Goal: Feedback & Contribution: Contribute content

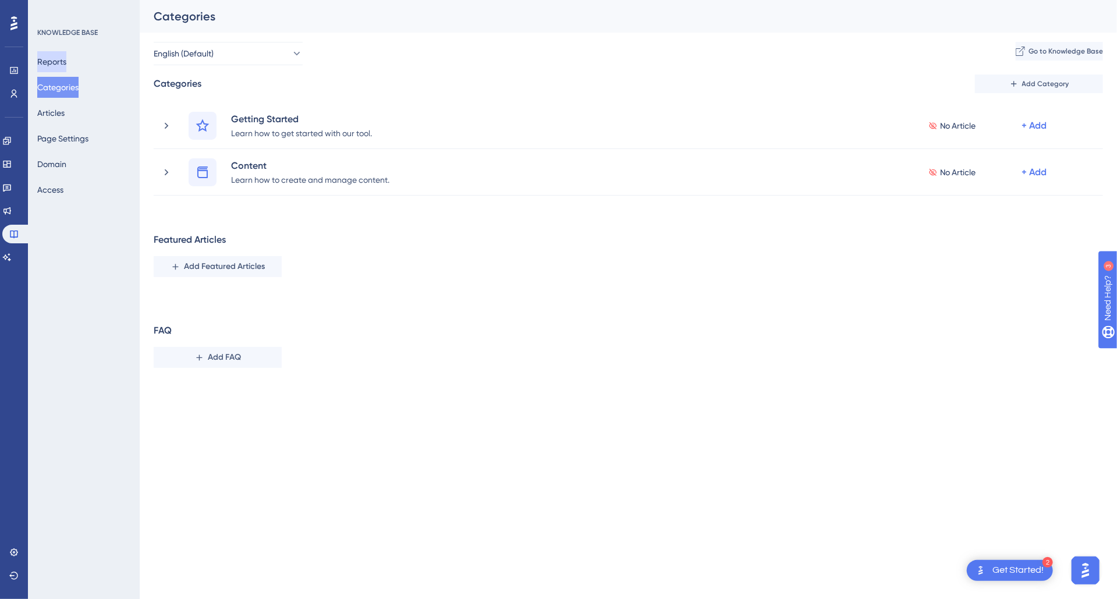
click at [59, 59] on button "Reports" at bounding box center [51, 61] width 29 height 21
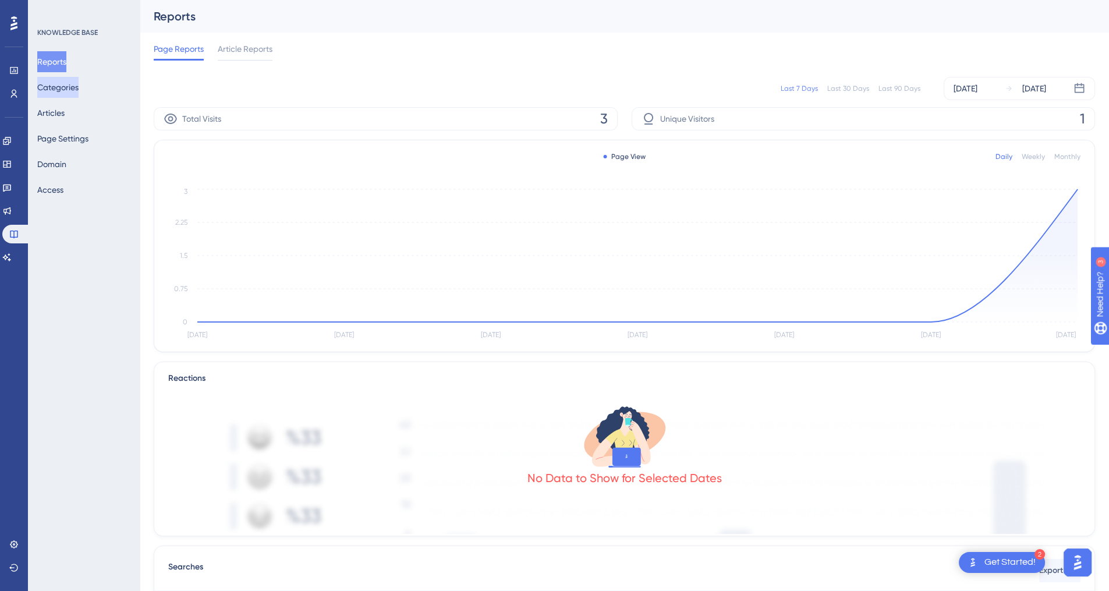
click at [60, 83] on button "Categories" at bounding box center [57, 87] width 41 height 21
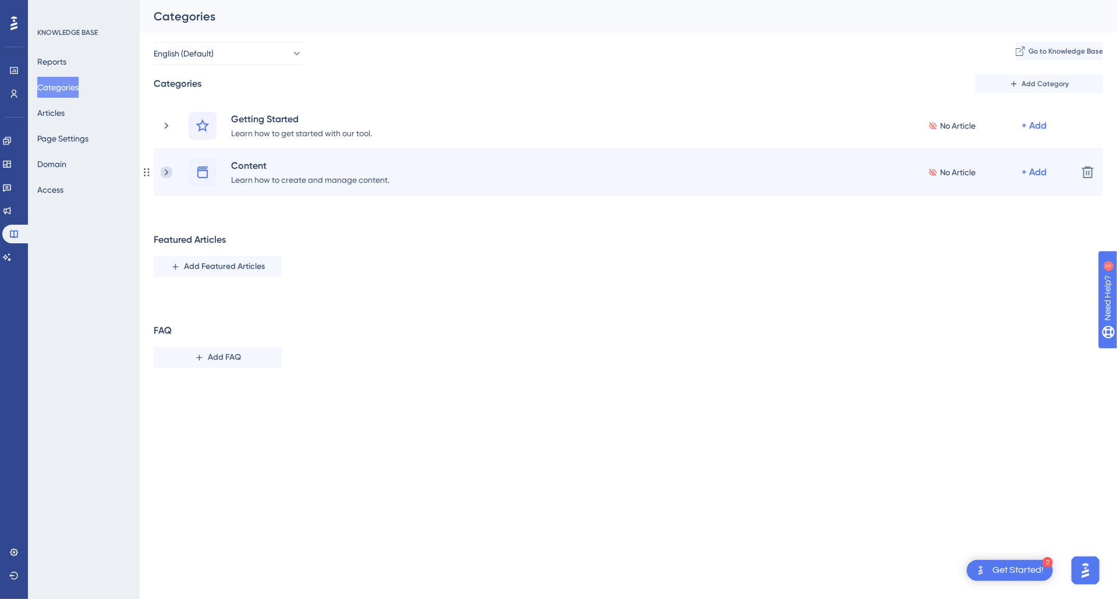
click at [168, 171] on icon at bounding box center [167, 173] width 12 height 12
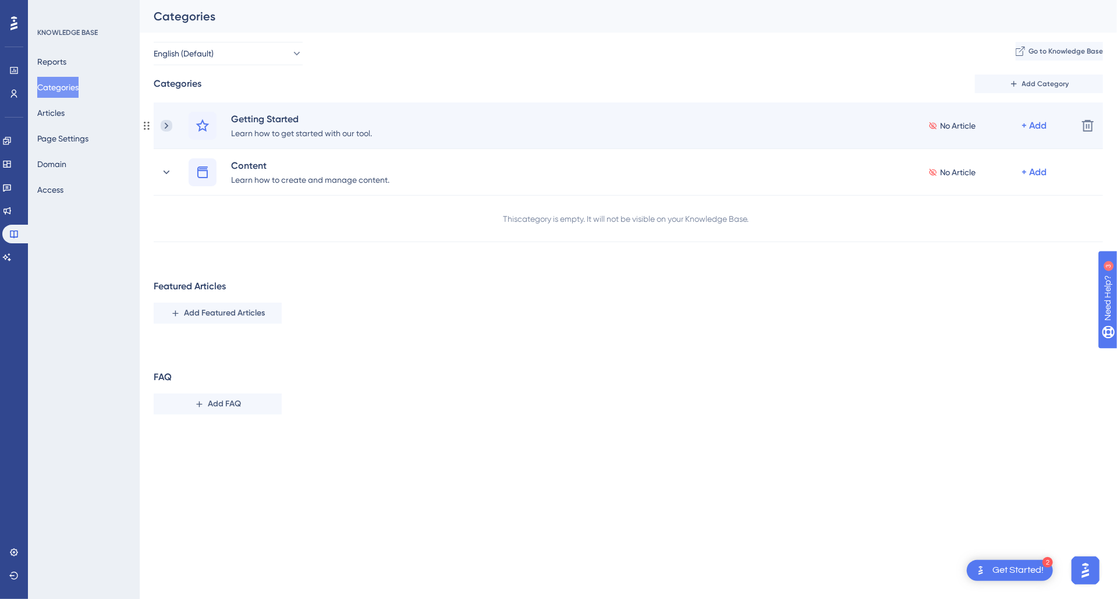
click at [168, 126] on icon at bounding box center [167, 126] width 12 height 12
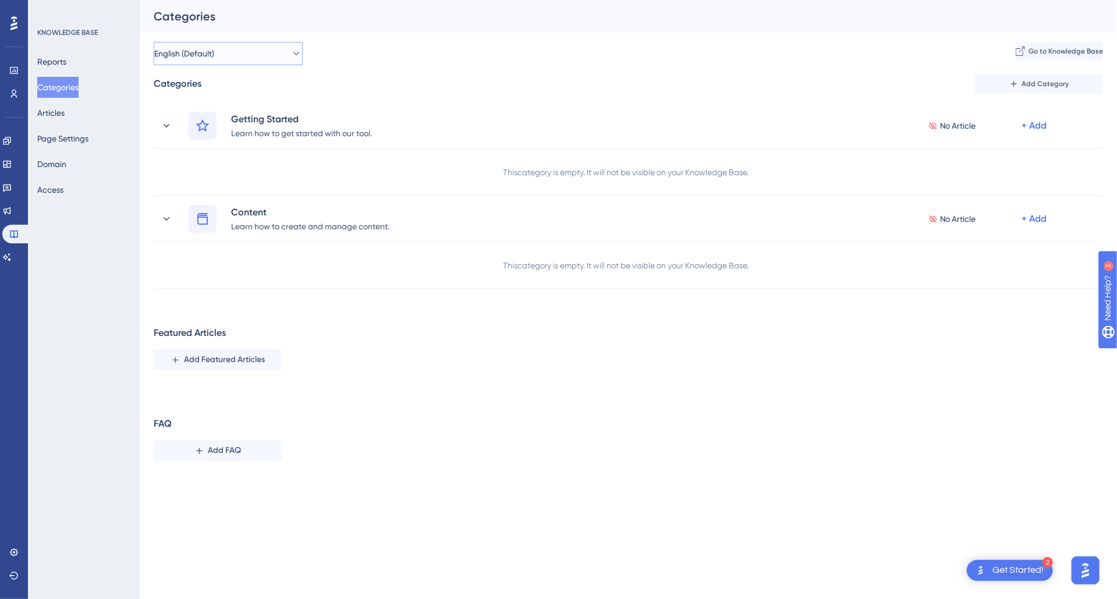
click at [291, 59] on icon at bounding box center [297, 54] width 12 height 12
click at [451, 58] on div "English (Default) English (Default) English (Default) Add an Extra Language Go …" at bounding box center [629, 53] width 950 height 23
click at [56, 194] on button "Access" at bounding box center [50, 189] width 26 height 21
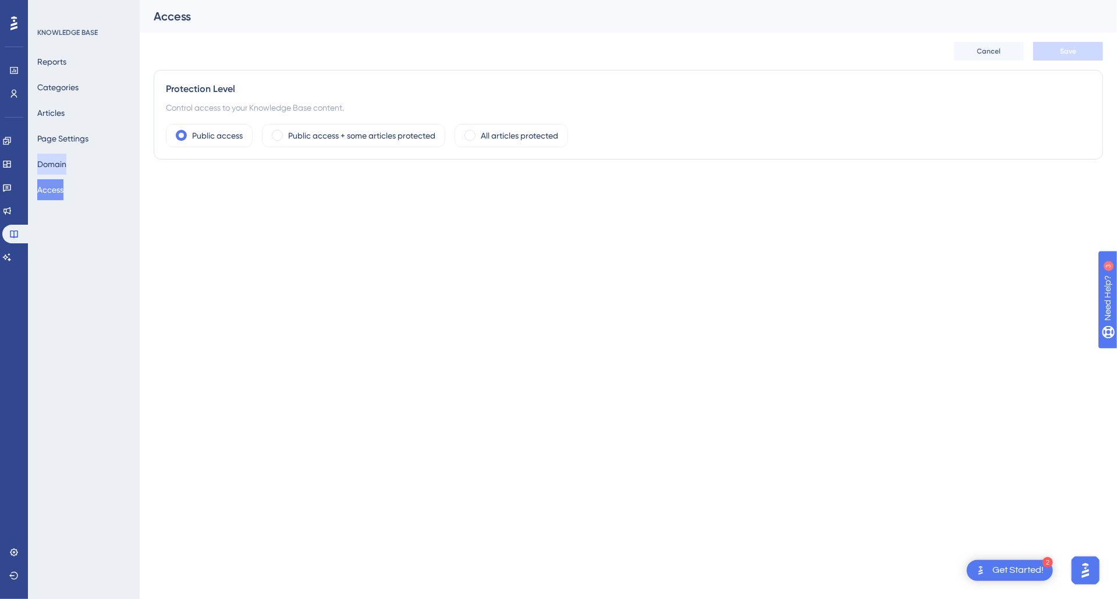
click at [62, 164] on button "Domain" at bounding box center [51, 164] width 29 height 21
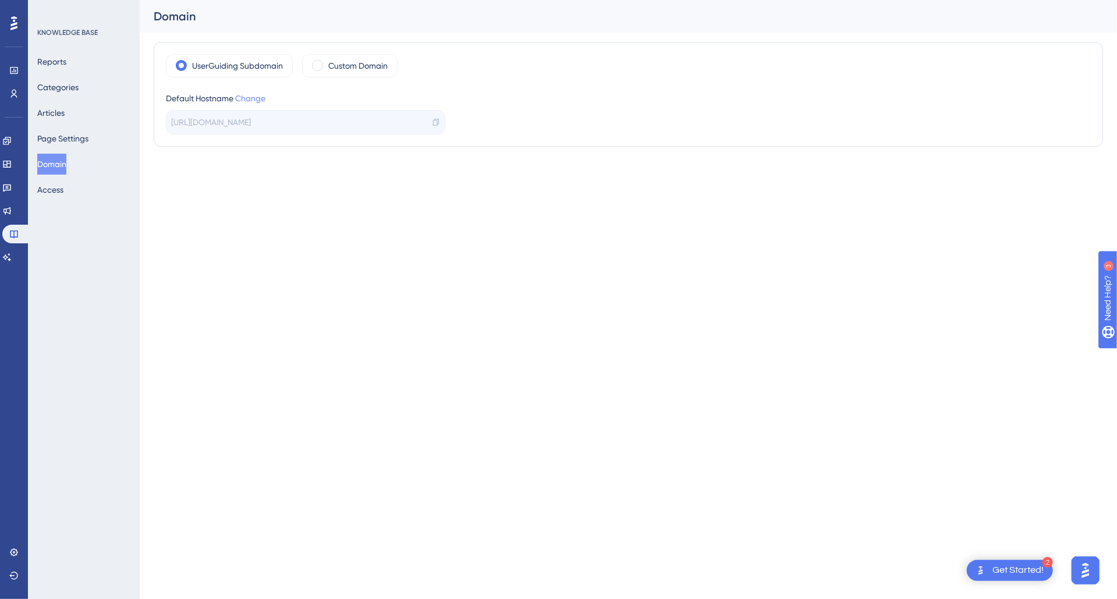
click at [249, 100] on link "Change" at bounding box center [250, 98] width 30 height 9
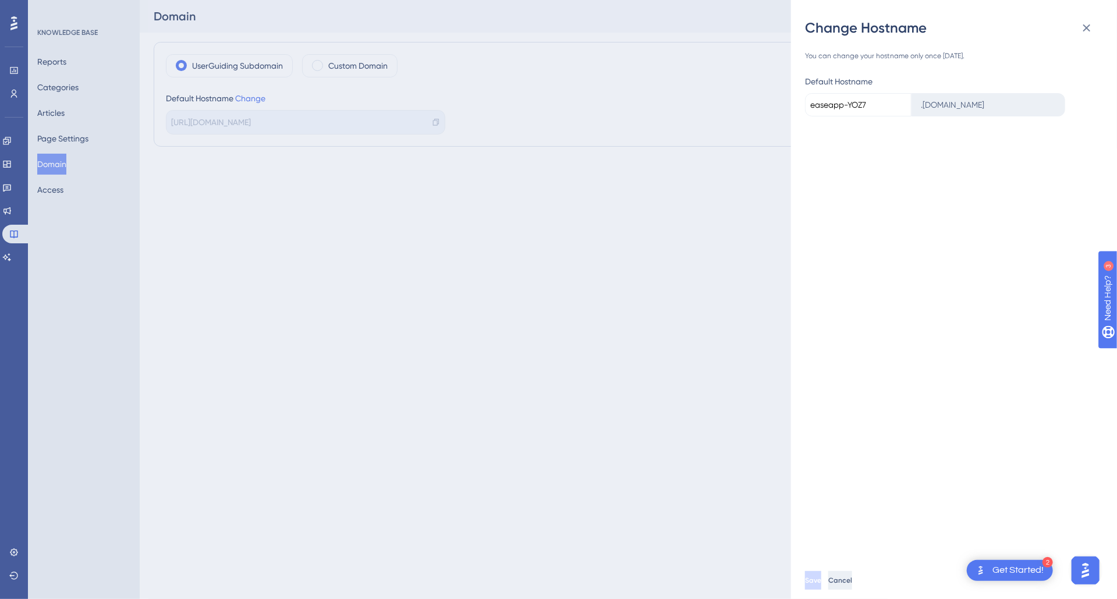
click at [852, 578] on span "Cancel" at bounding box center [840, 580] width 24 height 9
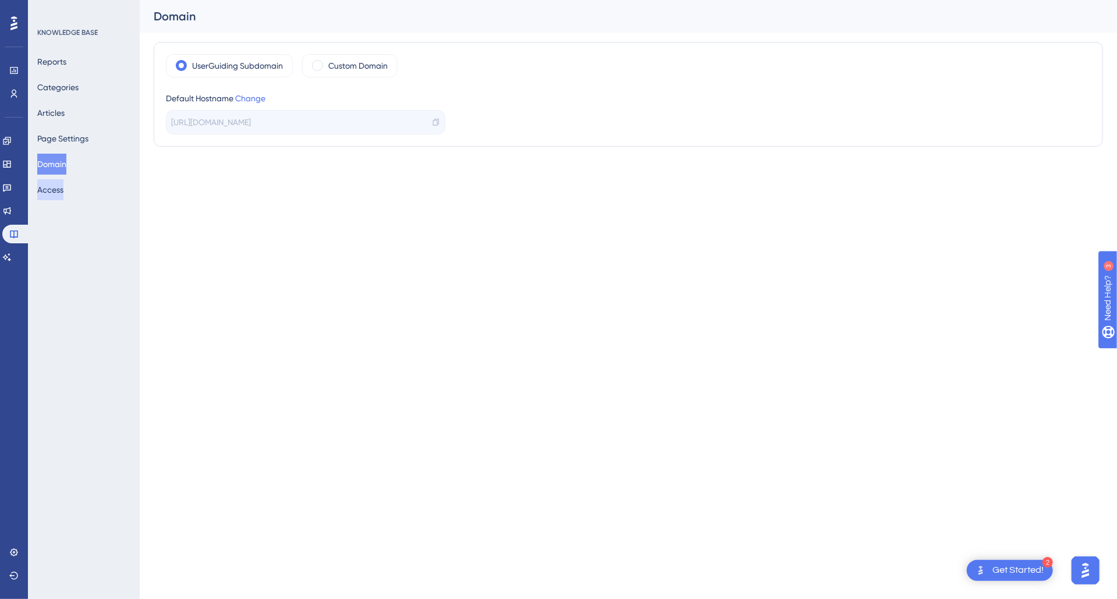
click at [63, 189] on button "Access" at bounding box center [50, 189] width 26 height 21
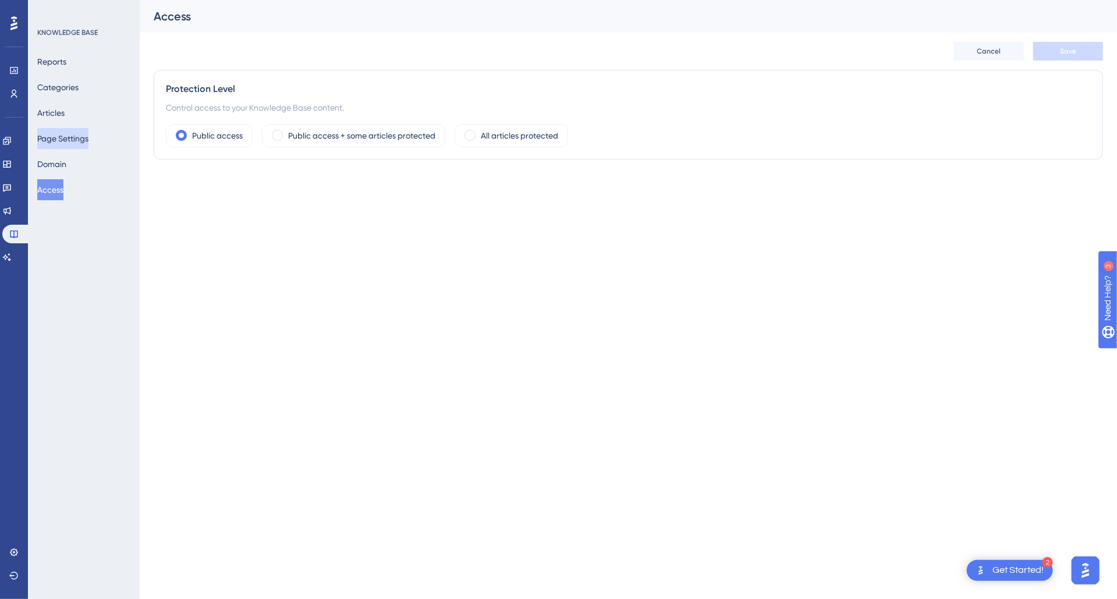
click at [72, 137] on button "Page Settings" at bounding box center [62, 138] width 51 height 21
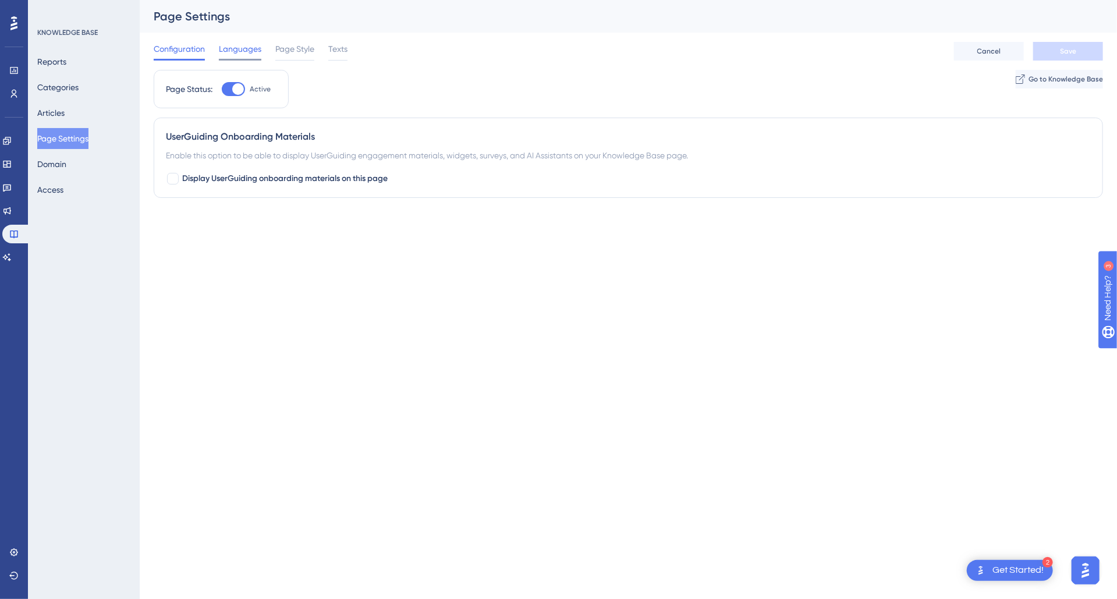
click at [244, 45] on span "Languages" at bounding box center [240, 49] width 42 height 14
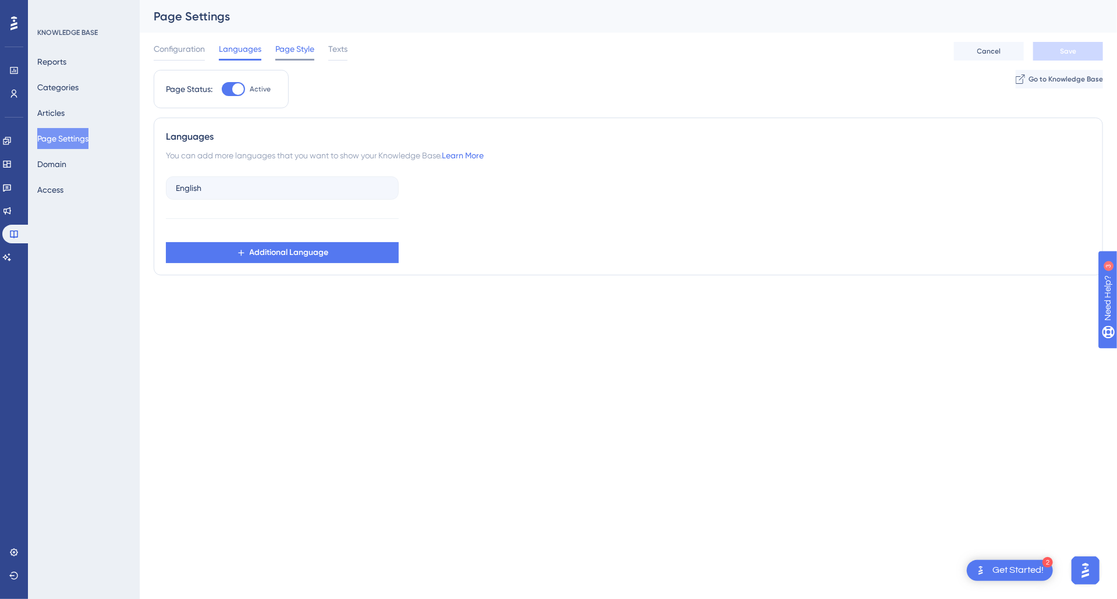
click at [284, 47] on span "Page Style" at bounding box center [294, 49] width 39 height 14
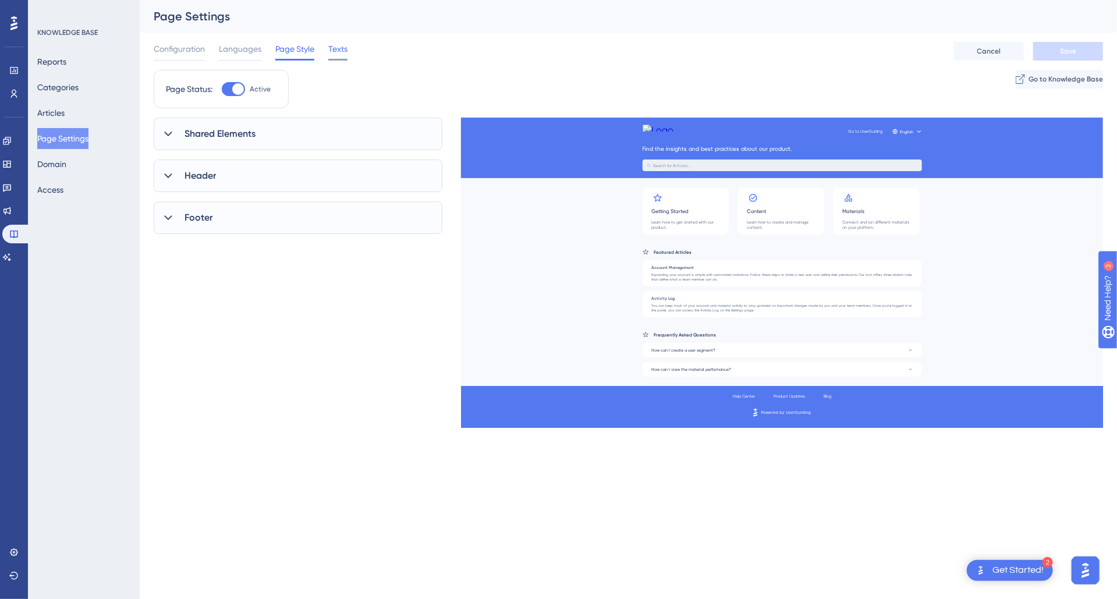
click at [335, 54] on span "Texts" at bounding box center [337, 49] width 19 height 14
click at [300, 50] on span "Page Style" at bounding box center [294, 49] width 39 height 14
click at [63, 195] on button "Access" at bounding box center [50, 189] width 26 height 21
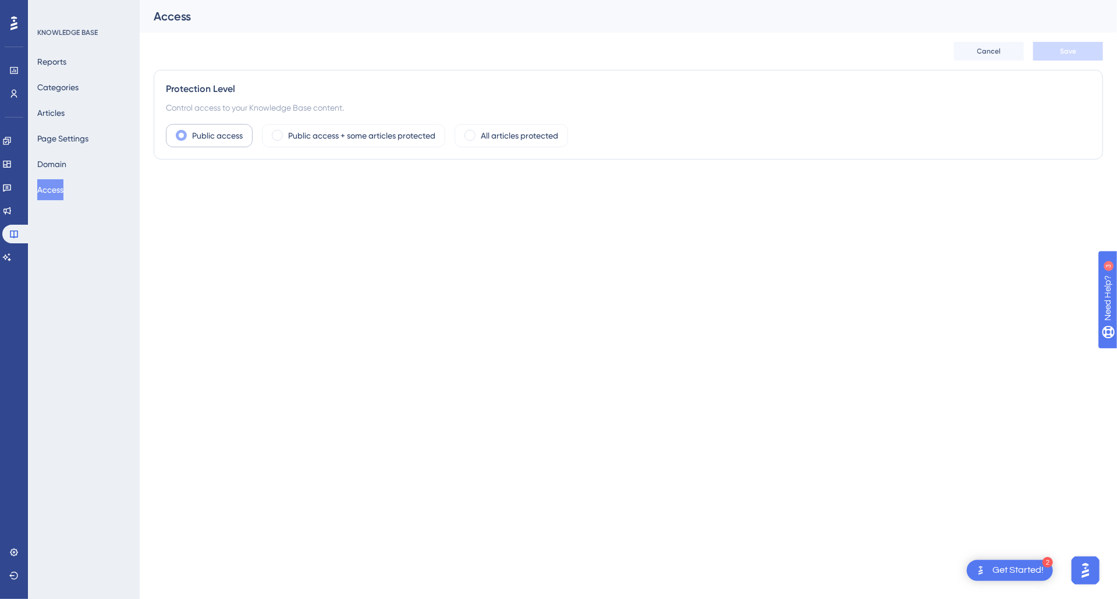
click at [232, 139] on label "Public access" at bounding box center [217, 136] width 51 height 14
click at [66, 167] on button "Domain" at bounding box center [51, 164] width 29 height 21
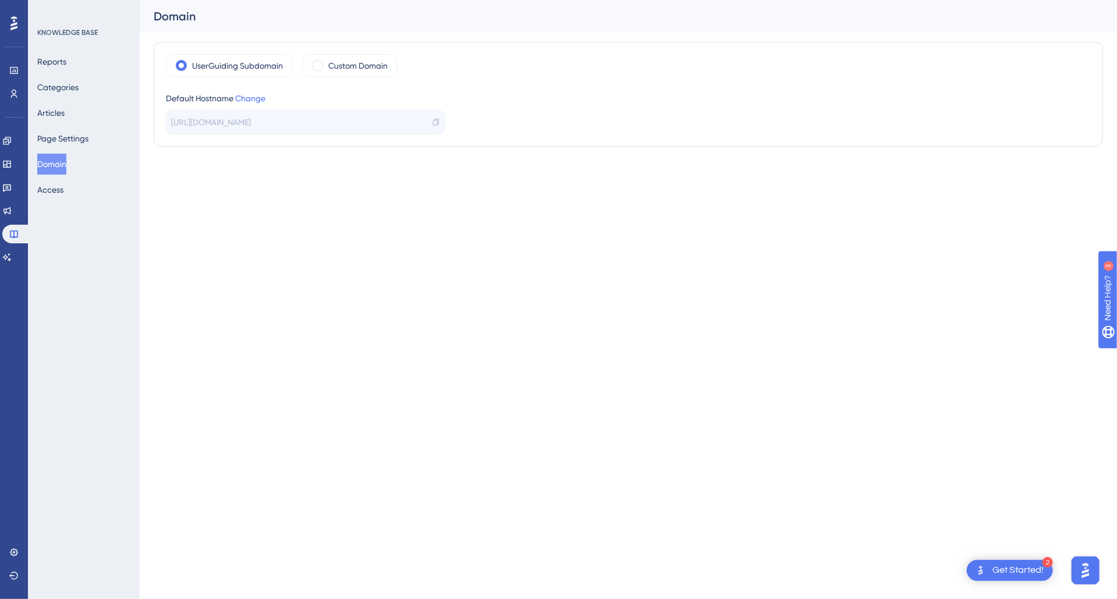
click at [219, 100] on div "Default Hostname Change" at bounding box center [305, 98] width 279 height 14
click at [9, 25] on div at bounding box center [14, 23] width 19 height 19
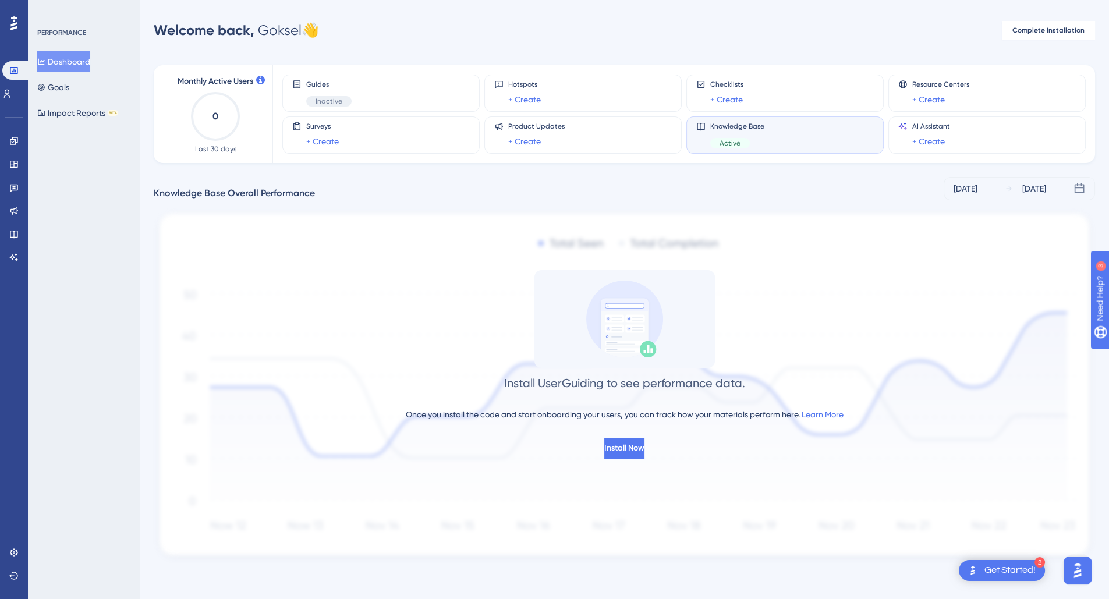
click at [731, 132] on div "Knowledge Base Active" at bounding box center [737, 135] width 54 height 27
click at [731, 143] on span "Active" at bounding box center [730, 143] width 21 height 9
click at [77, 115] on button "Impact Reports BETA" at bounding box center [77, 112] width 81 height 21
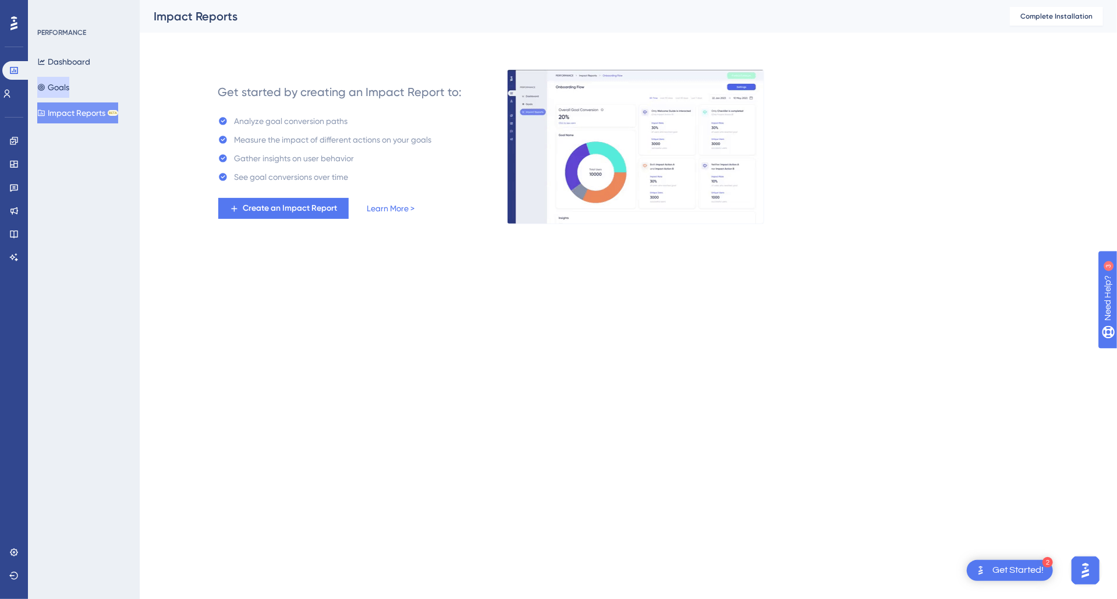
click at [66, 87] on button "Goals" at bounding box center [53, 87] width 32 height 21
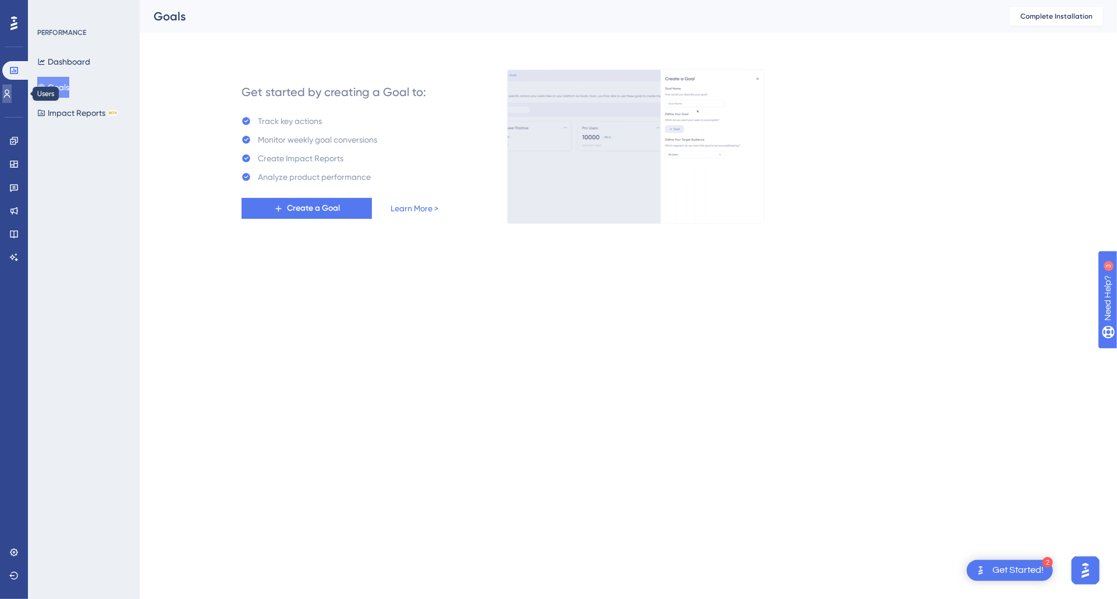
click at [12, 89] on icon at bounding box center [6, 93] width 9 height 9
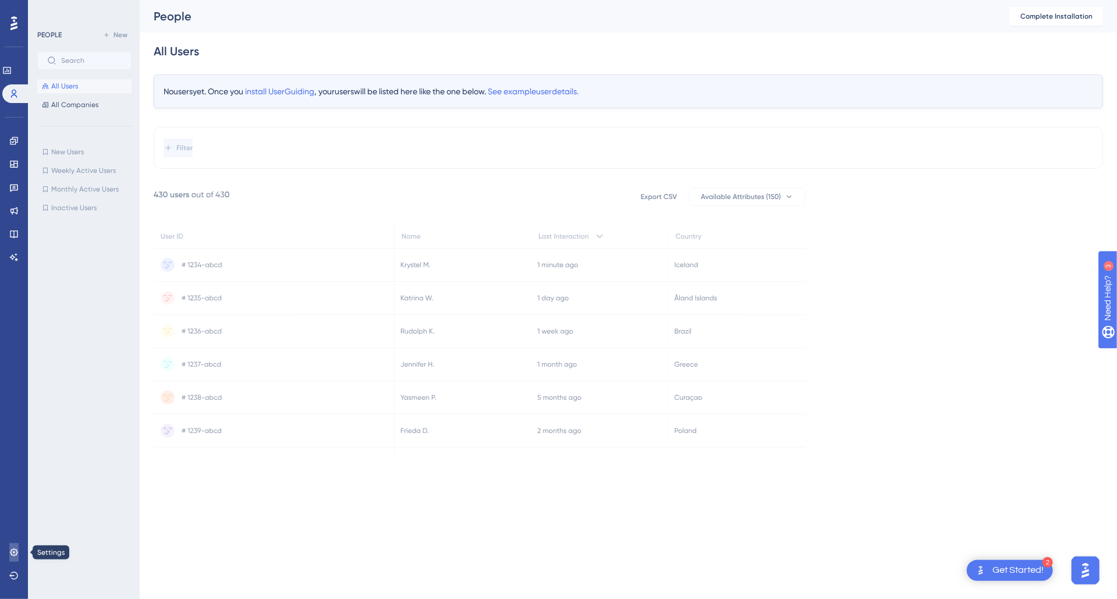
click at [17, 554] on icon at bounding box center [13, 552] width 9 height 9
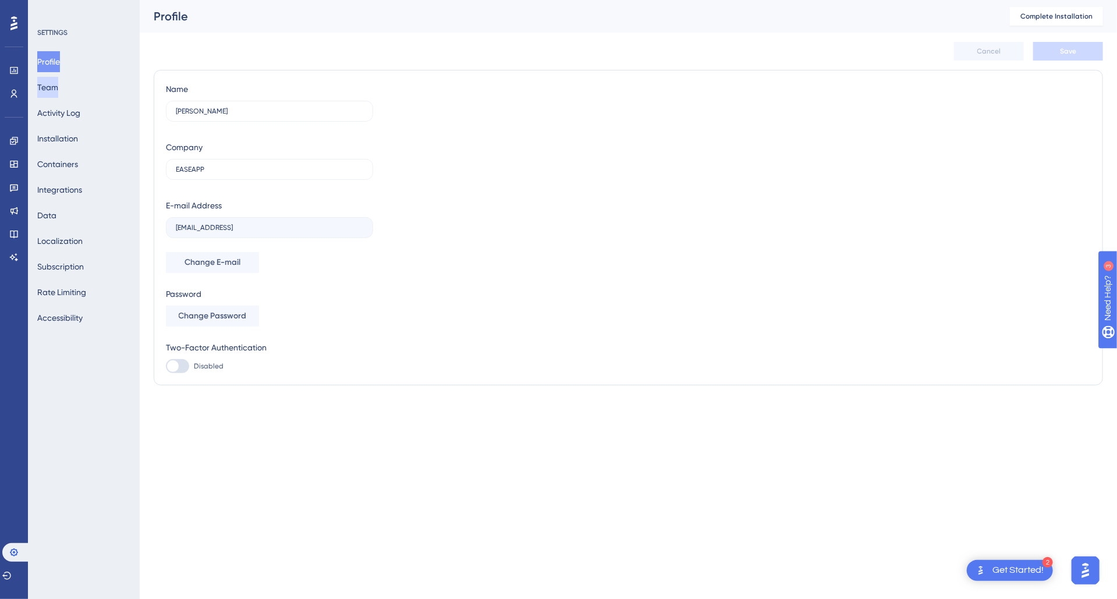
click at [58, 90] on button "Team" at bounding box center [47, 87] width 21 height 21
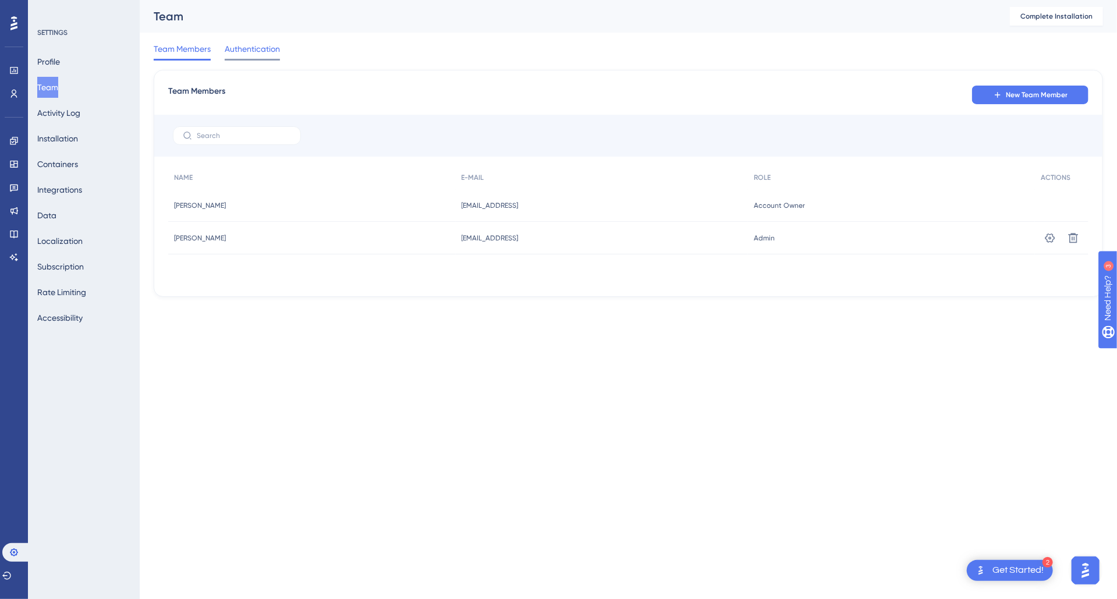
click at [250, 49] on span "Authentication" at bounding box center [252, 49] width 55 height 14
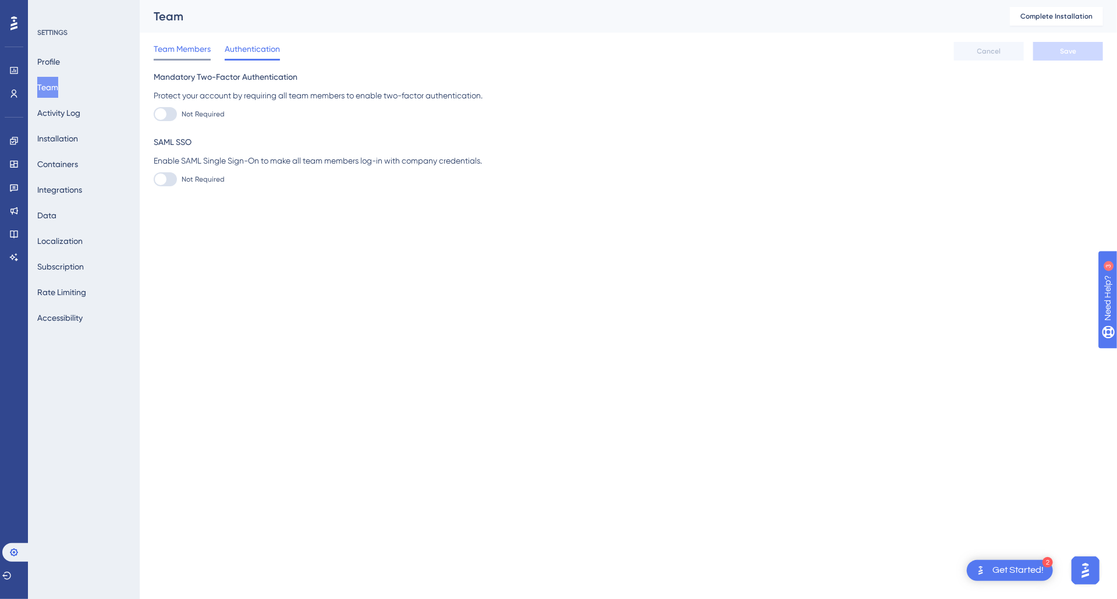
click at [192, 48] on span "Team Members" at bounding box center [182, 49] width 57 height 14
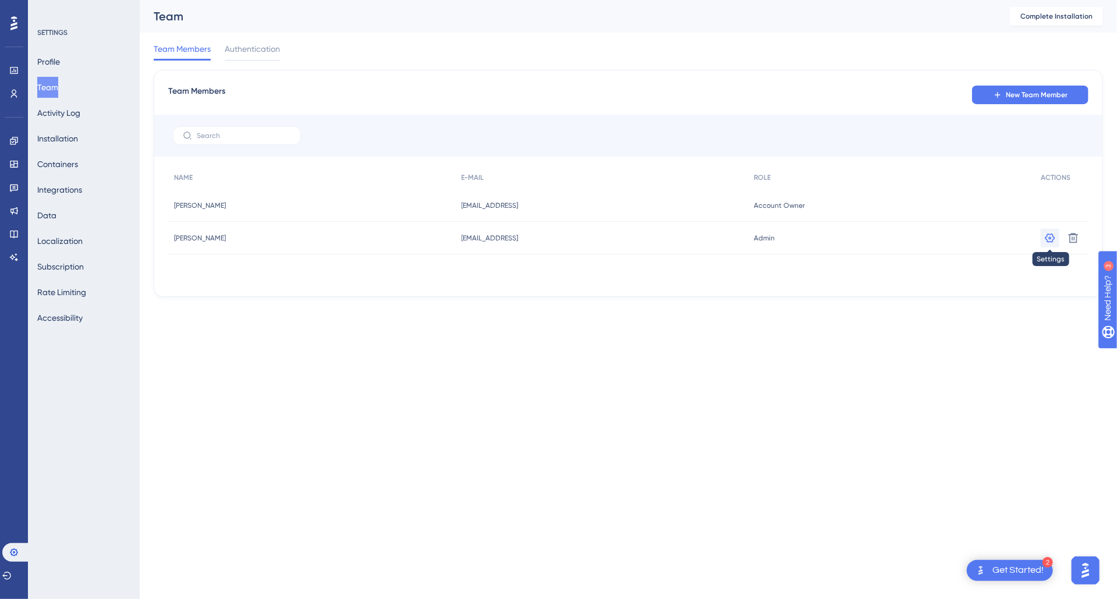
click at [1050, 236] on icon at bounding box center [1051, 237] width 10 height 9
click at [59, 115] on button "Activity Log" at bounding box center [58, 112] width 43 height 21
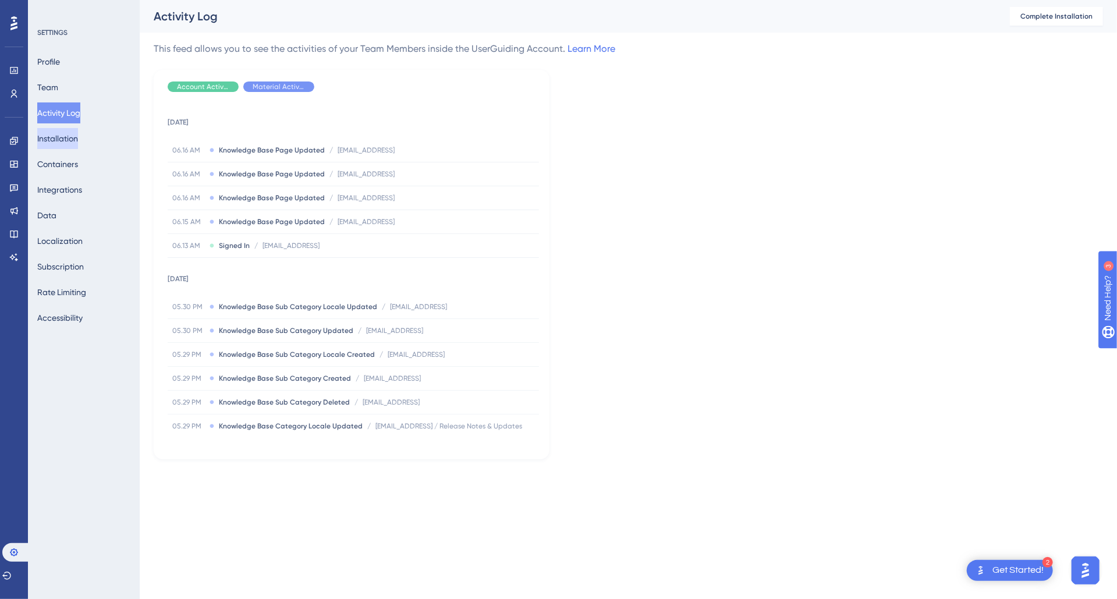
click at [67, 144] on button "Installation" at bounding box center [57, 138] width 41 height 21
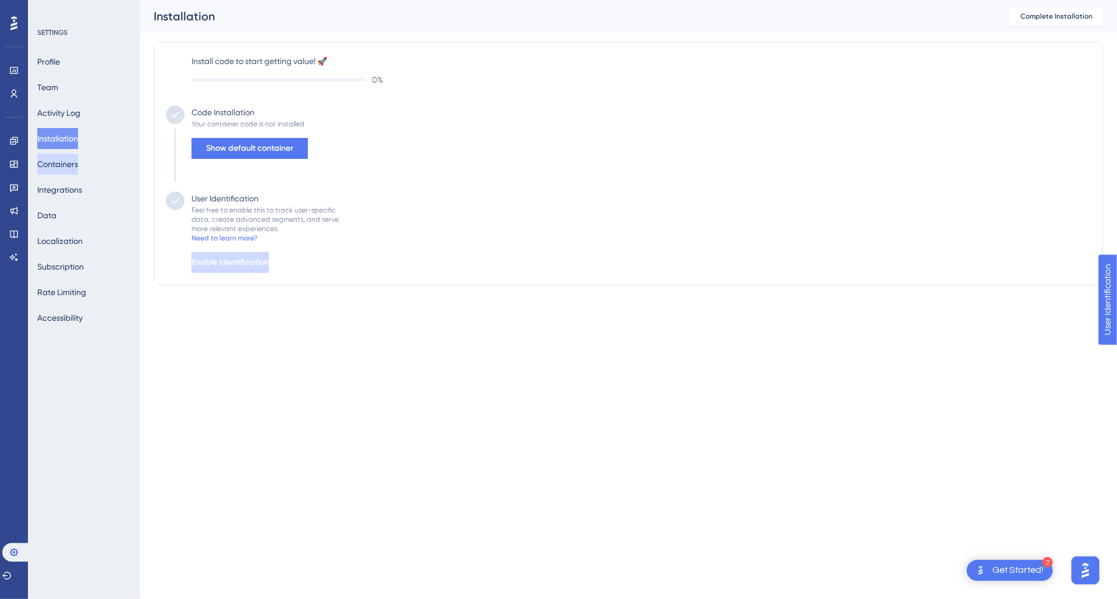
click at [59, 168] on button "Containers" at bounding box center [57, 164] width 41 height 21
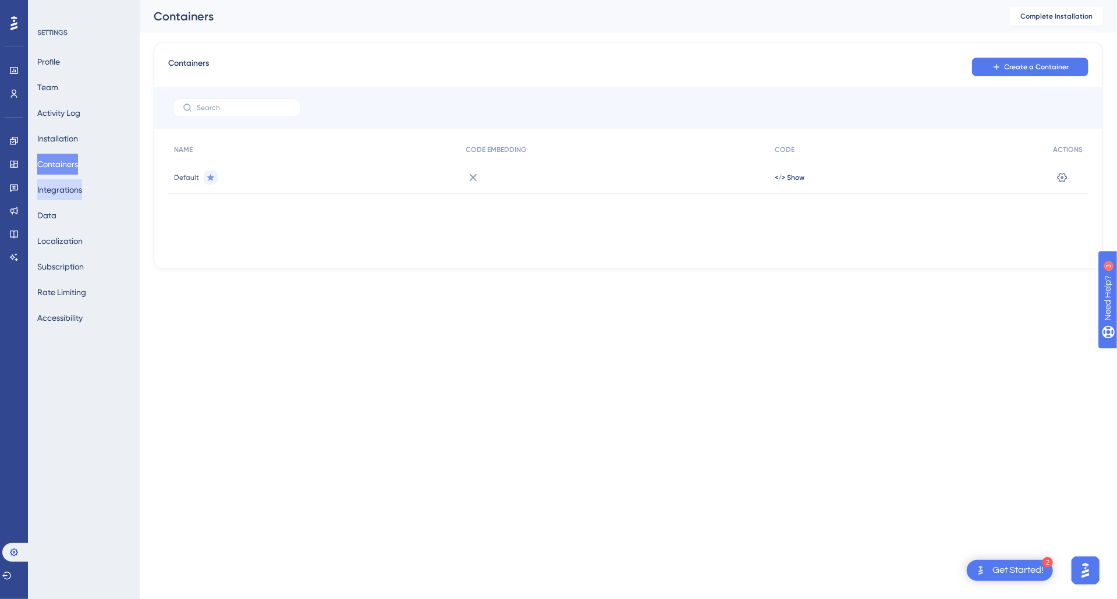
click at [61, 186] on button "Integrations" at bounding box center [59, 189] width 45 height 21
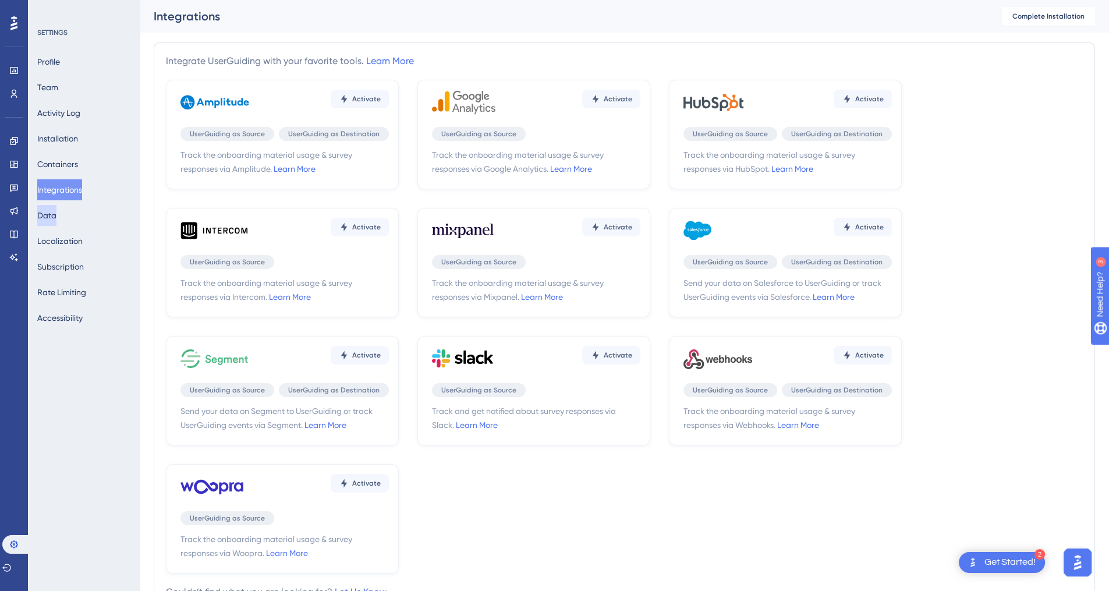
click at [55, 211] on button "Data" at bounding box center [46, 215] width 19 height 21
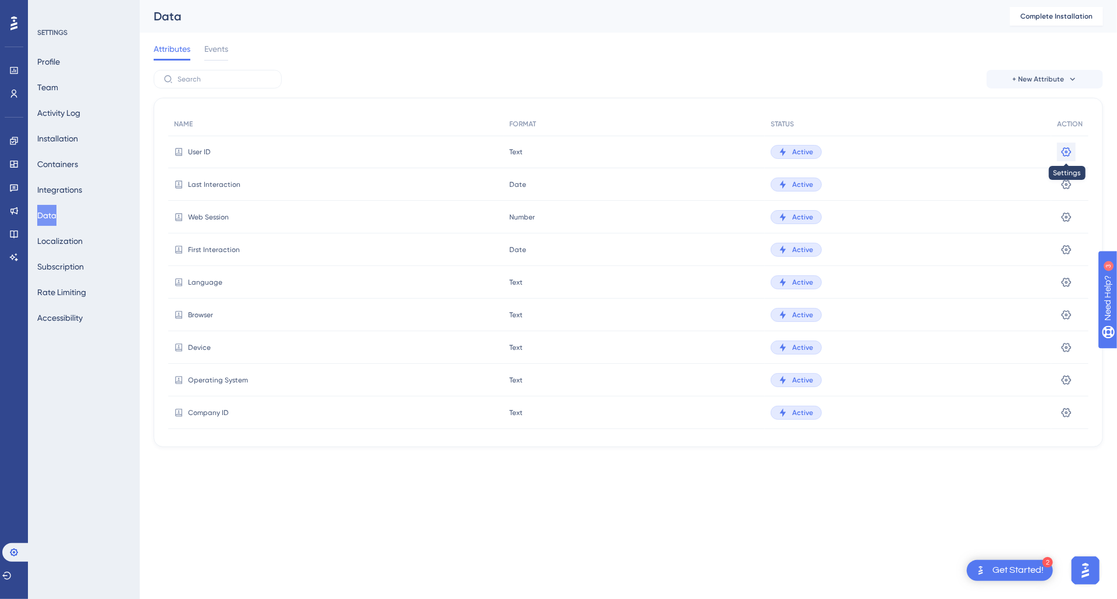
click at [1066, 151] on icon at bounding box center [1067, 151] width 10 height 9
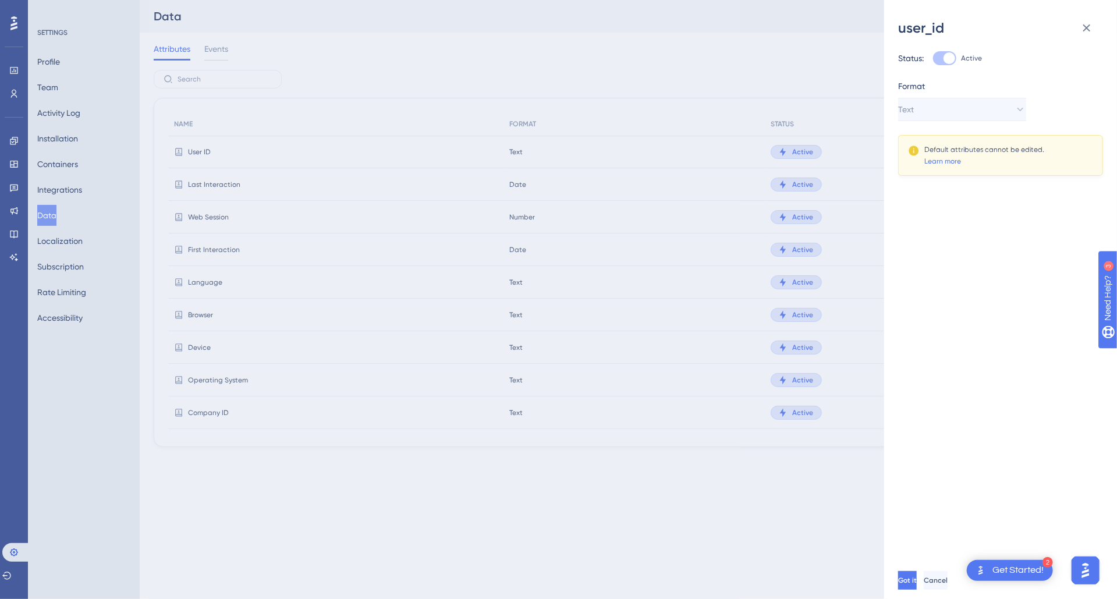
click at [318, 546] on div "user_id Status: Active Format Text Default attributes cannot be edited. Learn m…" at bounding box center [558, 299] width 1117 height 599
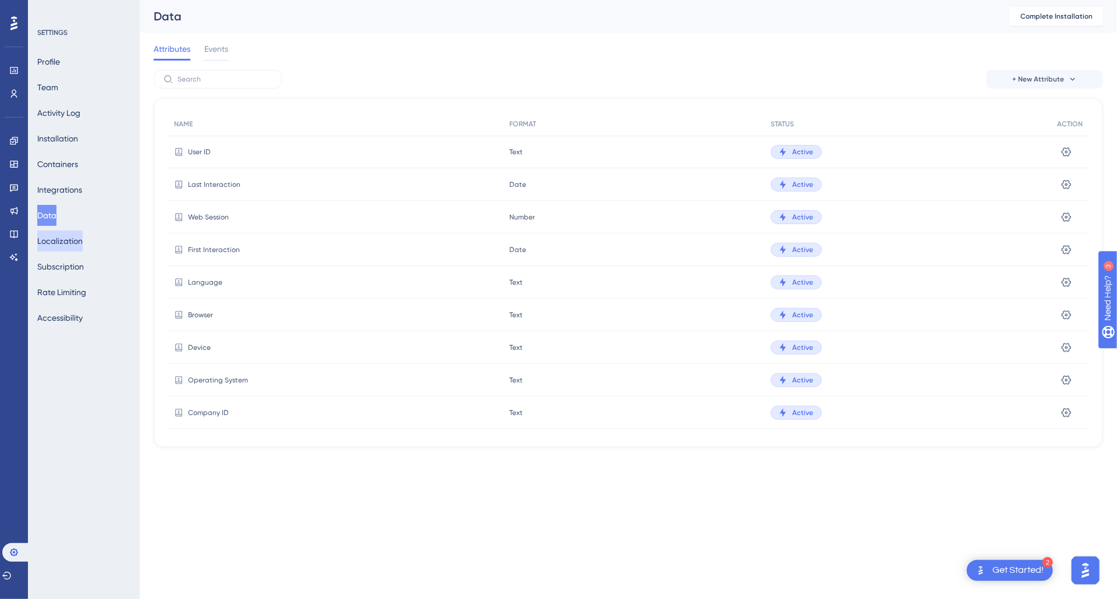
click at [73, 245] on button "Localization" at bounding box center [59, 241] width 45 height 21
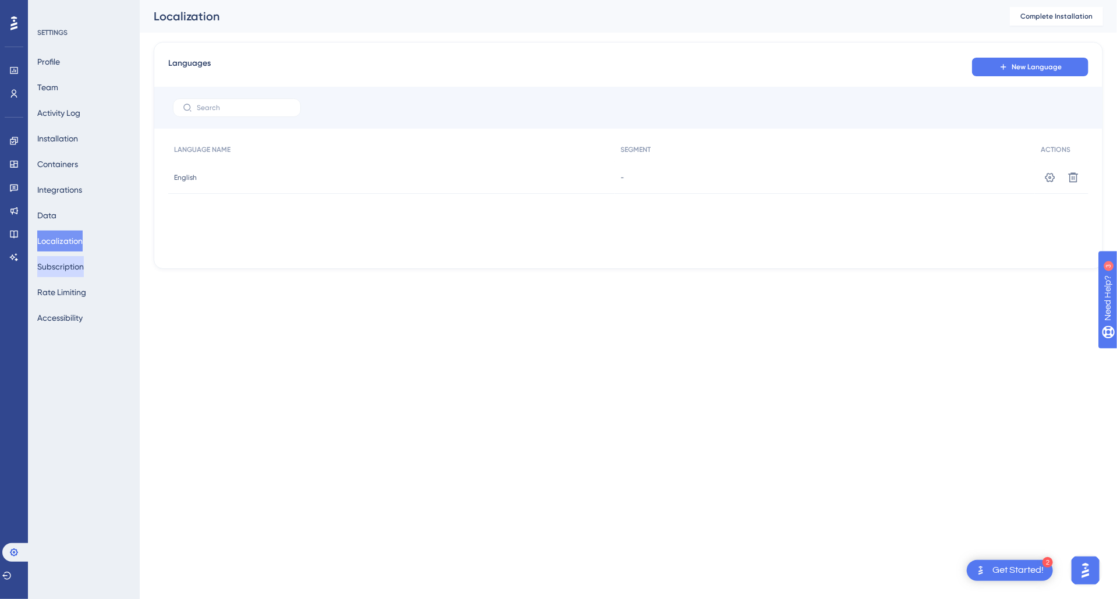
click at [79, 269] on button "Subscription" at bounding box center [60, 266] width 47 height 21
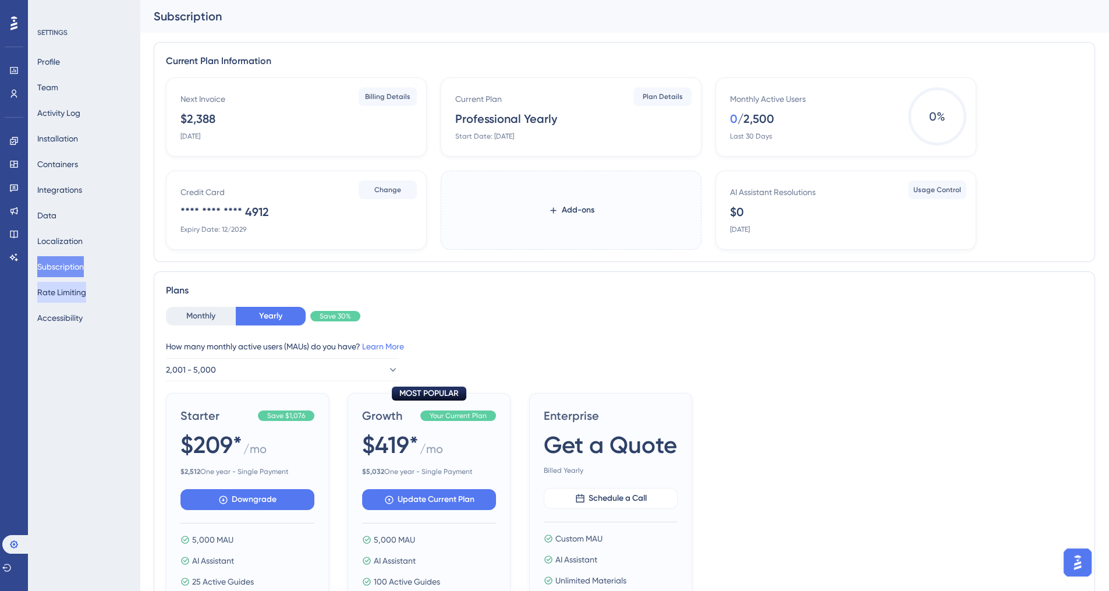
click at [76, 290] on button "Rate Limiting" at bounding box center [61, 292] width 49 height 21
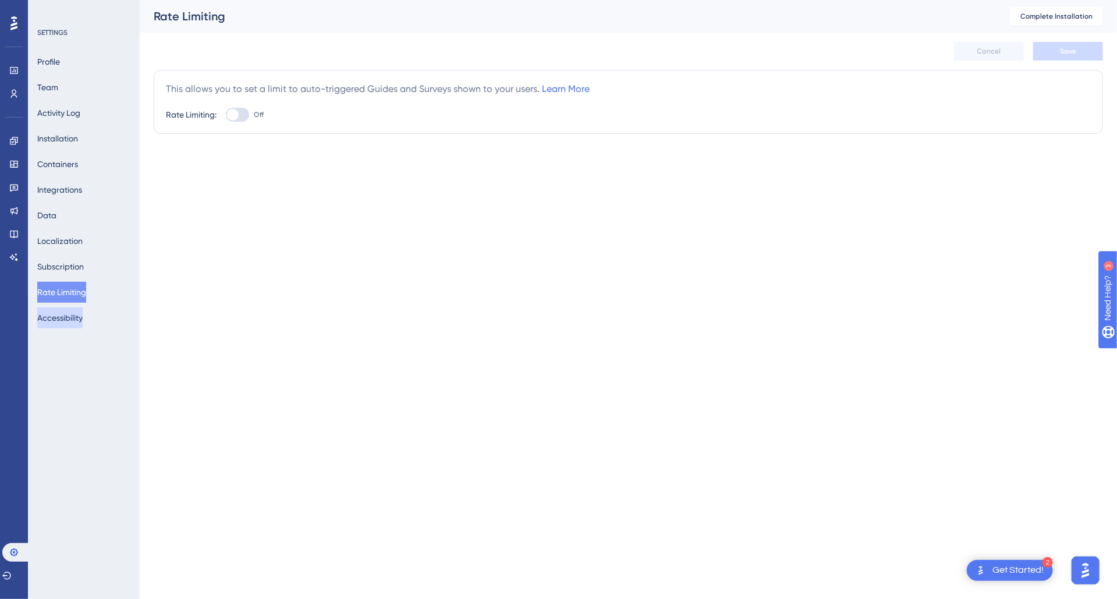
click at [72, 316] on button "Accessibility" at bounding box center [59, 317] width 45 height 21
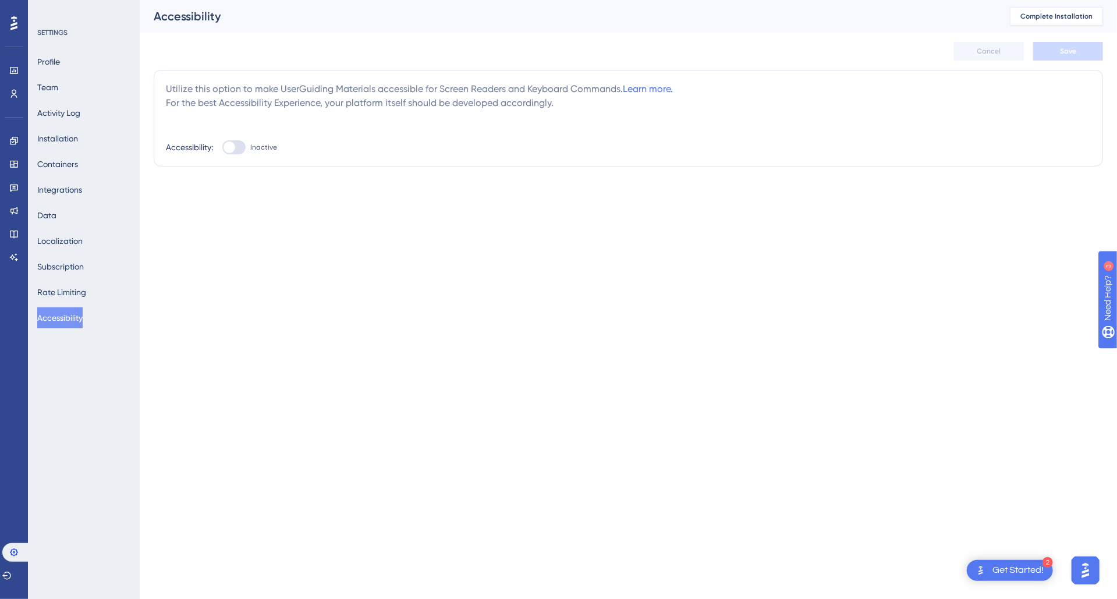
click at [1052, 17] on span "Complete Installation" at bounding box center [1057, 16] width 72 height 9
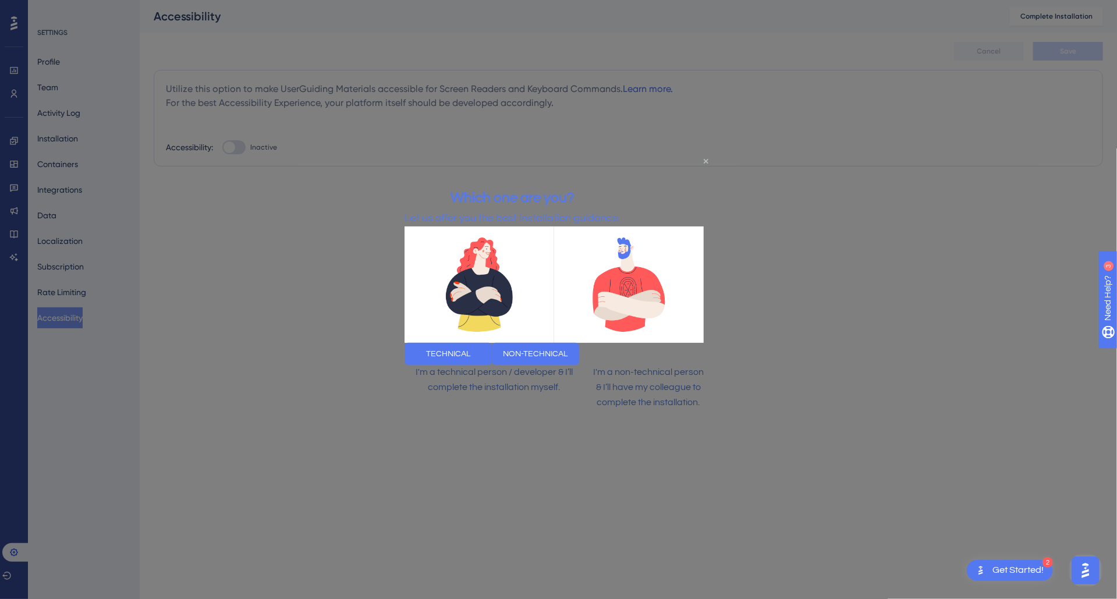
click at [703, 160] on icon "Close Preview" at bounding box center [705, 161] width 5 height 5
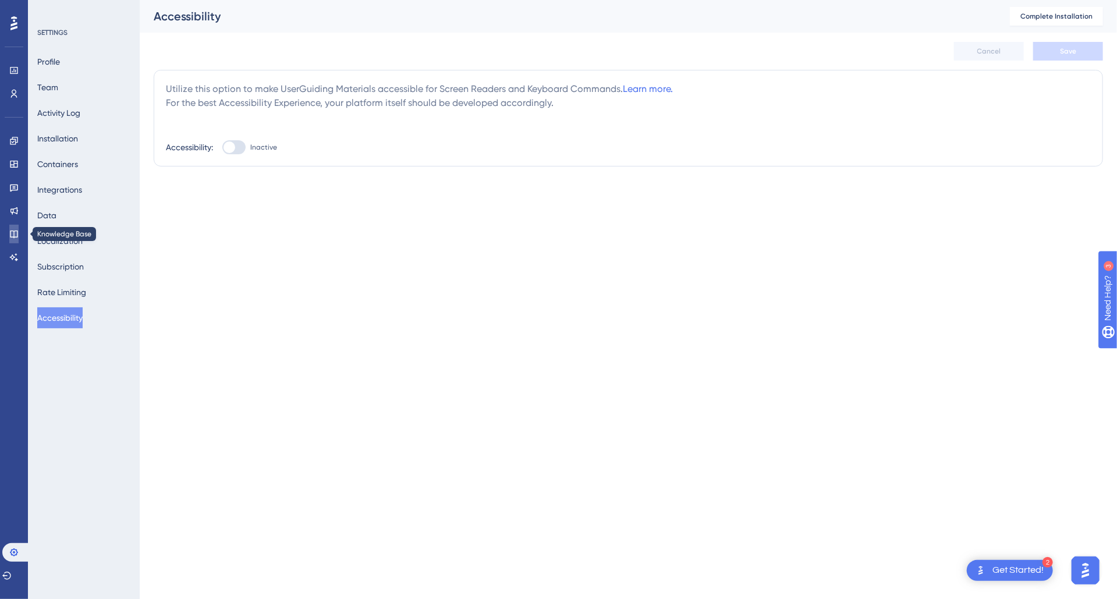
click at [14, 229] on icon at bounding box center [13, 233] width 9 height 9
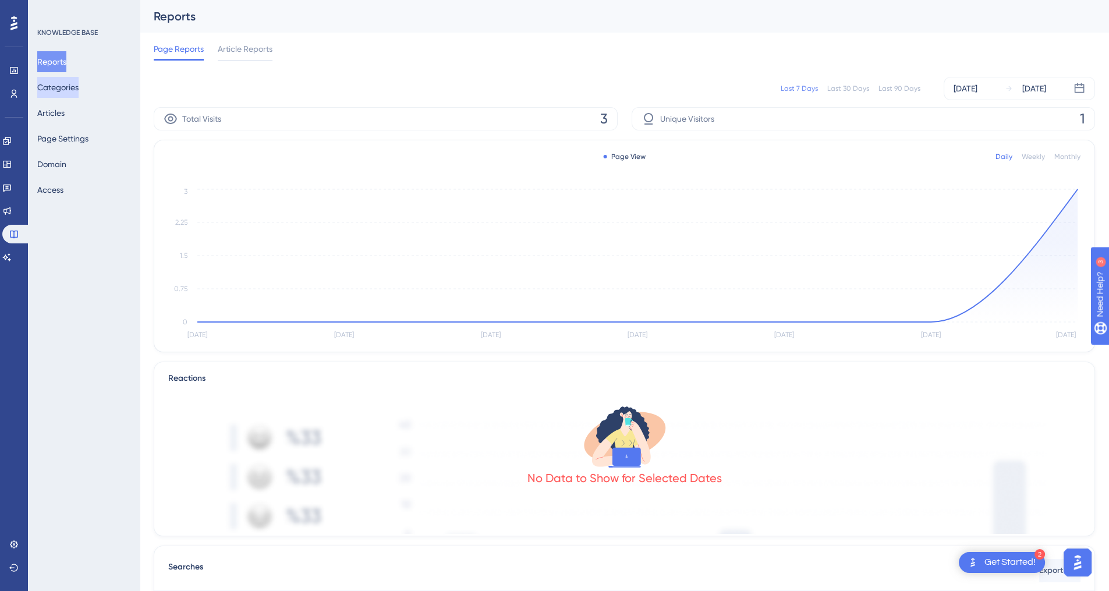
click at [69, 93] on button "Categories" at bounding box center [57, 87] width 41 height 21
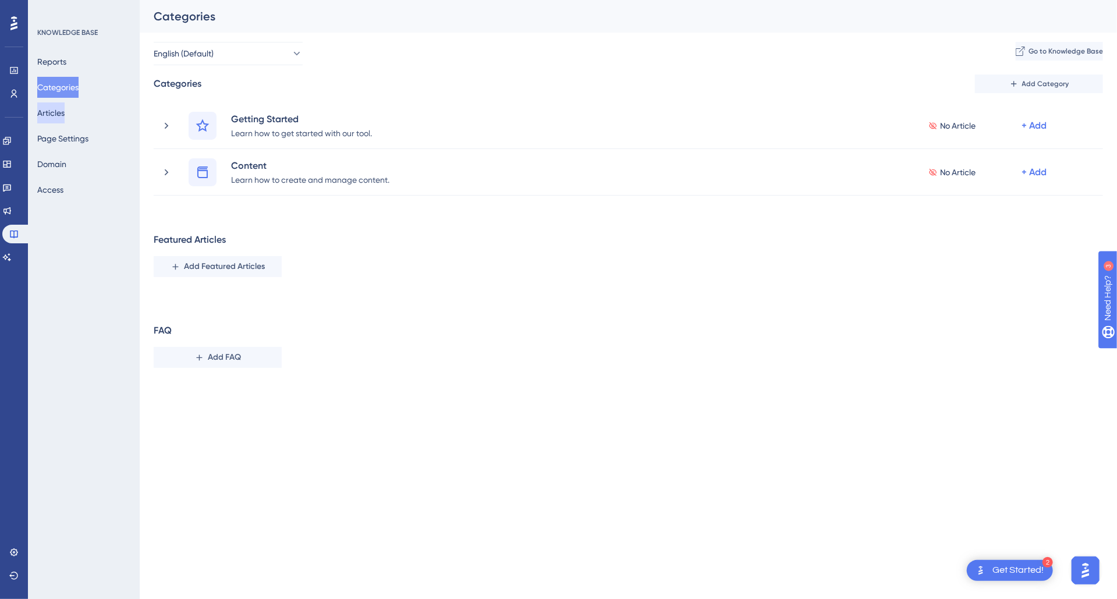
click at [65, 111] on button "Articles" at bounding box center [50, 112] width 27 height 21
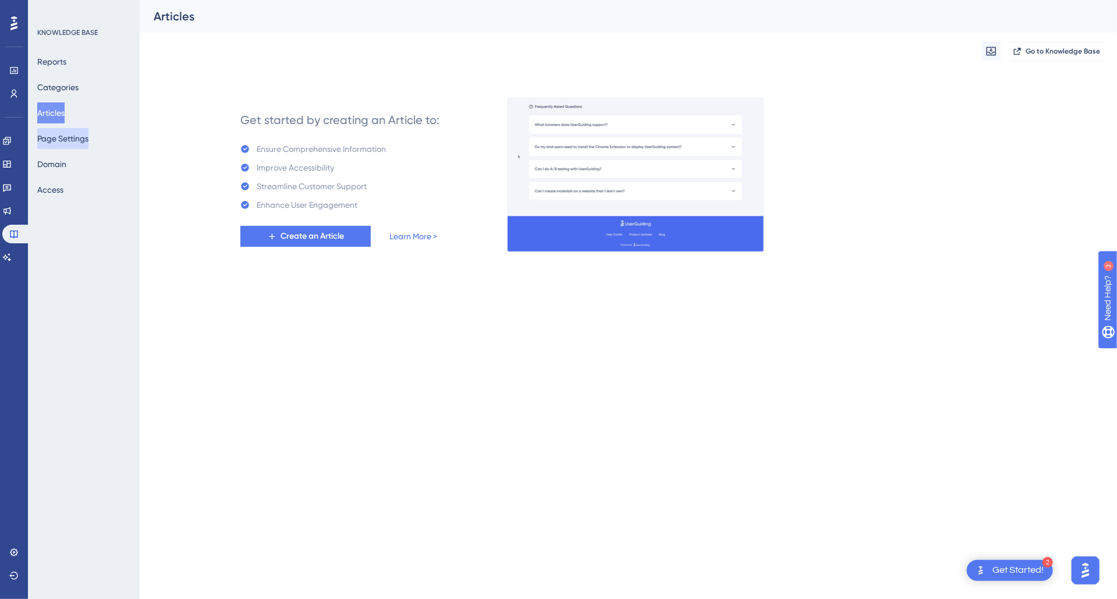
click at [67, 141] on button "Page Settings" at bounding box center [62, 138] width 51 height 21
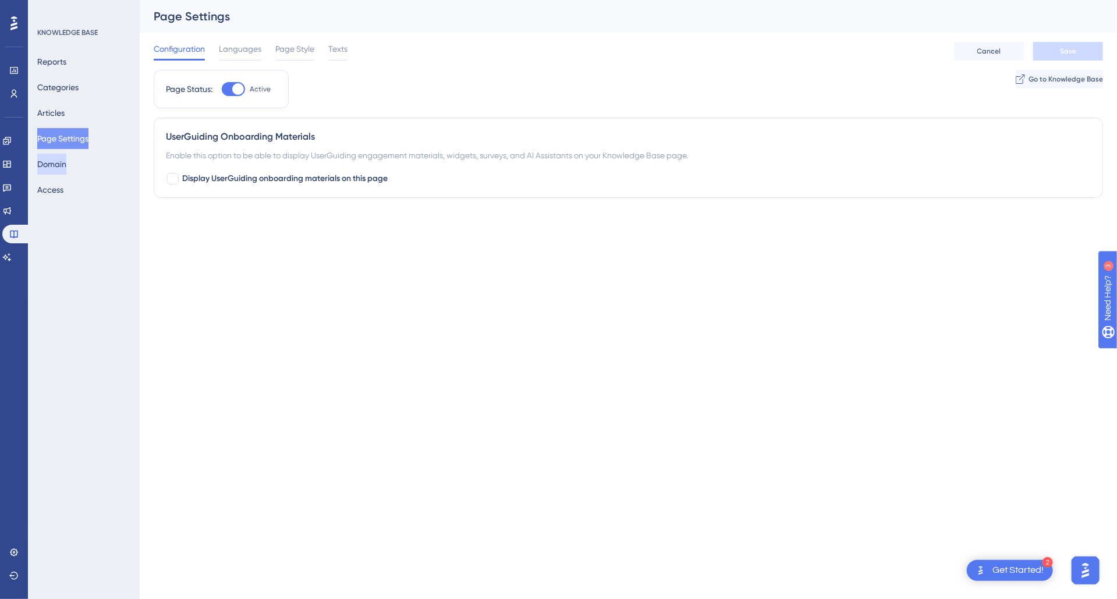
click at [66, 158] on button "Domain" at bounding box center [51, 164] width 29 height 21
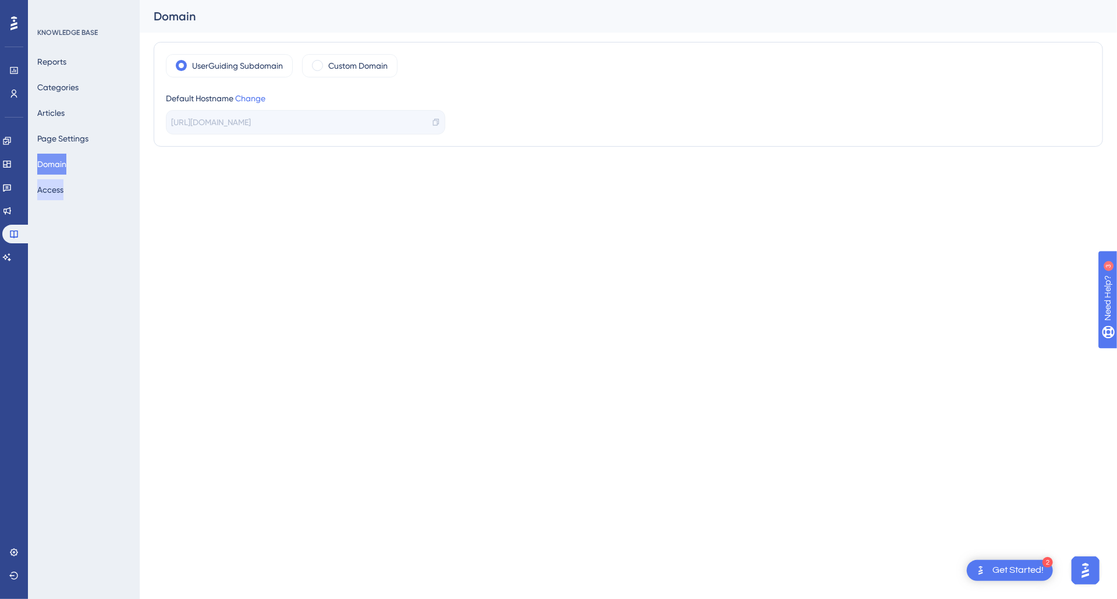
click at [63, 190] on button "Access" at bounding box center [50, 189] width 26 height 21
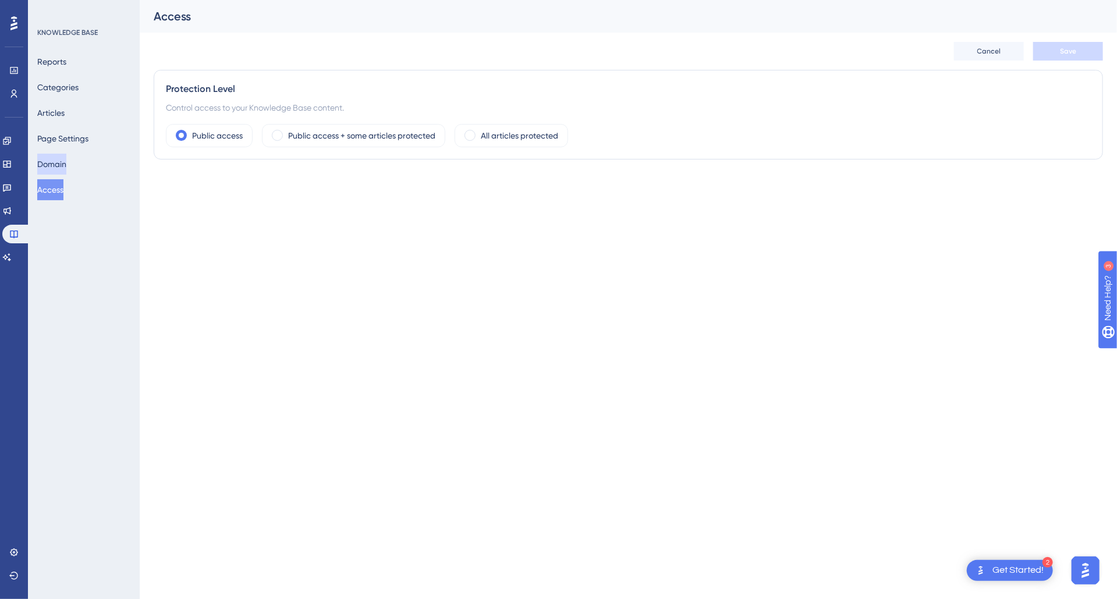
click at [66, 165] on button "Domain" at bounding box center [51, 164] width 29 height 21
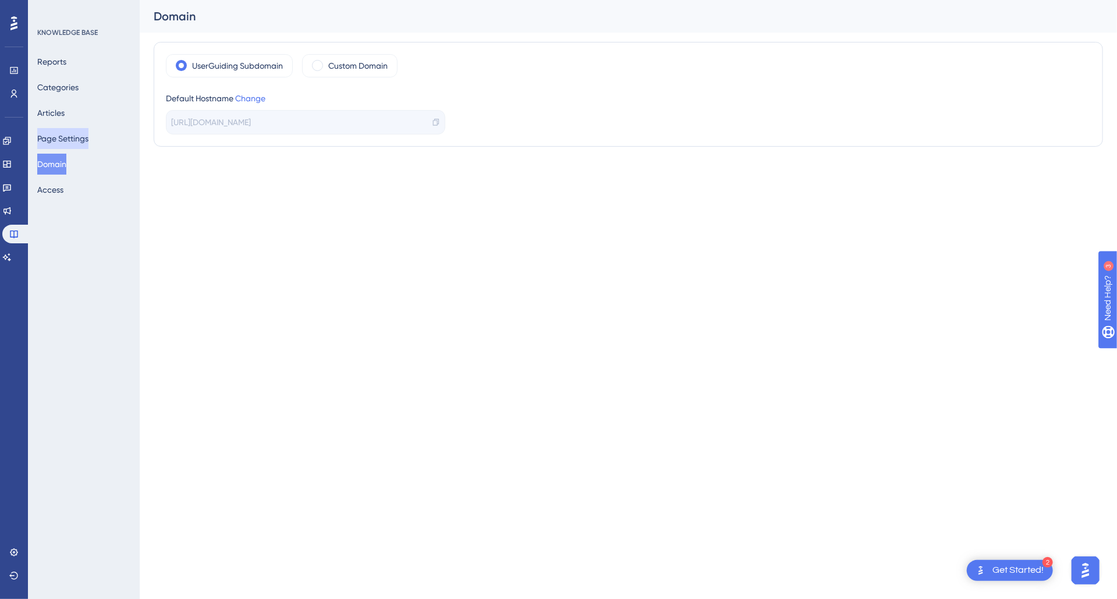
click at [75, 131] on button "Page Settings" at bounding box center [62, 138] width 51 height 21
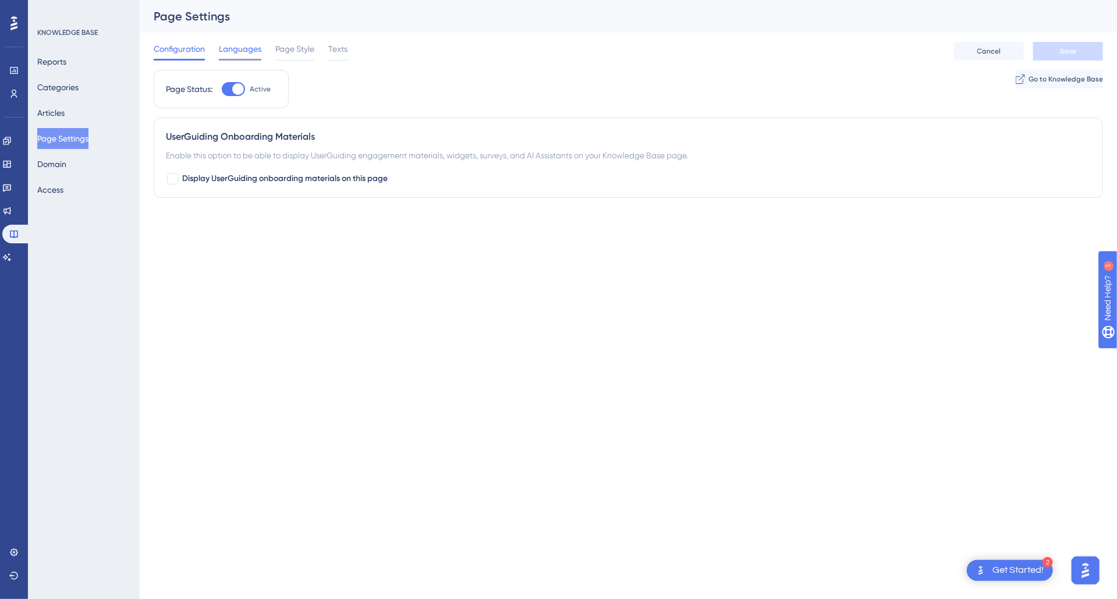
click at [257, 42] on span "Languages" at bounding box center [240, 49] width 42 height 14
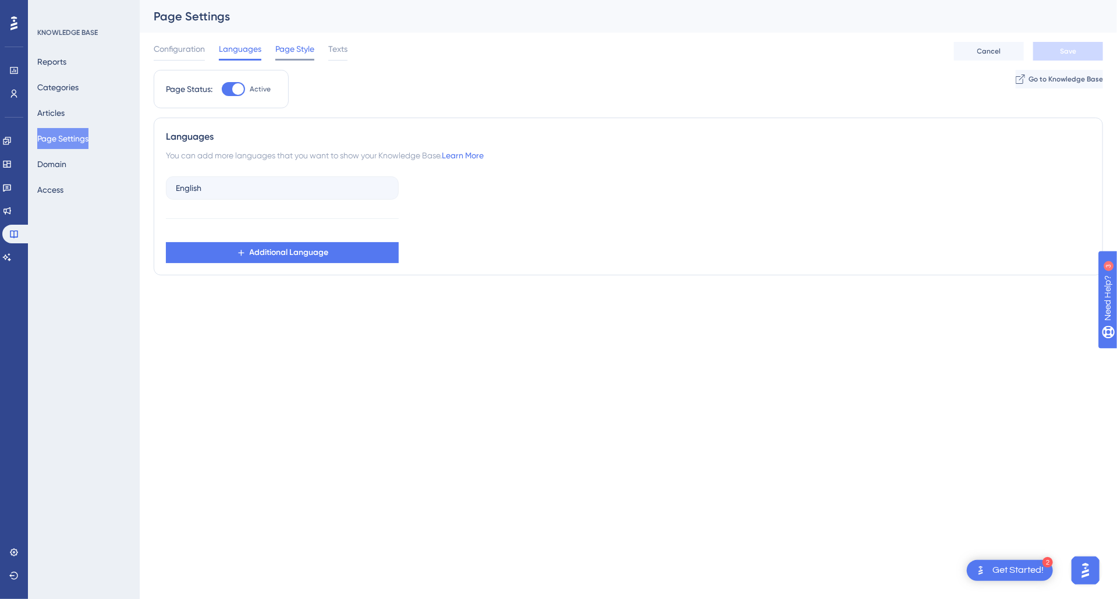
click at [302, 48] on span "Page Style" at bounding box center [294, 49] width 39 height 14
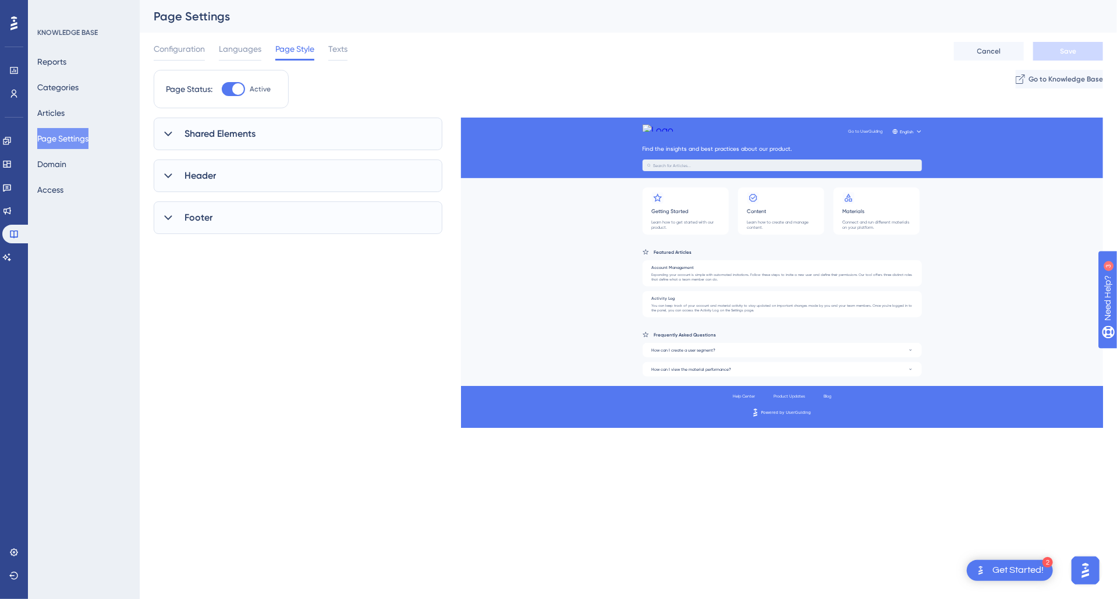
click at [263, 144] on div "Shared Elements" at bounding box center [298, 134] width 289 height 33
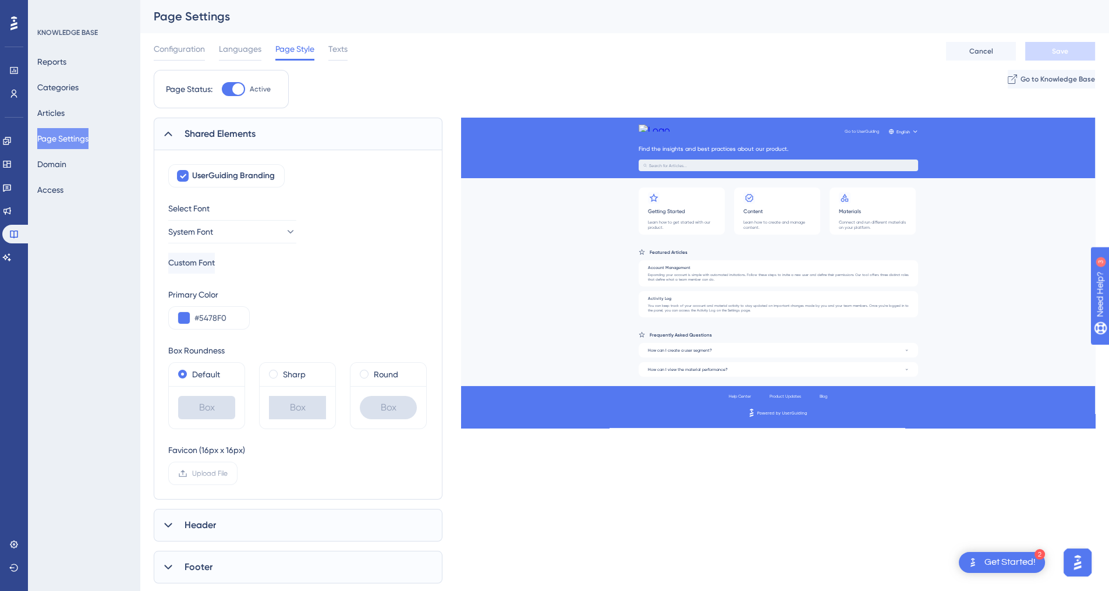
click at [221, 523] on div "Header" at bounding box center [298, 525] width 289 height 33
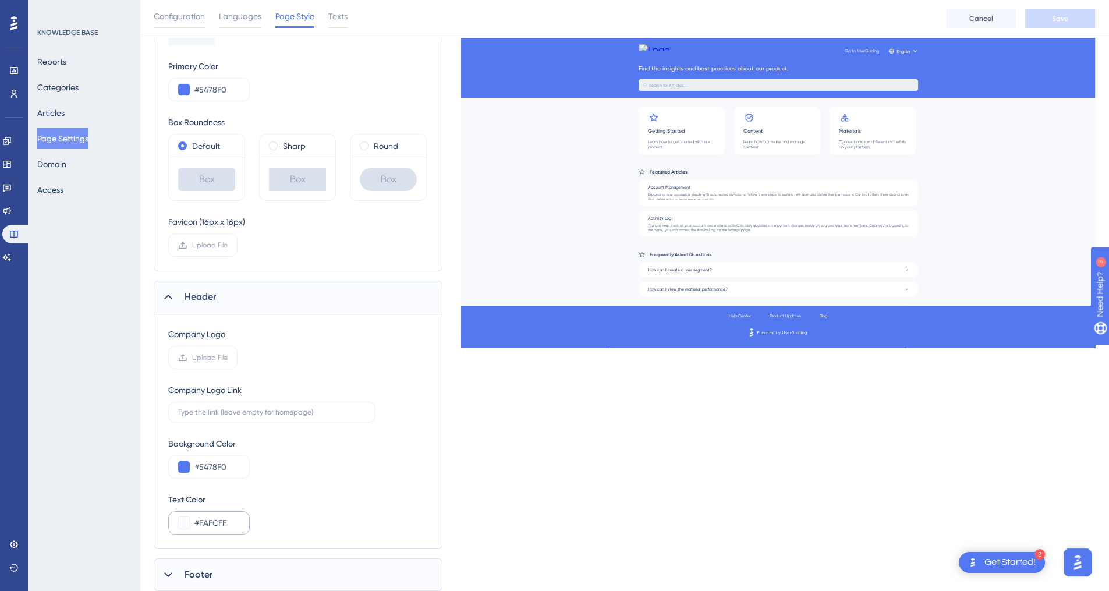
scroll to position [270, 0]
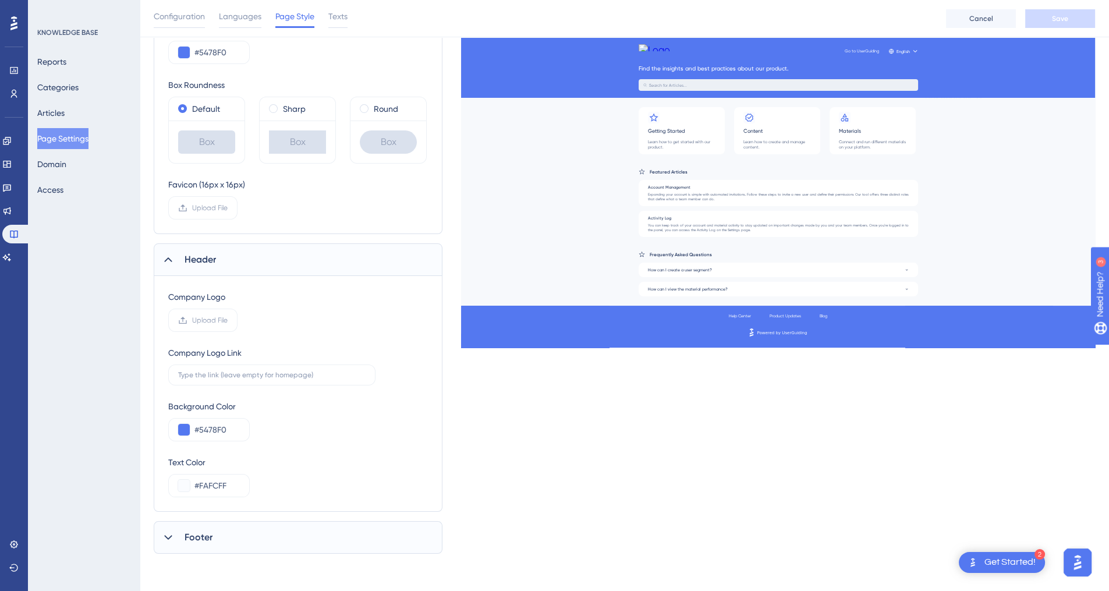
click at [218, 539] on div "Footer" at bounding box center [298, 537] width 289 height 33
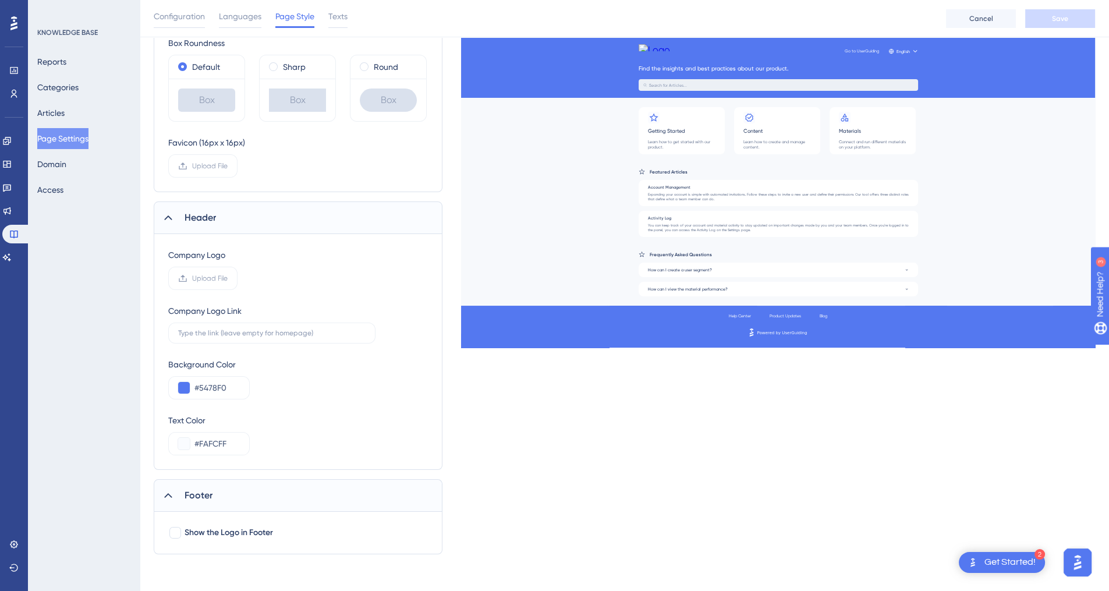
scroll to position [196, 0]
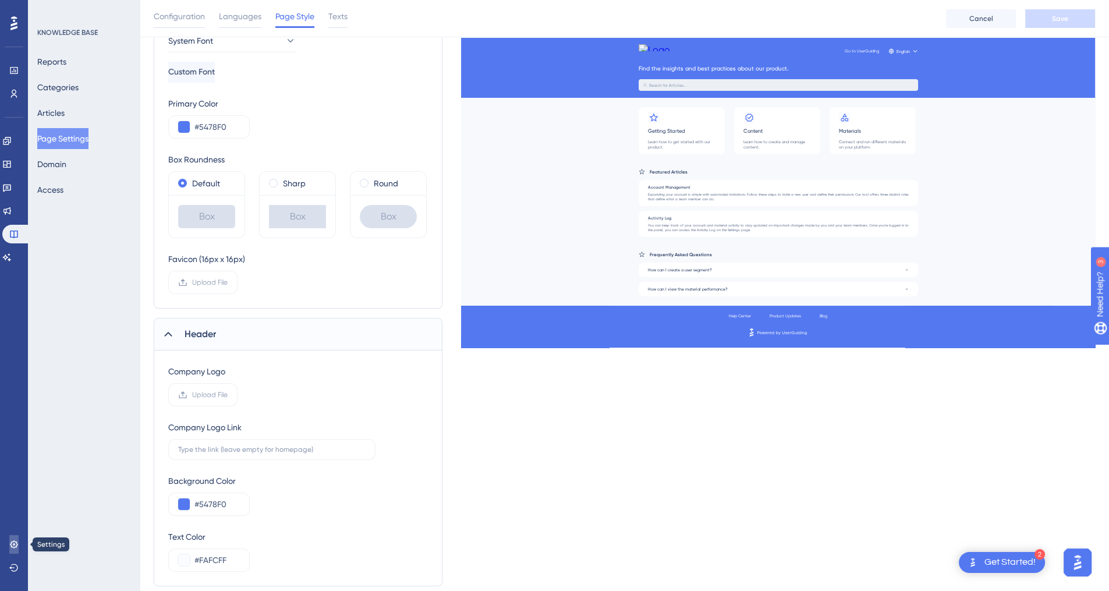
click at [10, 546] on icon at bounding box center [13, 544] width 9 height 9
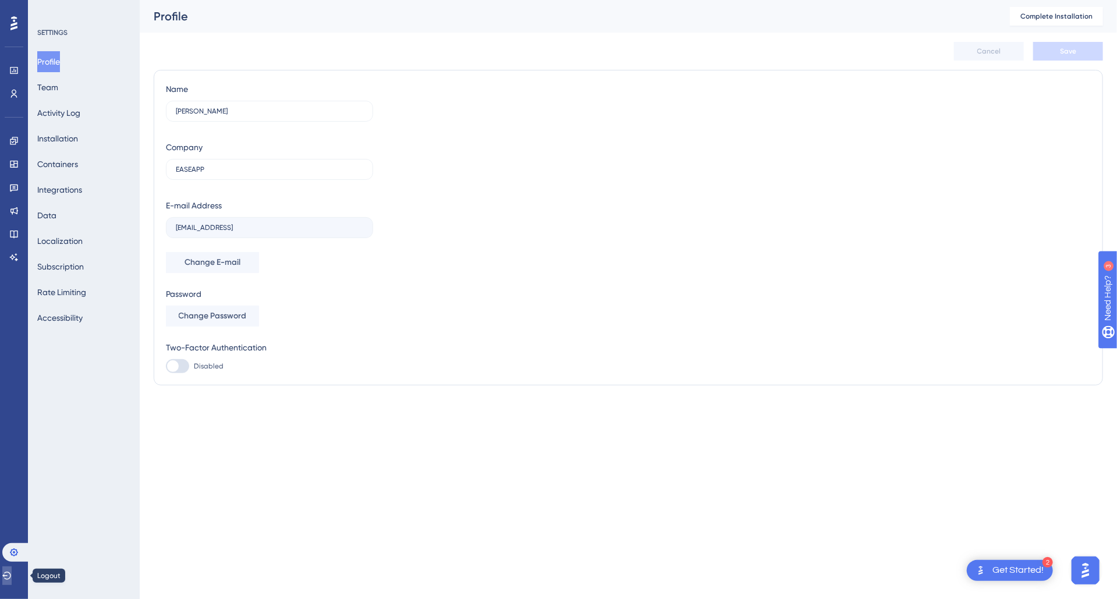
click at [11, 572] on icon at bounding box center [6, 576] width 9 height 8
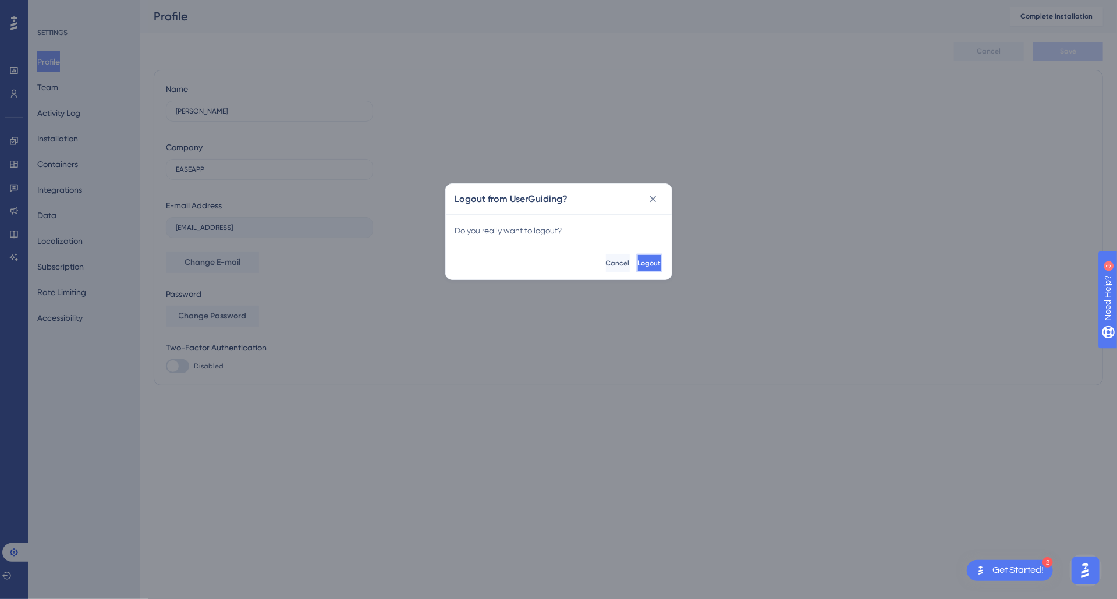
click at [637, 257] on button "Logout" at bounding box center [650, 263] width 26 height 19
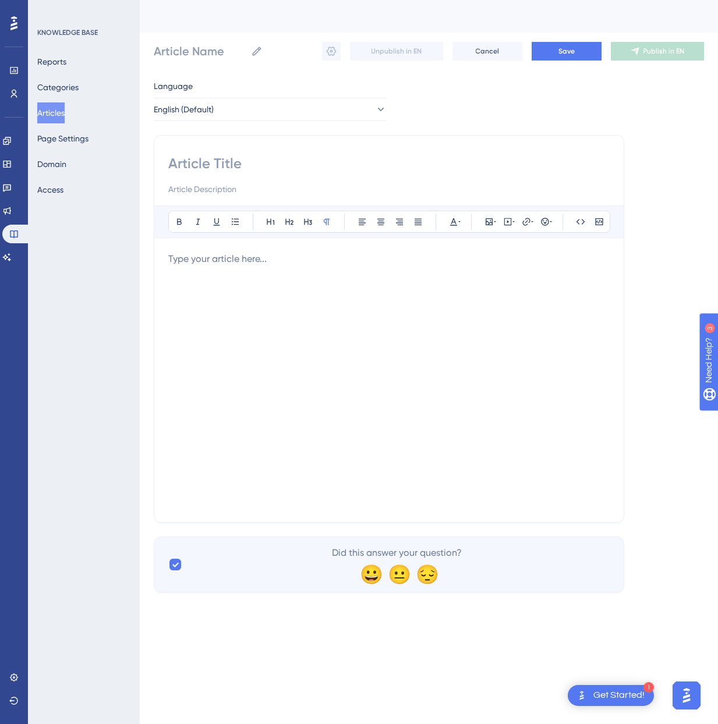
click at [266, 183] on input at bounding box center [388, 189] width 441 height 14
click at [345, 302] on div at bounding box center [388, 380] width 441 height 256
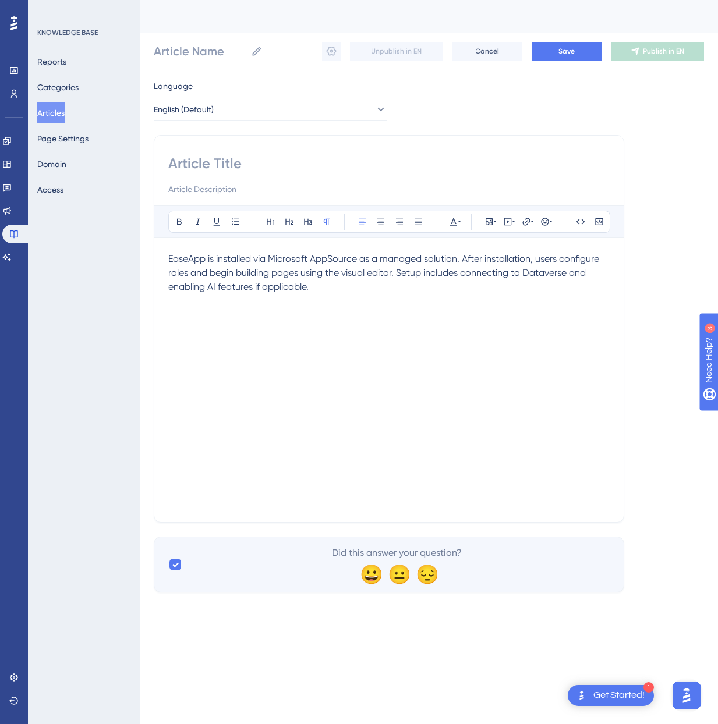
click at [261, 156] on input at bounding box center [388, 163] width 441 height 19
paste input "Installation and Setup"
type input "Installation and Setup"
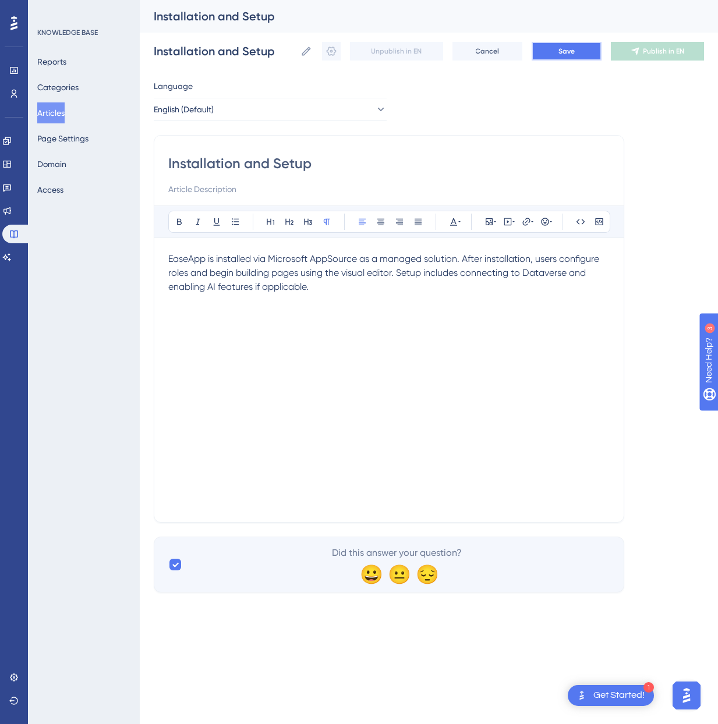
click at [564, 47] on span "Save" at bounding box center [566, 51] width 16 height 9
click at [328, 54] on icon at bounding box center [332, 51] width 10 height 9
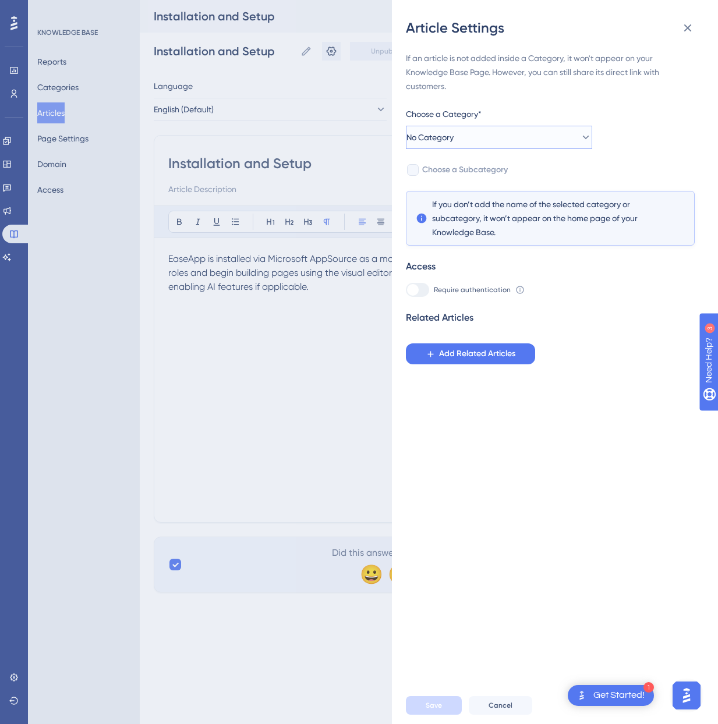
click at [520, 143] on button "No Category" at bounding box center [499, 137] width 186 height 23
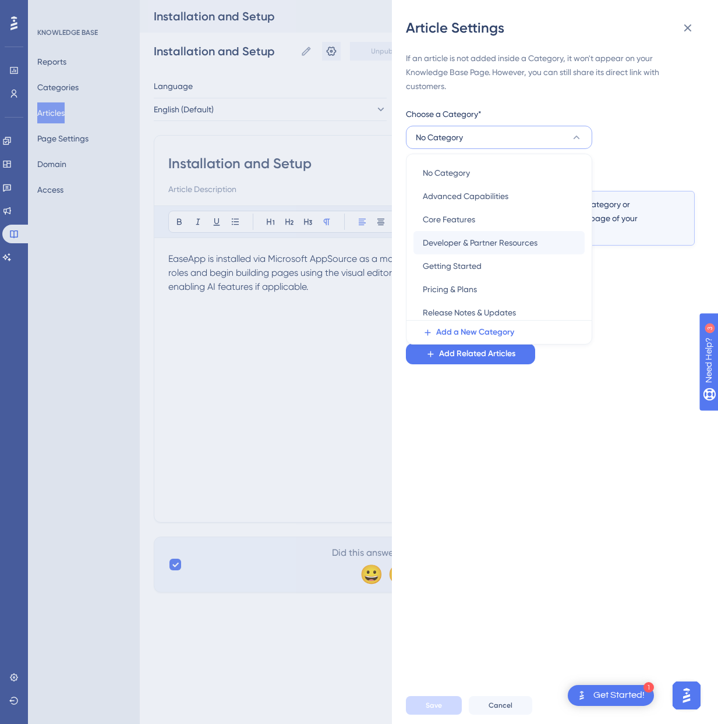
scroll to position [97, 0]
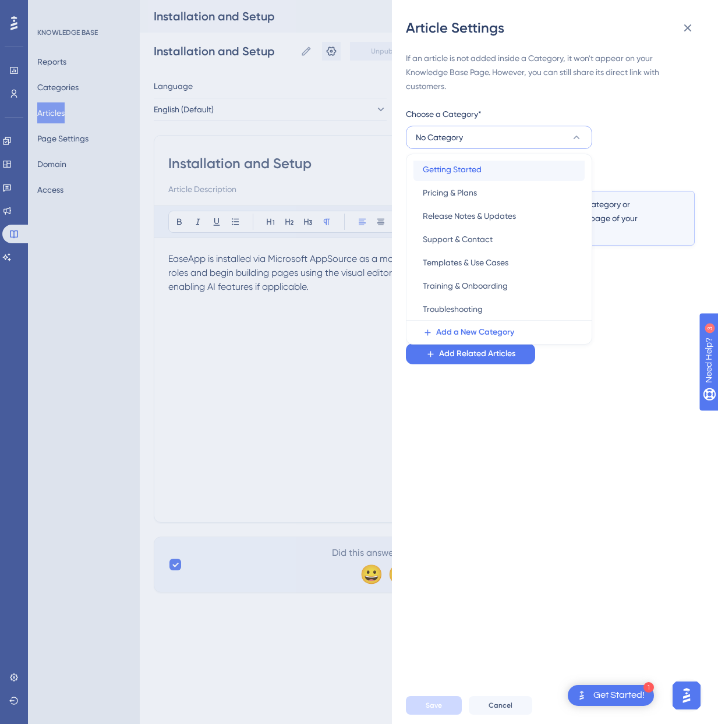
click at [493, 169] on div "Getting Started Getting Started" at bounding box center [499, 169] width 153 height 23
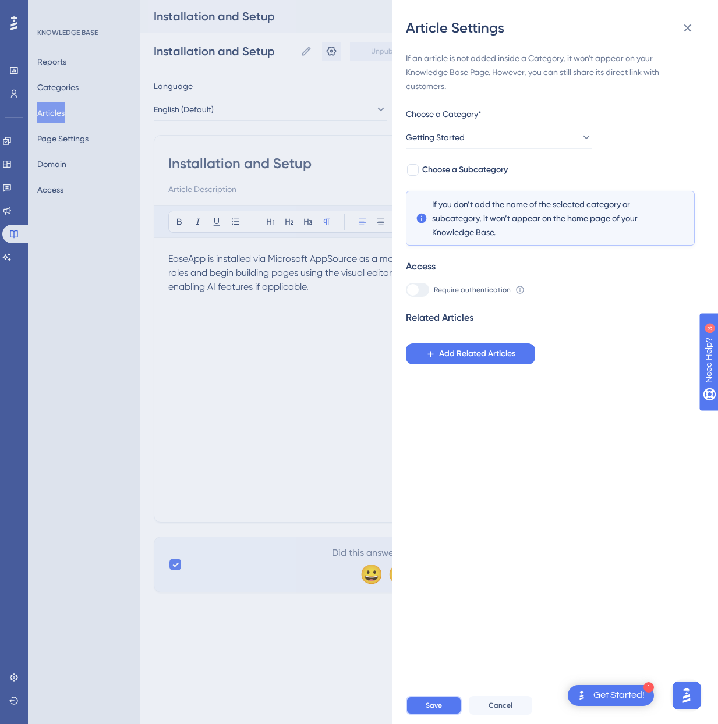
click at [423, 708] on button "Save" at bounding box center [434, 705] width 56 height 19
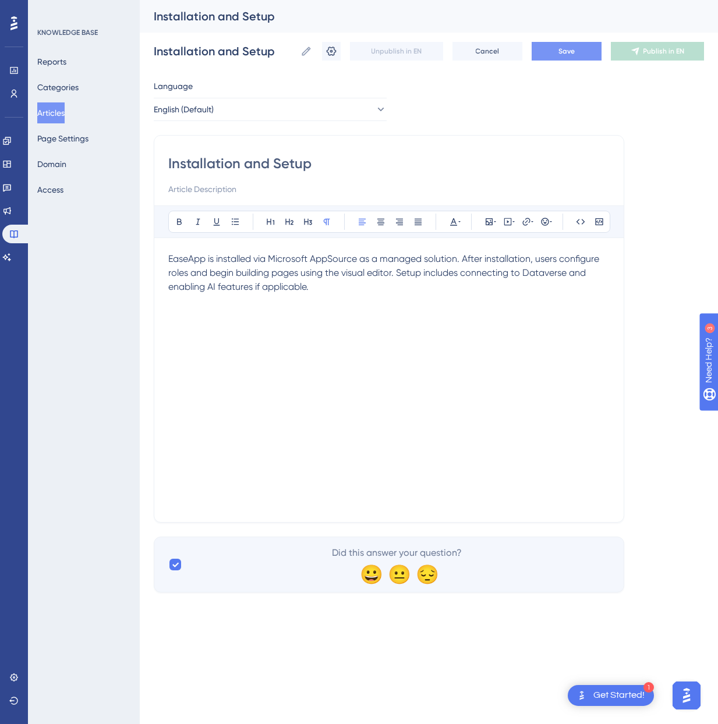
click at [51, 115] on button "Articles" at bounding box center [50, 112] width 27 height 21
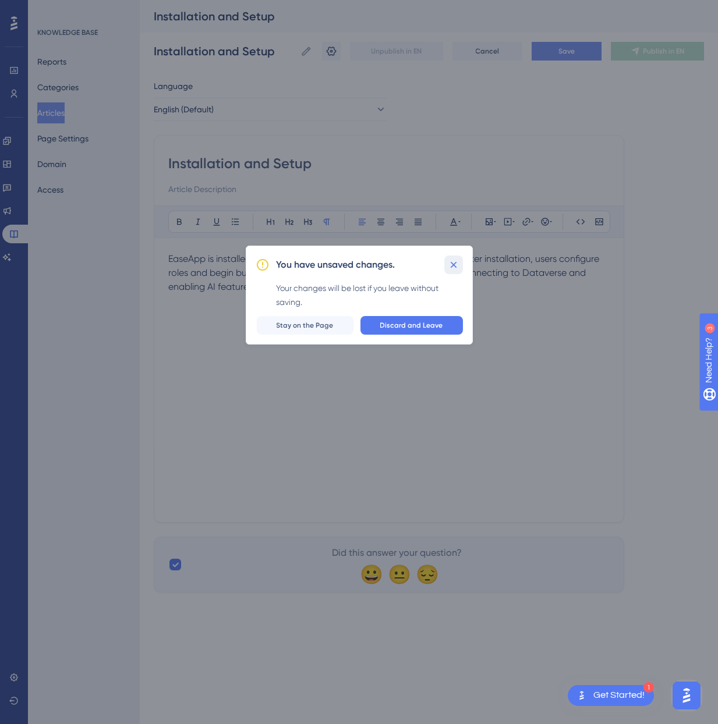
click at [455, 265] on icon at bounding box center [454, 265] width 12 height 12
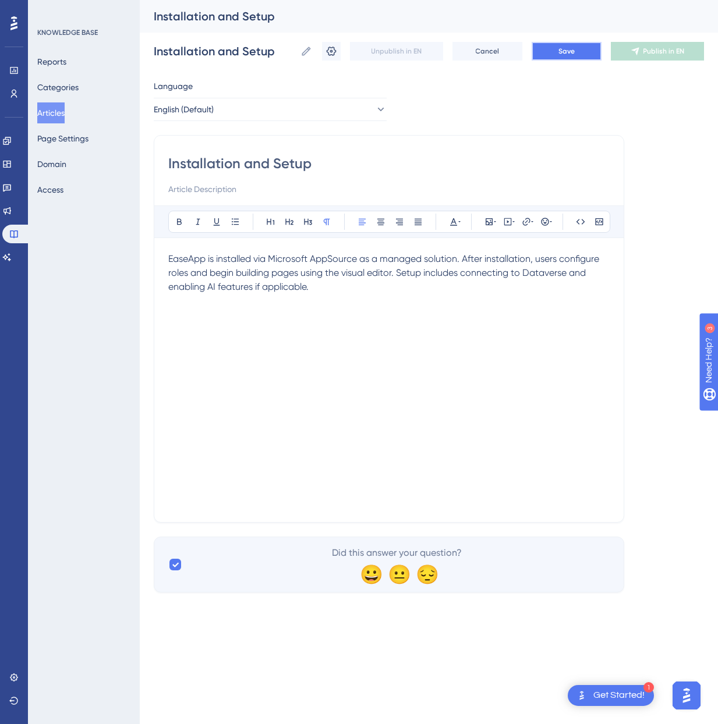
click at [558, 53] on button "Save" at bounding box center [567, 51] width 70 height 19
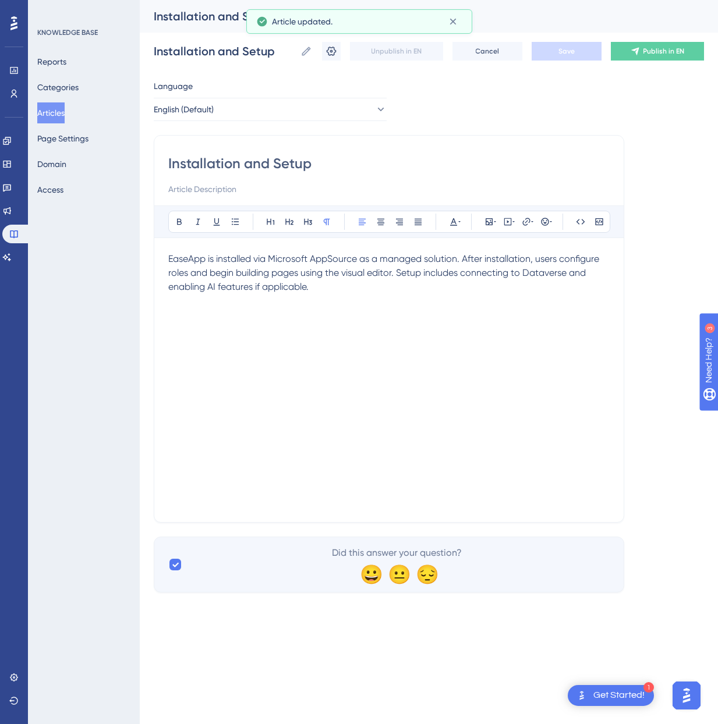
click at [62, 111] on button "Articles" at bounding box center [50, 112] width 27 height 21
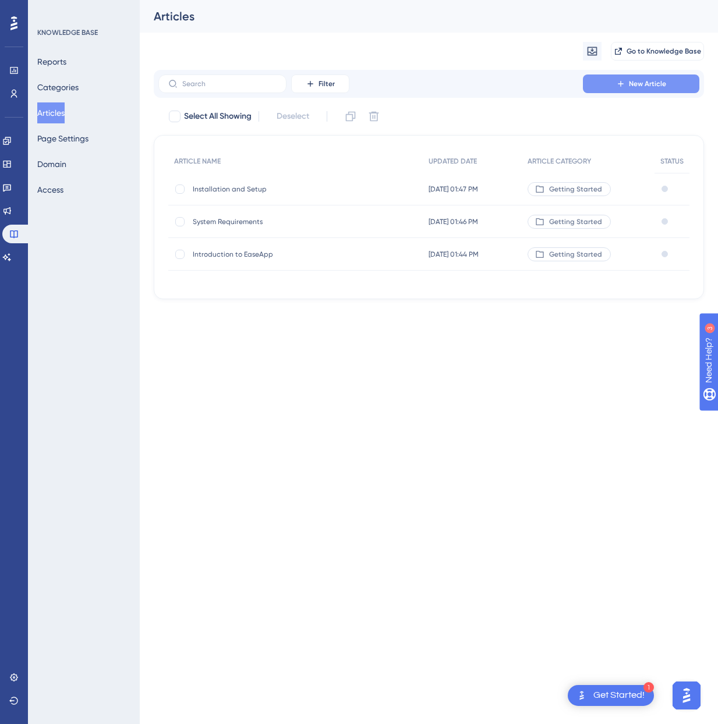
click at [629, 84] on span "New Article" at bounding box center [647, 83] width 37 height 9
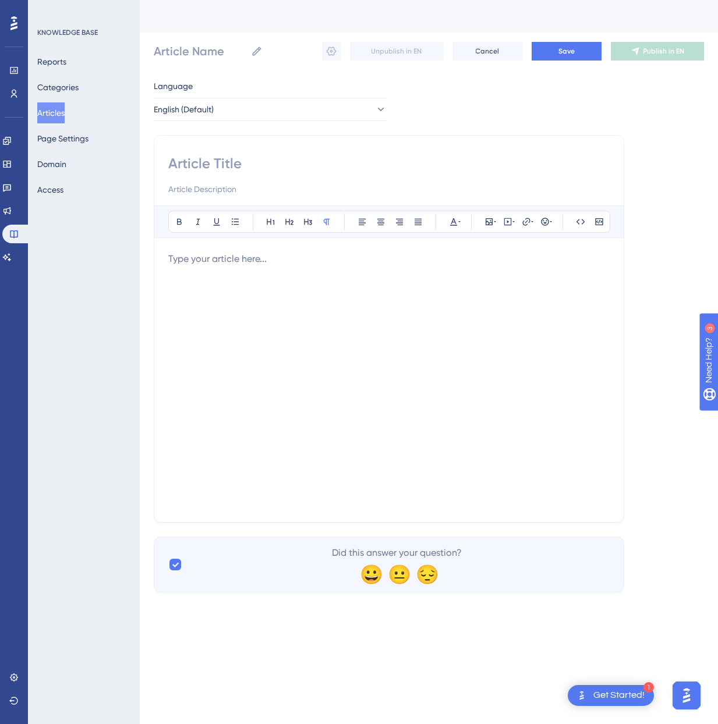
click at [215, 160] on input at bounding box center [388, 163] width 441 height 19
paste input "User Roles and Access"
type input "User Roles and Access"
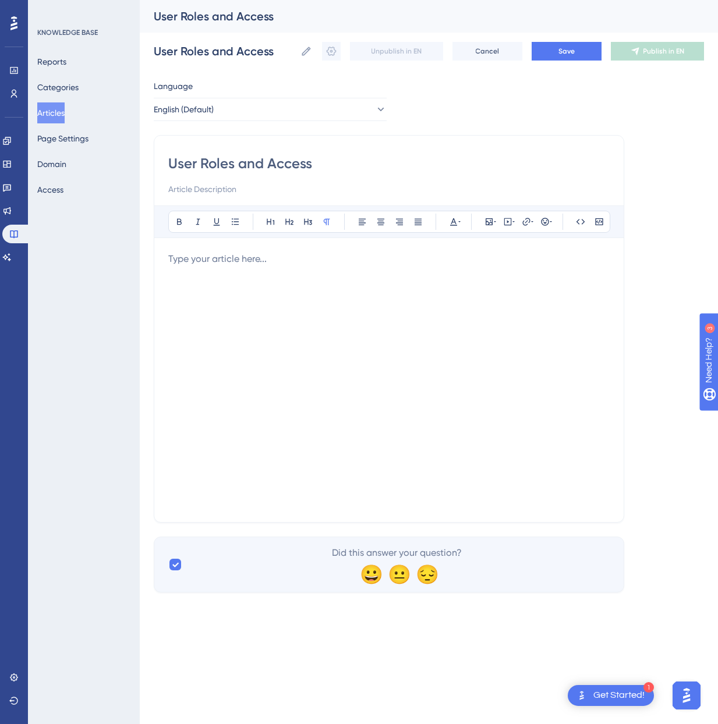
click at [319, 277] on div at bounding box center [388, 380] width 441 height 256
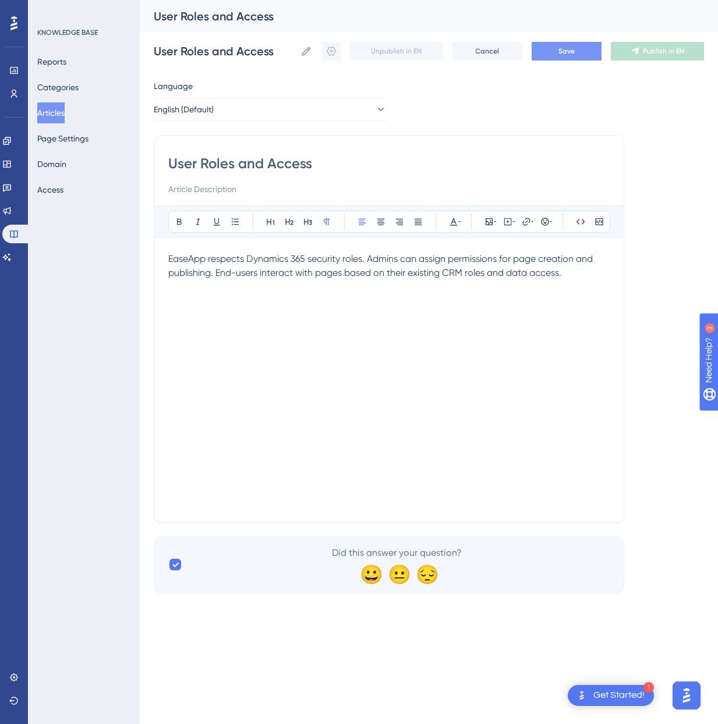
click at [571, 48] on span "Save" at bounding box center [566, 51] width 16 height 9
click at [326, 54] on icon at bounding box center [331, 51] width 12 height 12
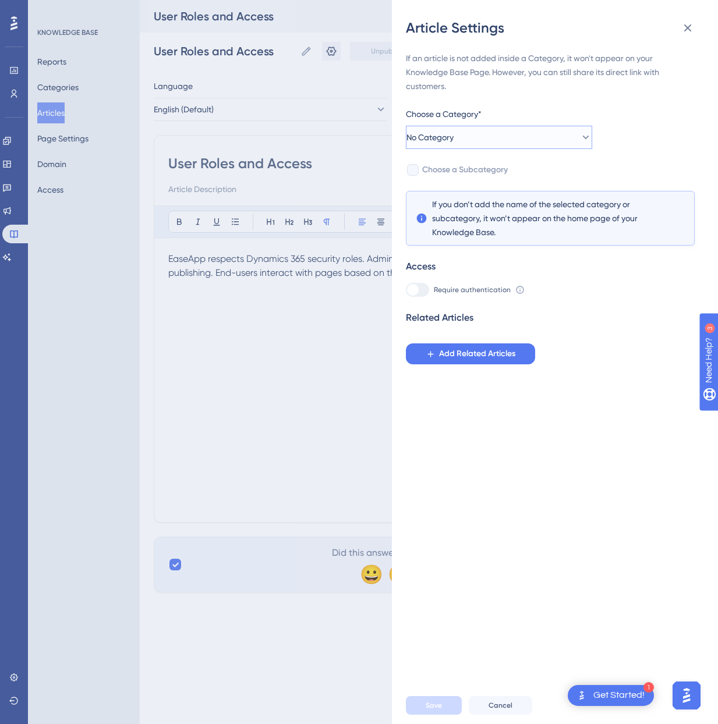
click at [492, 144] on button "No Category" at bounding box center [499, 137] width 186 height 23
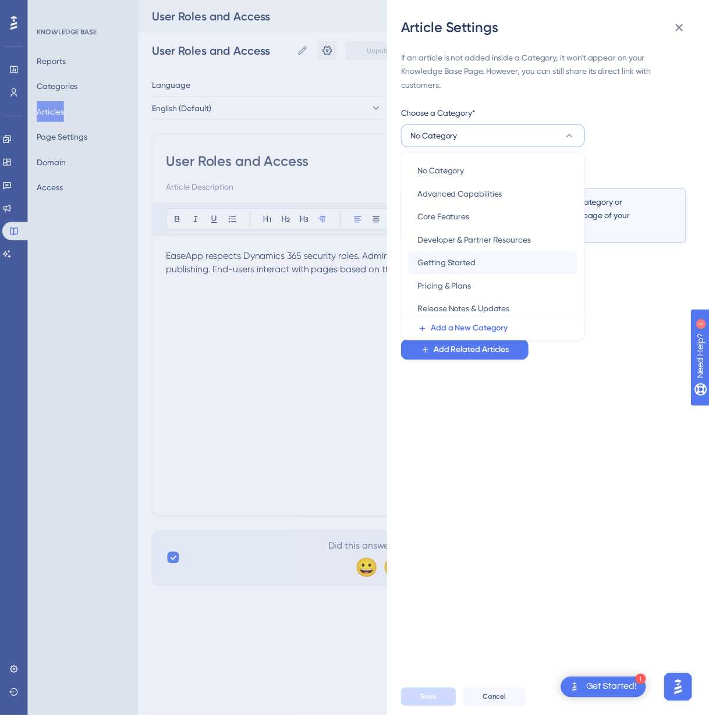
scroll to position [97, 0]
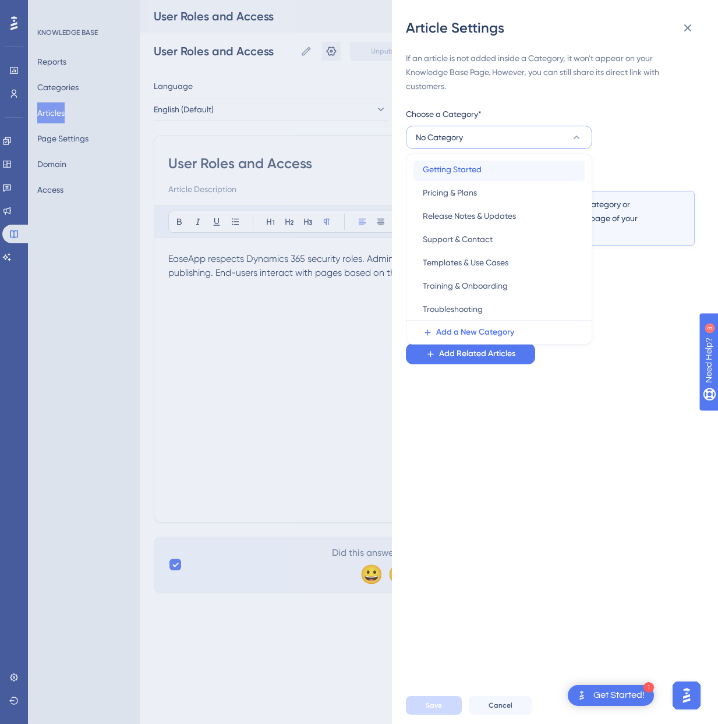
click at [480, 172] on span "Getting Started" at bounding box center [452, 169] width 59 height 14
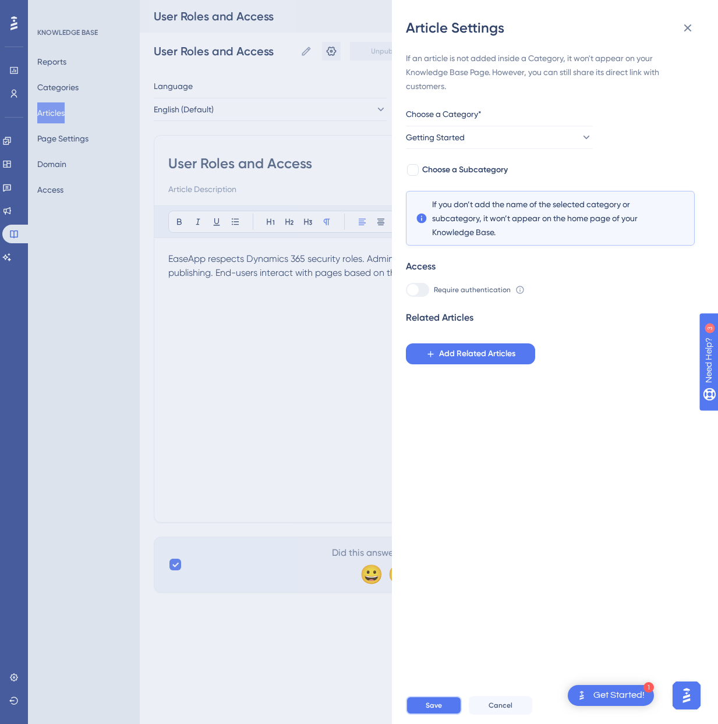
click at [435, 701] on span "Save" at bounding box center [434, 705] width 16 height 9
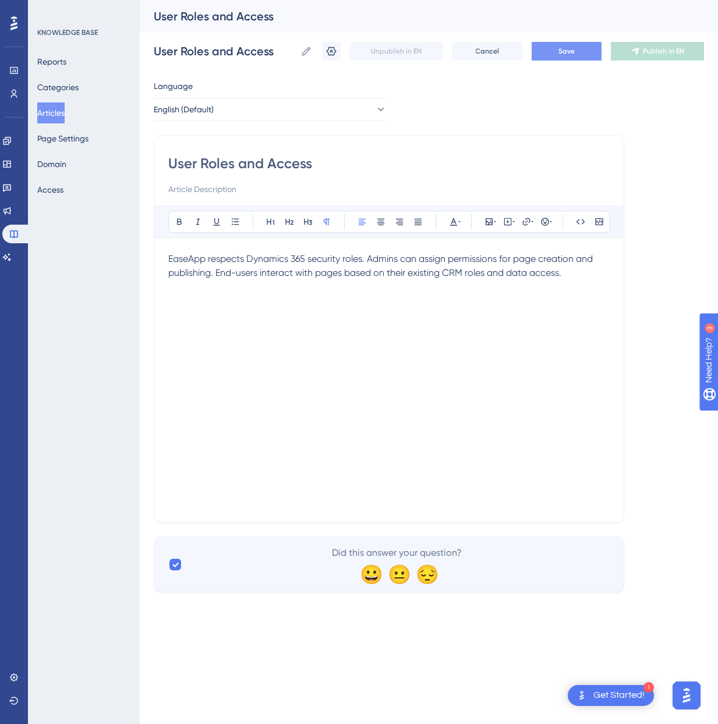
click at [565, 106] on div "Language English (Default) User Roles and Access Bold Italic Underline Bullet P…" at bounding box center [429, 335] width 550 height 513
click at [47, 114] on button "Articles" at bounding box center [50, 112] width 27 height 21
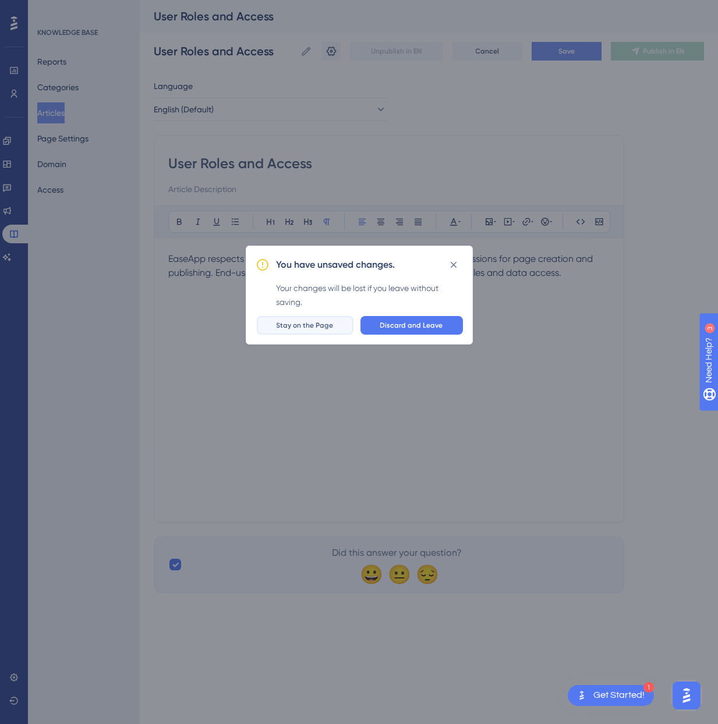
click at [305, 328] on span "Stay on the Page" at bounding box center [305, 325] width 57 height 9
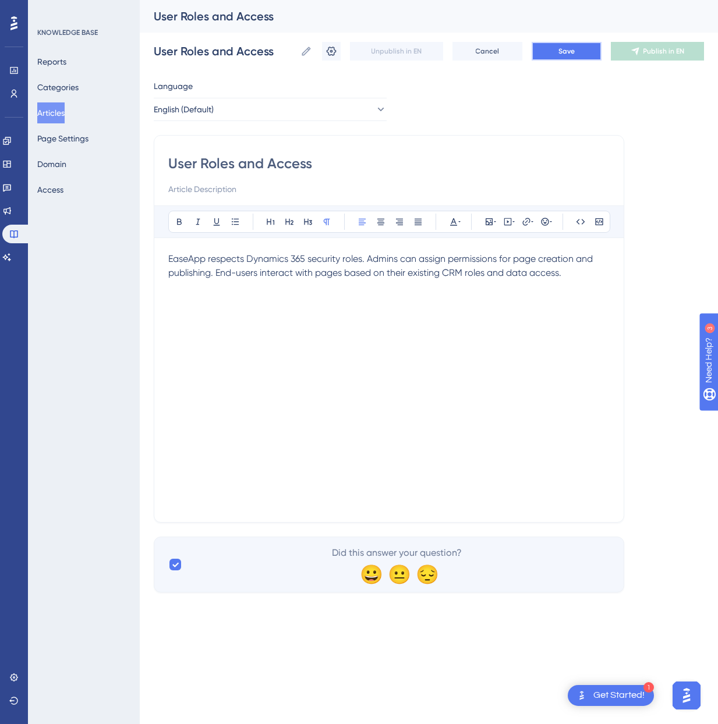
click at [563, 56] on button "Save" at bounding box center [567, 51] width 70 height 19
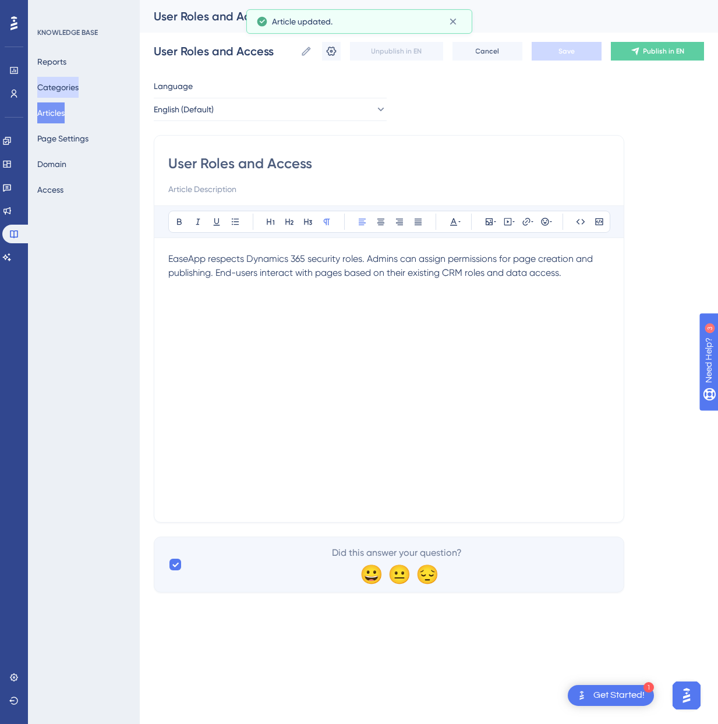
click at [68, 87] on button "Categories" at bounding box center [57, 87] width 41 height 21
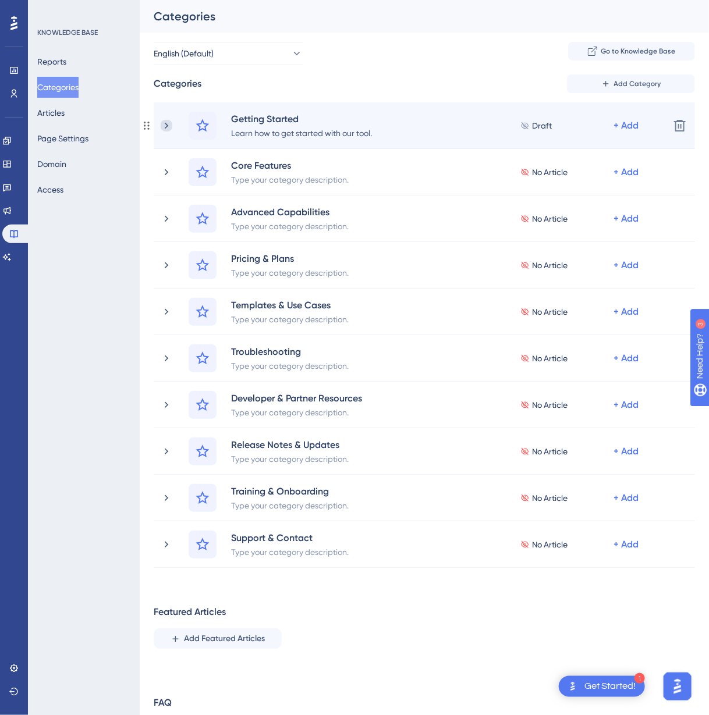
click at [171, 127] on icon at bounding box center [167, 126] width 12 height 12
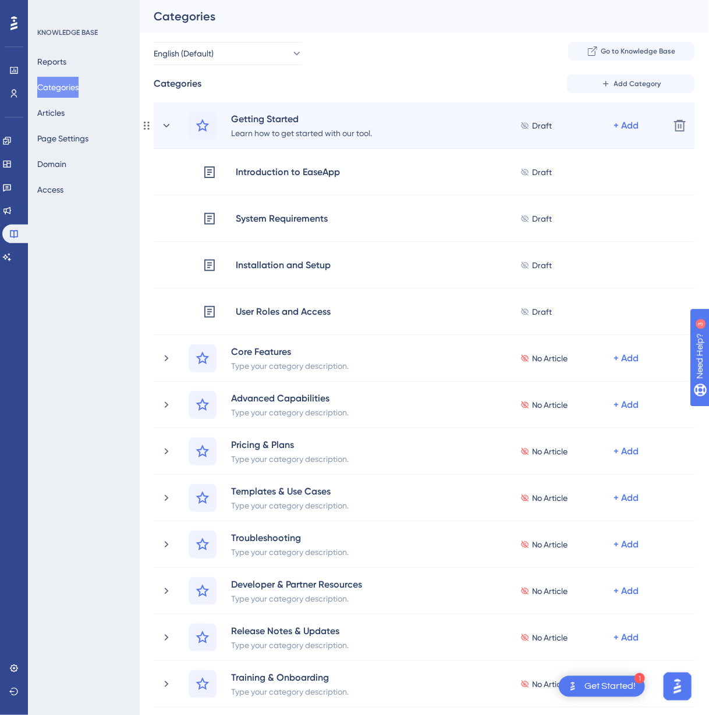
click at [547, 127] on span "Draft" at bounding box center [542, 126] width 20 height 14
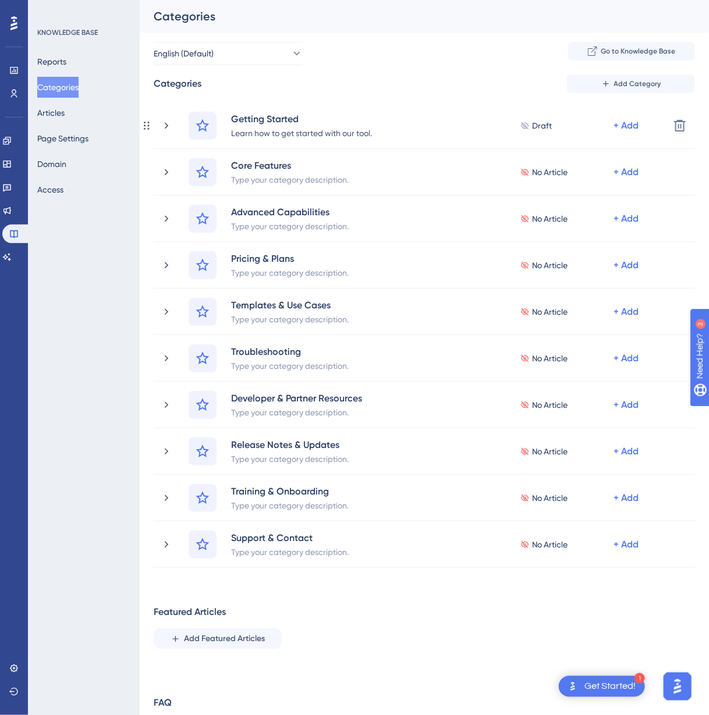
click at [547, 127] on span "Draft" at bounding box center [542, 126] width 20 height 14
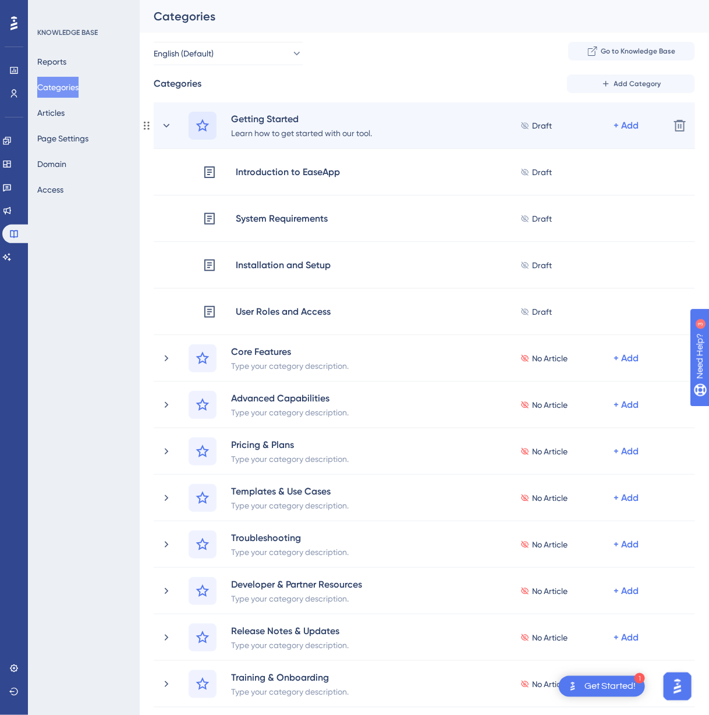
click at [203, 125] on icon at bounding box center [203, 126] width 14 height 14
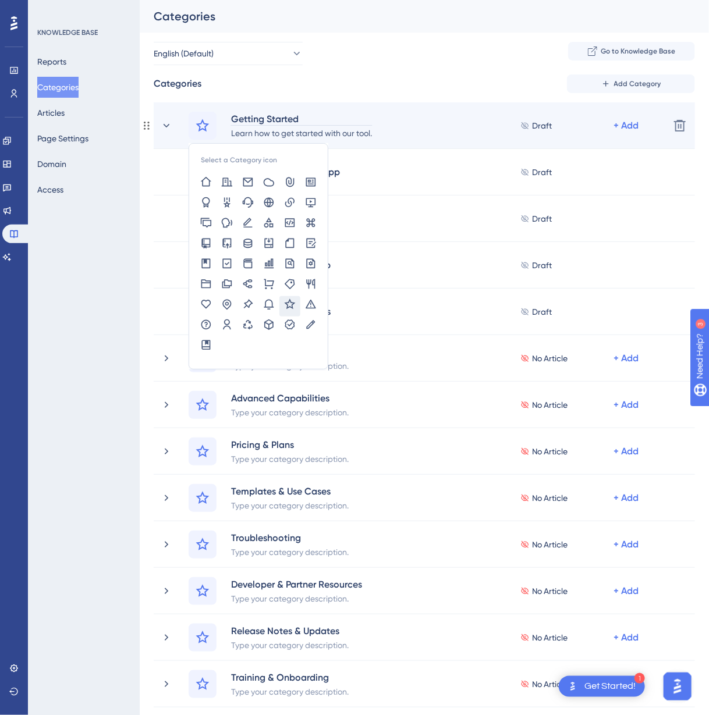
click at [354, 118] on div "Getting Started" at bounding box center [302, 119] width 142 height 14
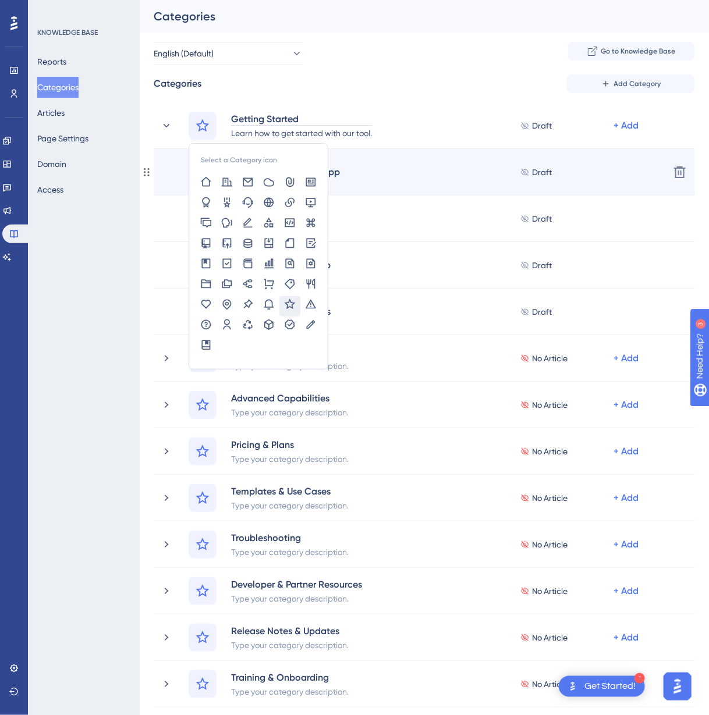
click at [155, 167] on div "Introduction to EaseApp Draft + Add Delete" at bounding box center [424, 172] width 541 height 47
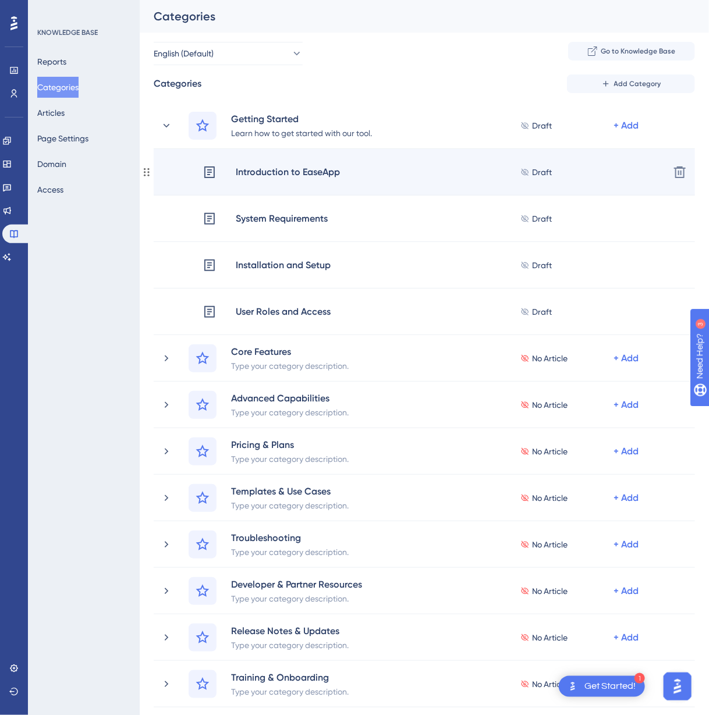
click at [294, 166] on div "Introduction to EaseApp" at bounding box center [287, 172] width 105 height 15
click at [293, 170] on div "Introduction to EaseApp" at bounding box center [287, 172] width 105 height 15
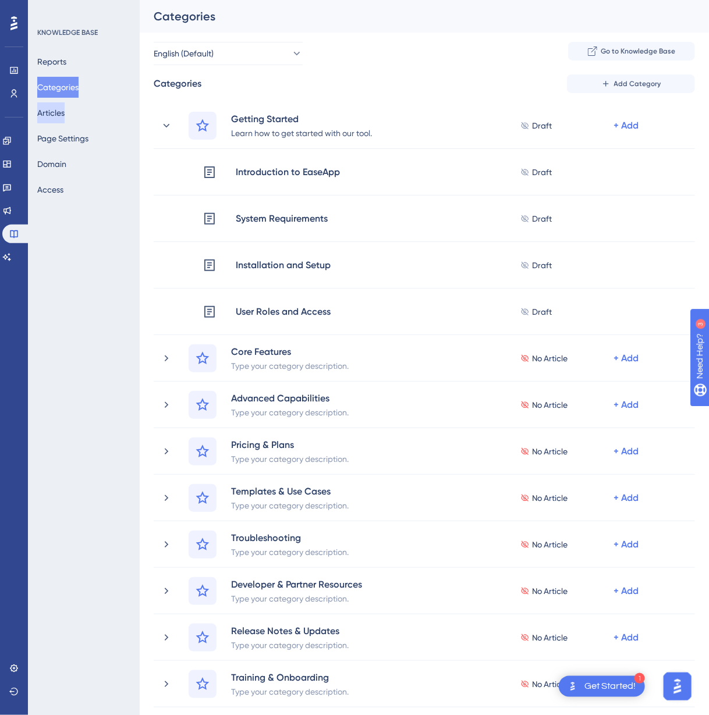
click at [65, 118] on button "Articles" at bounding box center [50, 112] width 27 height 21
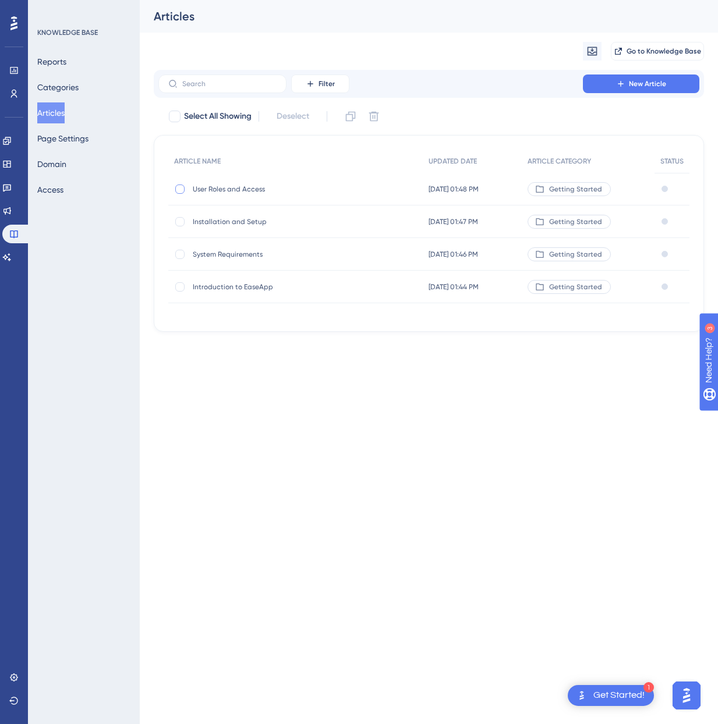
click at [182, 188] on div at bounding box center [179, 189] width 9 height 9
checkbox input "true"
click at [179, 212] on div "Installation and Setup Installation and Setup" at bounding box center [295, 222] width 254 height 33
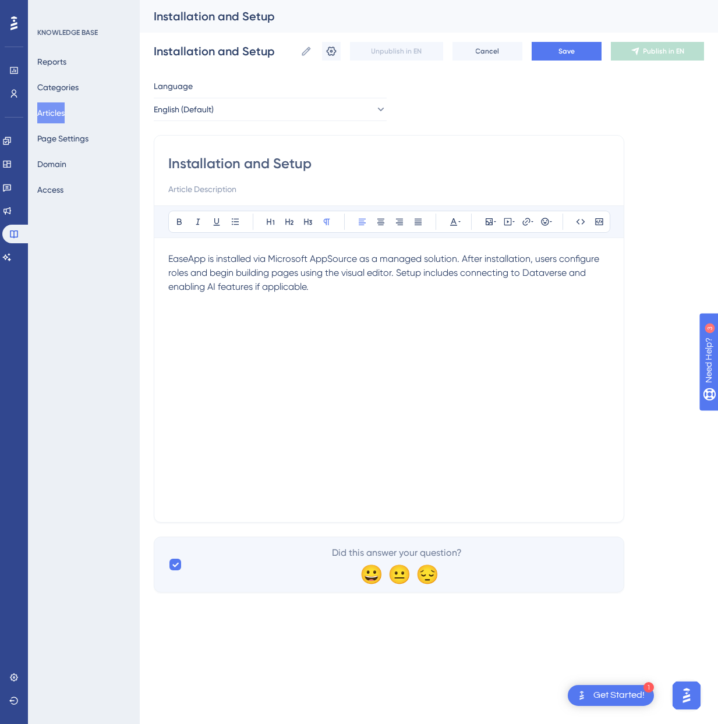
click at [56, 112] on button "Articles" at bounding box center [50, 112] width 27 height 21
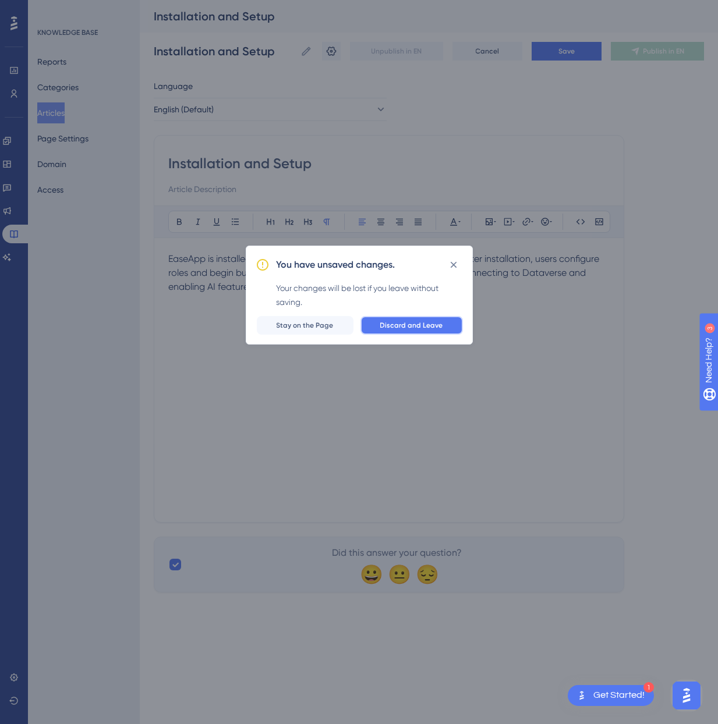
click at [389, 323] on span "Discard and Leave" at bounding box center [411, 325] width 63 height 9
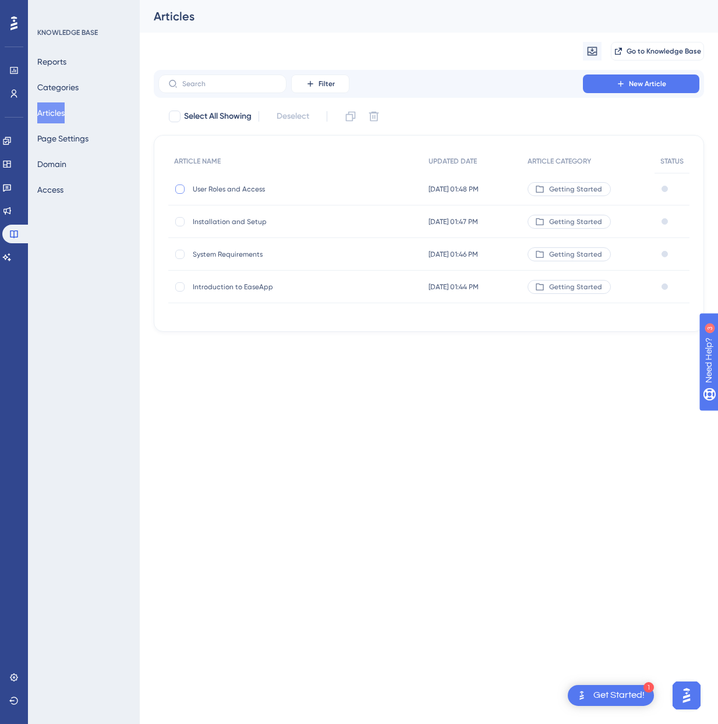
click at [175, 190] on div at bounding box center [179, 189] width 9 height 9
checkbox input "true"
click at [175, 122] on div at bounding box center [175, 117] width 12 height 12
checkbox input "true"
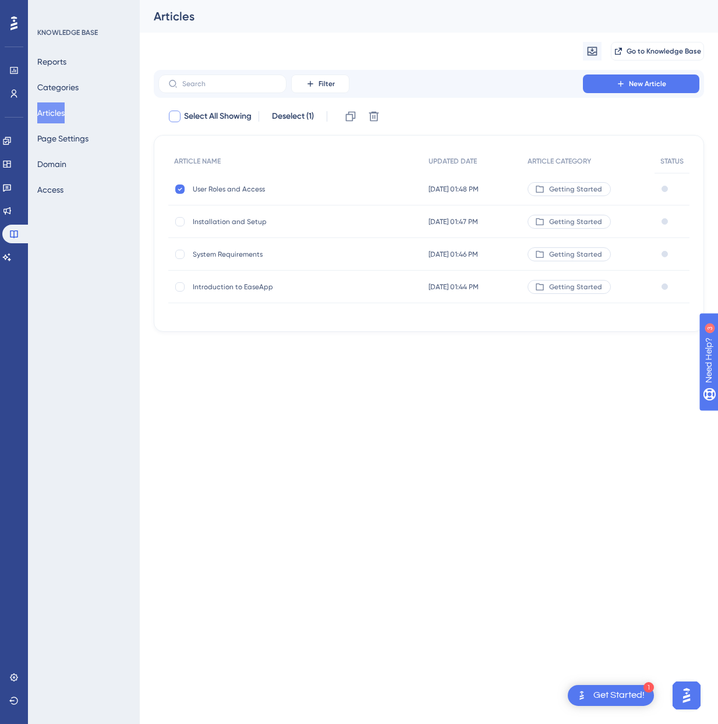
checkbox input "true"
click at [181, 189] on icon at bounding box center [180, 189] width 5 height 9
checkbox input "false"
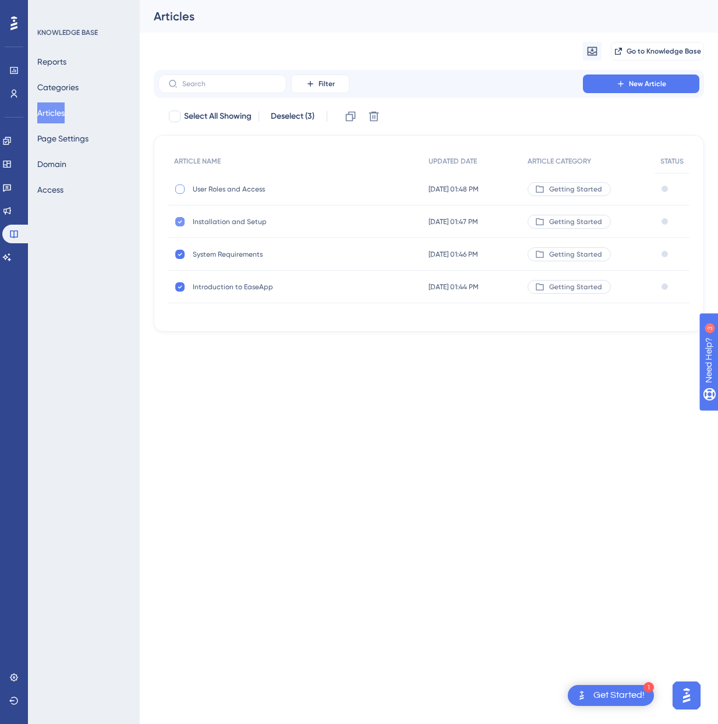
click at [180, 217] on icon at bounding box center [180, 221] width 5 height 9
checkbox input "false"
click at [182, 250] on icon at bounding box center [180, 254] width 5 height 9
checkbox input "false"
click at [182, 284] on icon at bounding box center [180, 286] width 5 height 9
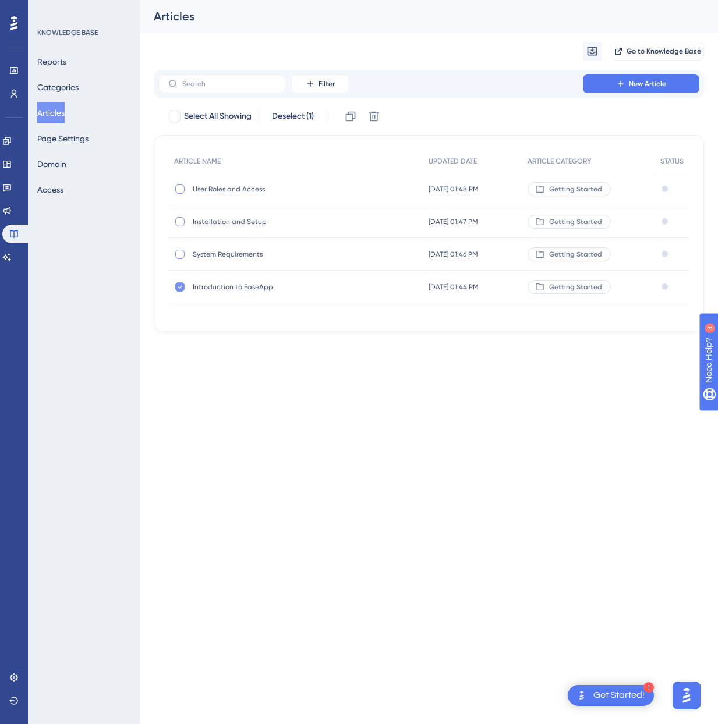
checkbox input "false"
click at [239, 189] on span "User Roles and Access" at bounding box center [286, 189] width 186 height 9
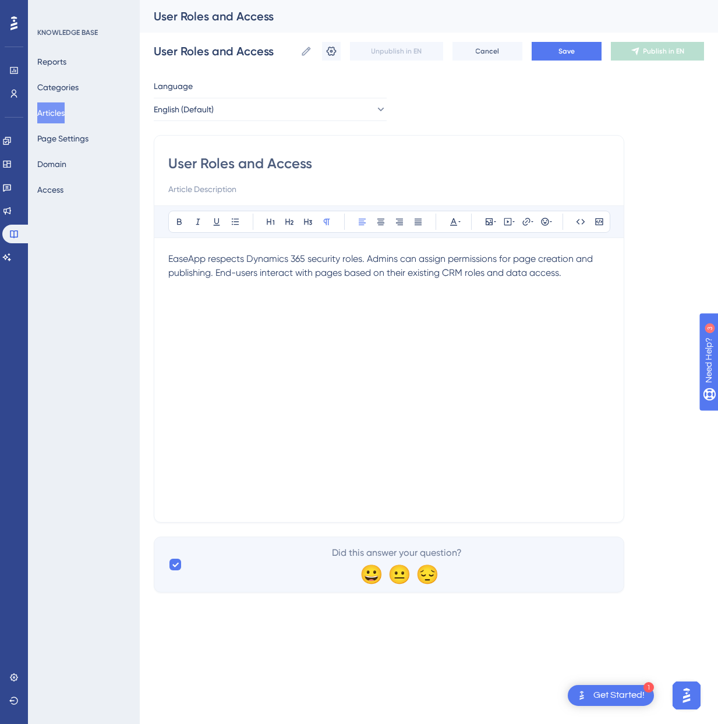
click at [310, 360] on div "EaseApp respects Dynamics 365 security roles. Admins can assign permissions for…" at bounding box center [388, 380] width 441 height 256
click at [374, 109] on icon at bounding box center [380, 110] width 12 height 12
click at [238, 147] on button "English (Default) English (Default) Draft" at bounding box center [270, 144] width 218 height 23
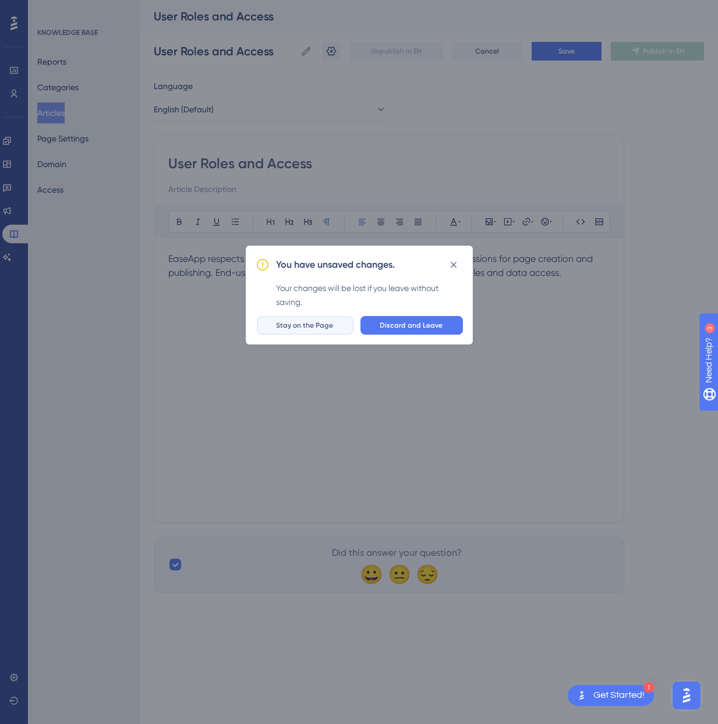
click at [314, 323] on span "Stay on the Page" at bounding box center [305, 325] width 57 height 9
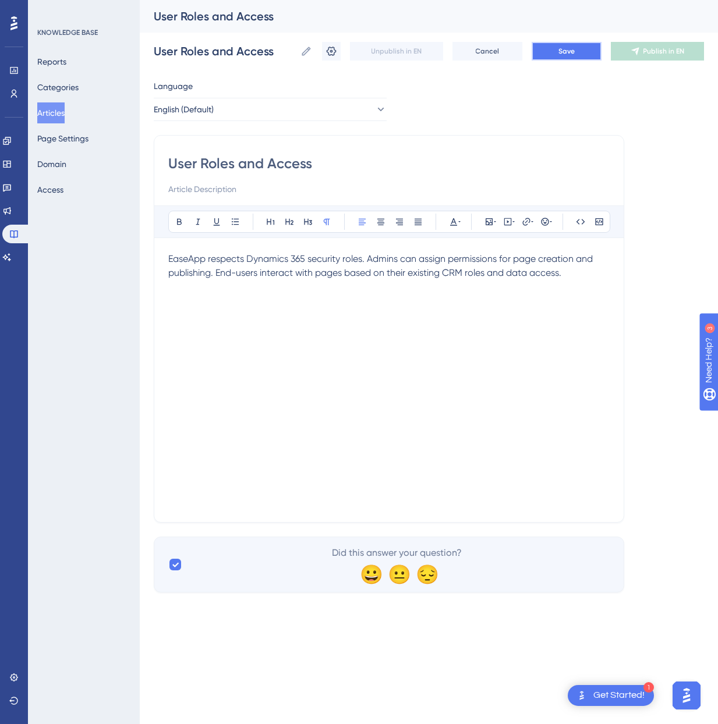
click at [574, 55] on span "Save" at bounding box center [566, 51] width 16 height 9
click at [65, 111] on button "Articles" at bounding box center [50, 112] width 27 height 21
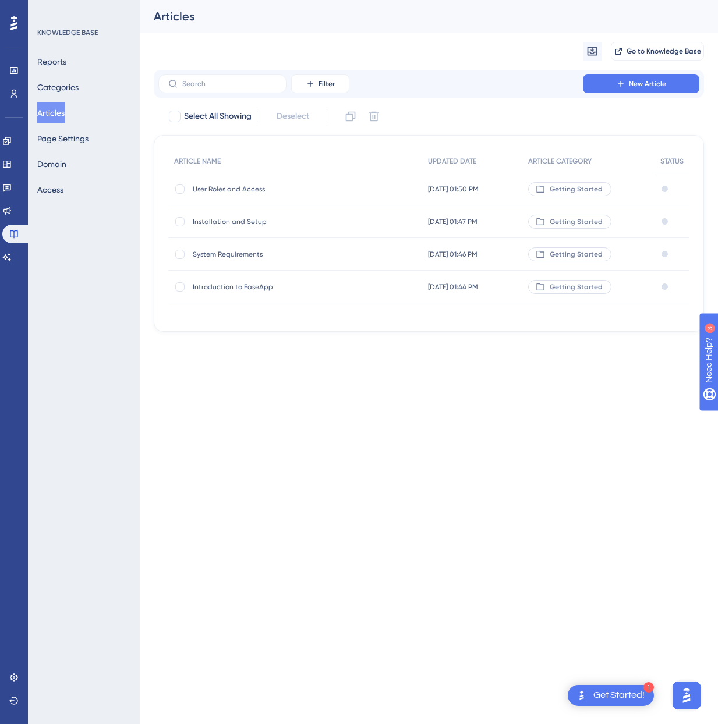
click at [240, 281] on div "Introduction to EaseApp Introduction to EaseApp" at bounding box center [286, 287] width 186 height 33
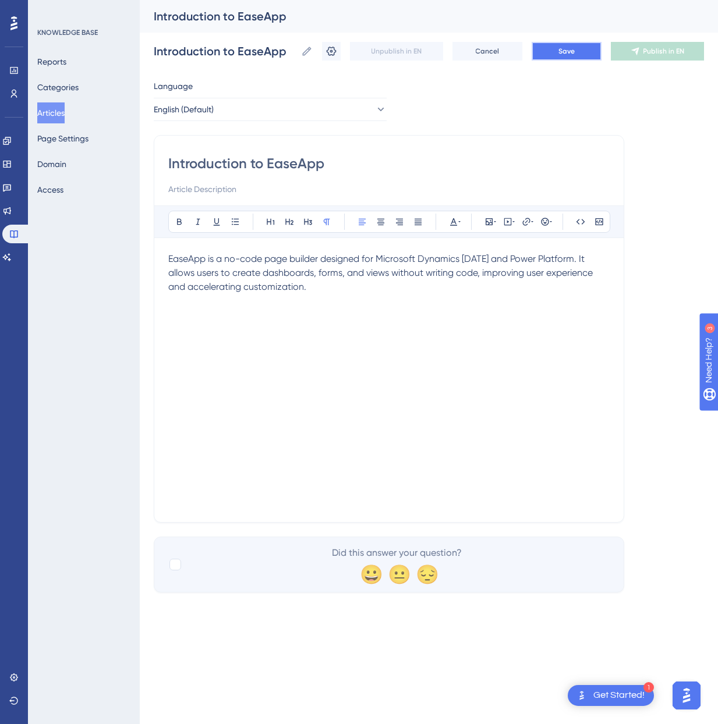
click at [559, 52] on span "Save" at bounding box center [566, 51] width 16 height 9
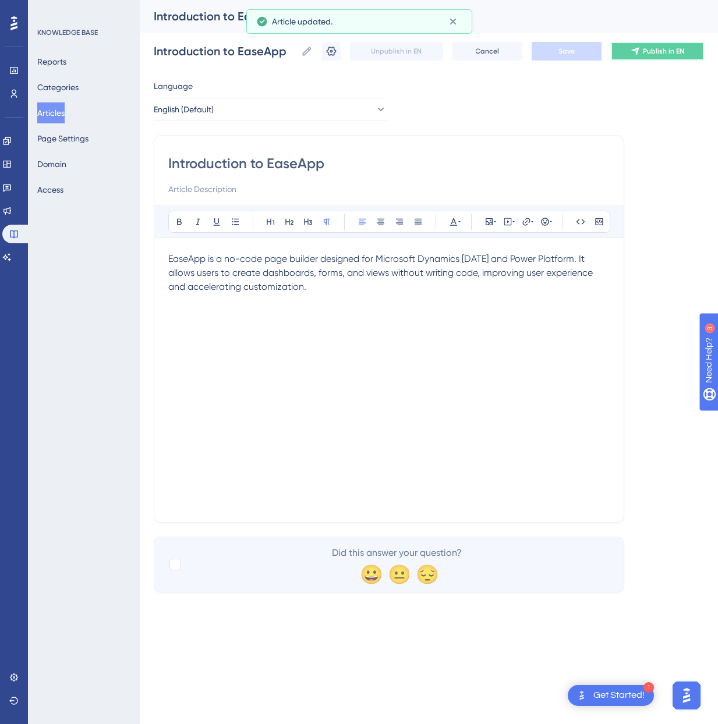
click at [656, 54] on span "Publish in EN" at bounding box center [663, 51] width 41 height 9
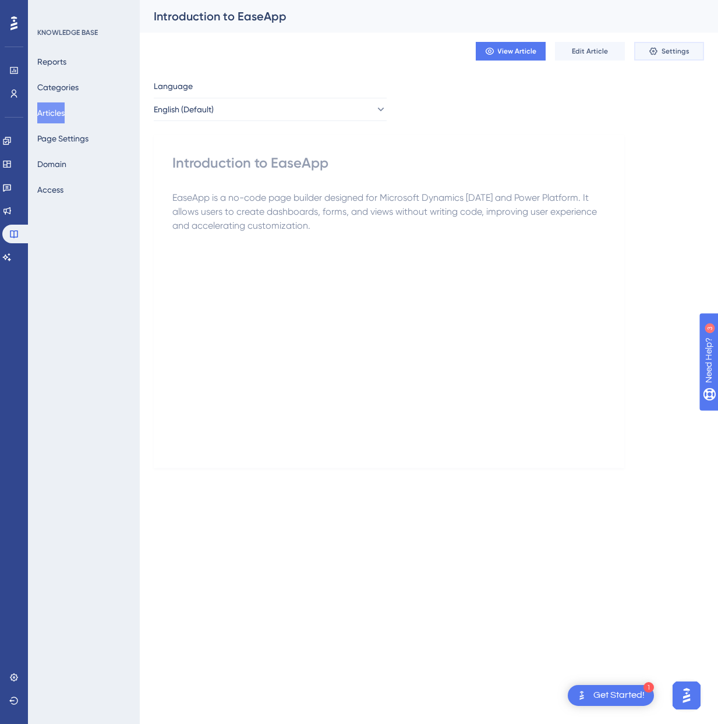
click at [657, 51] on icon at bounding box center [653, 51] width 9 height 9
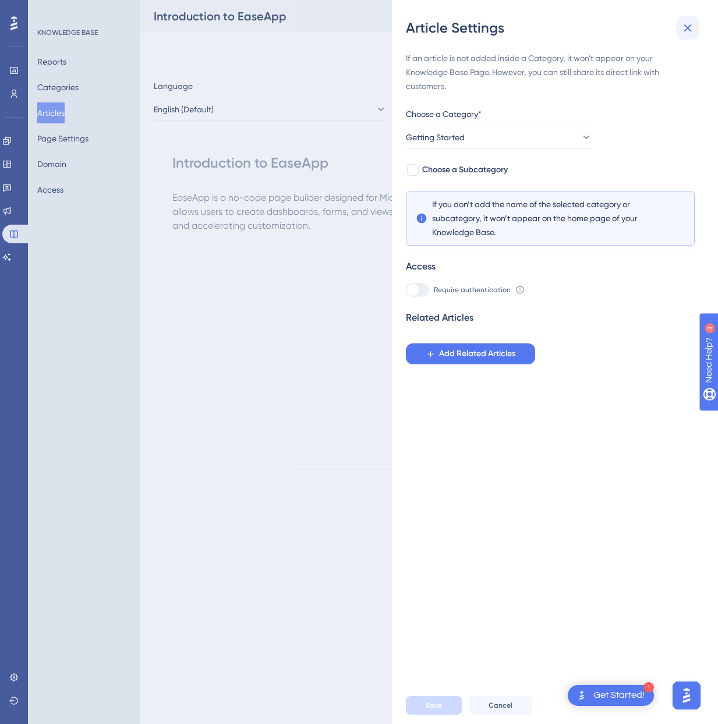
click at [692, 27] on icon at bounding box center [688, 28] width 14 height 14
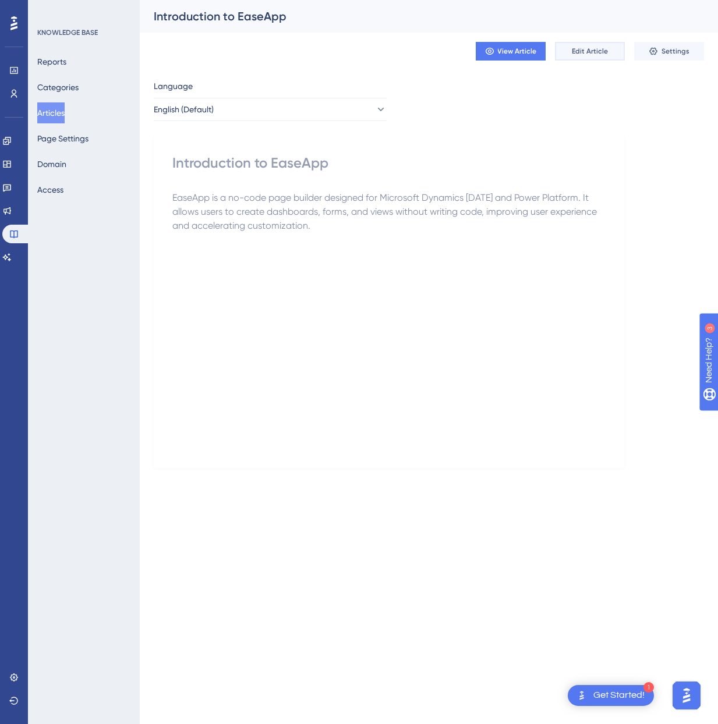
click at [596, 49] on span "Edit Article" at bounding box center [590, 51] width 36 height 9
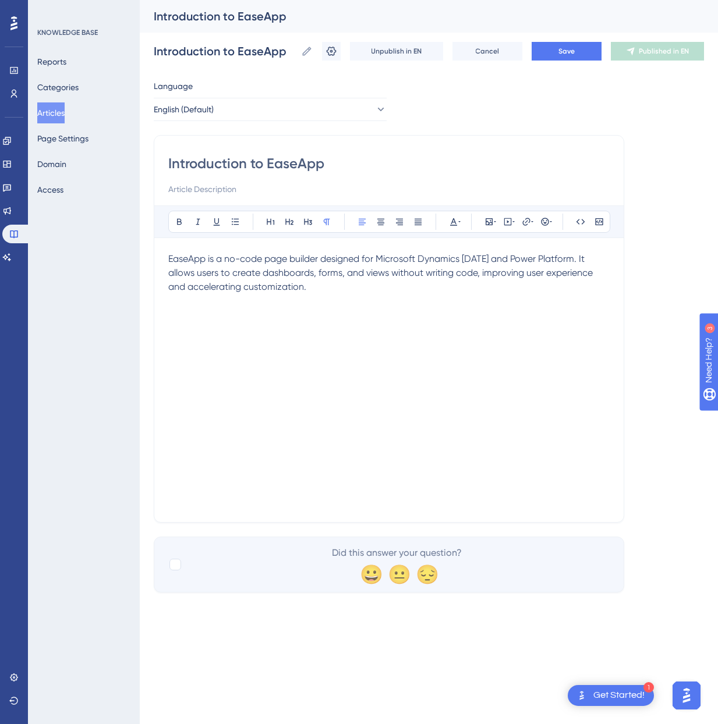
click at [65, 111] on button "Articles" at bounding box center [50, 112] width 27 height 21
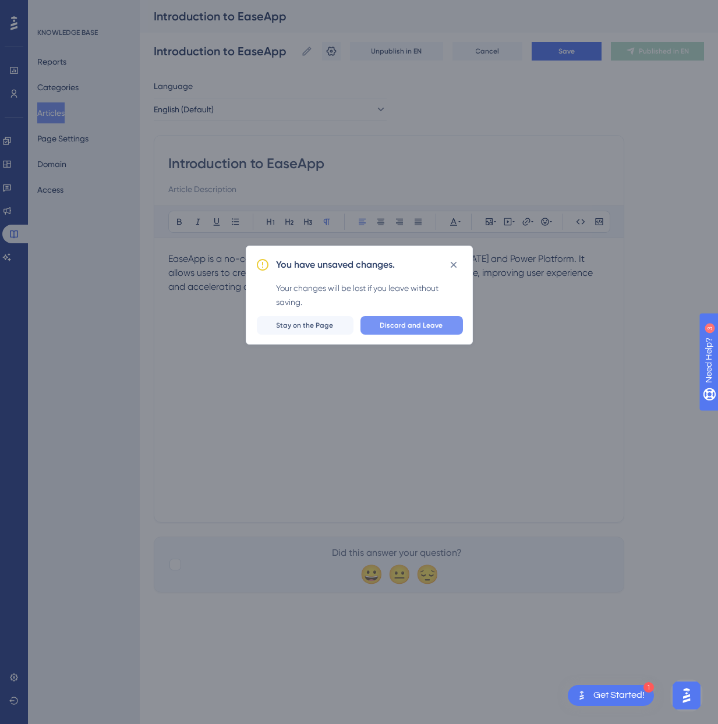
click at [389, 321] on span "Discard and Leave" at bounding box center [411, 325] width 63 height 9
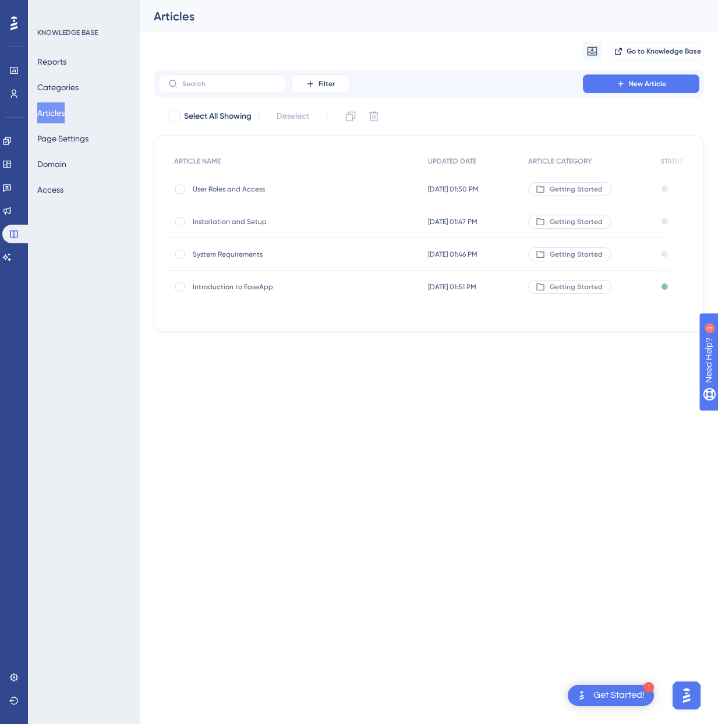
click at [210, 218] on span "Installation and Setup" at bounding box center [286, 221] width 186 height 9
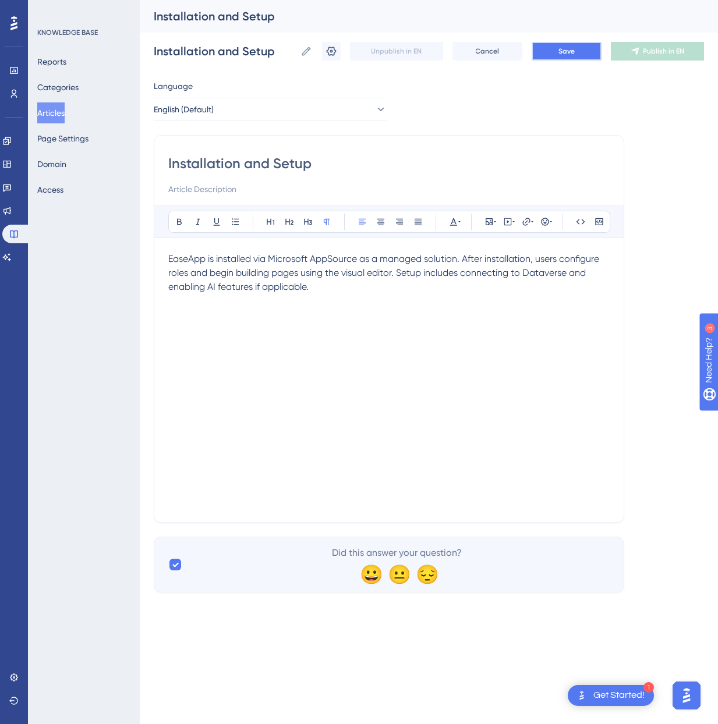
click at [558, 45] on button "Save" at bounding box center [567, 51] width 70 height 19
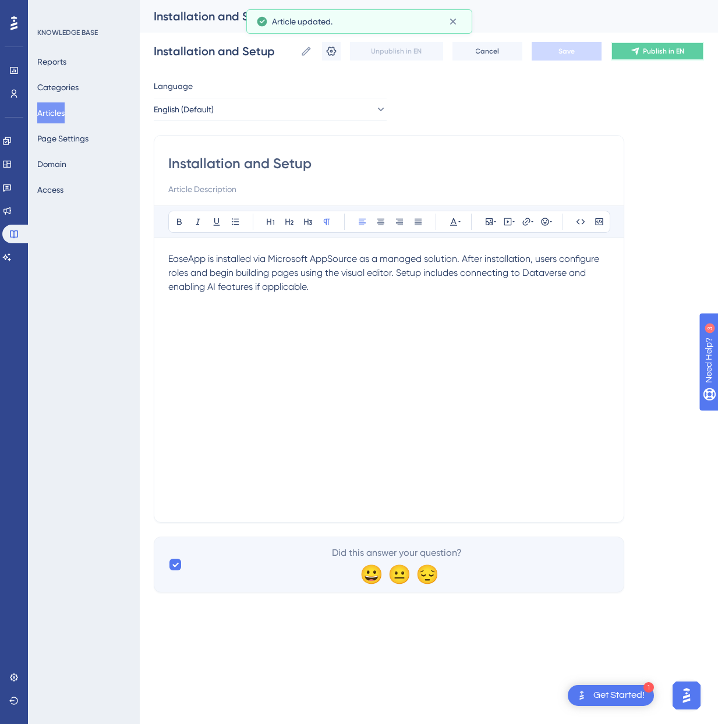
click at [656, 53] on span "Publish in EN" at bounding box center [663, 51] width 41 height 9
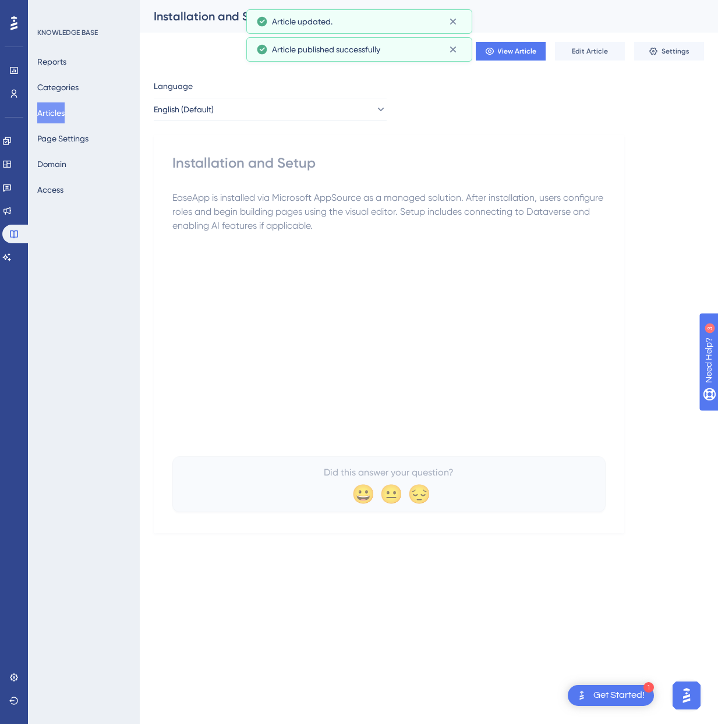
click at [58, 116] on button "Articles" at bounding box center [50, 112] width 27 height 21
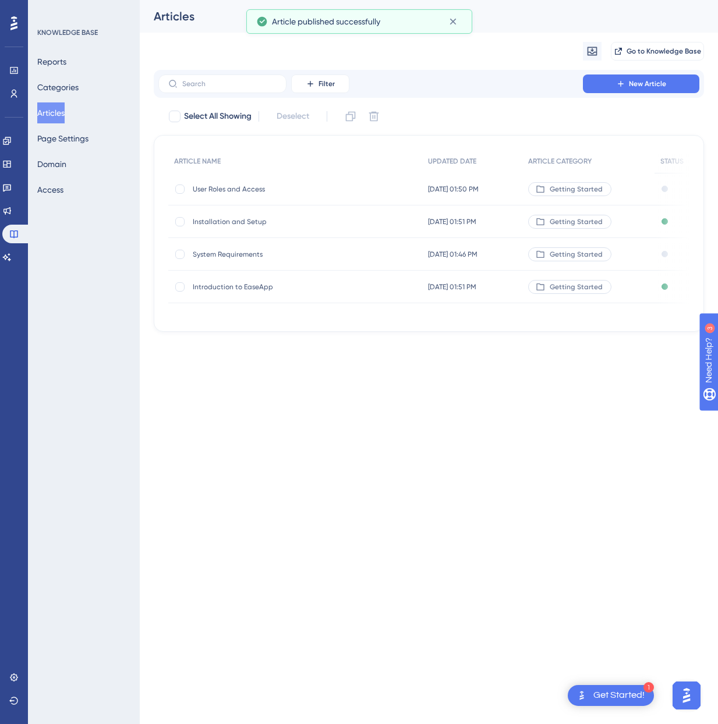
click at [220, 254] on span "System Requirements" at bounding box center [286, 254] width 186 height 9
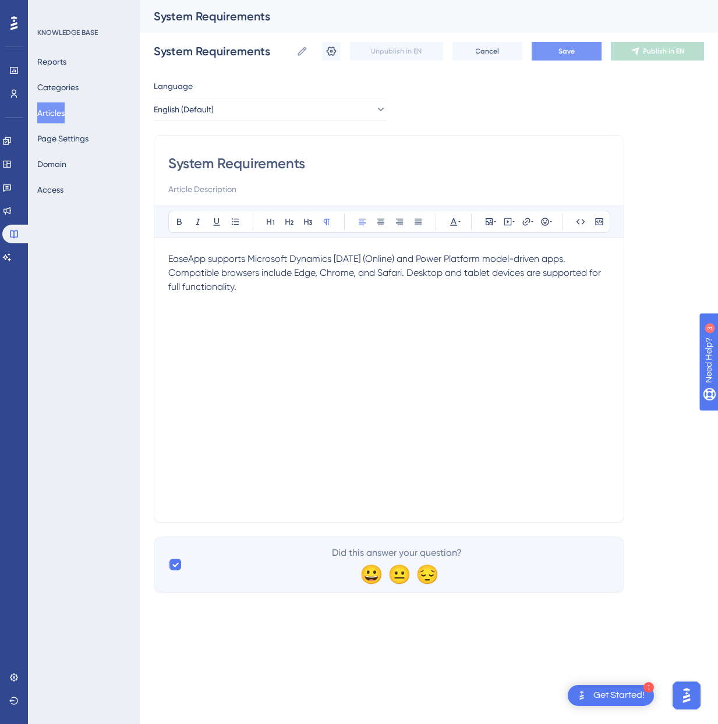
click at [557, 55] on button "Save" at bounding box center [567, 51] width 70 height 19
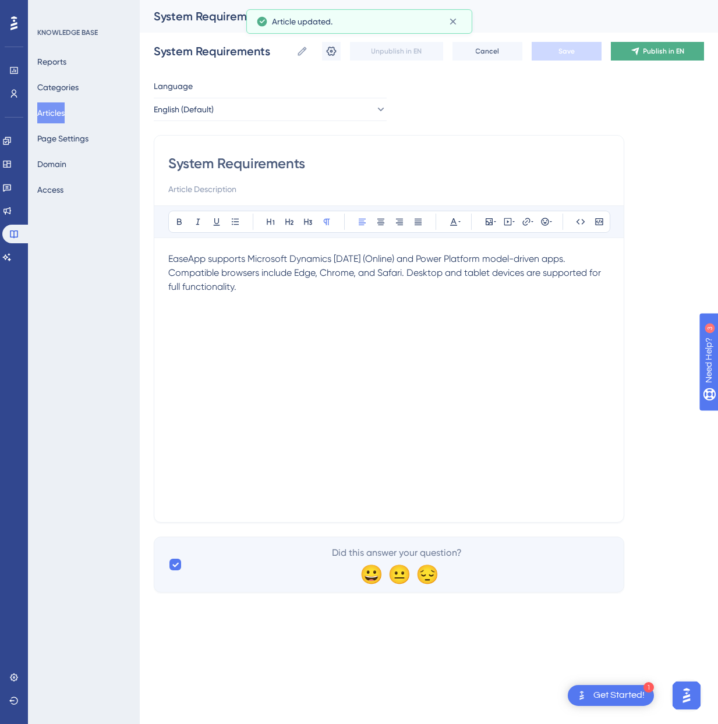
click at [649, 54] on span "Publish in EN" at bounding box center [663, 51] width 41 height 9
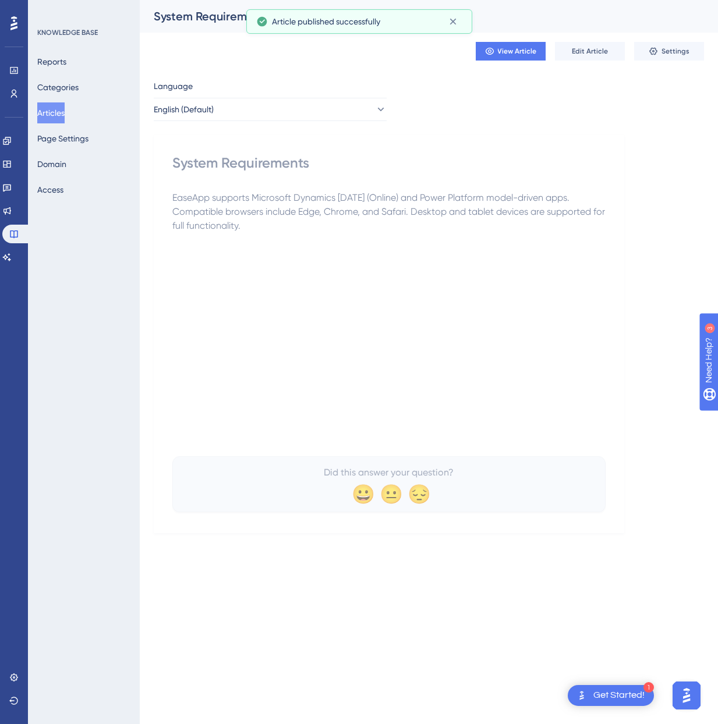
click at [65, 117] on button "Articles" at bounding box center [50, 112] width 27 height 21
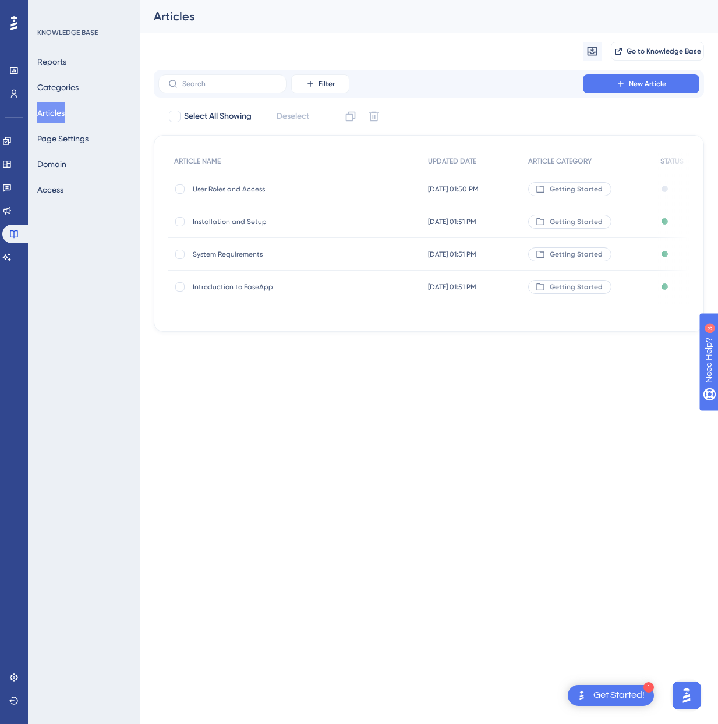
click at [225, 282] on span "Introduction to EaseApp" at bounding box center [286, 286] width 186 height 9
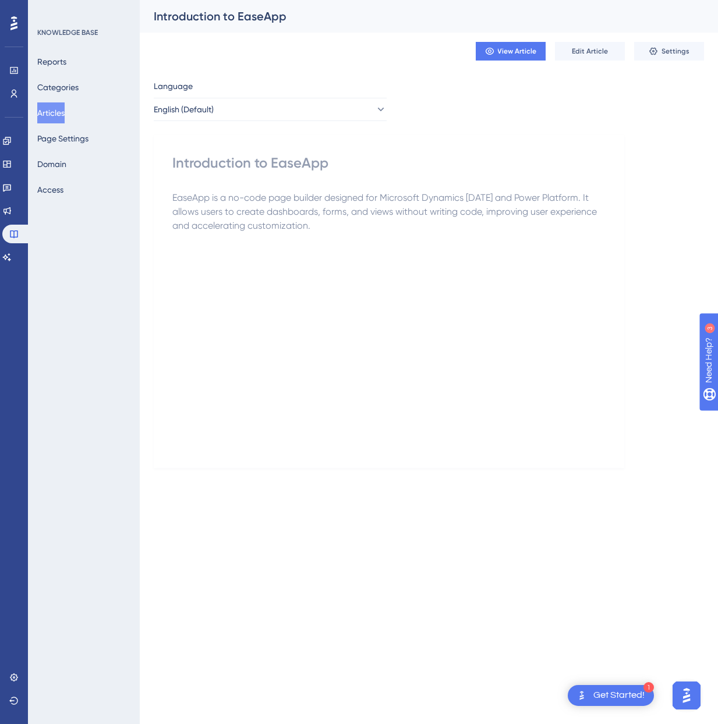
click at [65, 115] on button "Articles" at bounding box center [50, 112] width 27 height 21
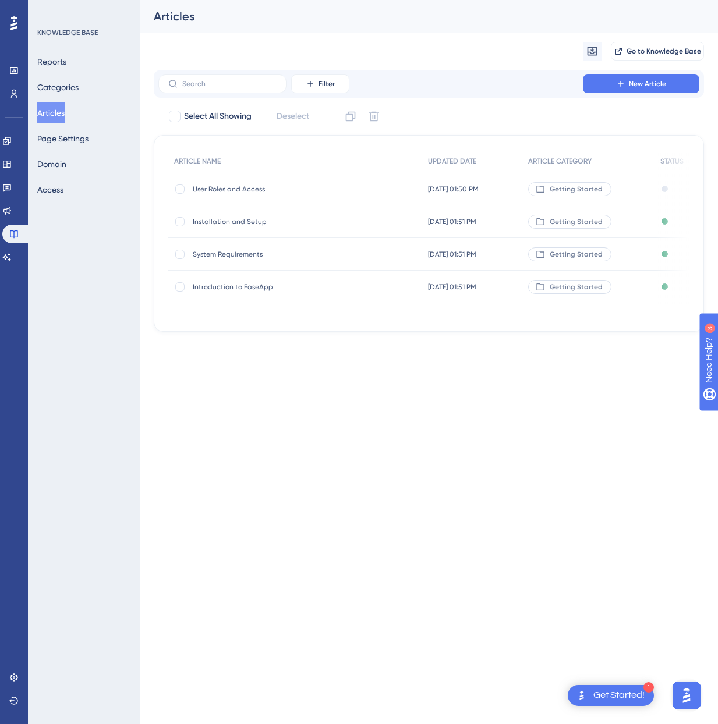
click at [246, 186] on span "User Roles and Access" at bounding box center [286, 189] width 186 height 9
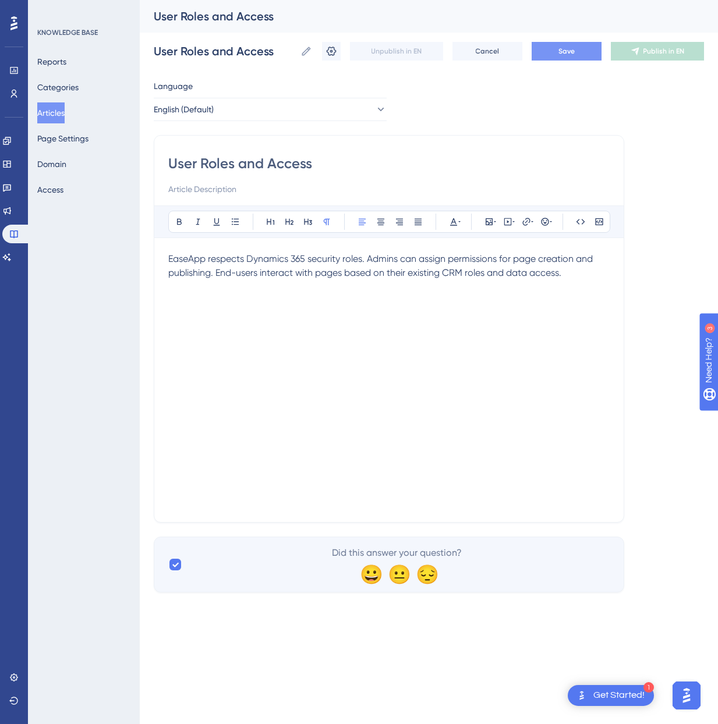
click at [554, 57] on button "Save" at bounding box center [567, 51] width 70 height 19
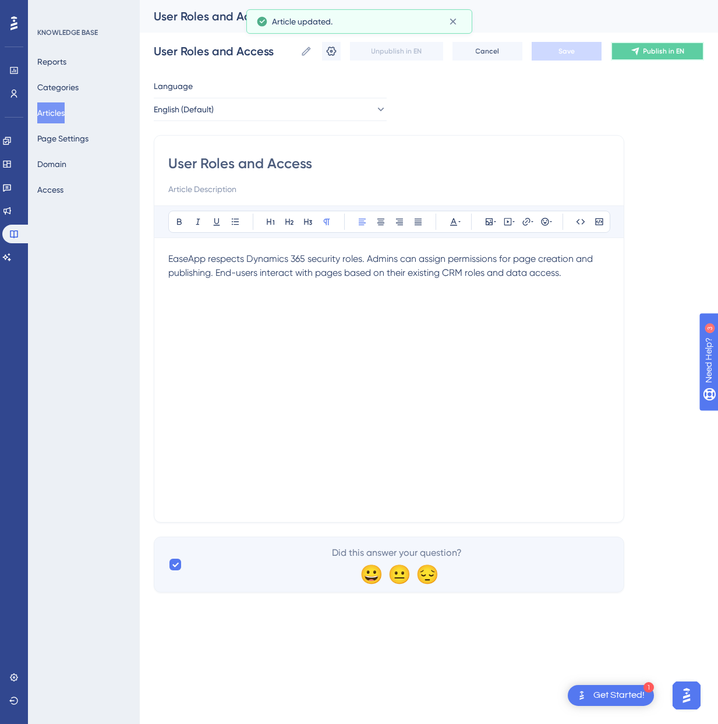
click at [653, 53] on span "Publish in EN" at bounding box center [663, 51] width 41 height 9
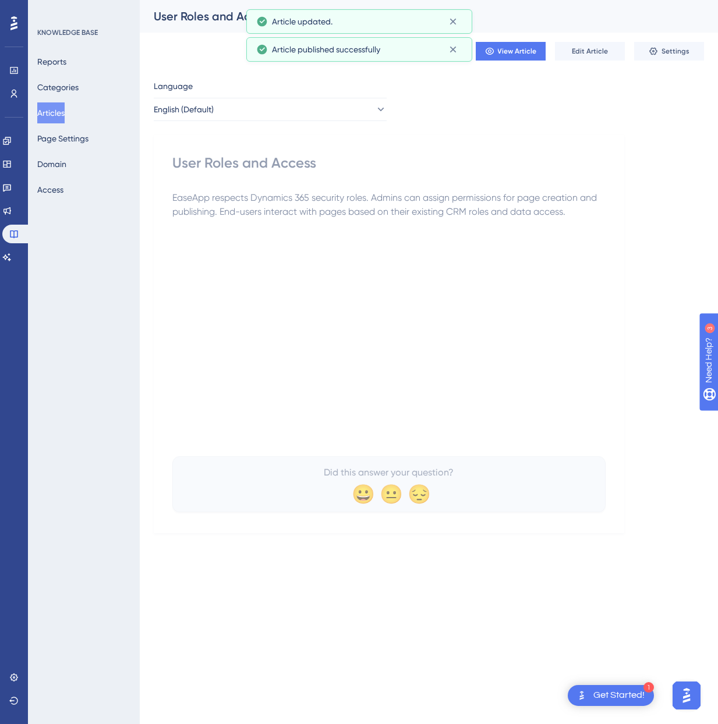
click at [65, 116] on button "Articles" at bounding box center [50, 112] width 27 height 21
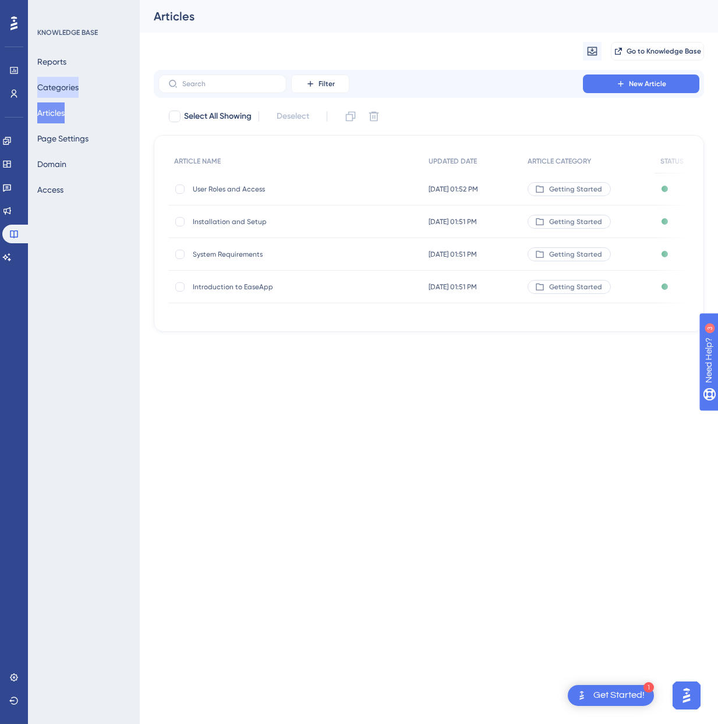
click at [75, 87] on button "Categories" at bounding box center [57, 87] width 41 height 21
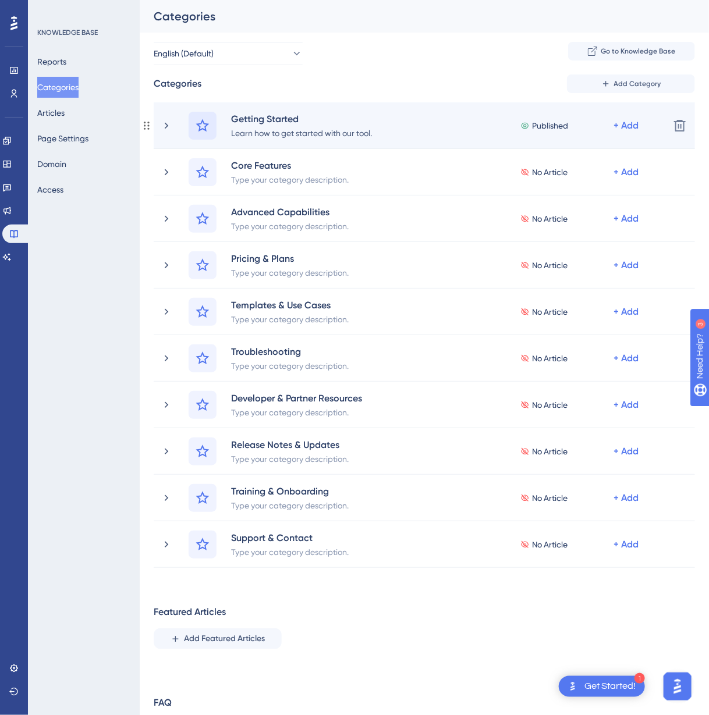
click at [199, 126] on icon at bounding box center [202, 125] width 13 height 13
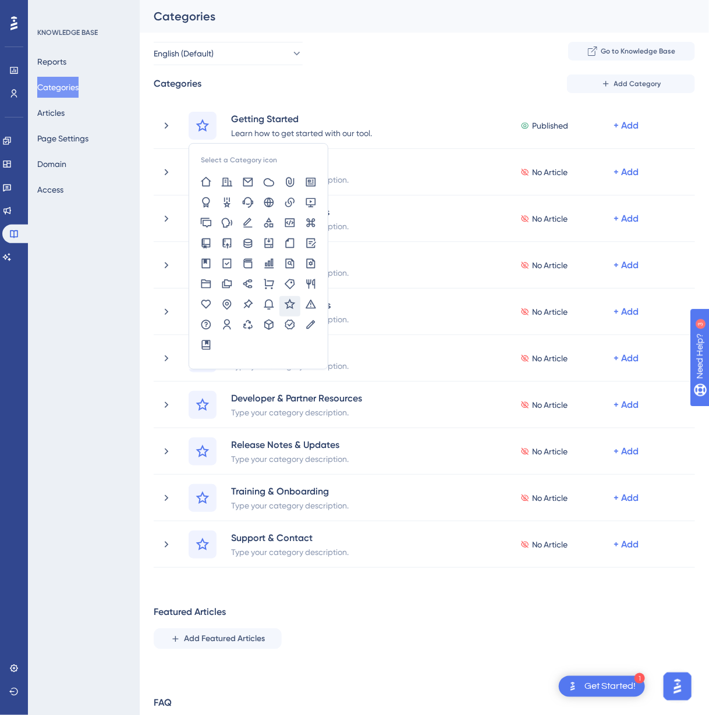
click at [342, 73] on div "English (Default) Go to Knowledge Base Categories Add Category Select a Categor…" at bounding box center [424, 396] width 541 height 708
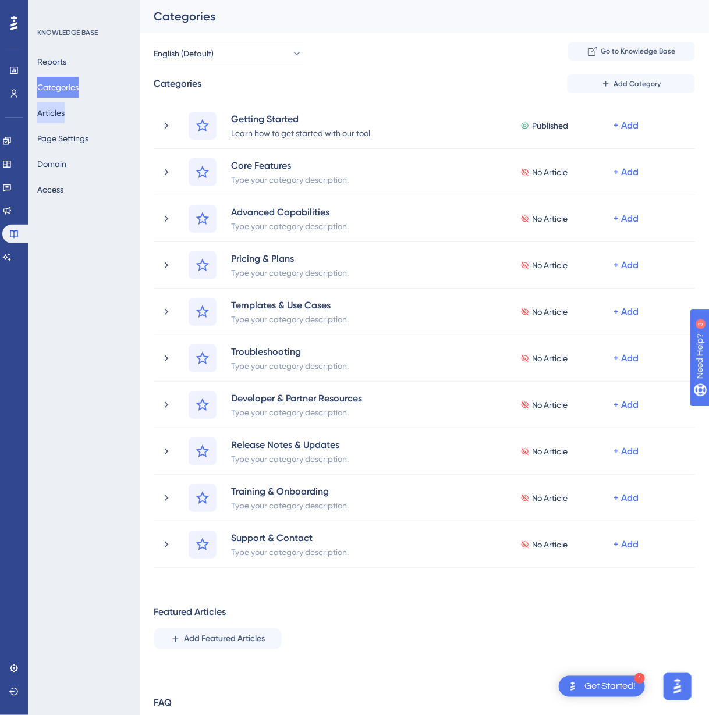
click at [57, 116] on button "Articles" at bounding box center [50, 112] width 27 height 21
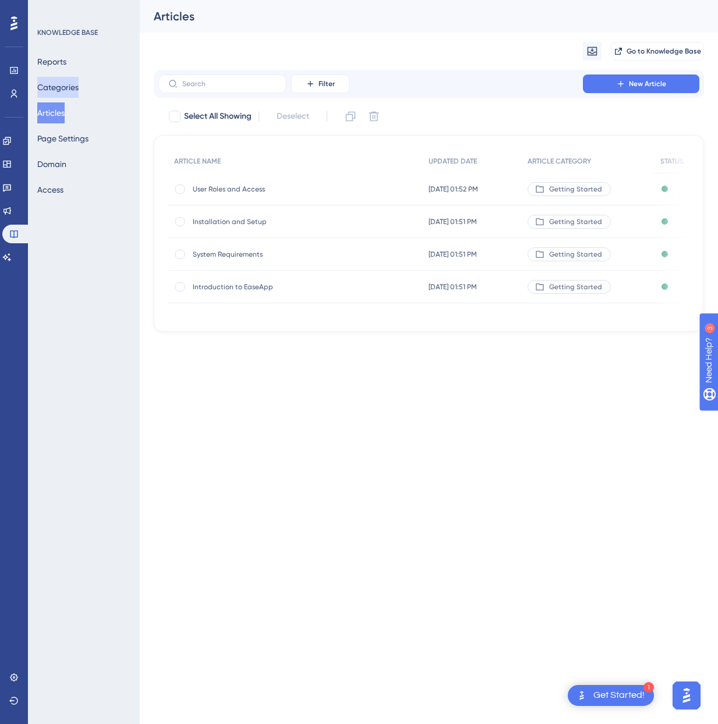
click at [62, 88] on button "Categories" at bounding box center [57, 87] width 41 height 21
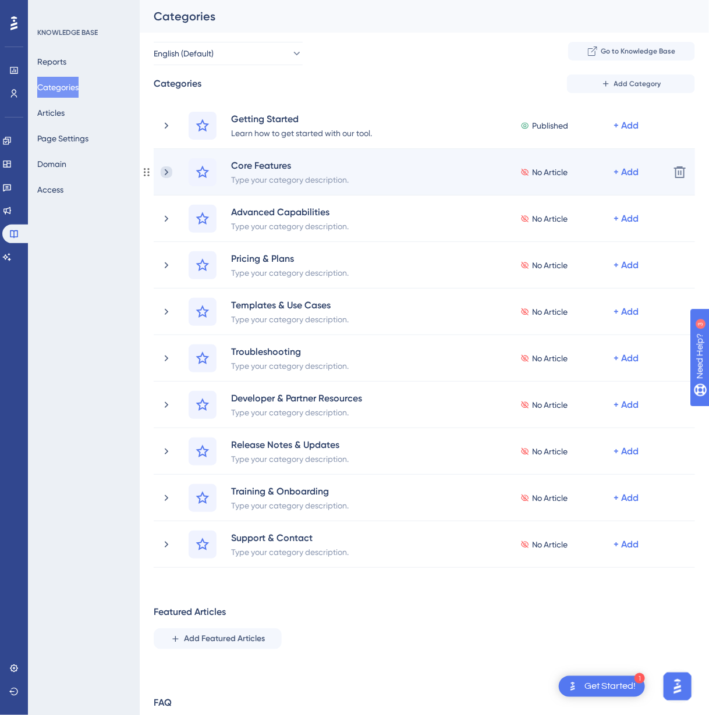
click at [167, 168] on icon at bounding box center [167, 173] width 12 height 12
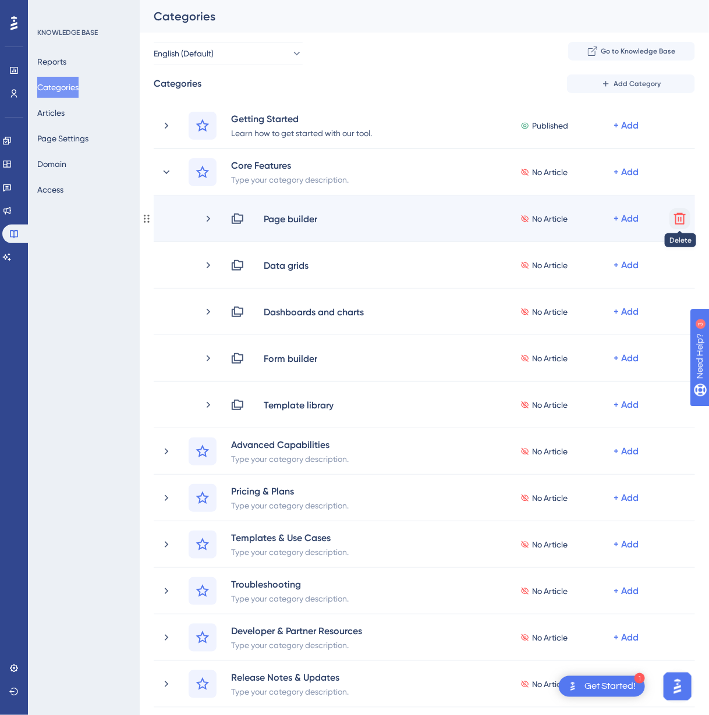
click at [679, 217] on icon at bounding box center [680, 219] width 12 height 12
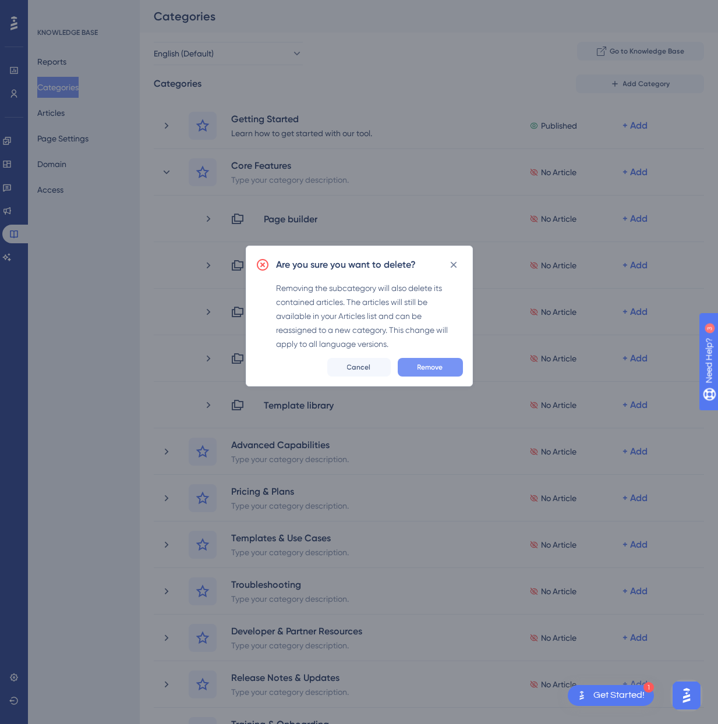
click at [447, 360] on button "Remove" at bounding box center [430, 367] width 65 height 19
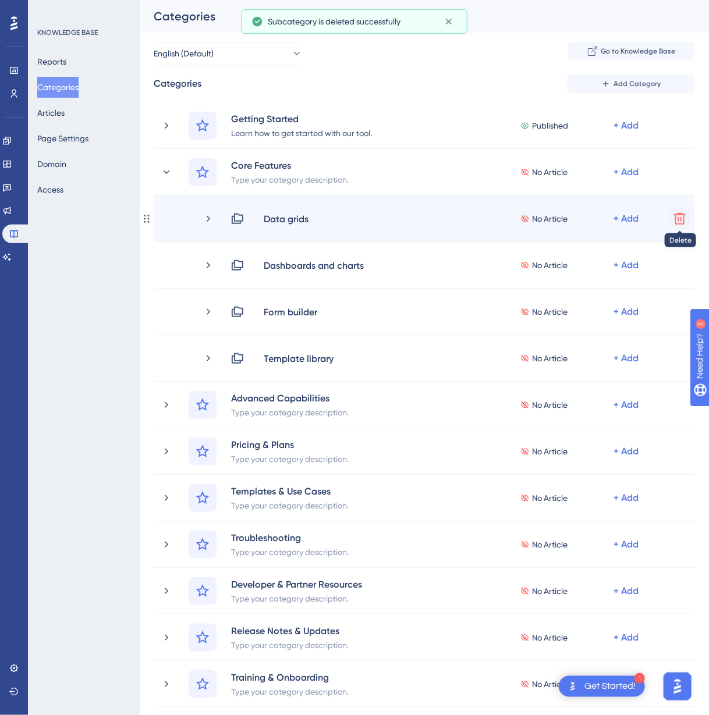
click at [683, 218] on icon at bounding box center [680, 219] width 12 height 12
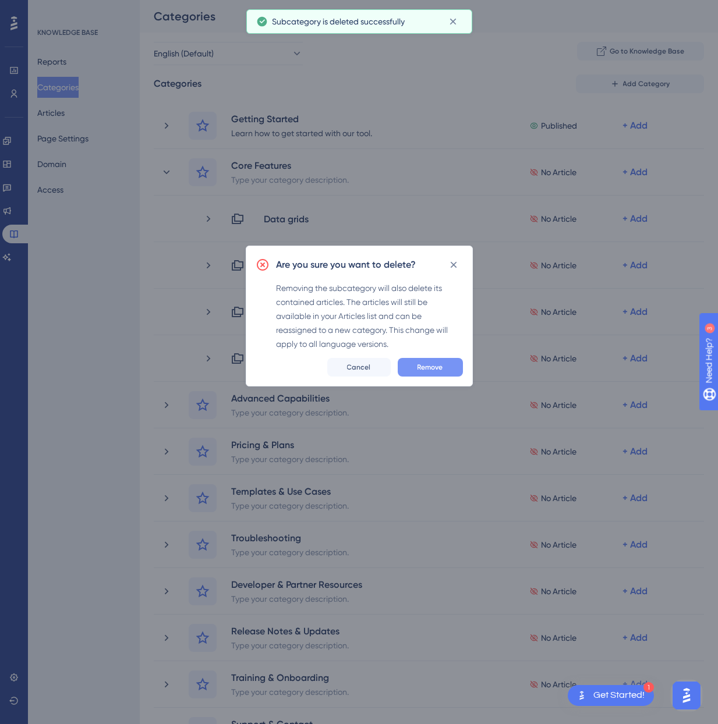
click at [424, 364] on span "Remove" at bounding box center [430, 367] width 26 height 9
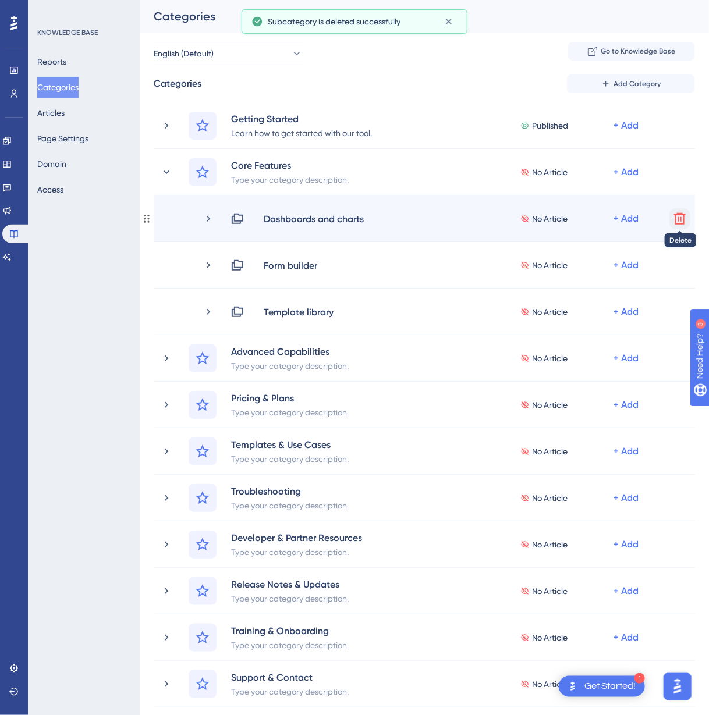
click at [677, 219] on icon at bounding box center [680, 219] width 14 height 14
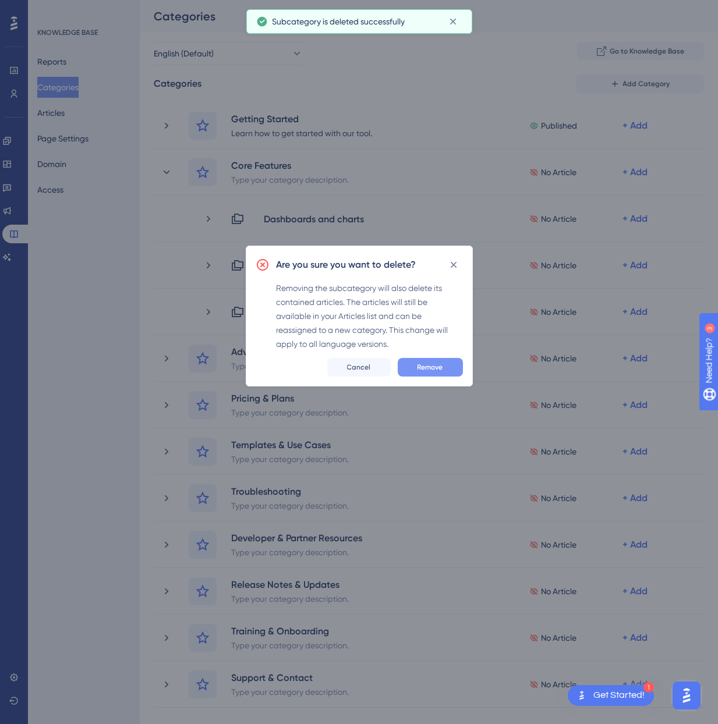
click at [441, 363] on span "Remove" at bounding box center [430, 367] width 26 height 9
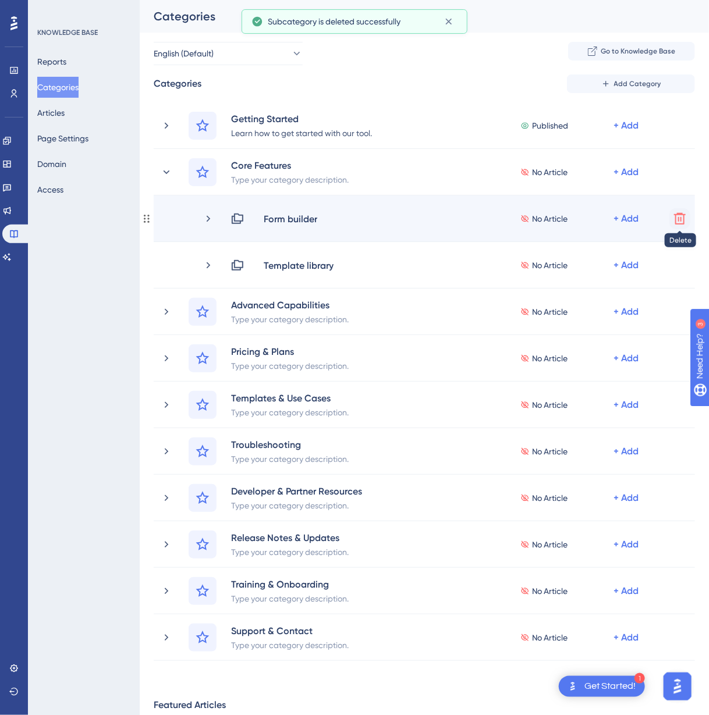
click at [678, 218] on icon at bounding box center [680, 219] width 12 height 12
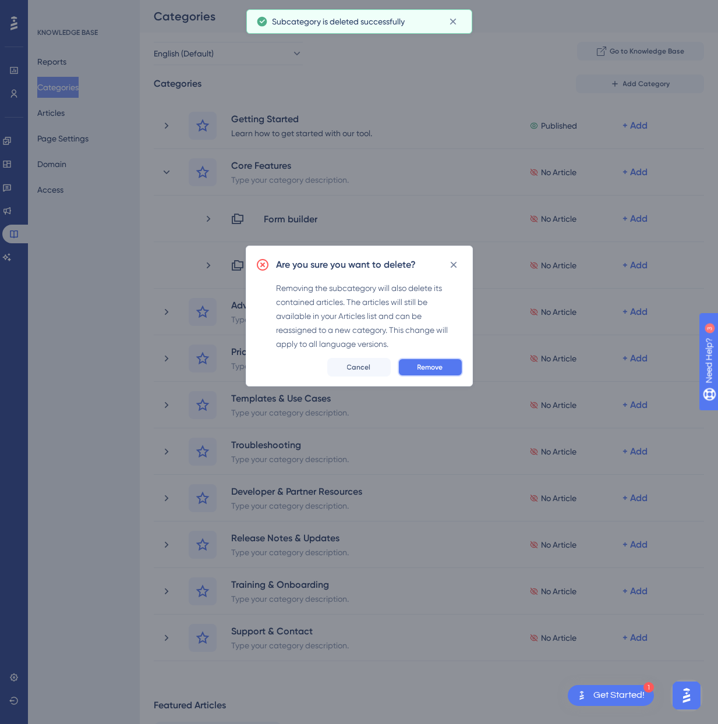
click at [441, 363] on span "Remove" at bounding box center [430, 367] width 26 height 9
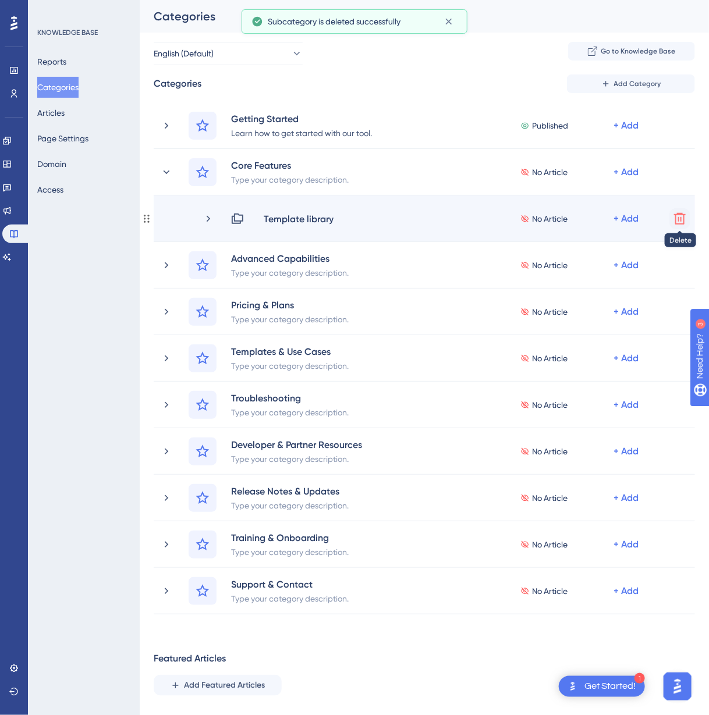
click at [683, 217] on icon at bounding box center [680, 219] width 14 height 14
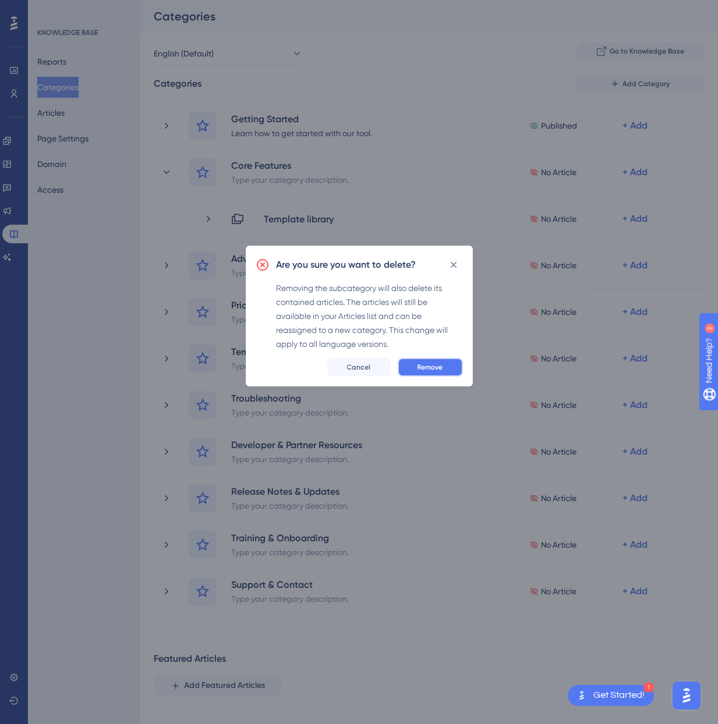
click at [438, 363] on span "Remove" at bounding box center [430, 367] width 26 height 9
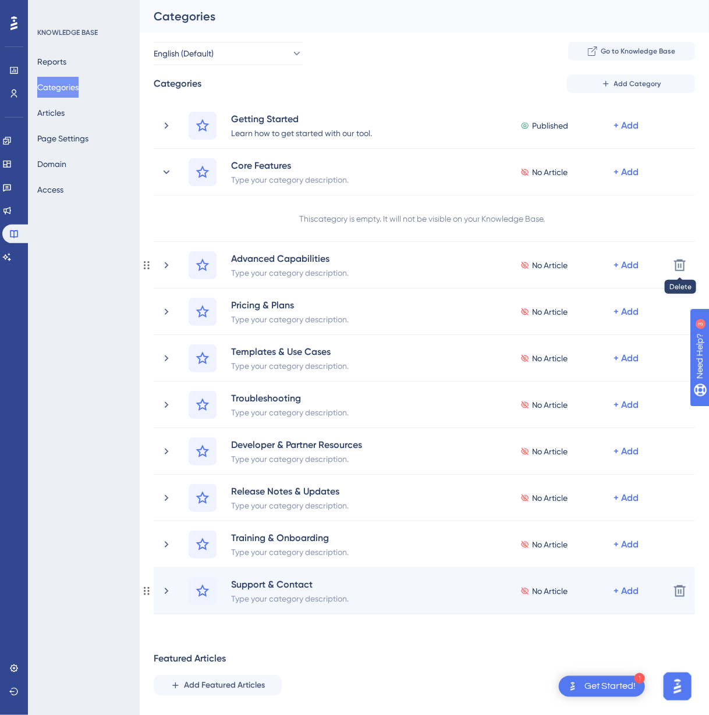
click at [441, 585] on div "Support & Contact Type your category description. No Article + Add" at bounding box center [425, 592] width 472 height 28
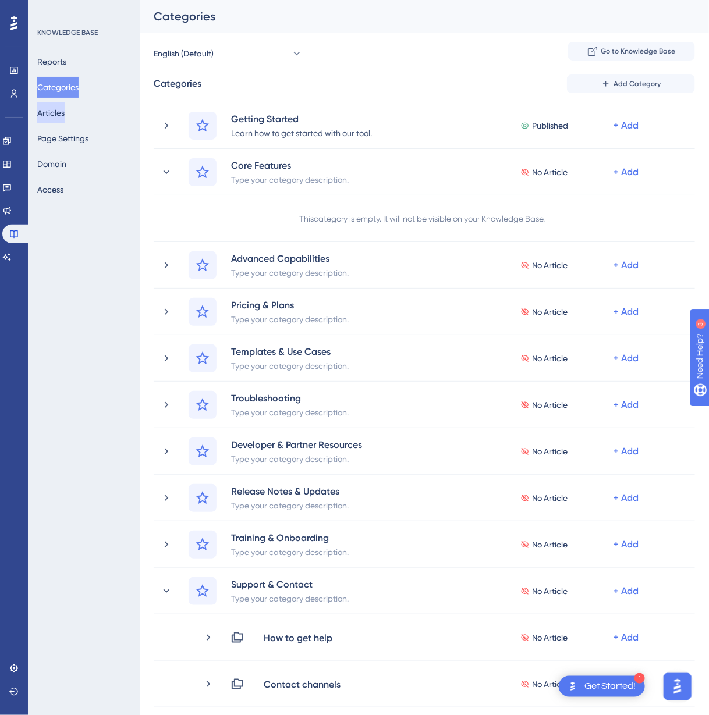
click at [64, 109] on button "Articles" at bounding box center [50, 112] width 27 height 21
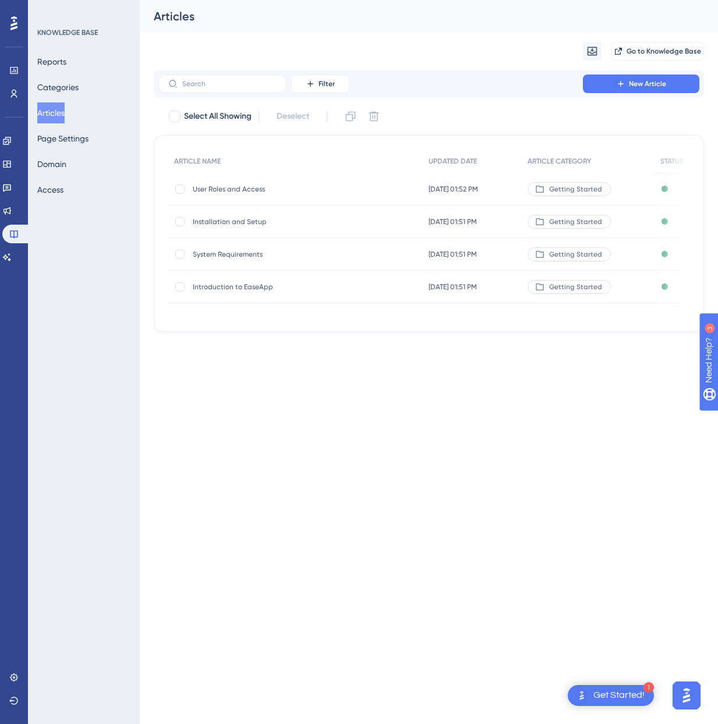
click at [240, 285] on span "Introduction to EaseApp" at bounding box center [286, 286] width 186 height 9
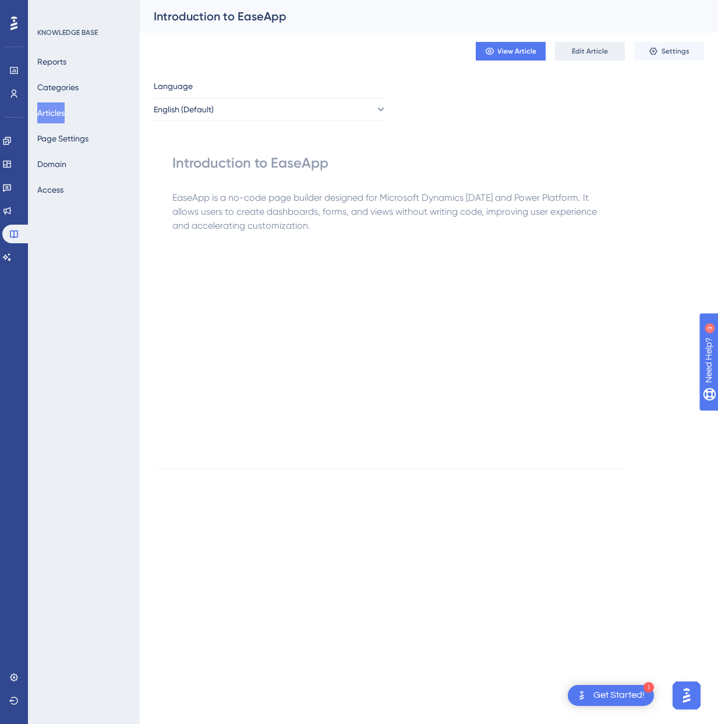
click at [596, 55] on span "Edit Article" at bounding box center [590, 51] width 36 height 9
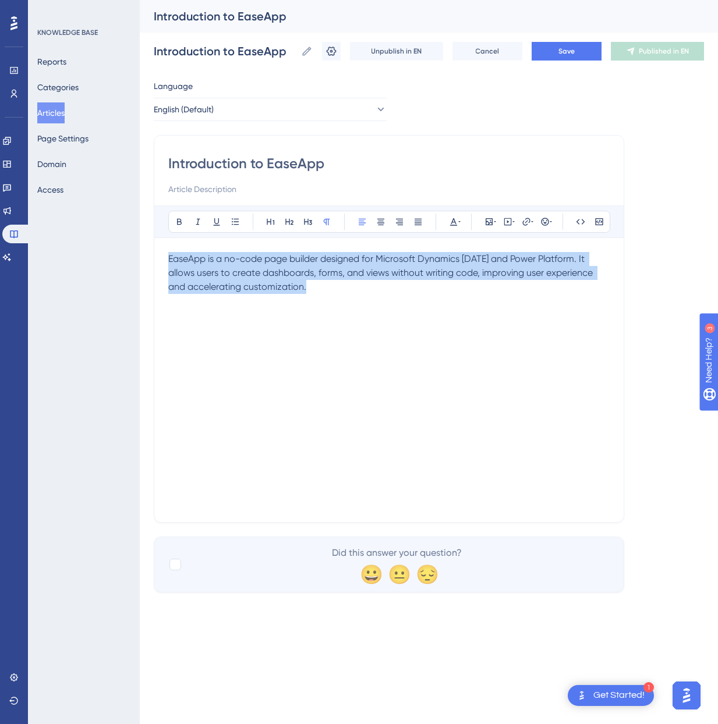
drag, startPoint x: 330, startPoint y: 292, endPoint x: 146, endPoint y: 250, distance: 189.1
click at [146, 250] on div "Performance Users Engagement Widgets Feedback Product Updates Knowledge Base AI…" at bounding box center [429, 305] width 578 height 611
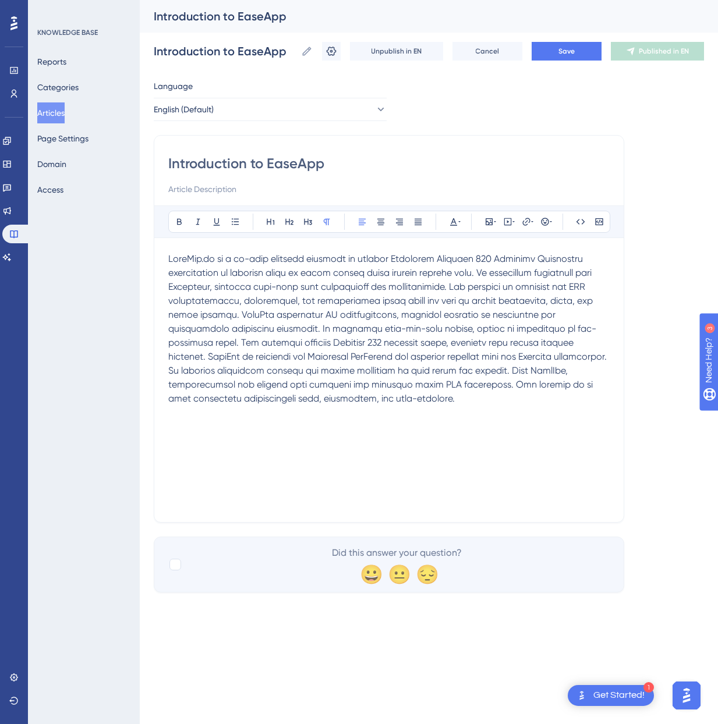
click at [444, 284] on span at bounding box center [388, 328] width 441 height 151
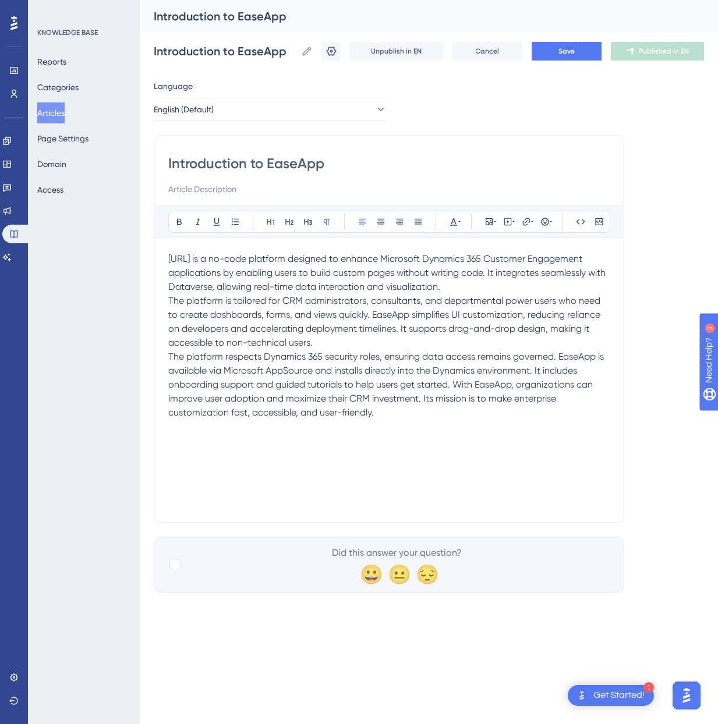
click at [325, 341] on p "The platform is tailored for CRM administrators, consultants, and departmental …" at bounding box center [388, 322] width 441 height 56
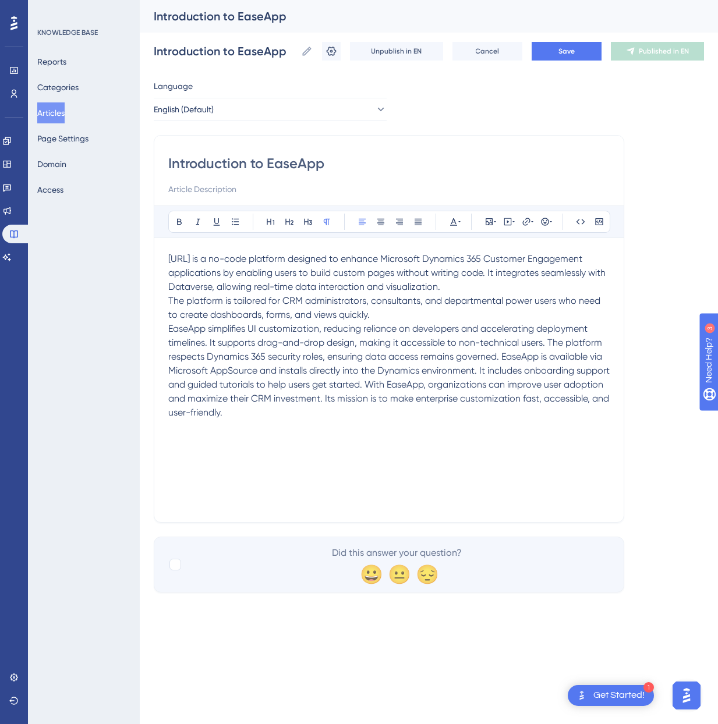
click at [549, 341] on span "EaseApp simplifies UI customization, reducing reliance on developers and accele…" at bounding box center [390, 370] width 444 height 95
click at [452, 383] on span "The platform respects Dynamics 365 security roles, ensuring data access remains…" at bounding box center [387, 384] width 438 height 67
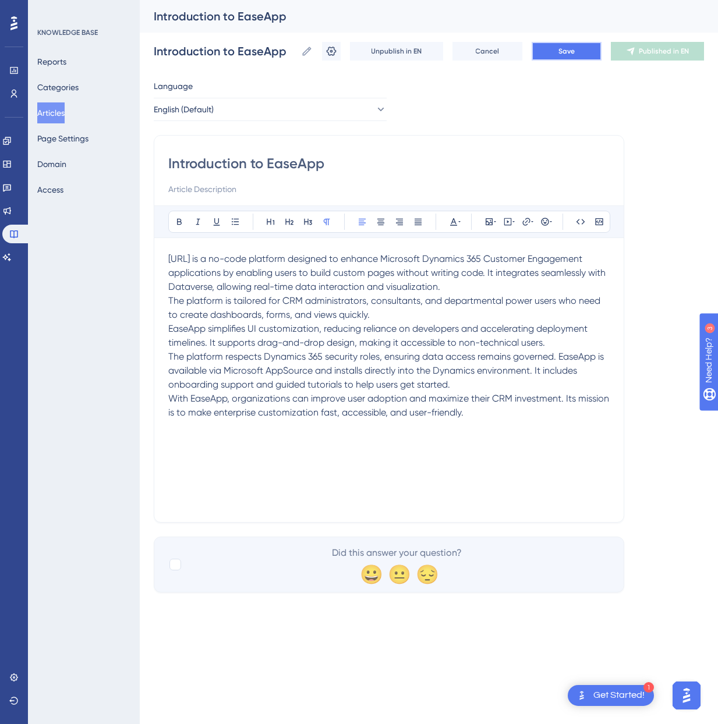
click at [568, 50] on span "Save" at bounding box center [566, 51] width 16 height 9
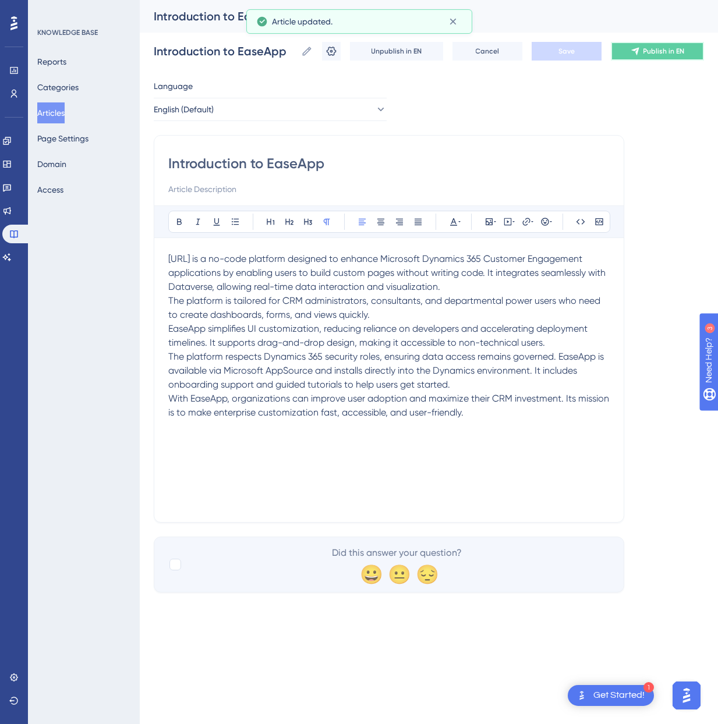
click at [646, 52] on span "Publish in EN" at bounding box center [663, 51] width 41 height 9
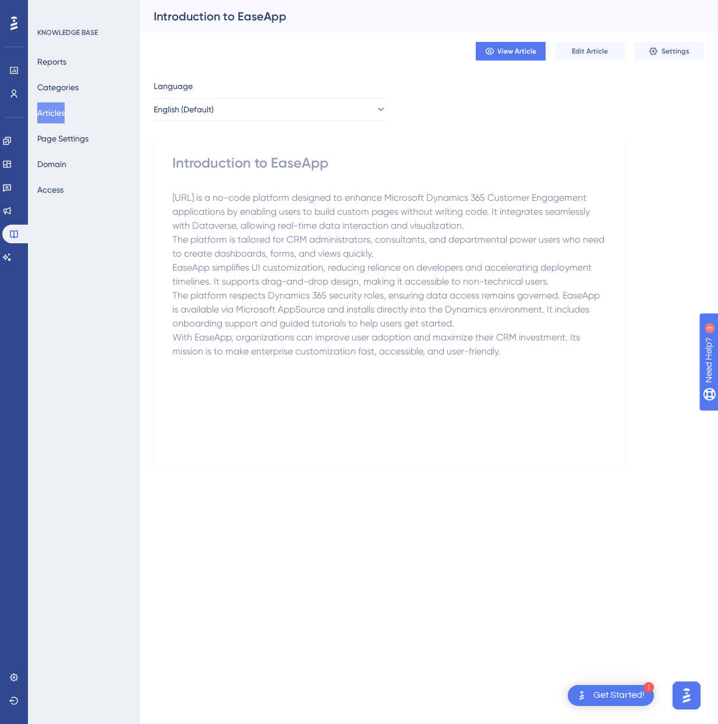
click at [61, 118] on button "Articles" at bounding box center [50, 112] width 27 height 21
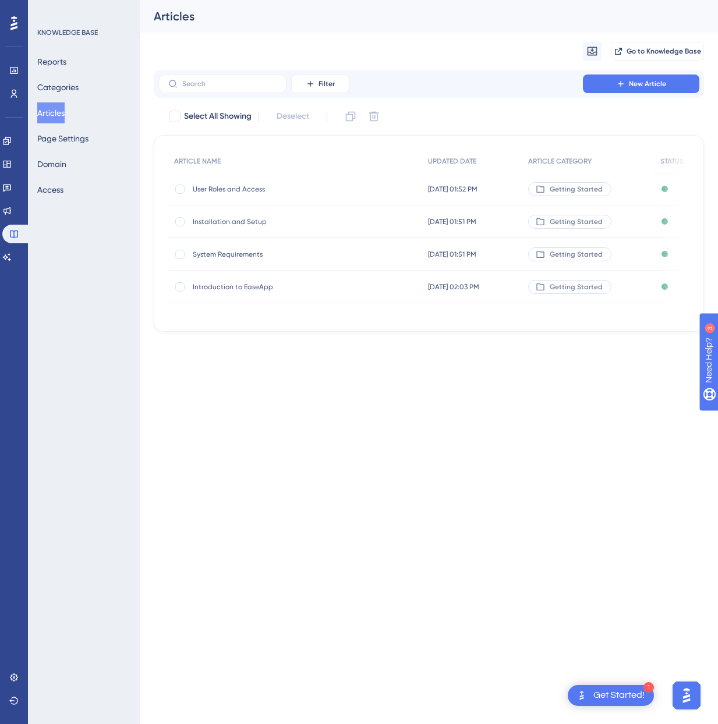
click at [221, 252] on span "System Requirements" at bounding box center [286, 254] width 186 height 9
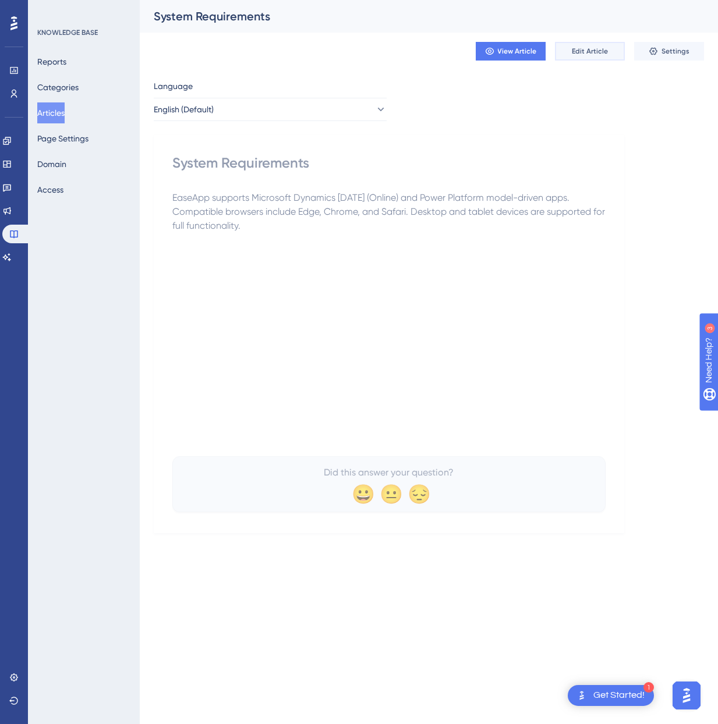
click at [594, 55] on span "Edit Article" at bounding box center [590, 51] width 36 height 9
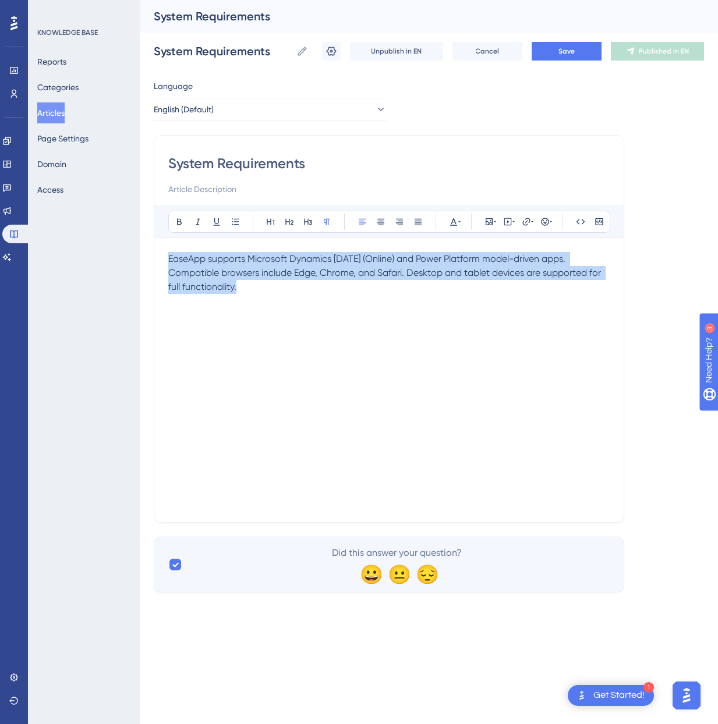
drag, startPoint x: 171, startPoint y: 260, endPoint x: 310, endPoint y: 328, distance: 154.9
click at [310, 328] on div "EaseApp supports Microsoft Dynamics [DATE] (Online) and Power Platform model-dr…" at bounding box center [388, 380] width 441 height 256
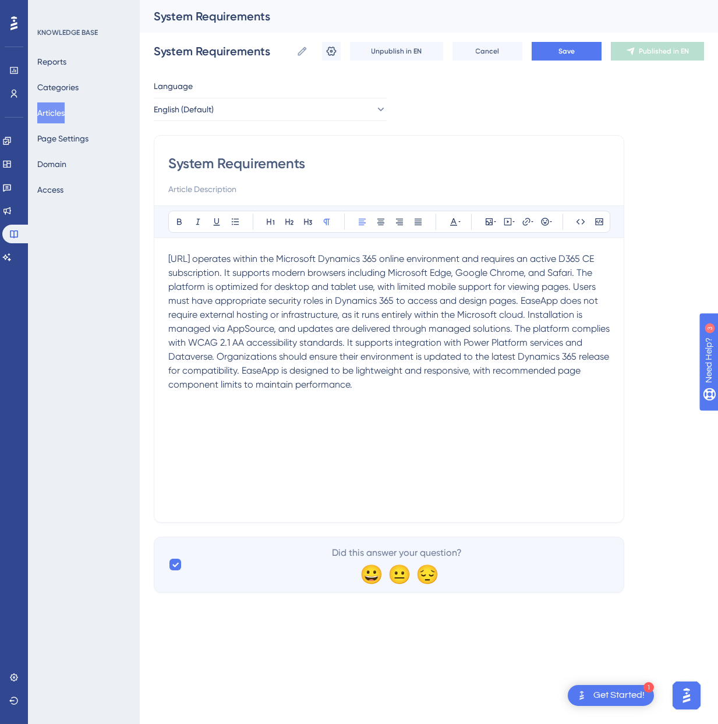
click at [574, 286] on span "[URL] operates within the Microsoft Dynamics 365 online environment and require…" at bounding box center [390, 321] width 444 height 137
click at [545, 314] on span "Users must have appropriate security roles in Dynamics 365 to access and design…" at bounding box center [390, 342] width 444 height 95
drag, startPoint x: 322, startPoint y: 339, endPoint x: 270, endPoint y: 339, distance: 52.4
click at [270, 339] on span "Installation is managed via AppSource, and updates are delivered through manage…" at bounding box center [388, 356] width 441 height 67
copy span "WCAG 2.1 AA"
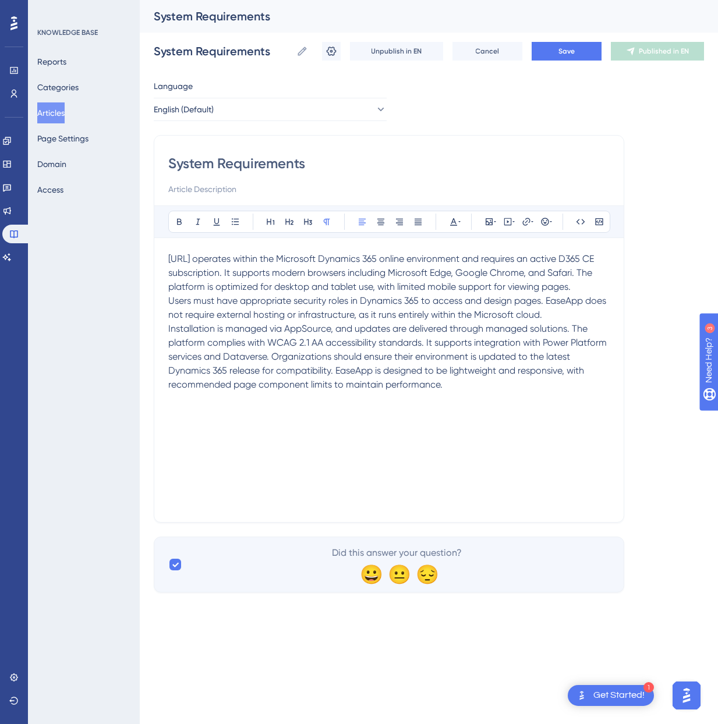
click at [425, 340] on span "Installation is managed via AppSource, and updates are delivered through manage…" at bounding box center [388, 356] width 441 height 67
click at [492, 370] on span "It supports integration with Power Platform services and Dataverse. Organizatio…" at bounding box center [387, 370] width 438 height 39
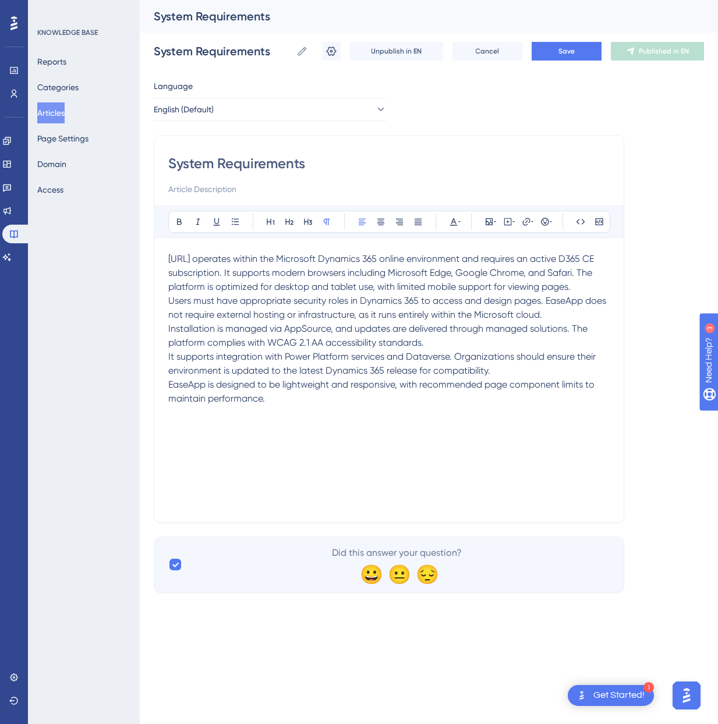
drag, startPoint x: 499, startPoint y: 367, endPoint x: 502, endPoint y: 403, distance: 35.7
click at [502, 403] on div "[URL] operates within the Microsoft Dynamics 365 online environment and require…" at bounding box center [388, 380] width 441 height 256
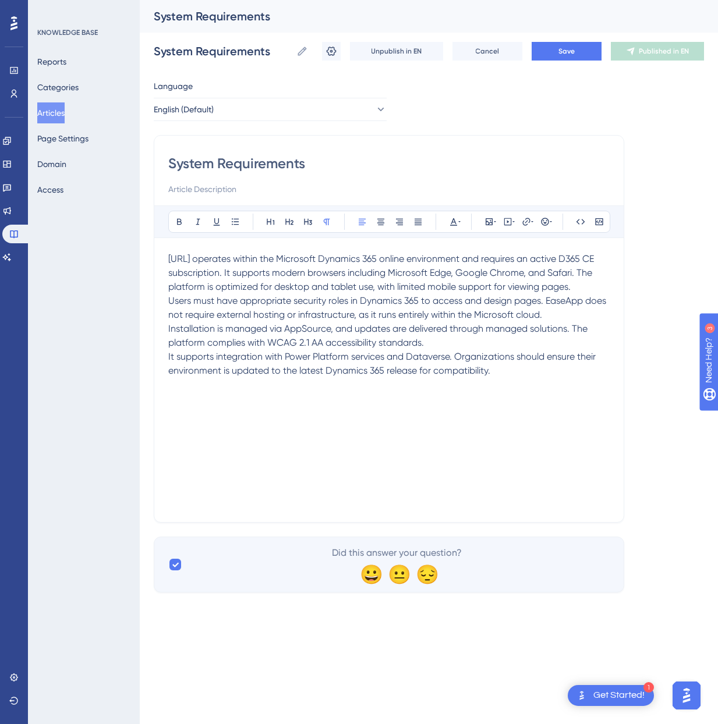
drag, startPoint x: 501, startPoint y: 376, endPoint x: 156, endPoint y: 263, distance: 362.7
click at [156, 263] on div "System Requirements Bold Italic Underline Bullet Point Heading 1 Heading 2 Head…" at bounding box center [389, 329] width 470 height 388
copy div "[URL] operates within the Microsoft Dynamics 365 online environment and require…"
click at [475, 424] on div "[URL] operates within the Microsoft Dynamics 365 online environment and require…" at bounding box center [388, 380] width 441 height 256
click at [576, 47] on button "Save" at bounding box center [567, 51] width 70 height 19
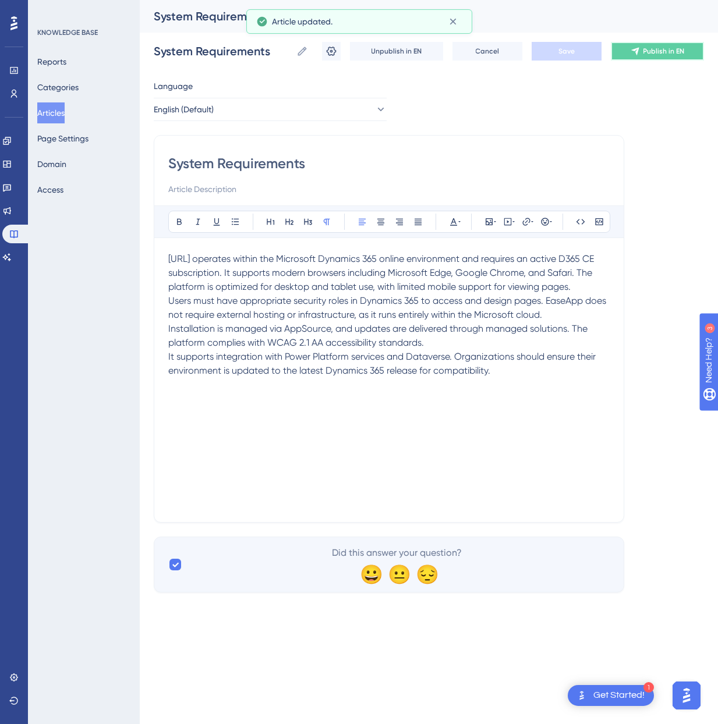
click at [659, 56] on button "Publish in EN" at bounding box center [657, 51] width 93 height 19
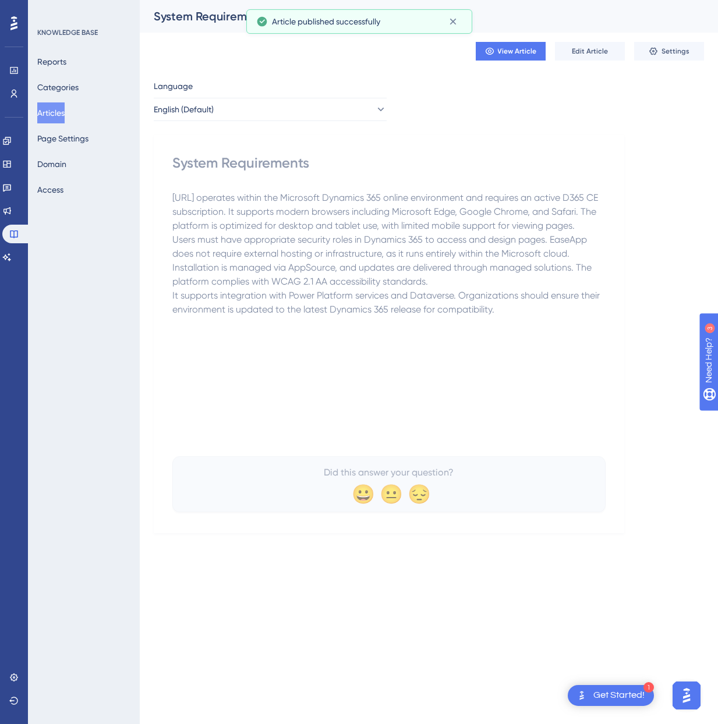
click at [59, 110] on button "Articles" at bounding box center [50, 112] width 27 height 21
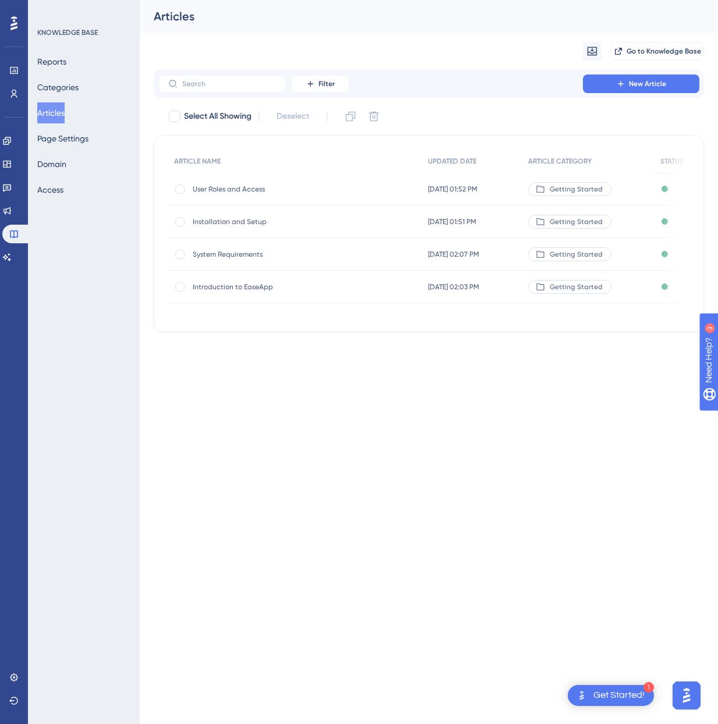
click at [242, 285] on span "Introduction to EaseApp" at bounding box center [286, 286] width 186 height 9
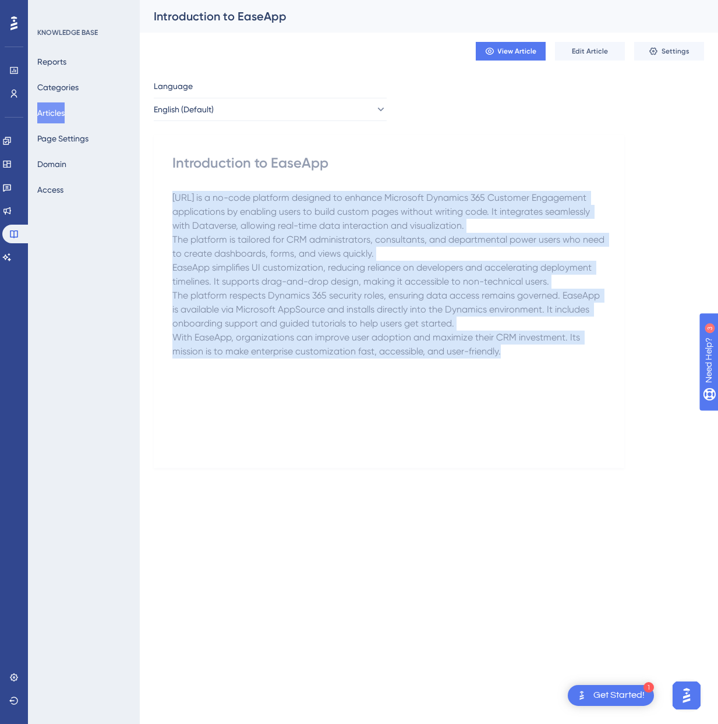
drag, startPoint x: 501, startPoint y: 353, endPoint x: 166, endPoint y: 202, distance: 367.1
click at [166, 202] on div "Introduction to EaseApp [URL] is a no-code platform designed to enhance Microso…" at bounding box center [389, 301] width 470 height 333
copy div "[URL] is a no-code platform designed to enhance Microsoft Dynamics 365 Customer…"
click at [50, 111] on button "Articles" at bounding box center [50, 112] width 27 height 21
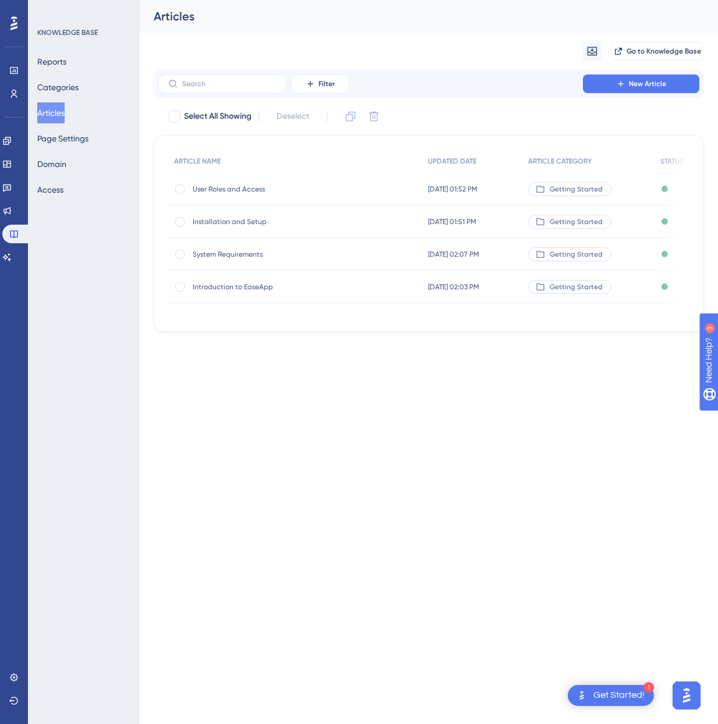
click at [211, 219] on span "Installation and Setup" at bounding box center [286, 221] width 186 height 9
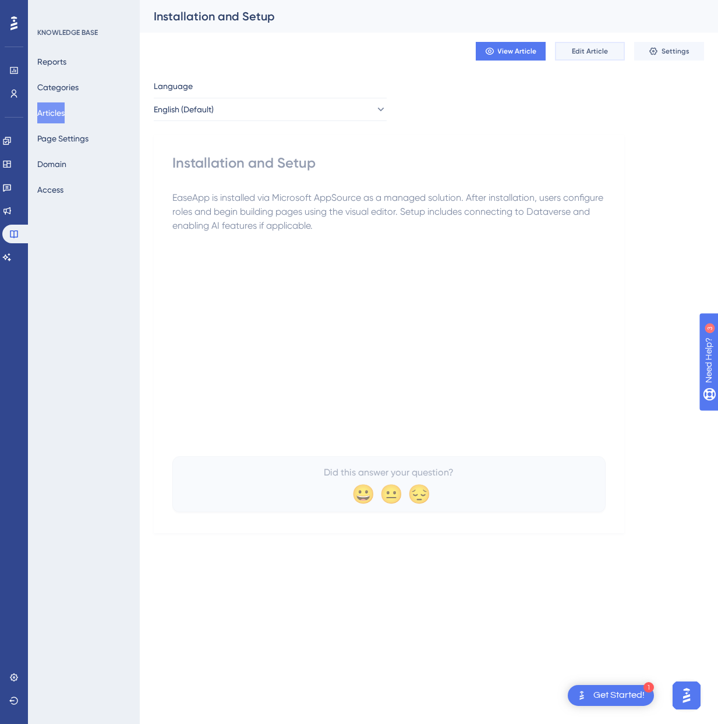
click at [587, 48] on span "Edit Article" at bounding box center [590, 51] width 36 height 9
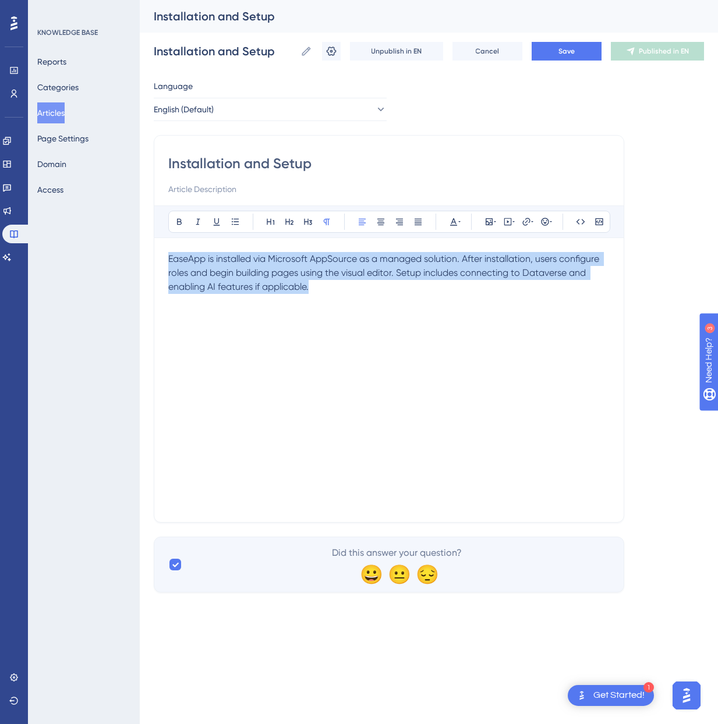
drag, startPoint x: 328, startPoint y: 286, endPoint x: 97, endPoint y: 235, distance: 237.4
click at [140, 235] on div "Performance Users Engagement Widgets Feedback Product Updates Knowledge Base AI…" at bounding box center [429, 305] width 578 height 611
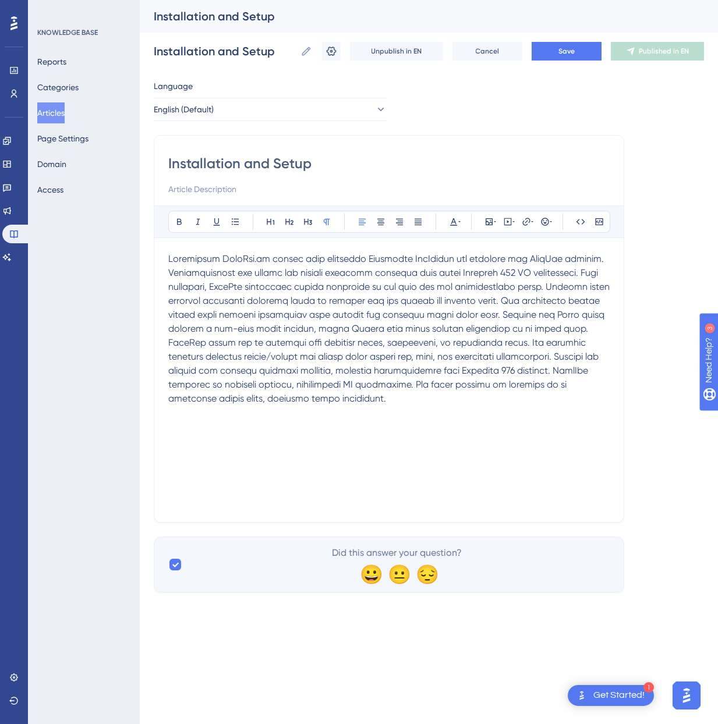
click at [338, 263] on span at bounding box center [390, 328] width 444 height 151
click at [583, 272] on span at bounding box center [390, 328] width 444 height 151
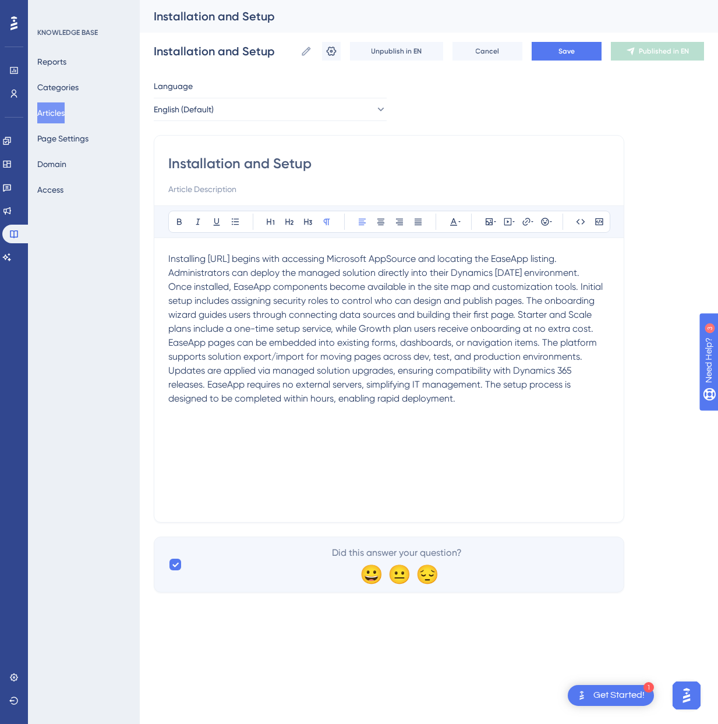
click at [516, 312] on span "Once installed, EaseApp components become available in the site map and customi…" at bounding box center [386, 342] width 437 height 123
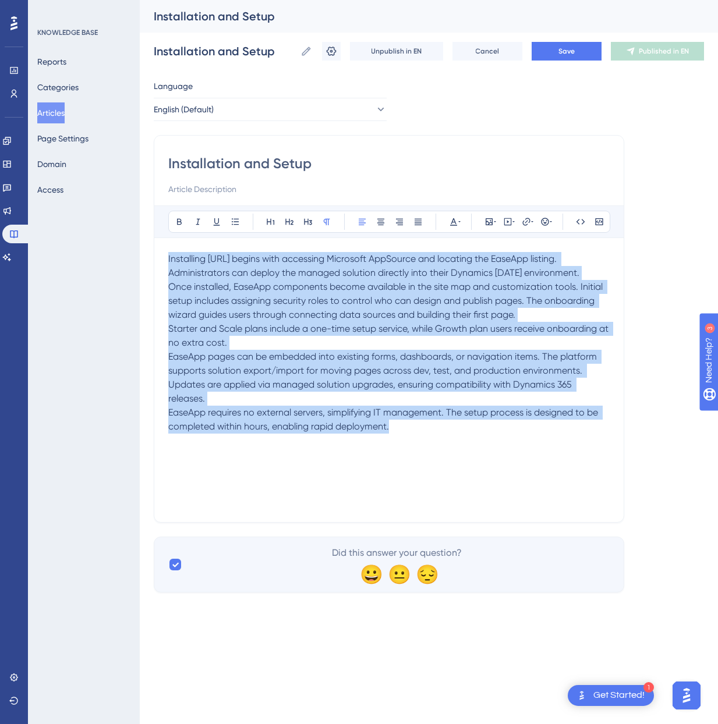
drag, startPoint x: 417, startPoint y: 430, endPoint x: 161, endPoint y: 262, distance: 306.2
click at [161, 262] on div "Installation and Setup Bold Italic Underline Bullet Point Heading 1 Heading 2 H…" at bounding box center [389, 329] width 470 height 388
copy div "Installing [URL] begins with accessing Microsoft AppSource and locating the Eas…"
click at [573, 52] on span "Save" at bounding box center [566, 51] width 16 height 9
click at [665, 51] on span "Publish in EN" at bounding box center [663, 51] width 41 height 9
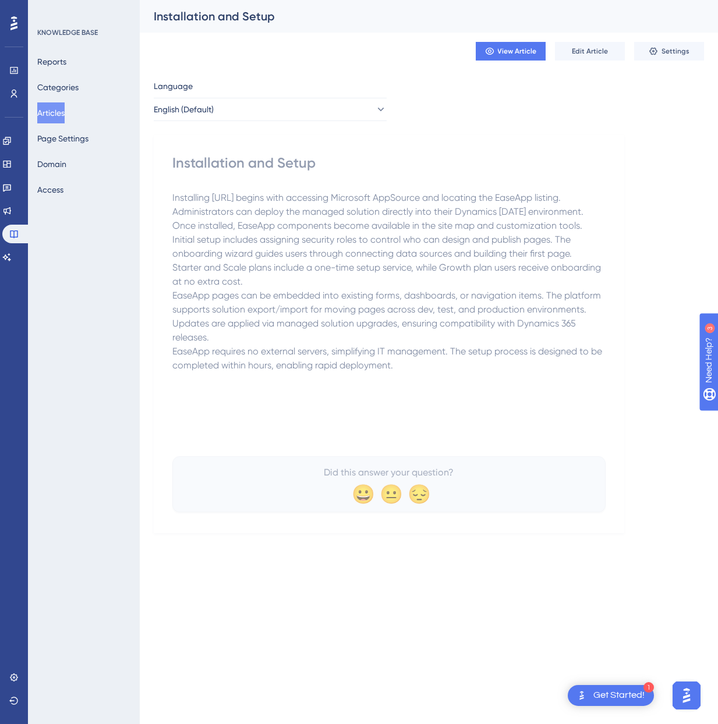
click at [57, 111] on button "Articles" at bounding box center [50, 112] width 27 height 21
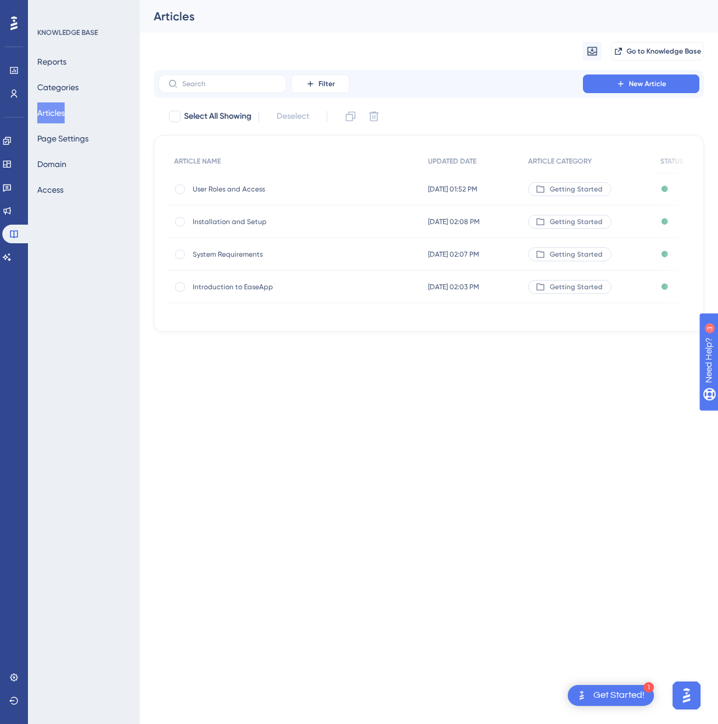
click at [226, 185] on span "User Roles and Access" at bounding box center [286, 189] width 186 height 9
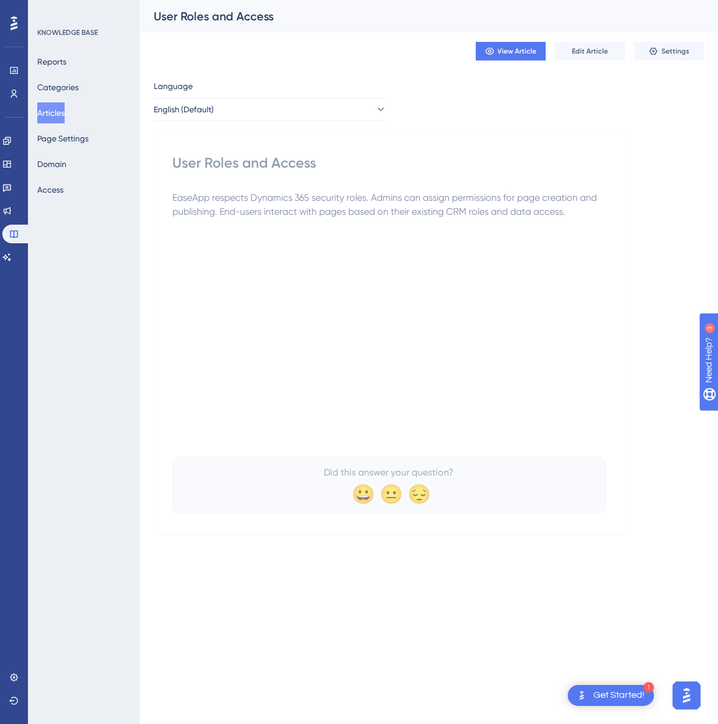
click at [403, 291] on div "EaseApp respects Dynamics 365 security roles. Admins can assign permissions for…" at bounding box center [388, 319] width 433 height 256
click at [229, 204] on p "EaseApp respects Dynamics 365 security roles. Admins can assign permissions for…" at bounding box center [388, 205] width 433 height 28
click at [599, 45] on button "Edit Article" at bounding box center [590, 51] width 70 height 19
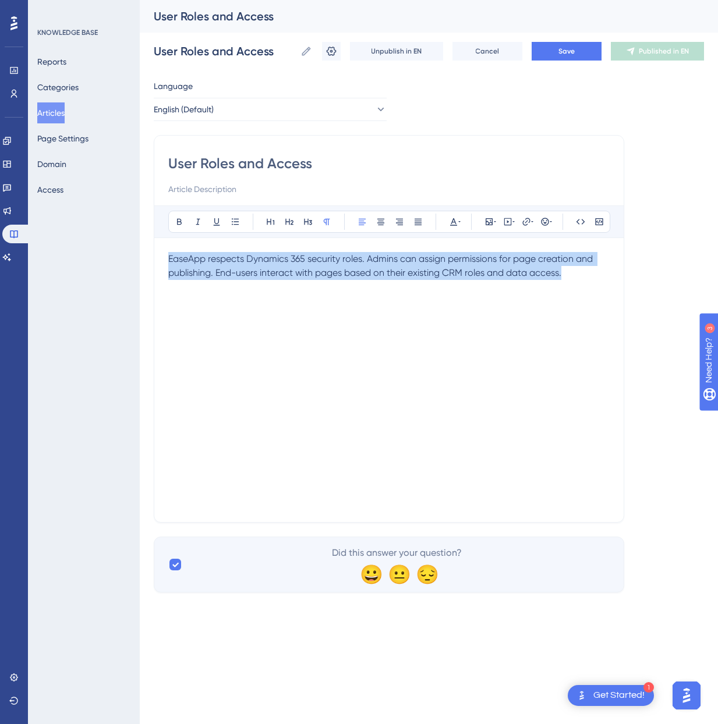
drag, startPoint x: 169, startPoint y: 257, endPoint x: 566, endPoint y: 276, distance: 398.1
click at [566, 276] on p "EaseApp respects Dynamics 365 security roles. Admins can assign permissions for…" at bounding box center [388, 266] width 441 height 28
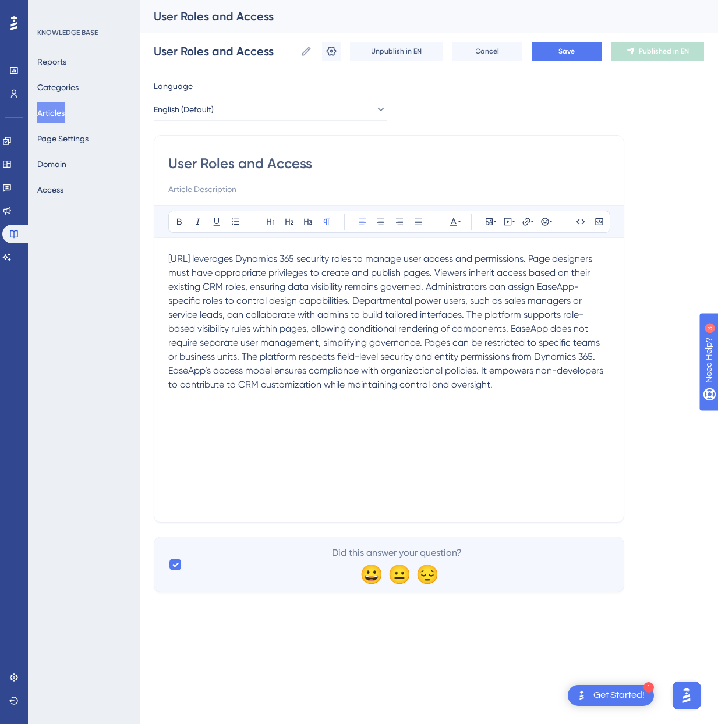
click at [477, 272] on span "[URL] leverages Dynamics 365 security roles to manage user access and permissio…" at bounding box center [386, 321] width 437 height 137
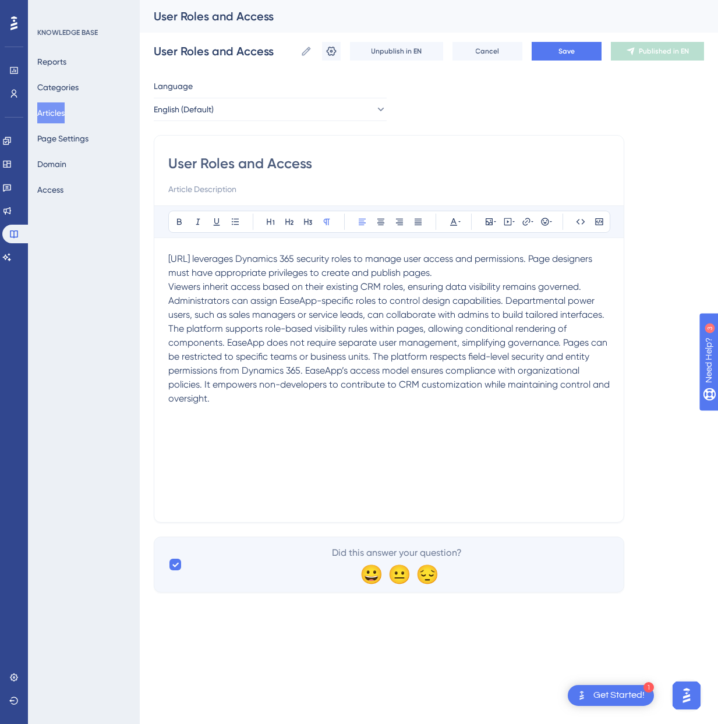
click at [508, 297] on span "Viewers inherit access based on their existing CRM roles, ensuring data visibil…" at bounding box center [390, 342] width 444 height 123
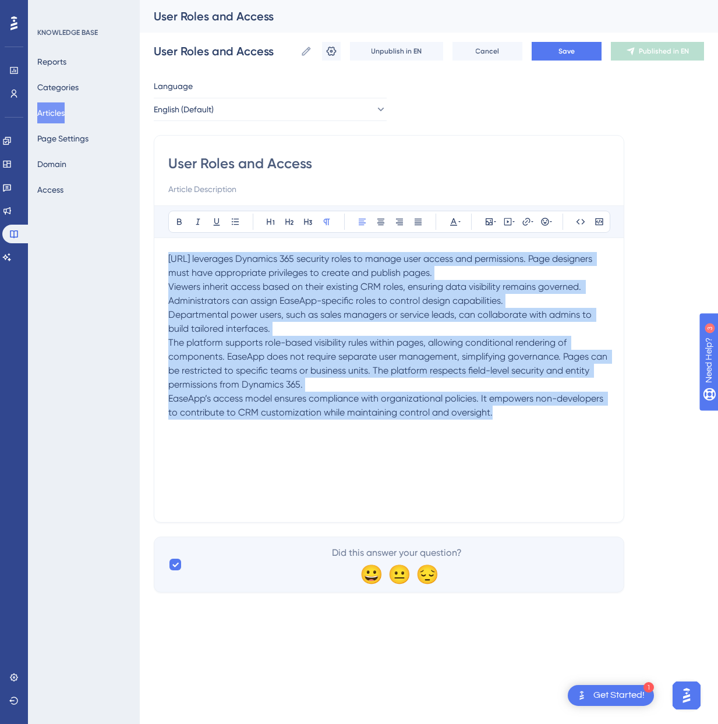
drag, startPoint x: 515, startPoint y: 417, endPoint x: 150, endPoint y: 261, distance: 396.7
click at [150, 261] on div "Performance Users Engagement Widgets Feedback Product Updates Knowledge Base AI…" at bounding box center [429, 305] width 578 height 611
copy div "[URL] leverages Dynamics 365 security roles to manage user access and permissio…"
click at [565, 51] on span "Save" at bounding box center [566, 51] width 16 height 9
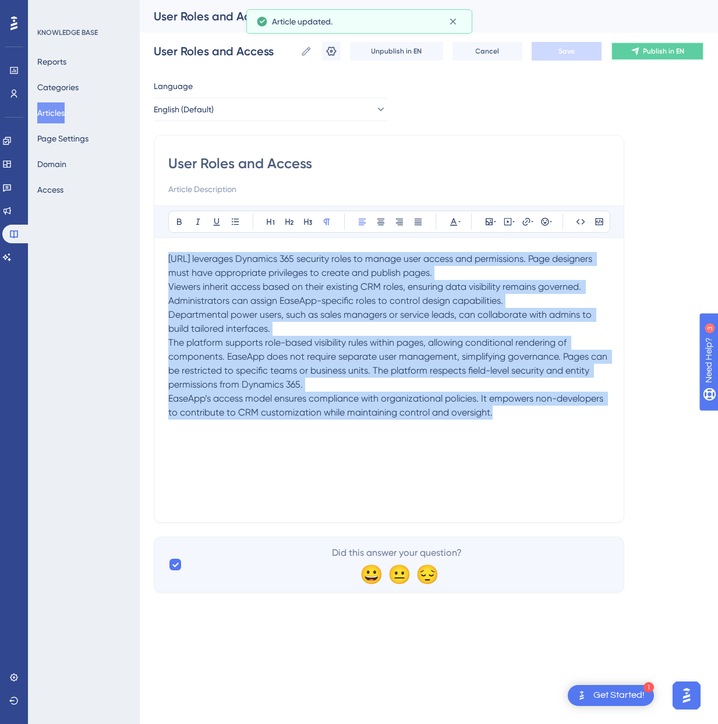
click at [657, 52] on span "Publish in EN" at bounding box center [663, 51] width 41 height 9
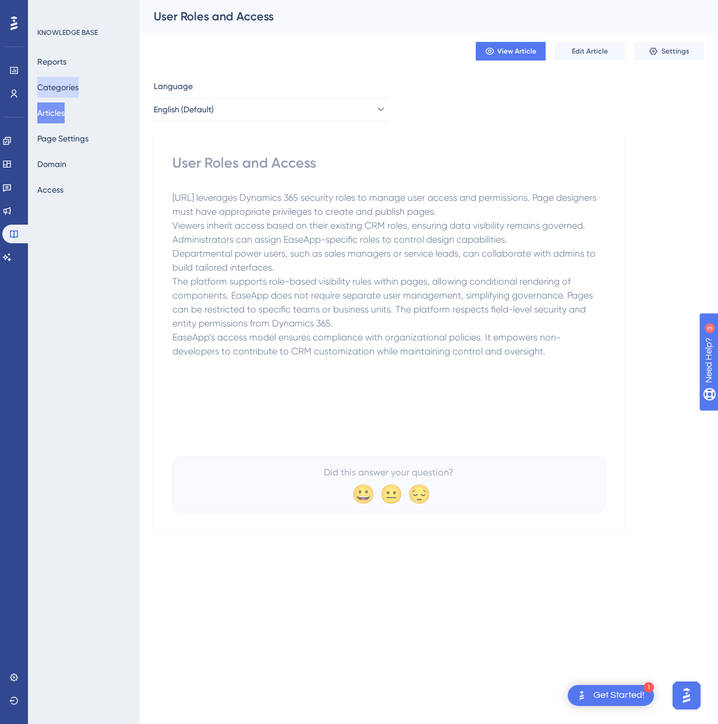
click at [54, 86] on button "Categories" at bounding box center [57, 87] width 41 height 21
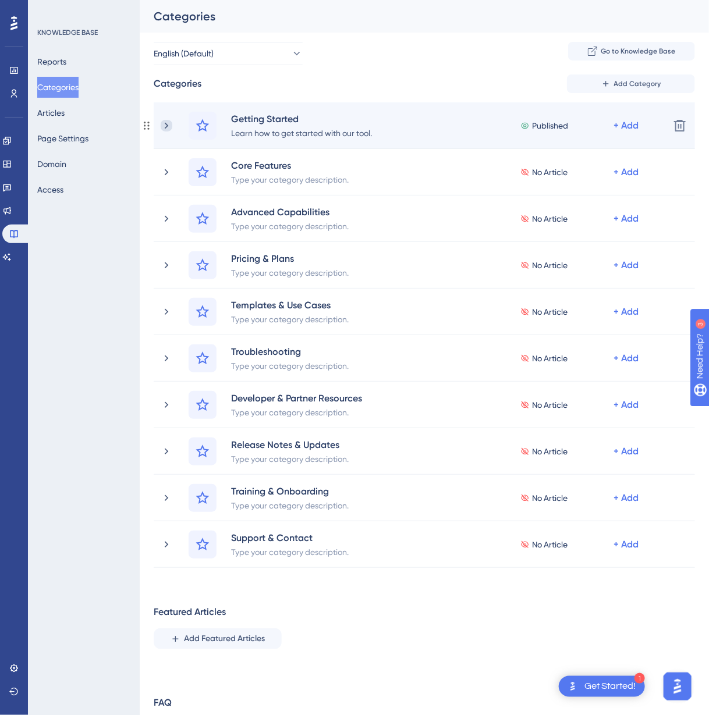
click at [171, 127] on icon at bounding box center [167, 126] width 12 height 12
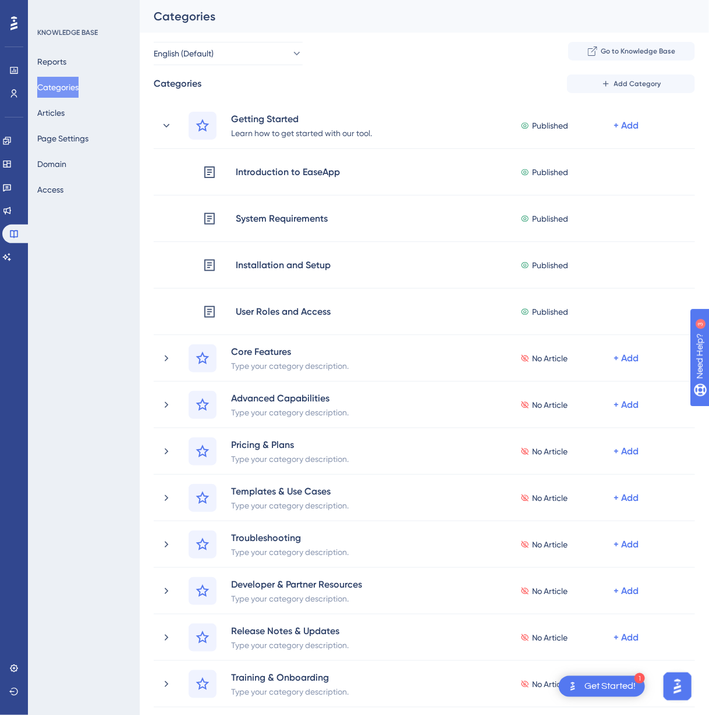
click at [87, 583] on div "KNOWLEDGE BASE Reports Categories Articles Page Settings Domain Access" at bounding box center [84, 357] width 112 height 715
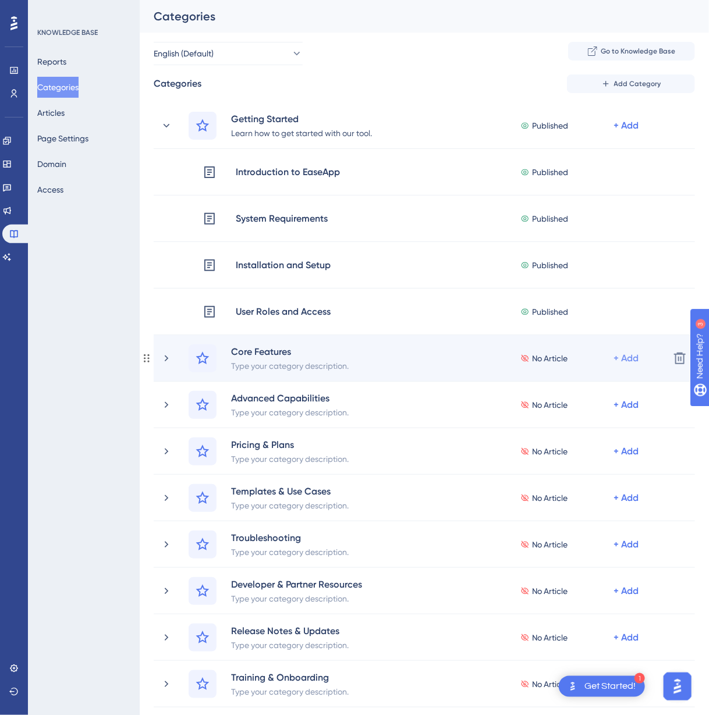
click at [632, 133] on div "+ Add" at bounding box center [626, 126] width 25 height 14
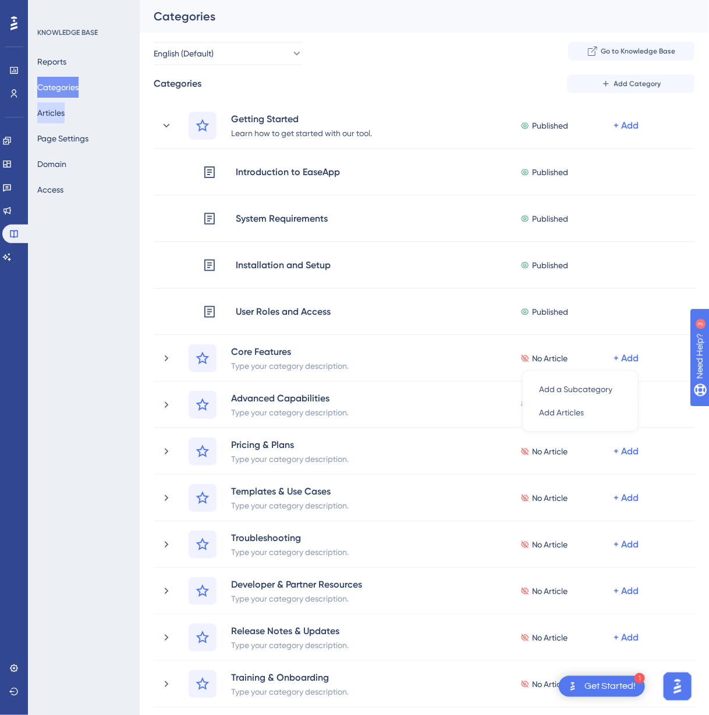
click at [62, 113] on button "Articles" at bounding box center [50, 112] width 27 height 21
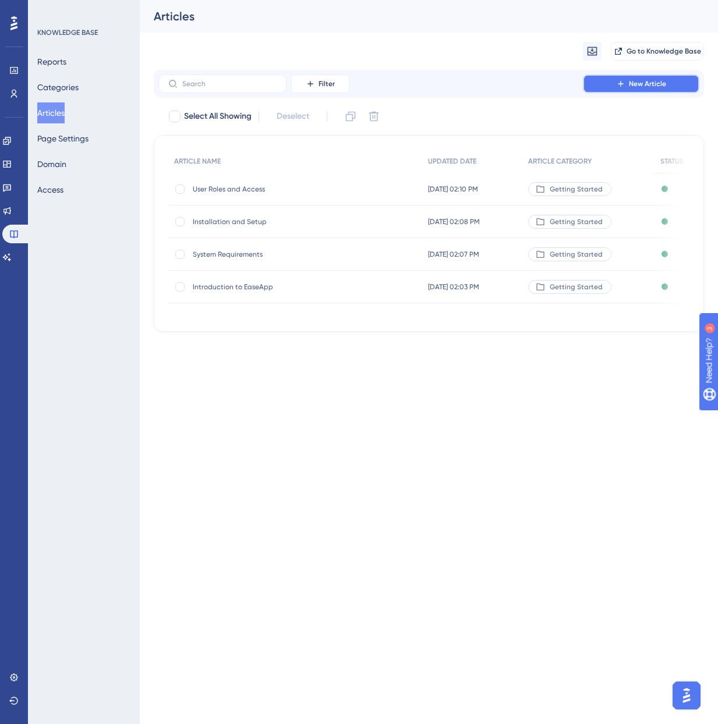
click at [642, 86] on span "New Article" at bounding box center [647, 83] width 37 height 9
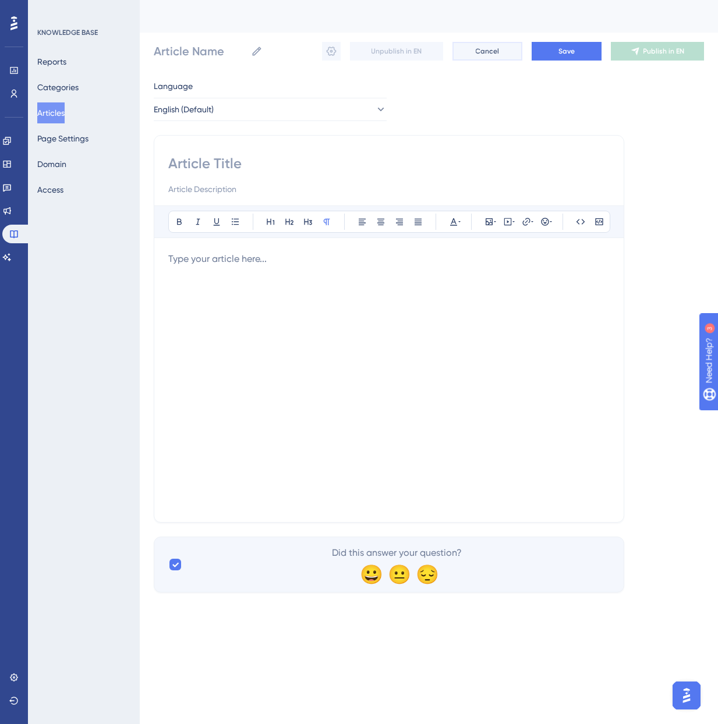
click at [473, 55] on button "Cancel" at bounding box center [487, 51] width 70 height 19
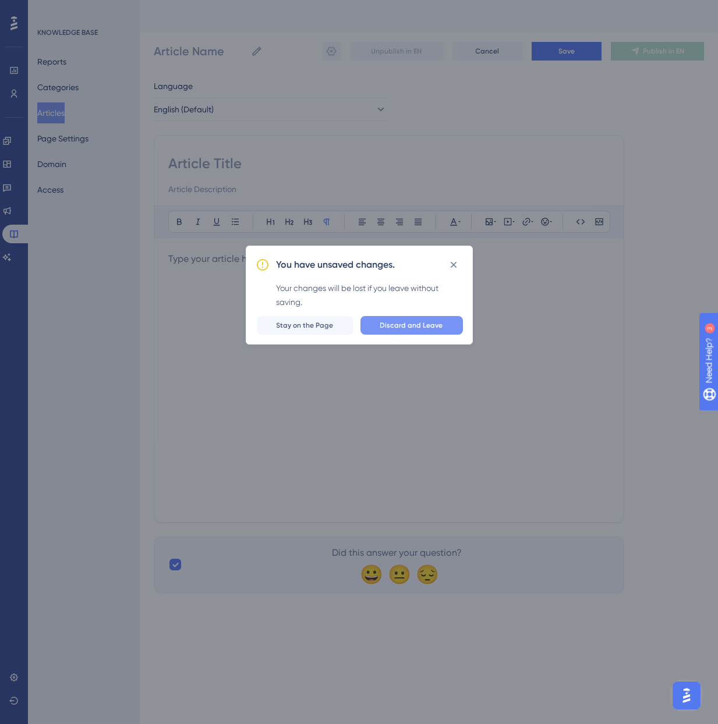
click at [422, 330] on button "Discard and Leave" at bounding box center [411, 325] width 102 height 19
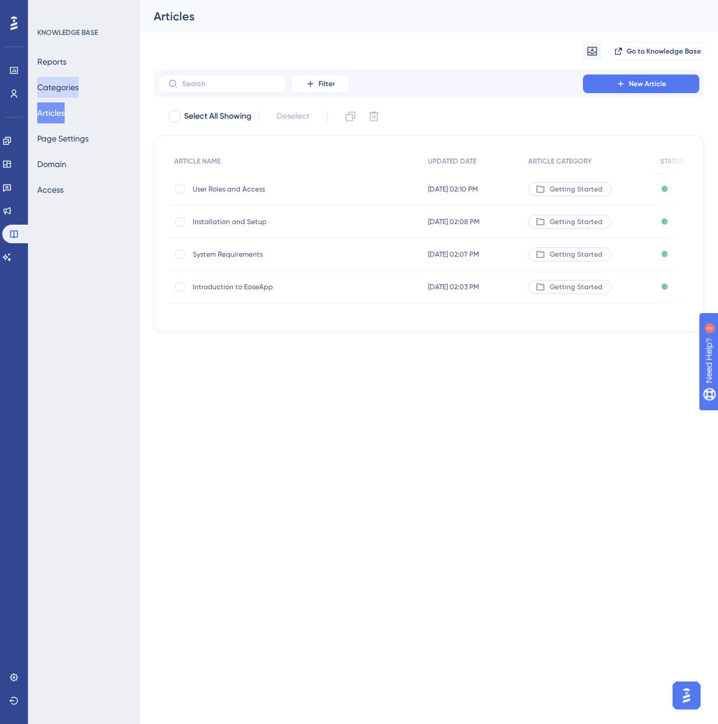
click at [75, 91] on button "Categories" at bounding box center [57, 87] width 41 height 21
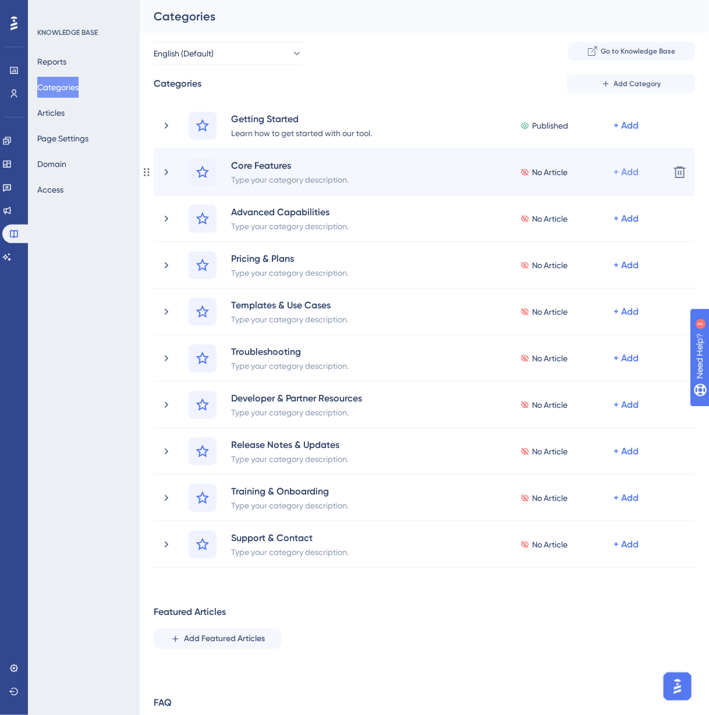
click at [630, 133] on div "+ Add" at bounding box center [626, 126] width 25 height 14
click at [581, 226] on span "Add Articles" at bounding box center [561, 226] width 45 height 14
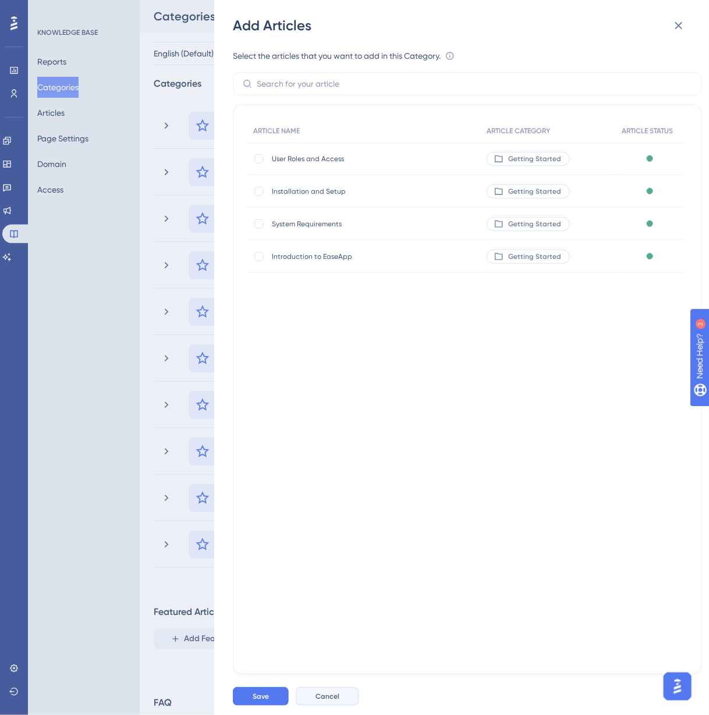
click at [328, 702] on span "Cancel" at bounding box center [328, 696] width 24 height 9
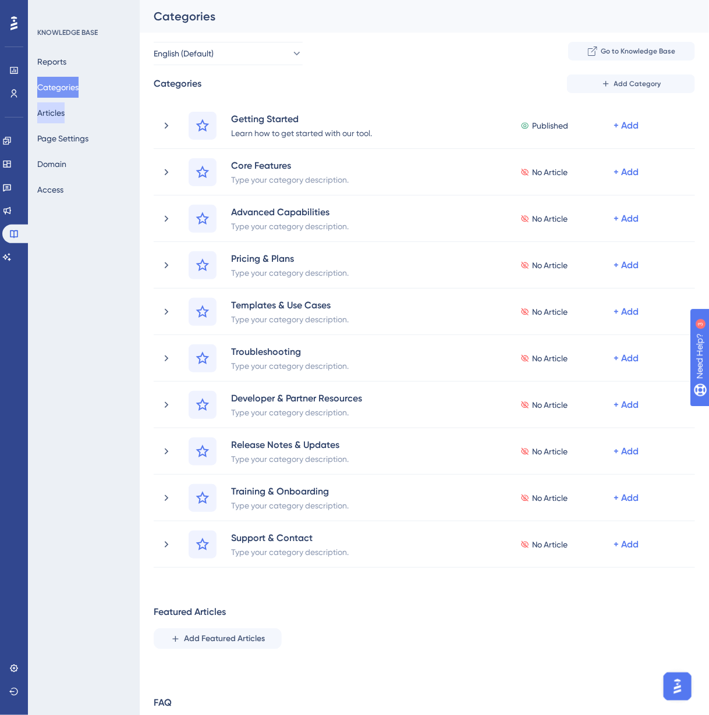
click at [62, 108] on button "Articles" at bounding box center [50, 112] width 27 height 21
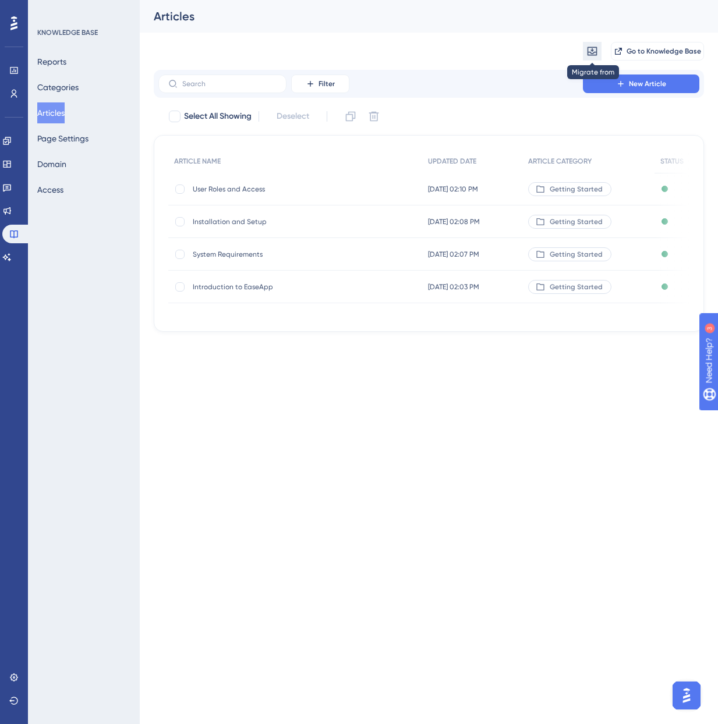
click at [594, 50] on icon at bounding box center [592, 51] width 12 height 12
click at [617, 112] on span "from Intercom" at bounding box center [626, 108] width 52 height 14
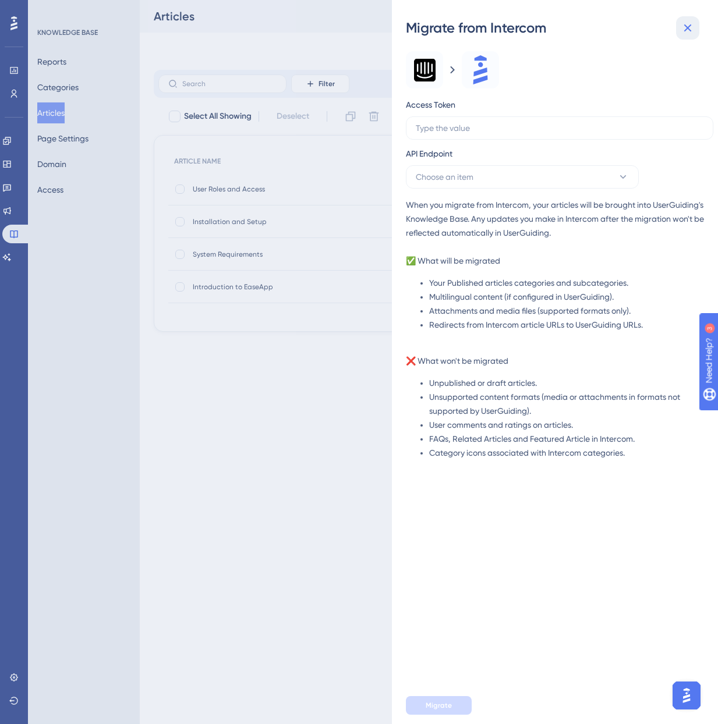
click at [690, 31] on icon at bounding box center [688, 28] width 8 height 8
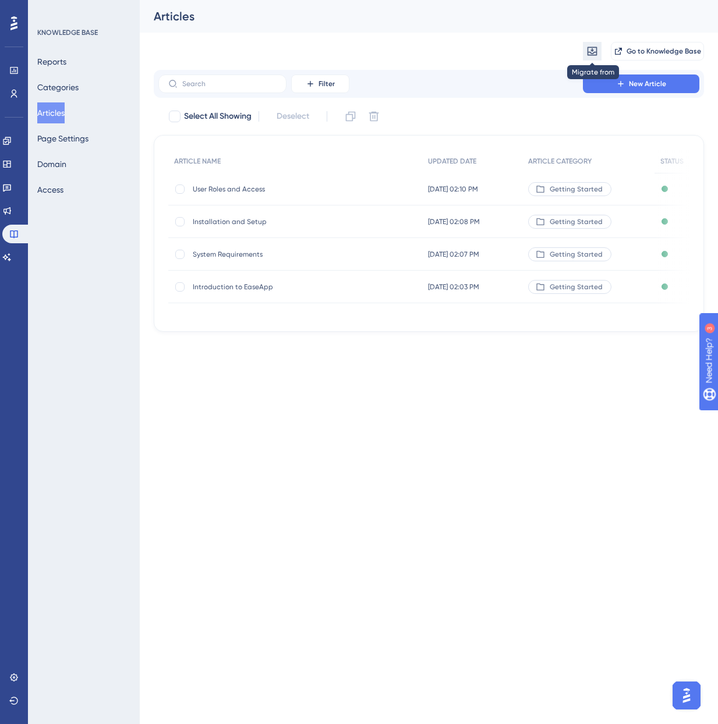
click at [590, 48] on icon at bounding box center [592, 51] width 10 height 9
click at [641, 106] on span "from Intercom" at bounding box center [626, 108] width 52 height 14
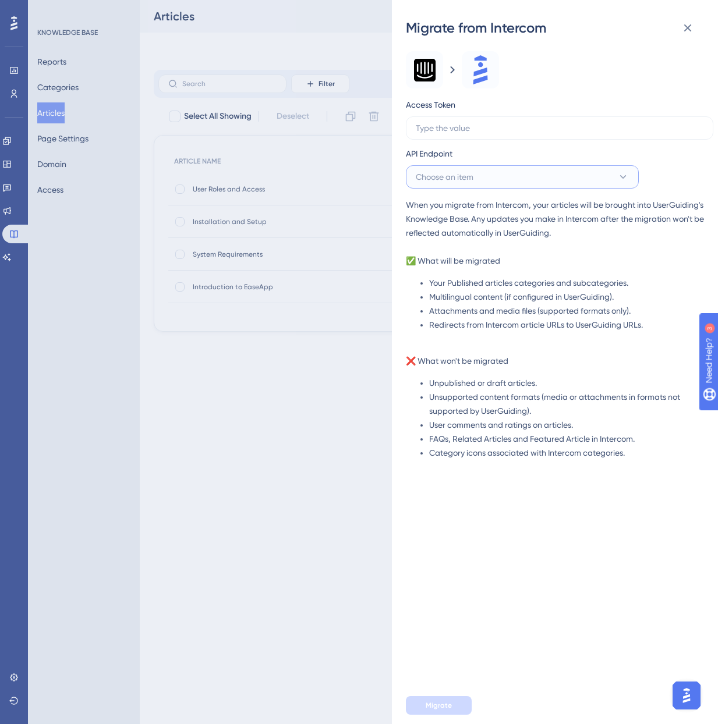
click at [517, 173] on button "Choose an item" at bounding box center [522, 176] width 233 height 23
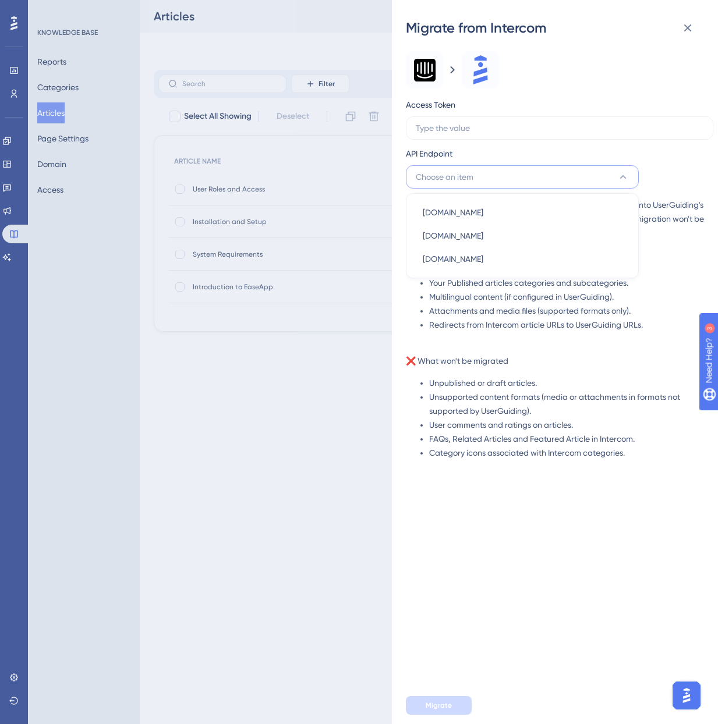
click at [517, 173] on button "Choose an item" at bounding box center [522, 176] width 233 height 23
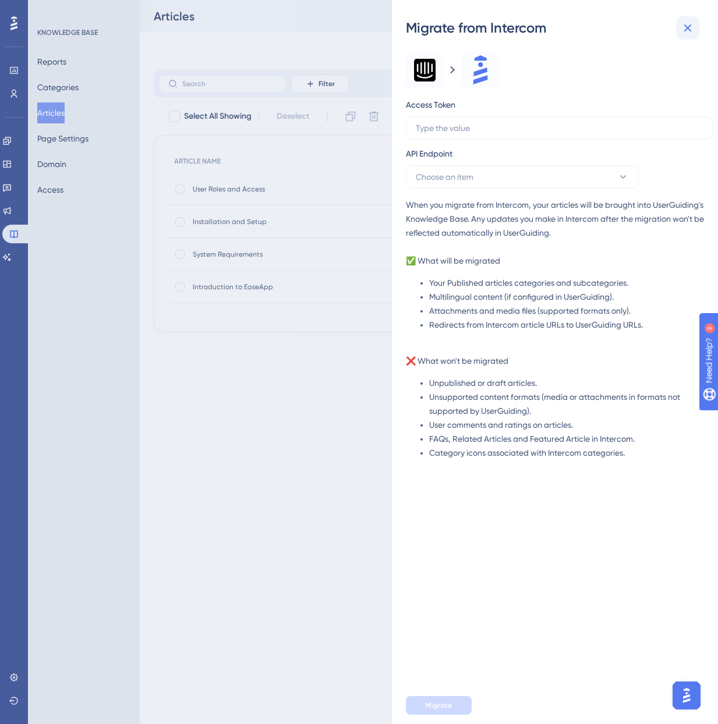
click at [683, 31] on icon at bounding box center [688, 28] width 14 height 14
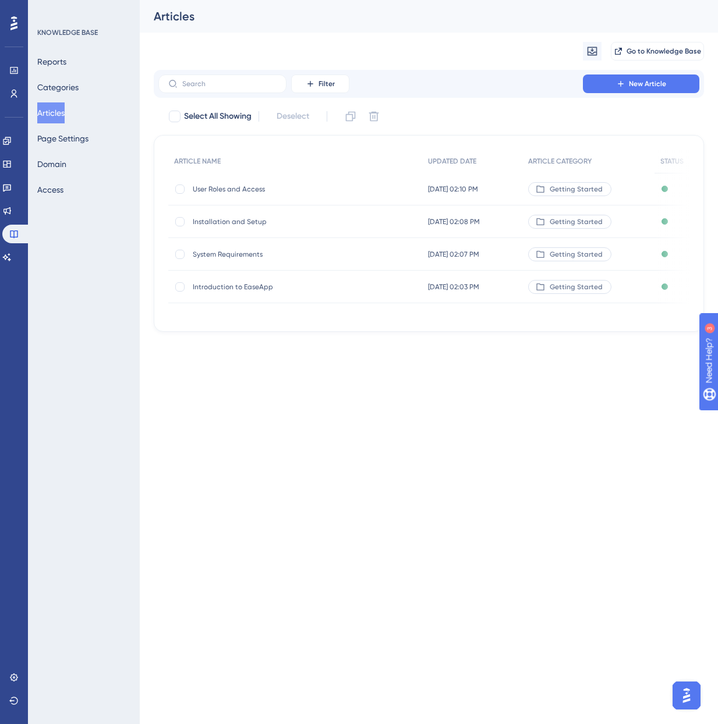
click at [495, 0] on html "Performance Users Engagement Widgets Feedback Product Updates Knowledge Base AI…" at bounding box center [359, 0] width 718 height 0
click at [65, 114] on button "Articles" at bounding box center [50, 112] width 27 height 21
click at [67, 89] on button "Categories" at bounding box center [57, 87] width 41 height 21
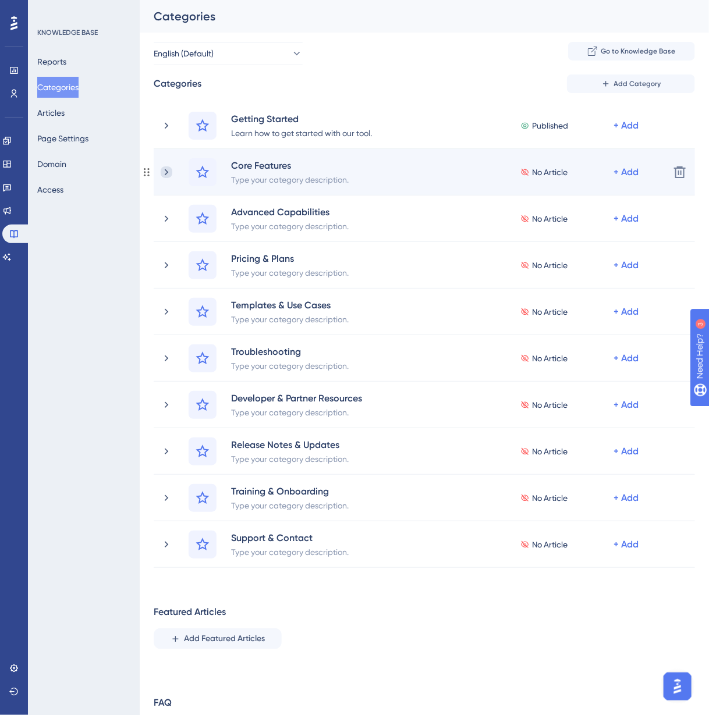
click at [169, 171] on icon at bounding box center [167, 173] width 12 height 12
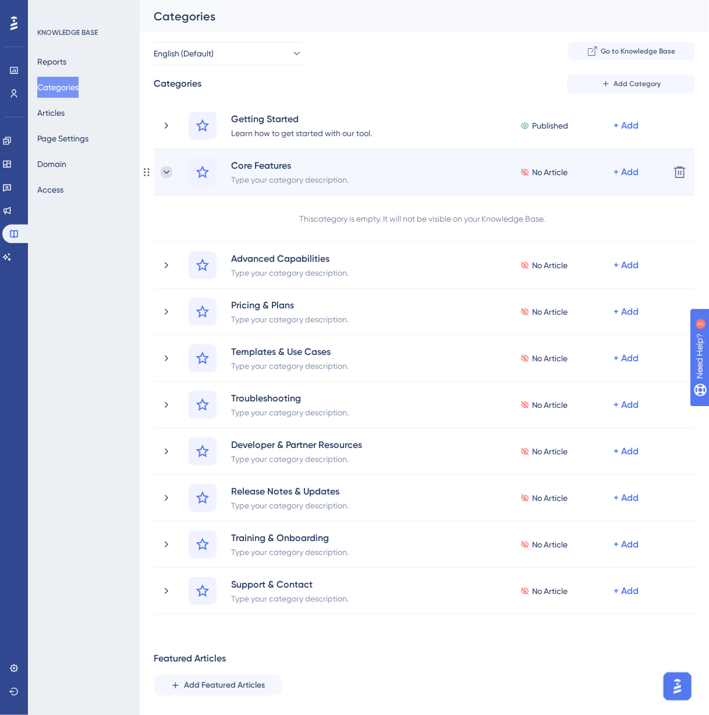
click at [166, 175] on icon at bounding box center [167, 173] width 12 height 12
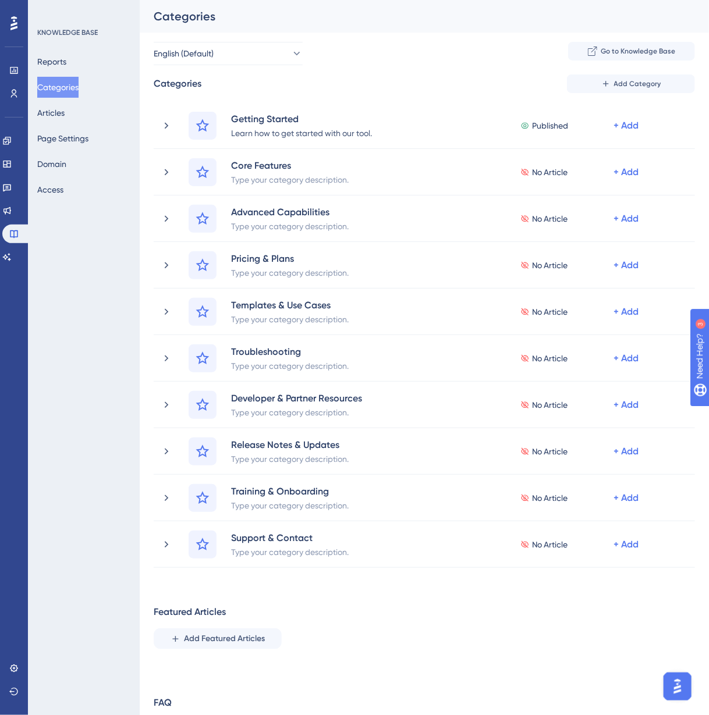
click at [58, 87] on button "Categories" at bounding box center [57, 87] width 41 height 21
click at [65, 112] on button "Articles" at bounding box center [50, 112] width 27 height 21
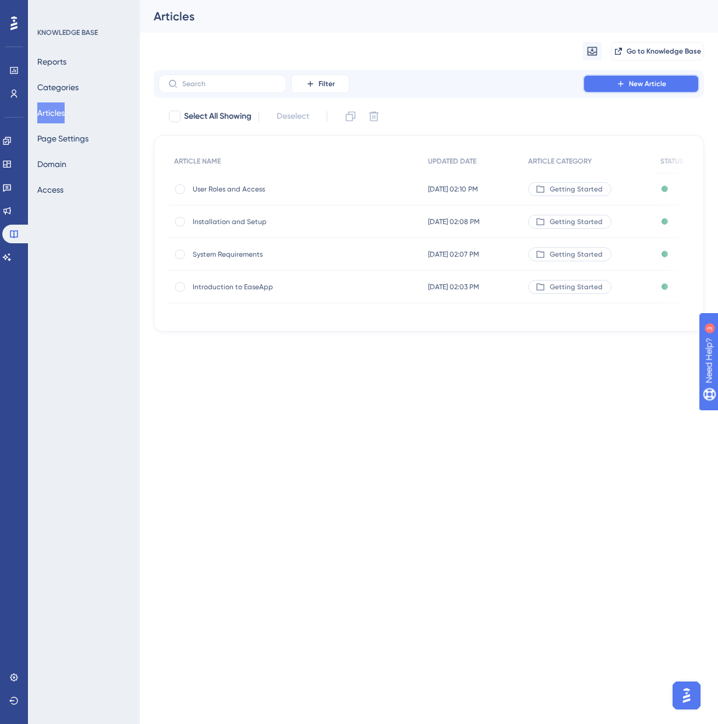
click at [637, 86] on span "New Article" at bounding box center [647, 83] width 37 height 9
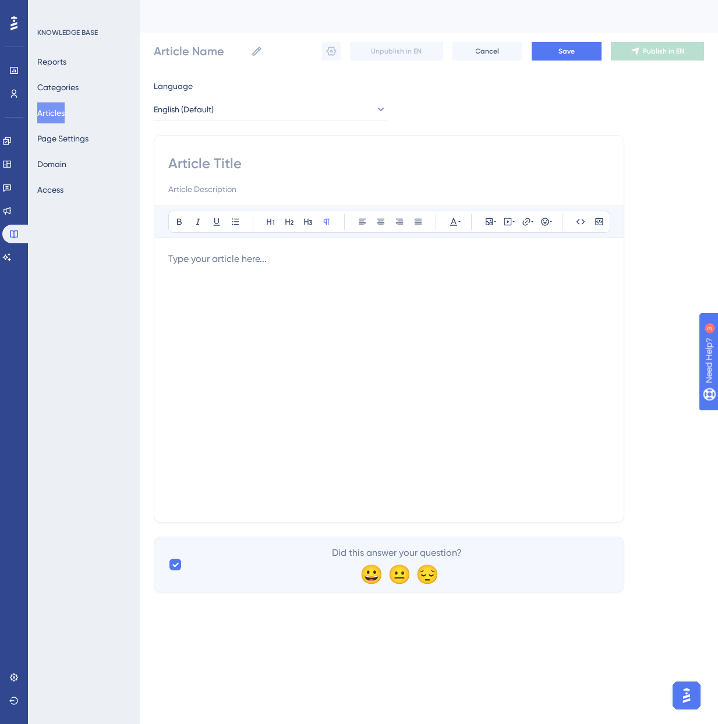
click at [318, 301] on div at bounding box center [388, 380] width 441 height 256
click at [255, 162] on input at bounding box center [388, 163] width 441 height 19
paste input "The Page Builder in [URL] is a visual design tool that allows users to create c…"
type input "The Page Builder in [URL] is a visual design tool that allows users to create c…"
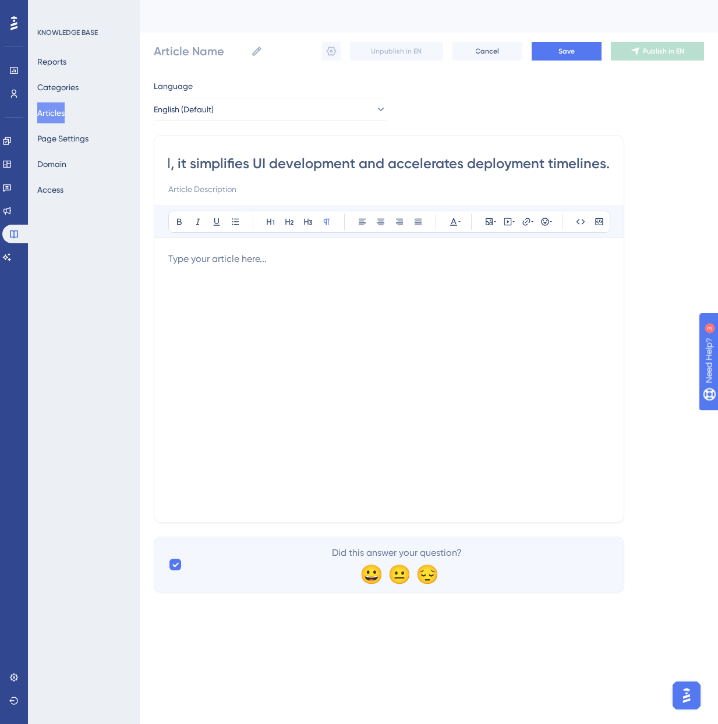
type input "The Page Builder in [URL] is a visual design tool that allows users to create c…"
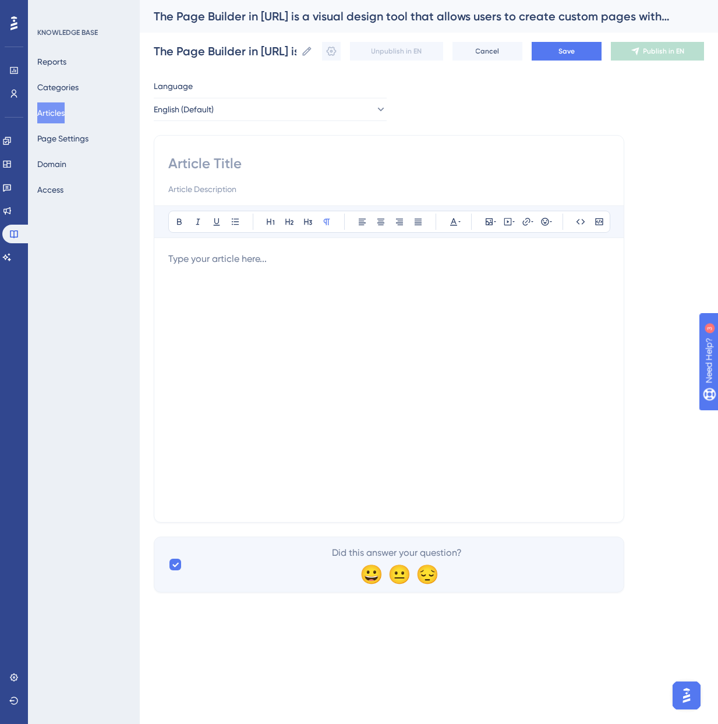
scroll to position [0, 0]
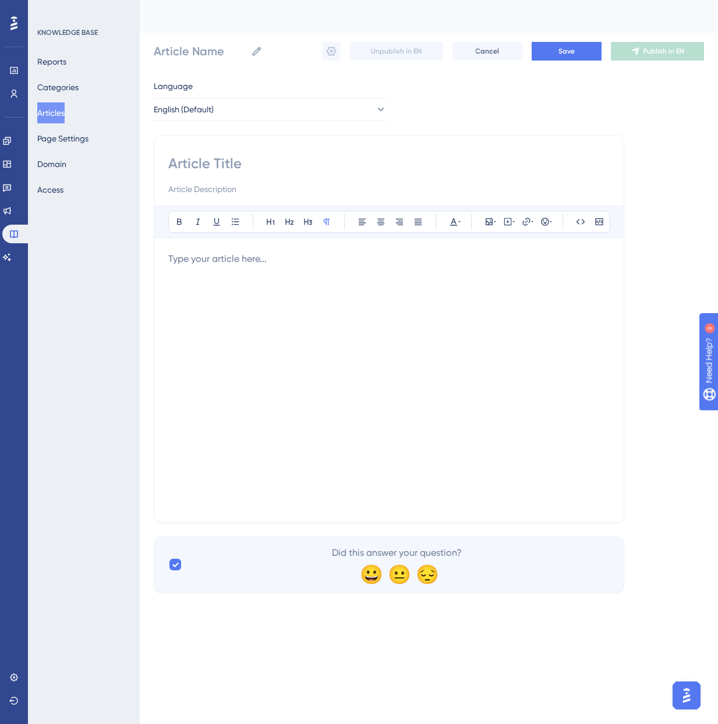
click at [233, 288] on div at bounding box center [388, 380] width 441 height 256
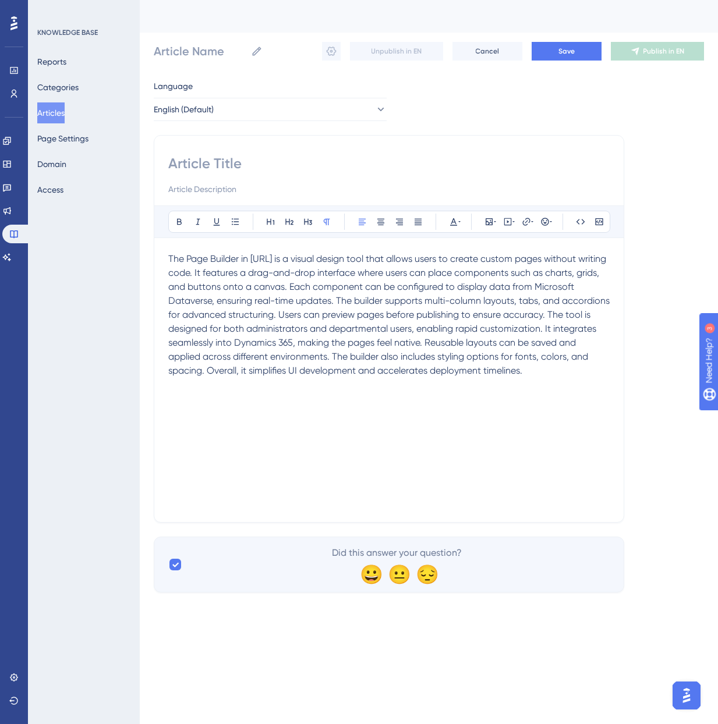
click at [252, 158] on input at bounding box center [388, 163] width 441 height 19
paste input "Page Builder"
type input "Page Builder"
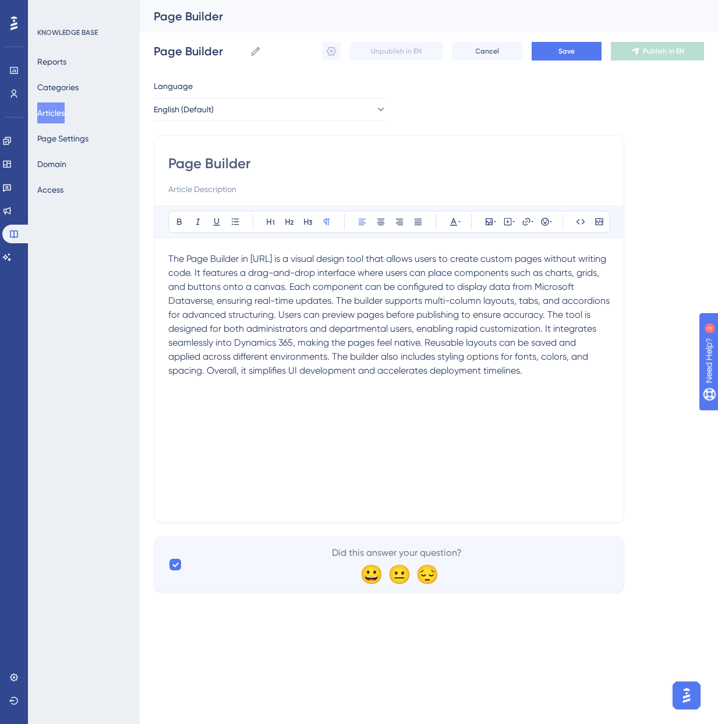
click at [313, 285] on span "The Page Builder in [URL] is a visual design tool that allows users to create c…" at bounding box center [390, 314] width 444 height 123
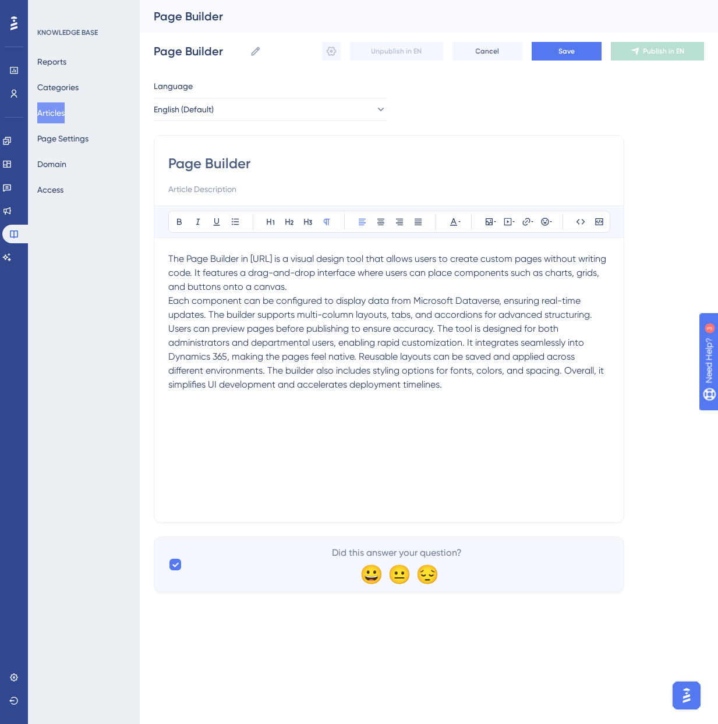
click at [438, 332] on span "Each component can be configured to display data from Microsoft Dataverse, ensu…" at bounding box center [387, 342] width 438 height 95
click at [350, 370] on span "The tool is designed for both administrators and departmental users, enabling r…" at bounding box center [388, 363] width 441 height 53
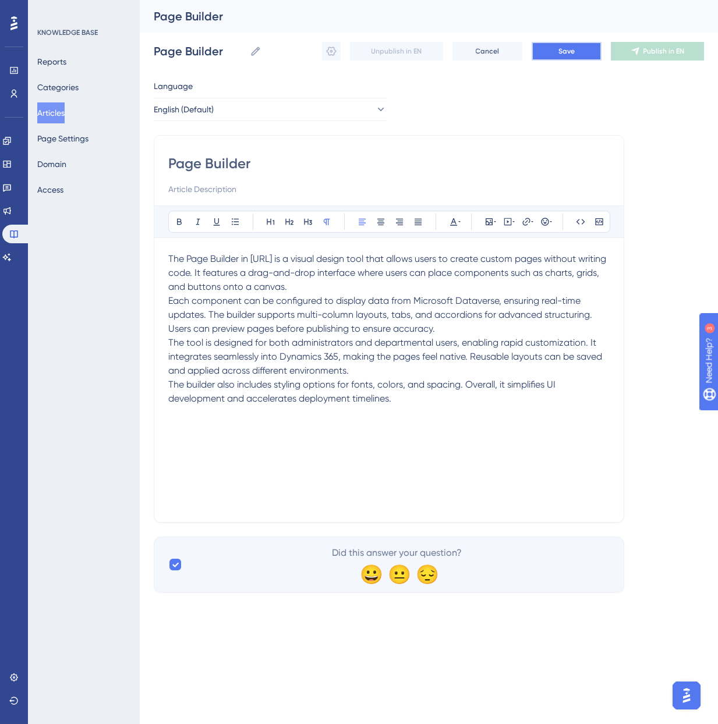
click at [565, 52] on span "Save" at bounding box center [566, 51] width 16 height 9
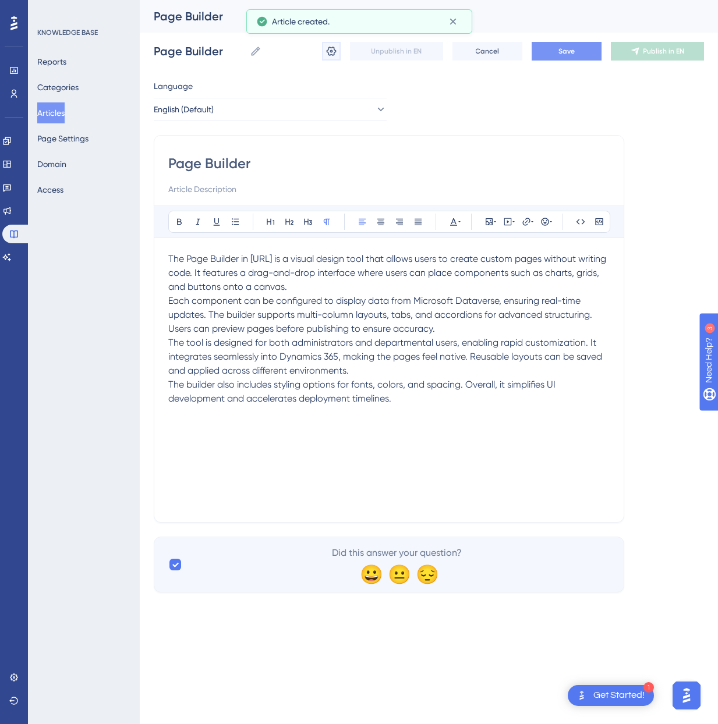
click at [327, 50] on icon at bounding box center [332, 51] width 10 height 9
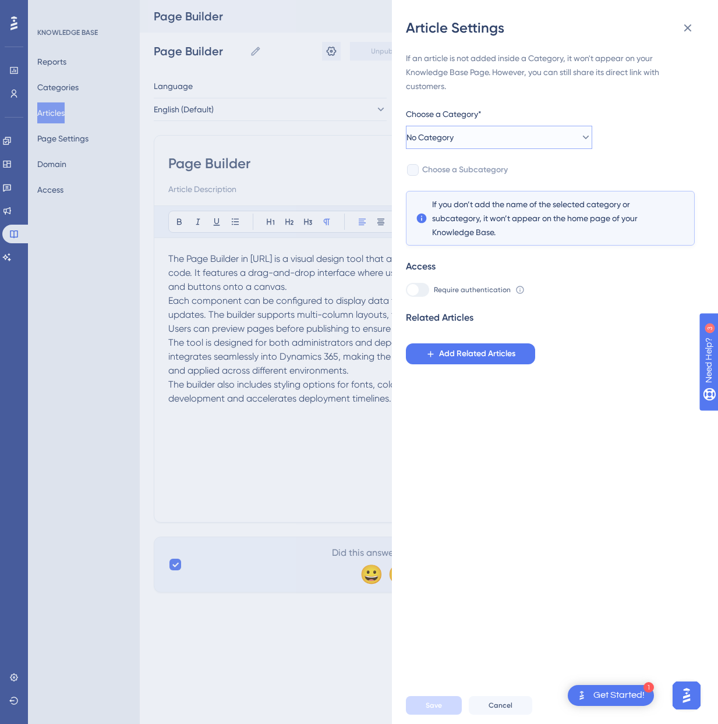
click at [445, 143] on span "No Category" at bounding box center [429, 137] width 47 height 14
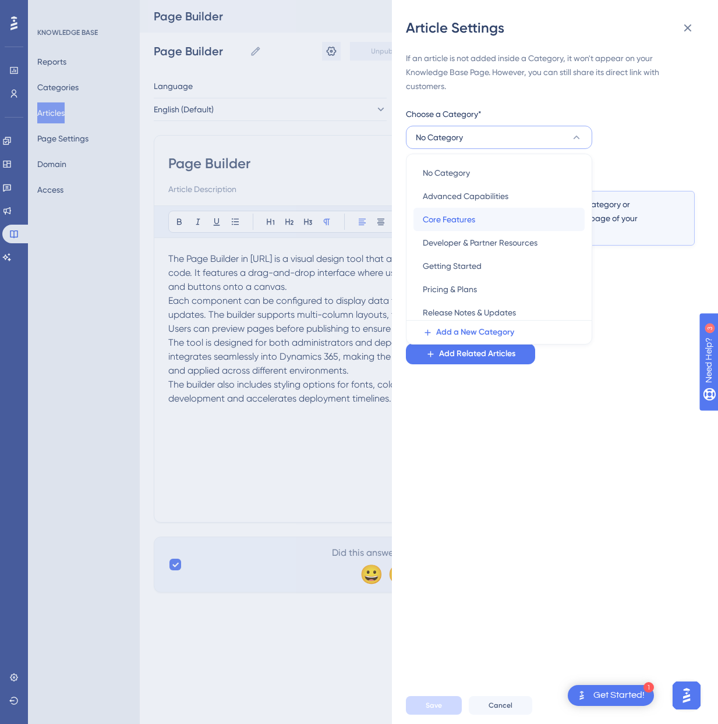
click at [445, 215] on span "Core Features" at bounding box center [449, 219] width 52 height 14
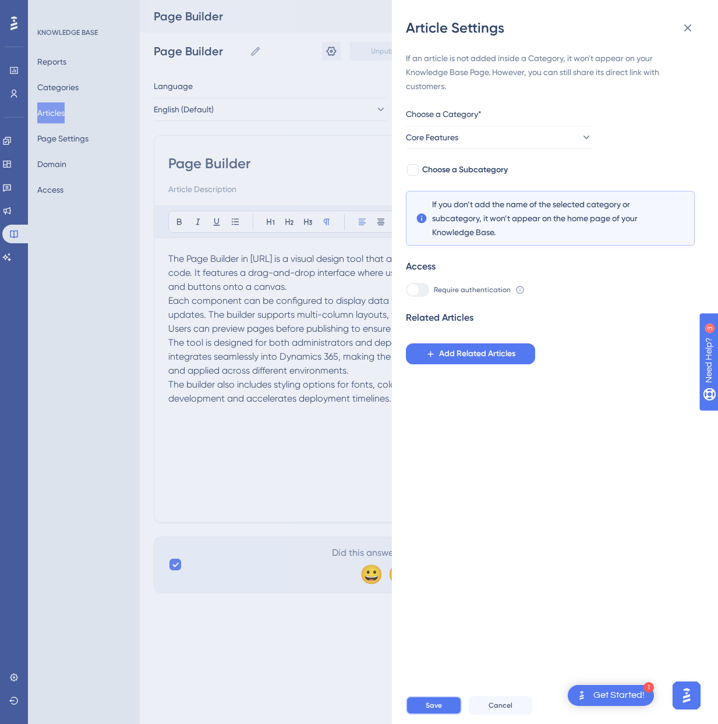
click at [438, 705] on span "Save" at bounding box center [434, 705] width 16 height 9
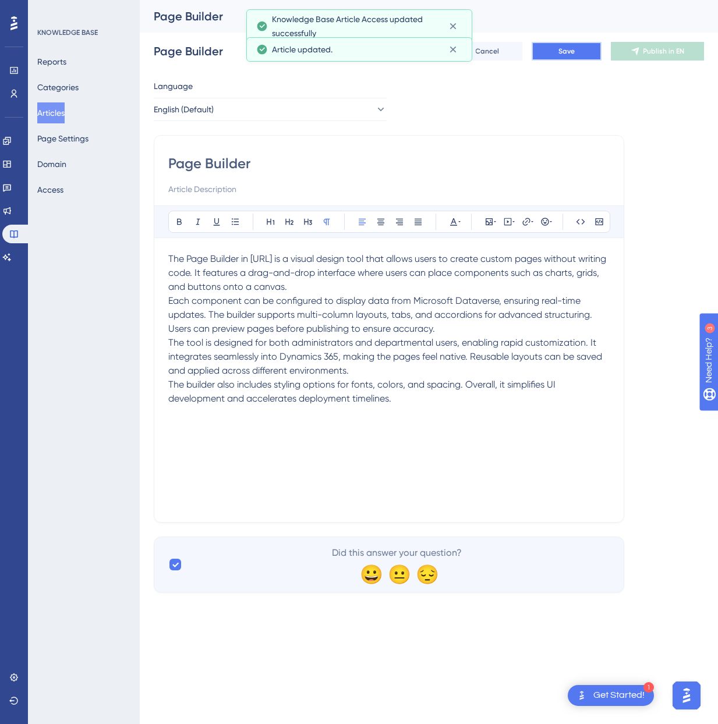
click at [571, 55] on span "Save" at bounding box center [566, 51] width 16 height 9
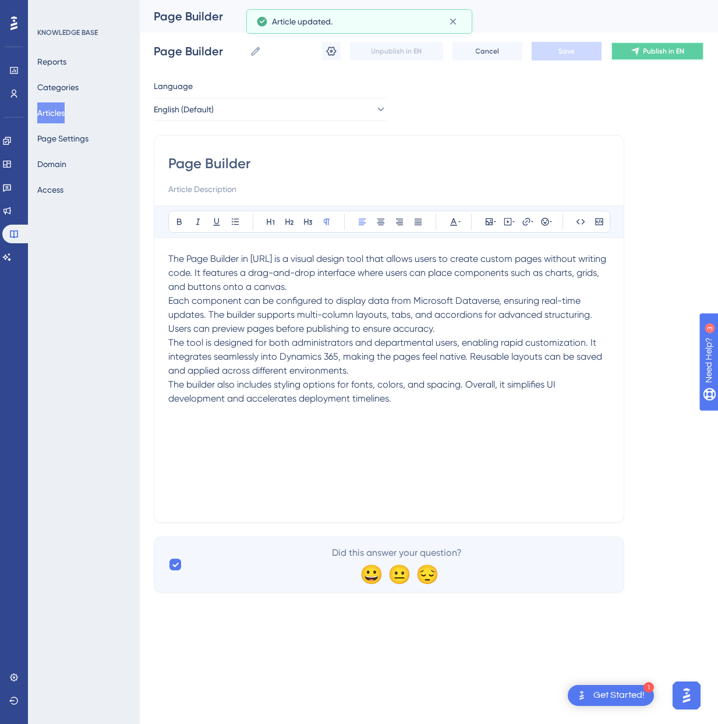
click at [668, 53] on span "Publish in EN" at bounding box center [663, 51] width 41 height 9
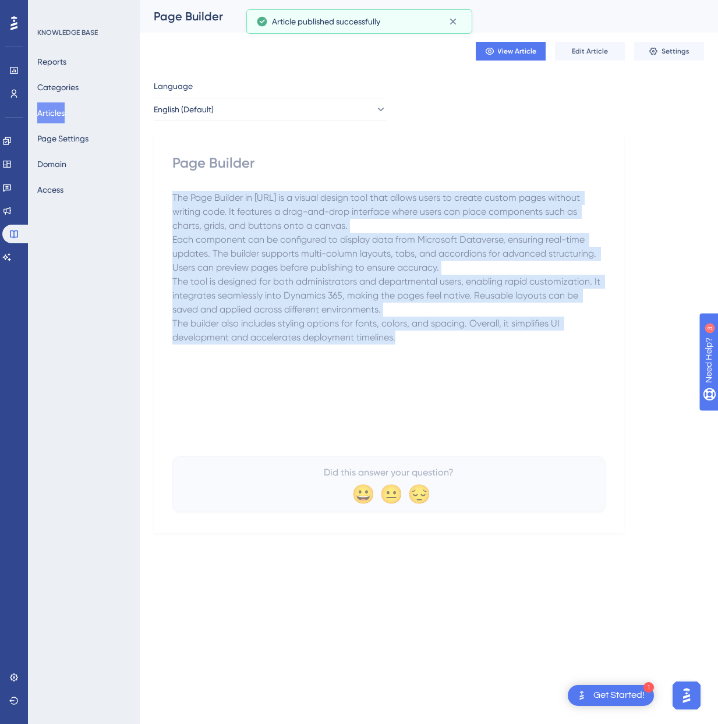
drag, startPoint x: 410, startPoint y: 335, endPoint x: 171, endPoint y: 201, distance: 273.7
click at [171, 201] on div "Page Builder The Page Builder in [URL] is a visual design tool that allows user…" at bounding box center [389, 334] width 470 height 398
copy div "The Page Builder in [URL] is a visual design tool that allows users to create c…"
click at [56, 109] on button "Articles" at bounding box center [50, 112] width 27 height 21
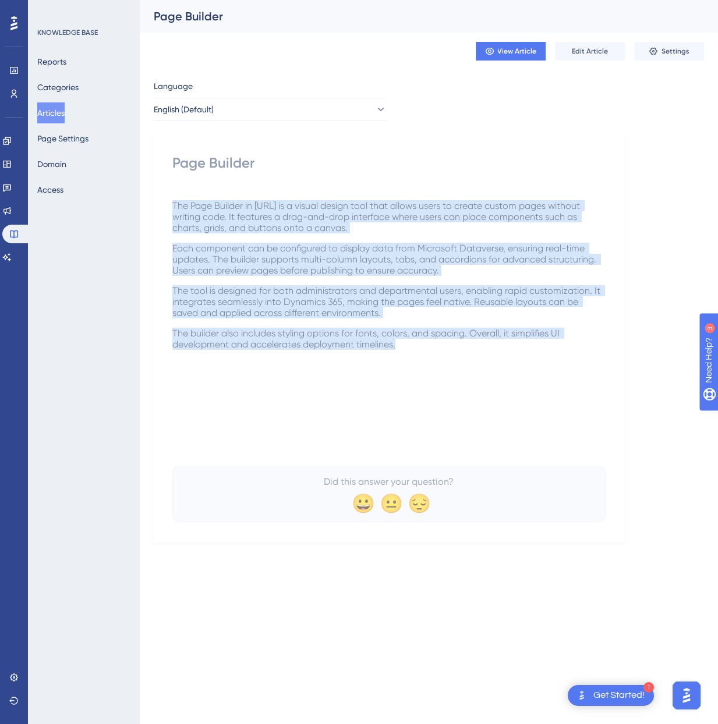
click at [55, 112] on button "Articles" at bounding box center [50, 112] width 27 height 21
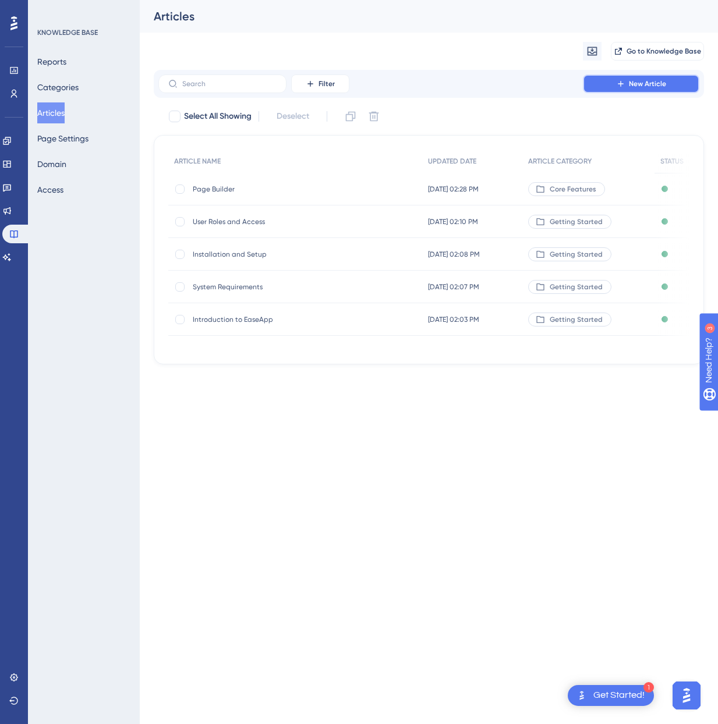
click at [618, 87] on icon at bounding box center [620, 83] width 9 height 9
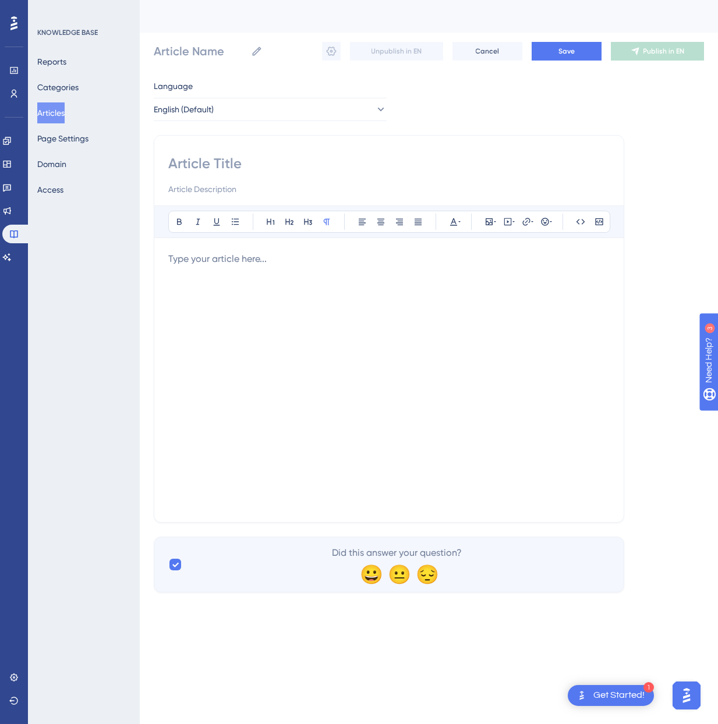
click at [250, 165] on input at bounding box center [388, 163] width 441 height 19
paste input "Dashboards and Charts"
type input "Dashboards and Charts"
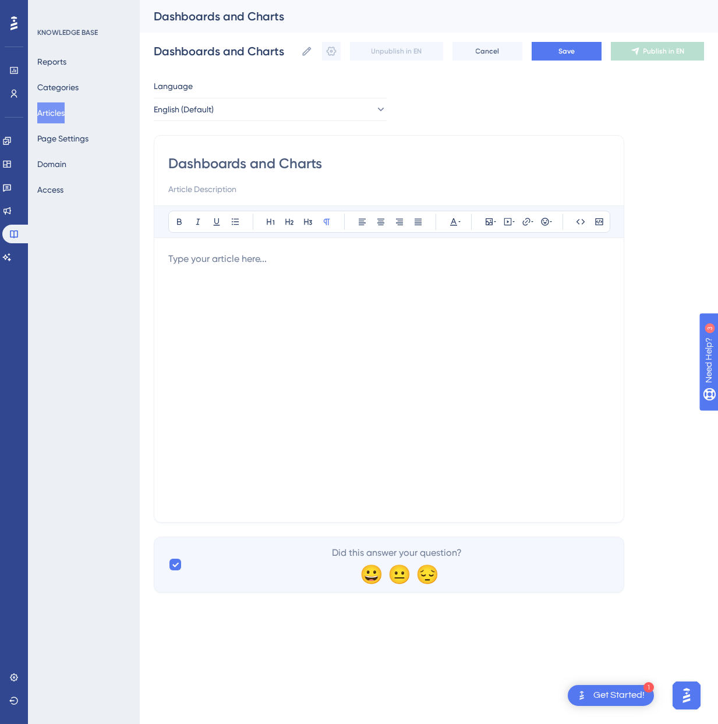
click at [486, 352] on div at bounding box center [388, 380] width 441 height 256
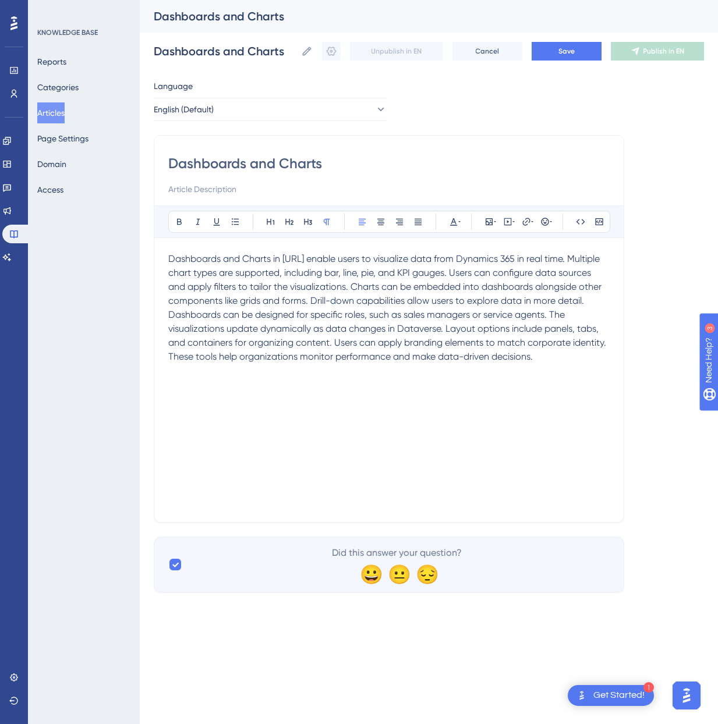
click at [488, 271] on span "Dashboards and Charts in [URL] enable users to visualize data from Dynamics 365…" at bounding box center [388, 307] width 440 height 109
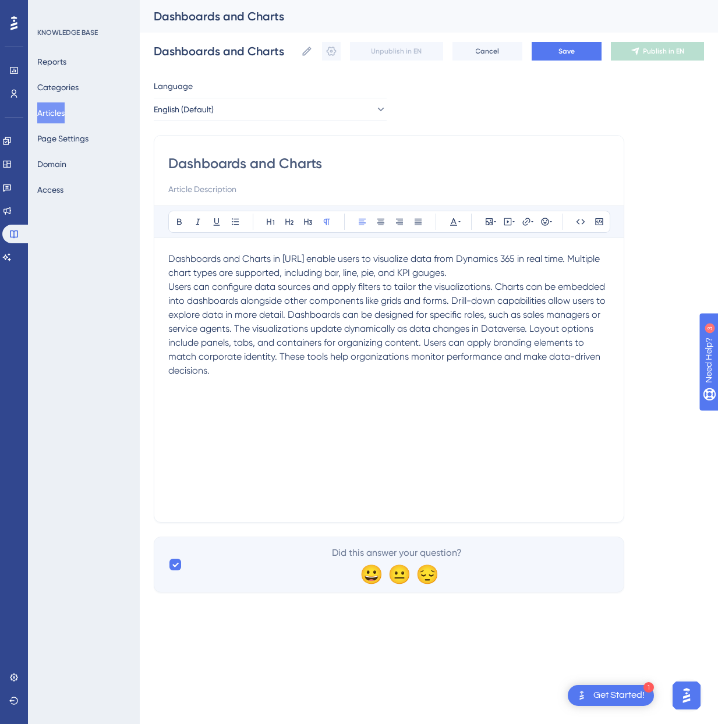
click at [452, 303] on span "Users can configure data sources and apply filters to tailor the visualizations…" at bounding box center [388, 328] width 440 height 95
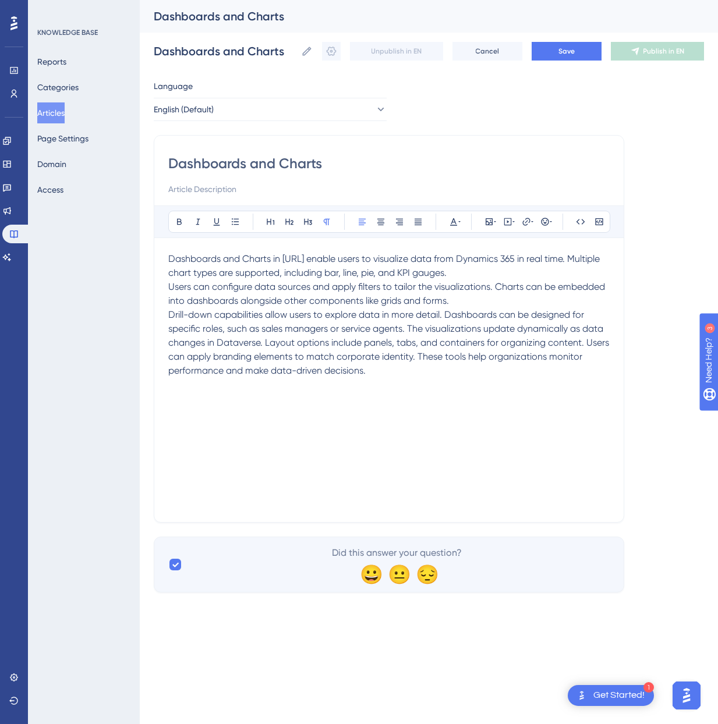
click at [408, 331] on span "Drill-down capabilities allow users to explore data in more detail. Dashboards …" at bounding box center [389, 342] width 443 height 67
click at [204, 370] on span "The visualizations update dynamically as data changes in Dataverse. Layout opti…" at bounding box center [382, 356] width 428 height 39
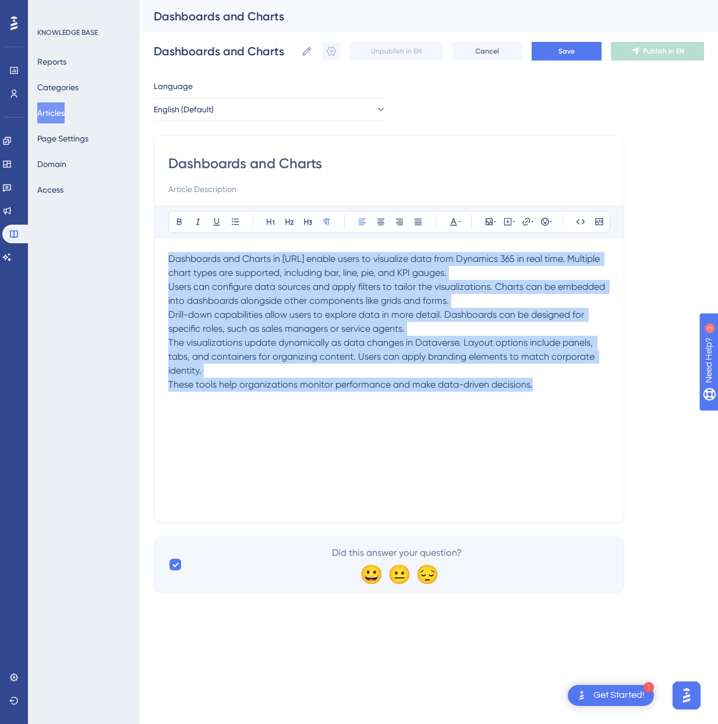
drag, startPoint x: 569, startPoint y: 394, endPoint x: 148, endPoint y: 257, distance: 442.6
click at [148, 257] on div "Performance Users Engagement Widgets Feedback Product Updates Knowledge Base AI…" at bounding box center [429, 305] width 578 height 611
copy div "Dashboards and Charts in [URL] enable users to visualize data from Dynamics 365…"
click at [550, 54] on button "Save" at bounding box center [567, 51] width 70 height 19
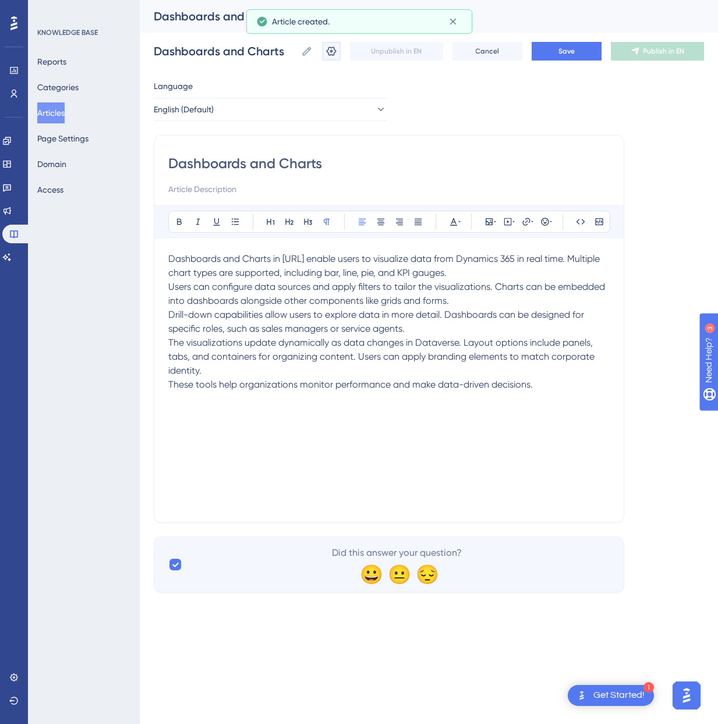
click at [332, 50] on icon at bounding box center [332, 51] width 10 height 9
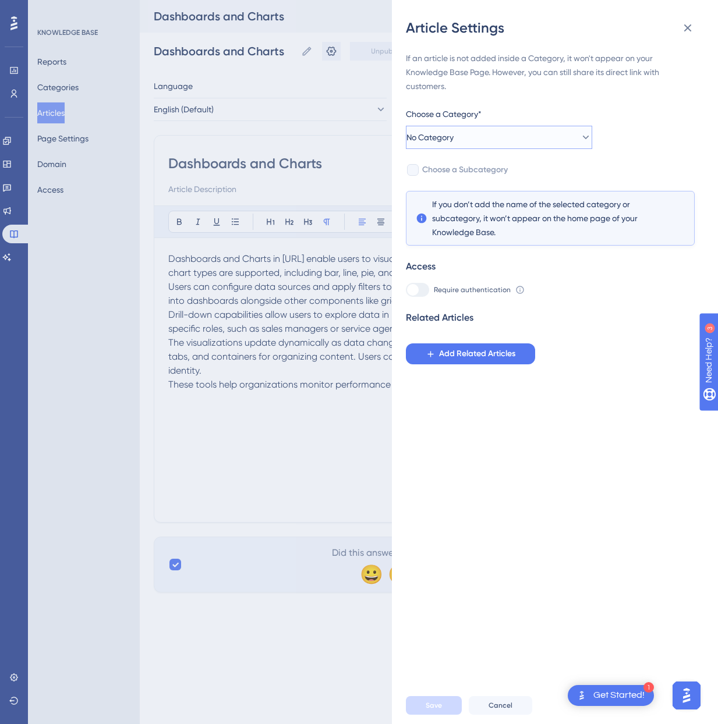
click at [470, 134] on button "No Category" at bounding box center [499, 137] width 186 height 23
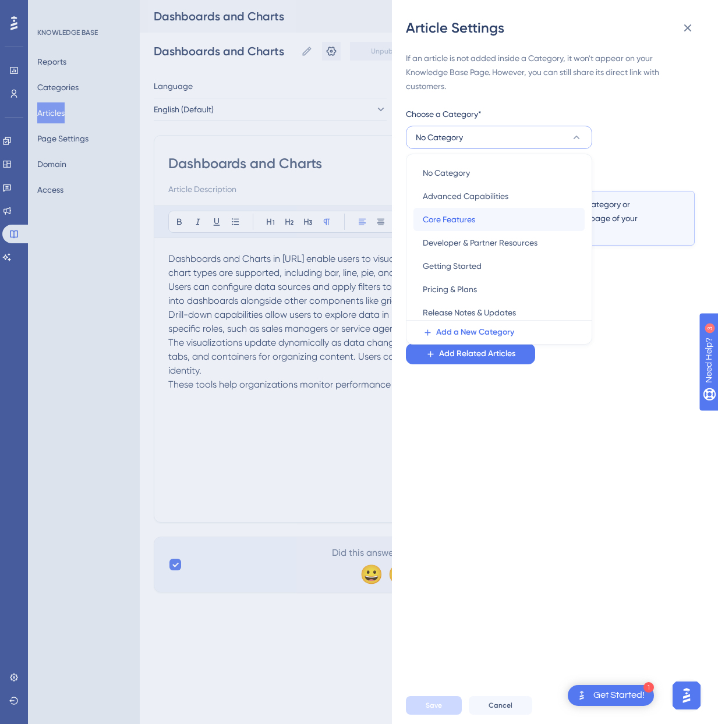
click at [479, 219] on div "Core Features Core Features" at bounding box center [499, 219] width 153 height 23
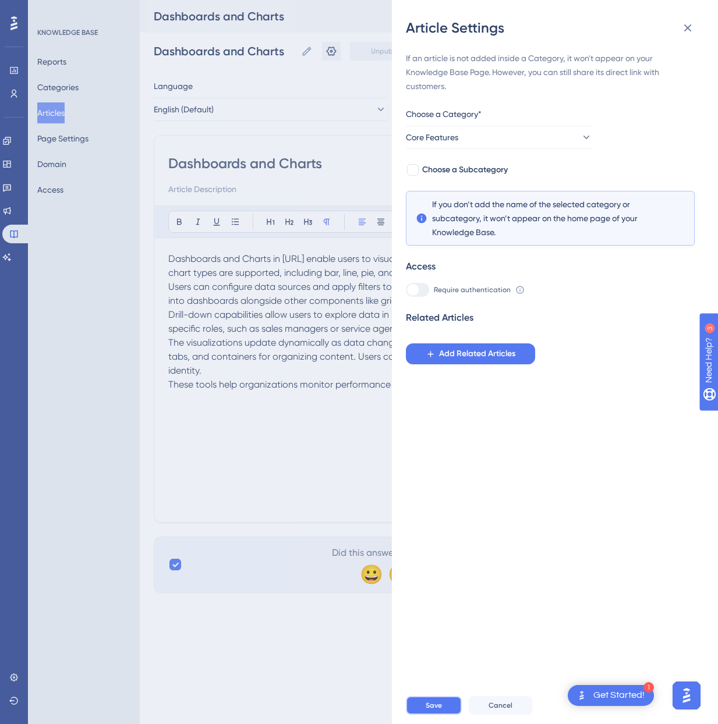
click at [440, 698] on button "Save" at bounding box center [434, 705] width 56 height 19
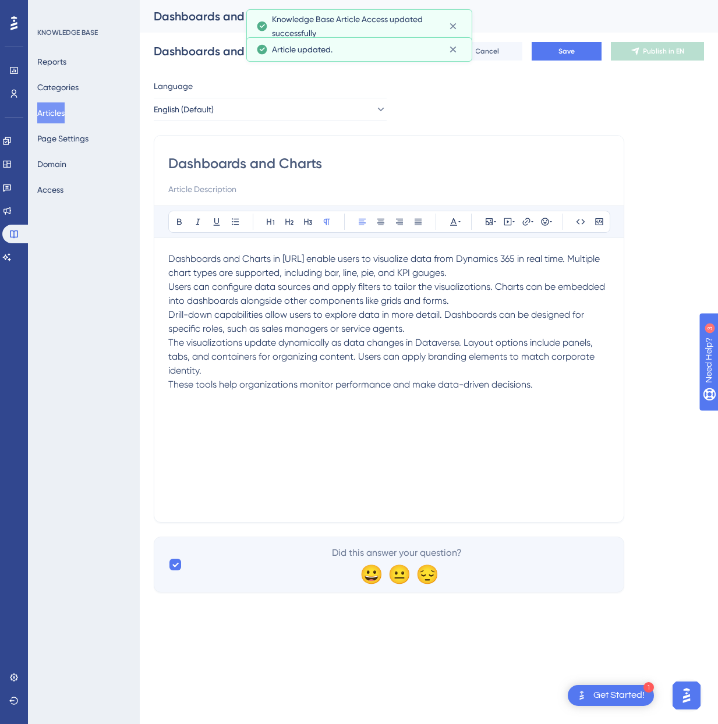
click at [53, 116] on button "Articles" at bounding box center [50, 112] width 27 height 21
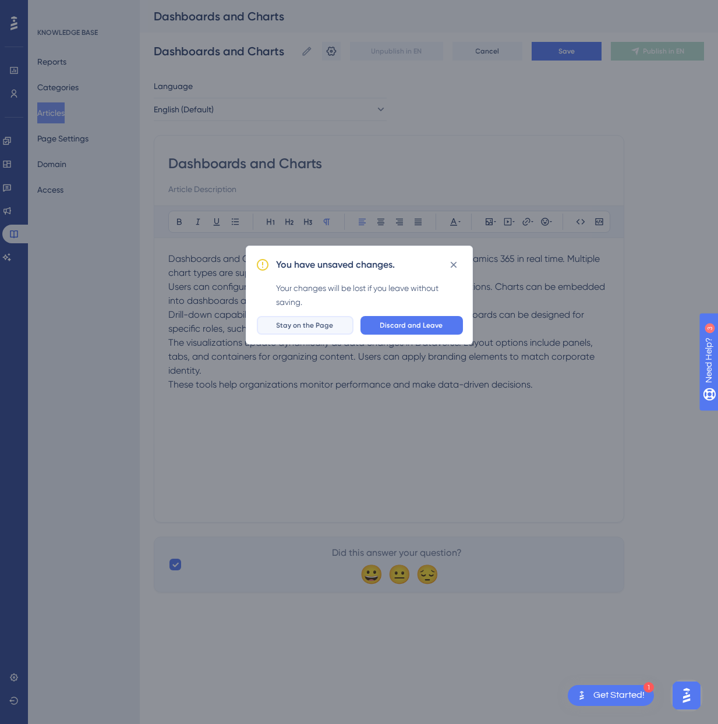
click at [300, 324] on span "Stay on the Page" at bounding box center [305, 325] width 57 height 9
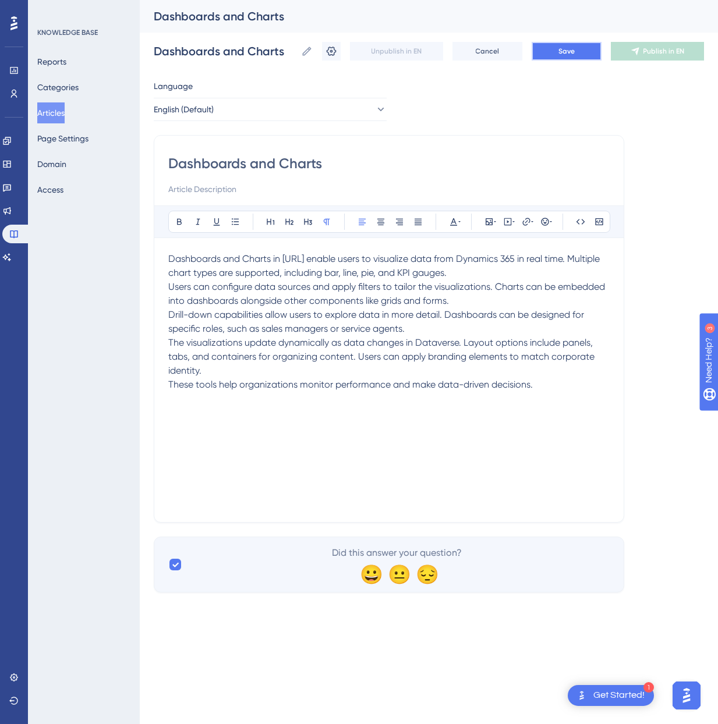
click at [568, 52] on span "Save" at bounding box center [566, 51] width 16 height 9
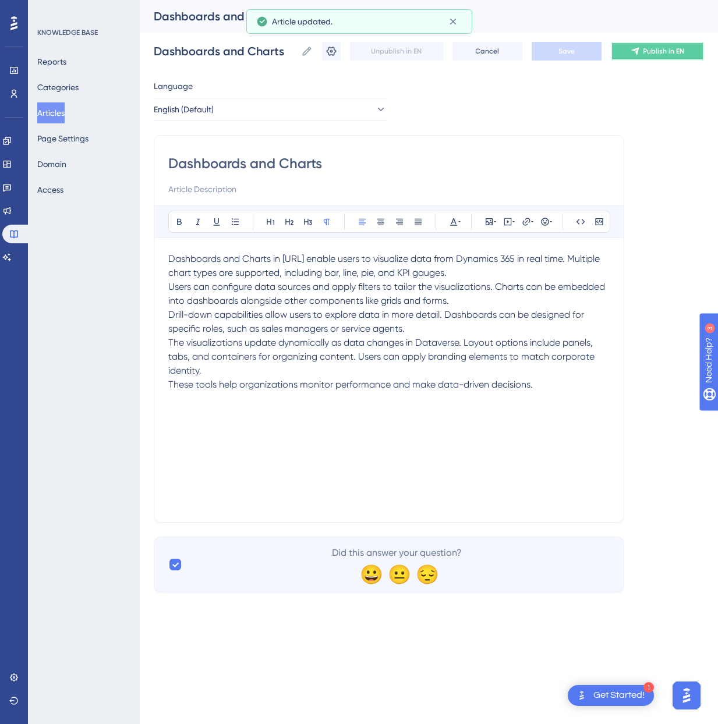
click at [663, 52] on span "Publish in EN" at bounding box center [663, 51] width 41 height 9
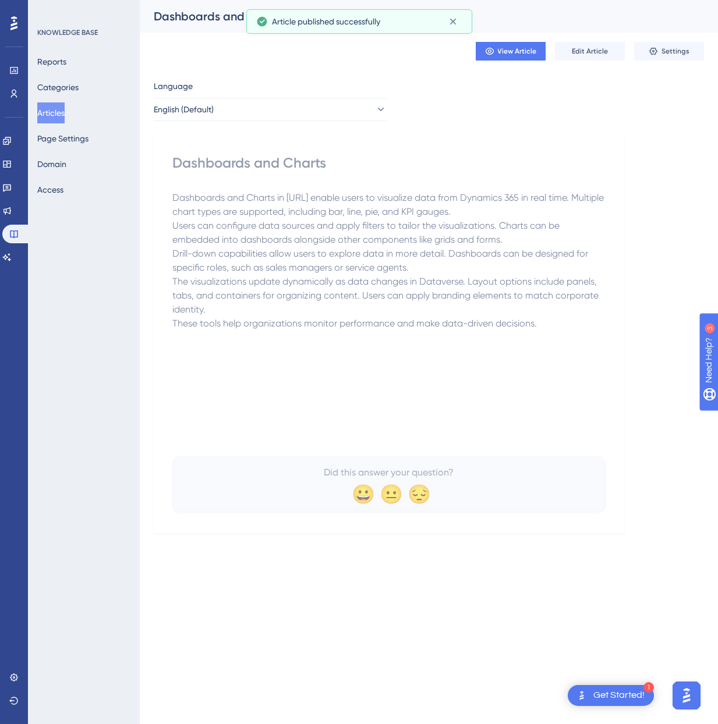
click at [64, 111] on button "Articles" at bounding box center [50, 112] width 27 height 21
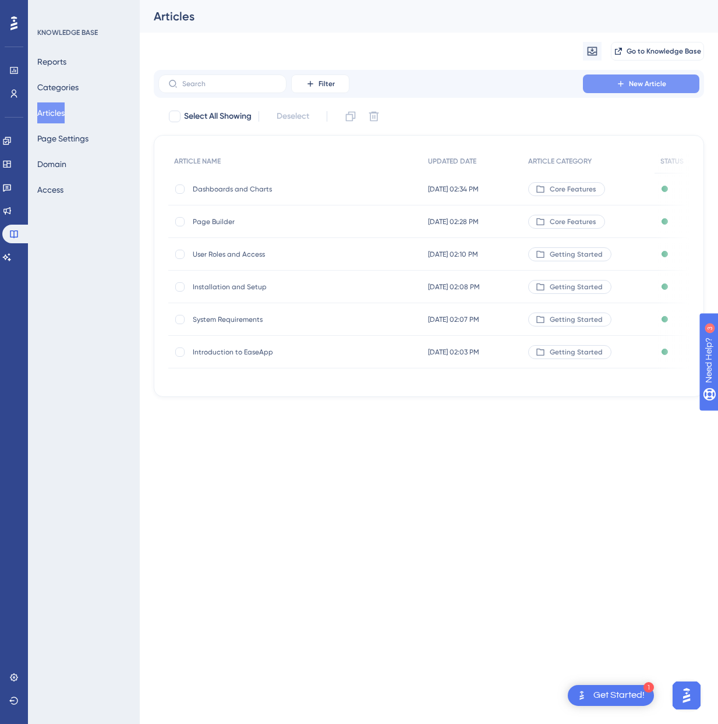
click at [619, 86] on icon at bounding box center [620, 83] width 9 height 9
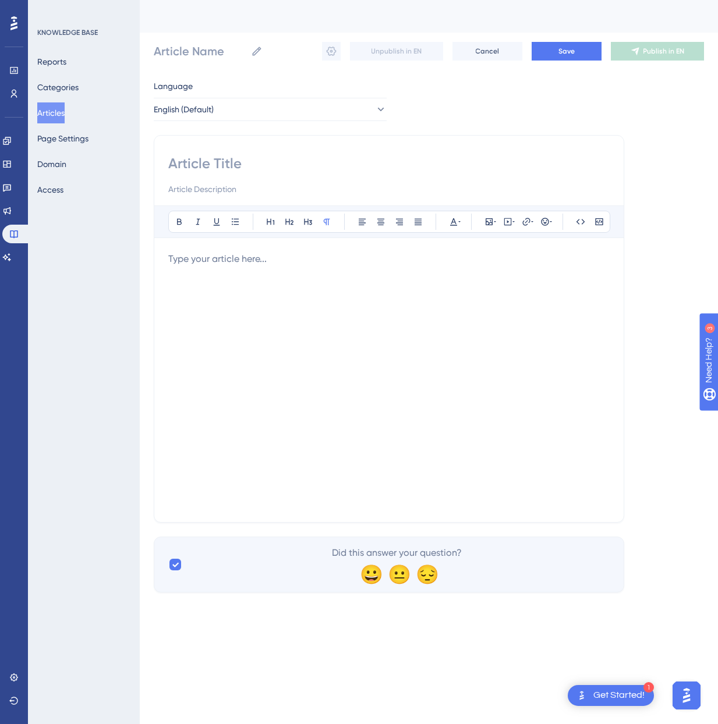
click at [270, 165] on input at bounding box center [388, 163] width 441 height 19
paste input "Form Customization"
type input "Form Customization"
click at [259, 164] on input "Form Customization" at bounding box center [388, 163] width 441 height 19
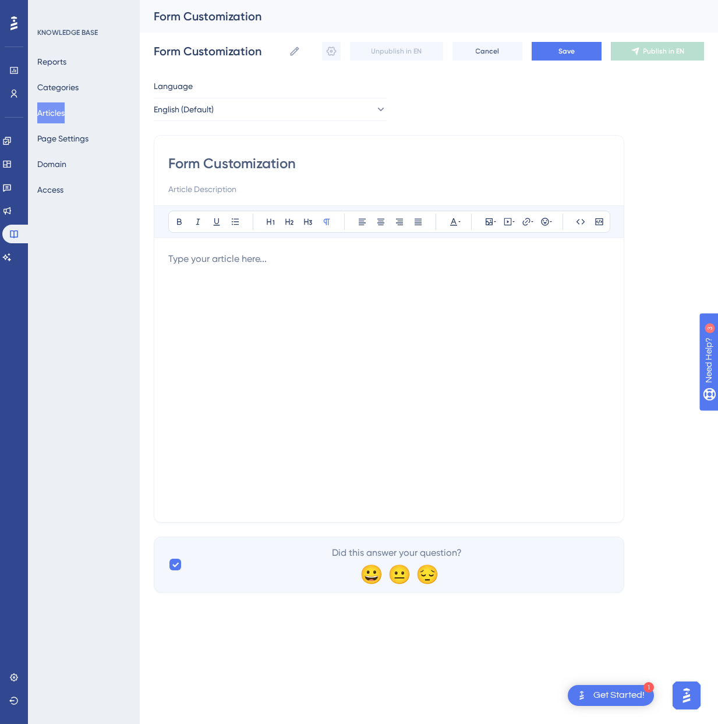
click at [259, 164] on input "Form Customization" at bounding box center [388, 163] width 441 height 19
type input "Form Bu"
type input "Form Builder"
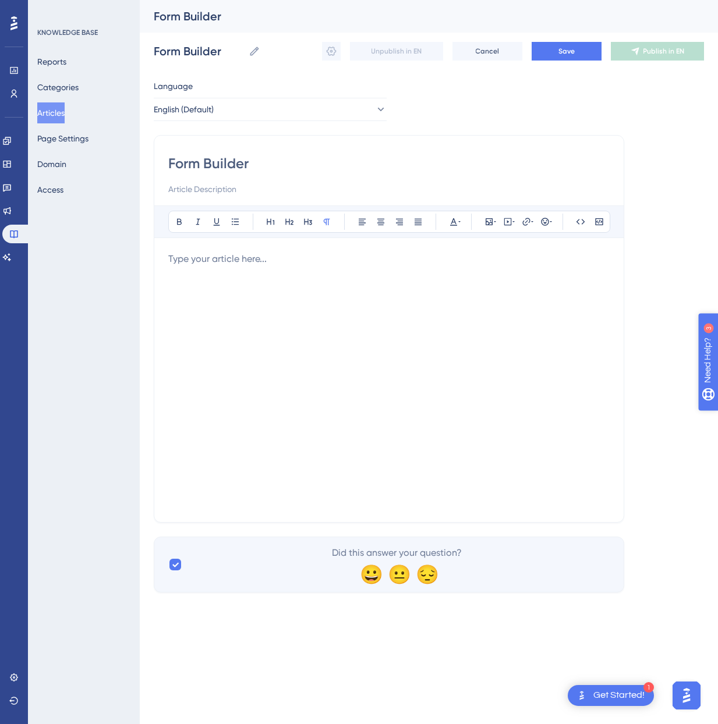
type input "Form Builder"
click at [366, 300] on div at bounding box center [388, 380] width 441 height 256
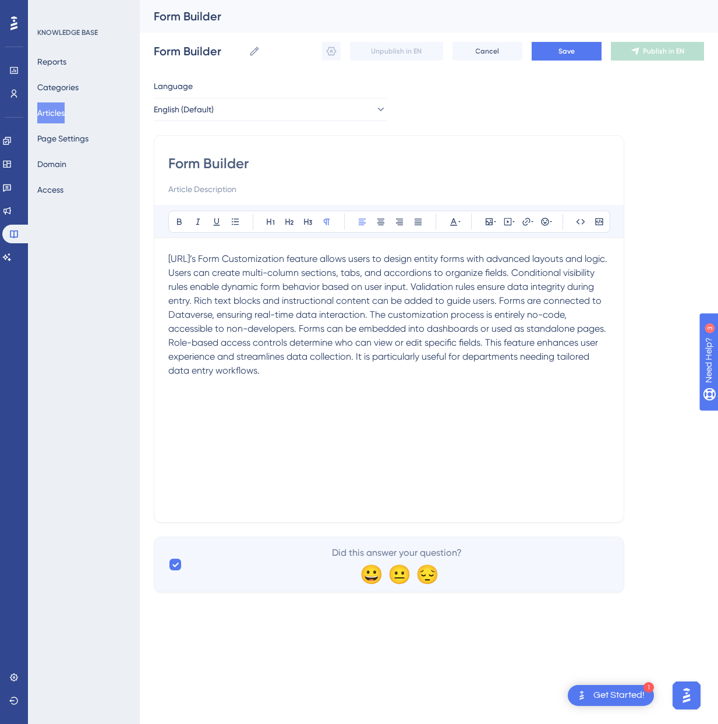
click at [533, 272] on span "[URL]’s Form Customization feature allows users to design entity forms with adv…" at bounding box center [388, 314] width 441 height 123
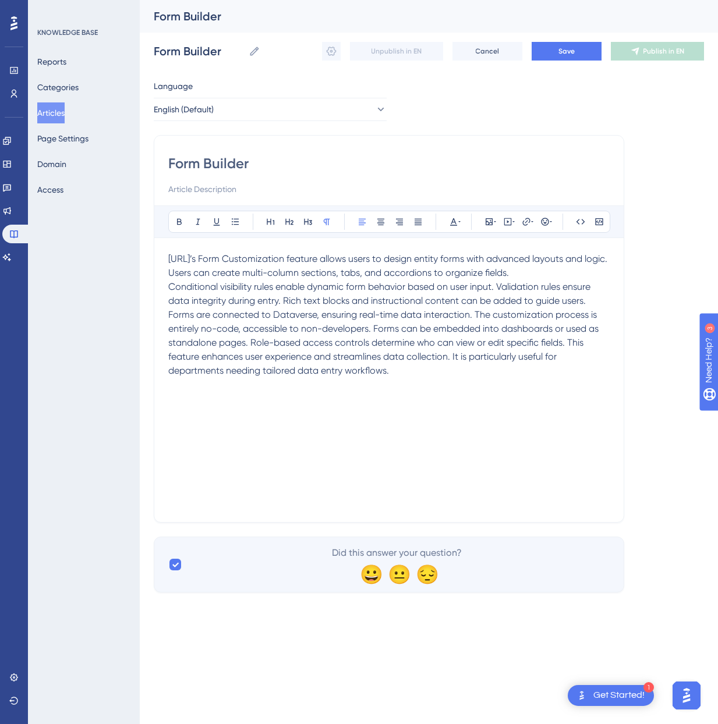
click at [283, 298] on span "Conditional visibility rules enable dynamic form behavior based on user input. …" at bounding box center [384, 328] width 433 height 95
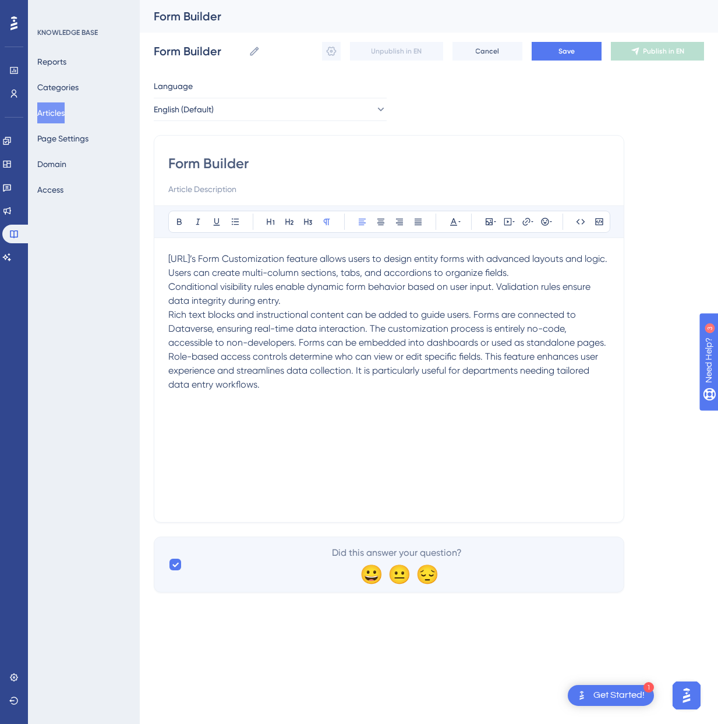
click at [297, 337] on span "Rich text blocks and instructional content can be added to guide users. Forms a…" at bounding box center [388, 349] width 440 height 81
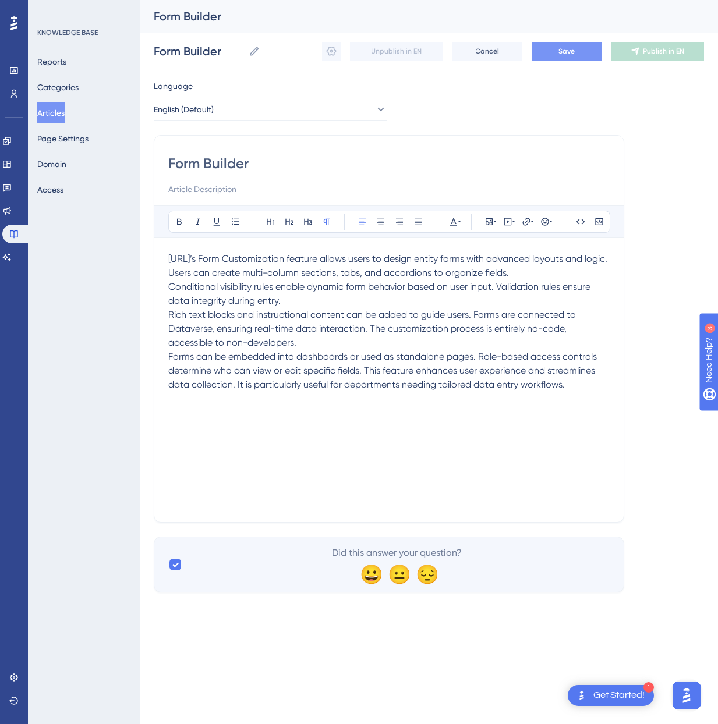
click at [566, 52] on span "Save" at bounding box center [566, 51] width 16 height 9
click at [578, 51] on button "Save" at bounding box center [567, 51] width 70 height 19
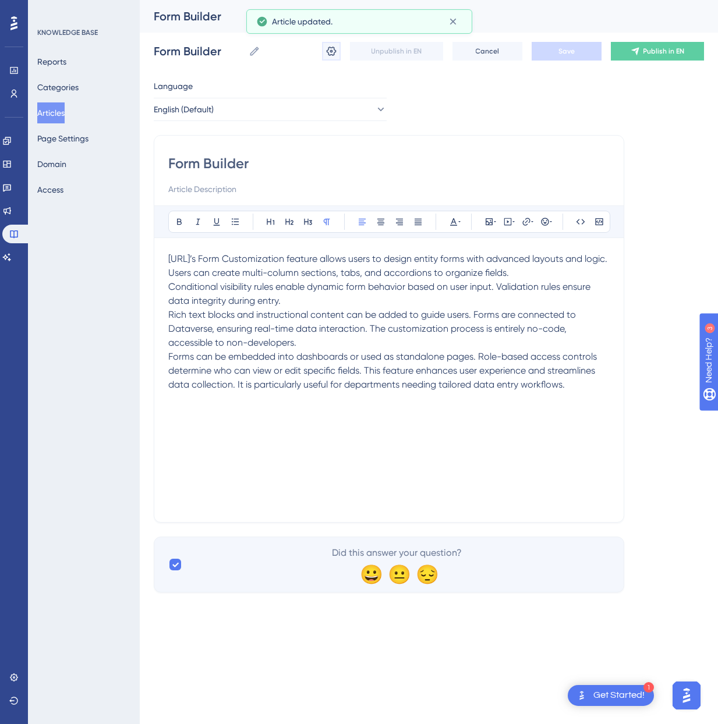
click at [330, 50] on icon at bounding box center [332, 51] width 10 height 9
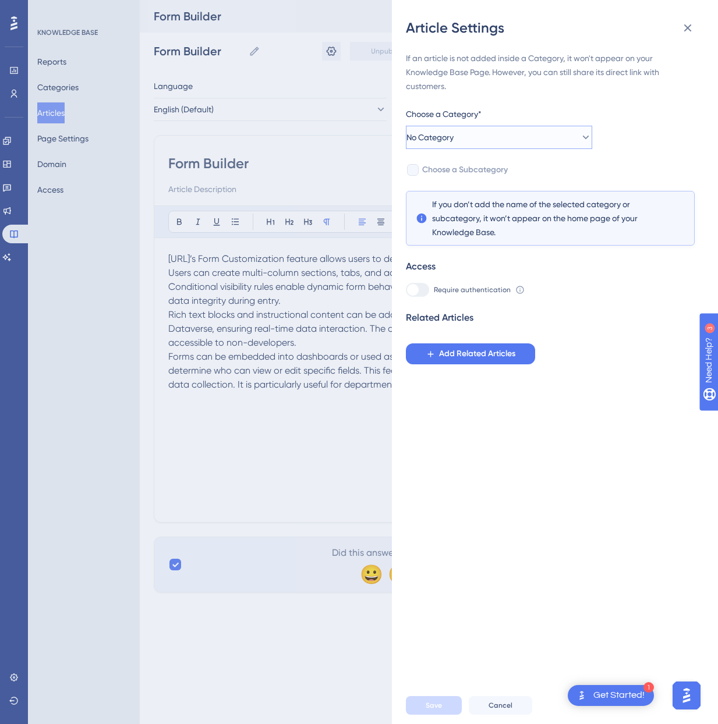
click at [469, 143] on button "No Category" at bounding box center [499, 137] width 186 height 23
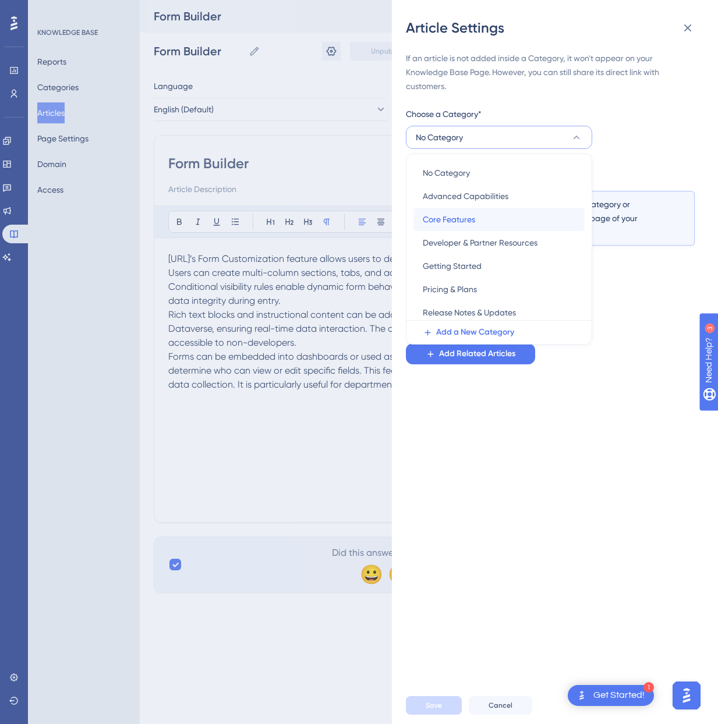
click at [465, 216] on span "Core Features" at bounding box center [449, 219] width 52 height 14
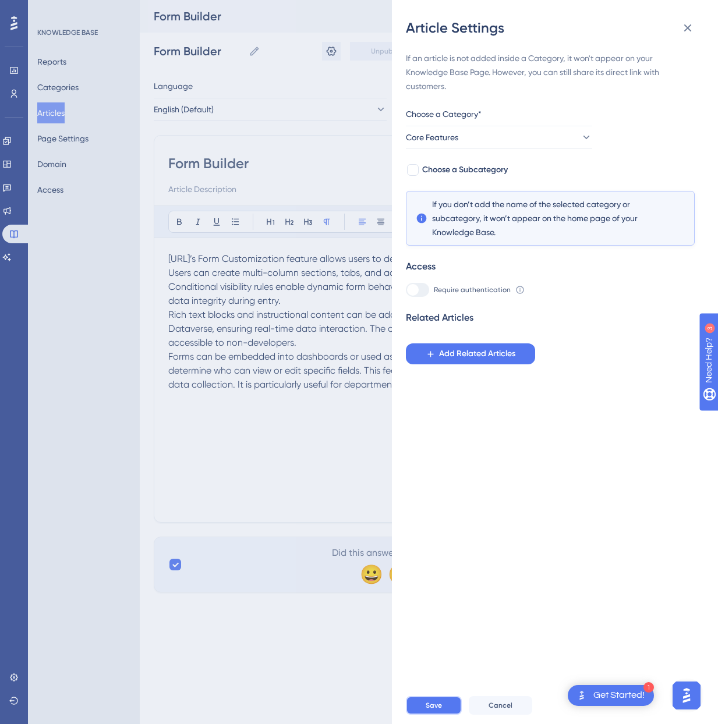
click at [432, 704] on span "Save" at bounding box center [434, 705] width 16 height 9
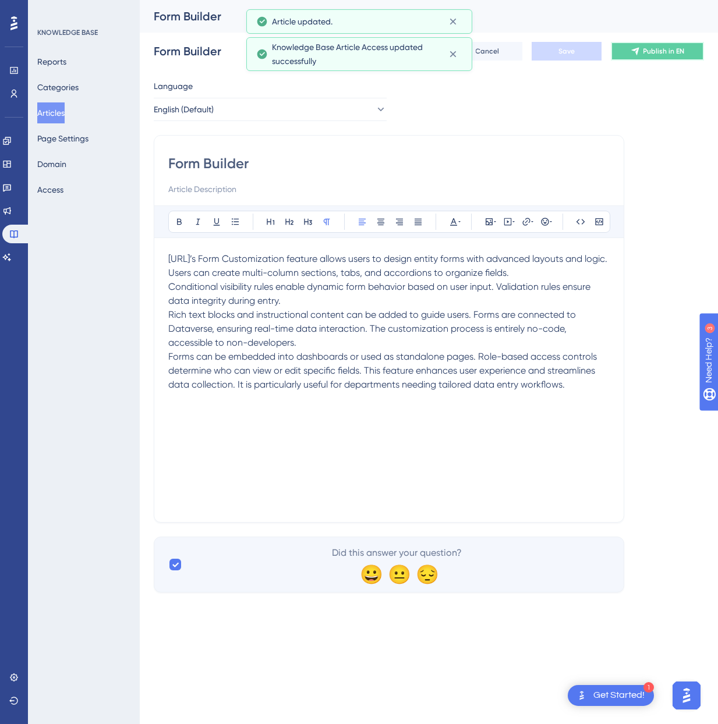
click at [671, 50] on span "Publish in EN" at bounding box center [663, 51] width 41 height 9
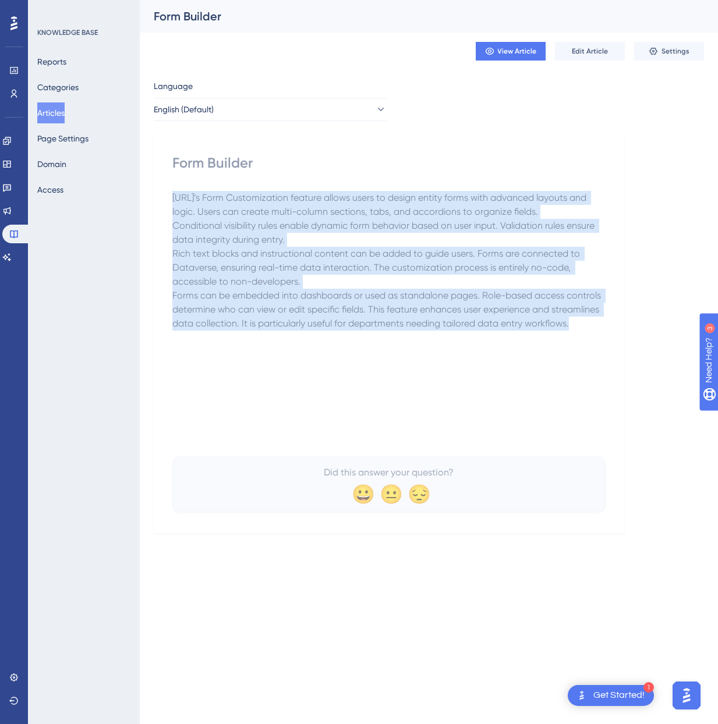
drag, startPoint x: 570, startPoint y: 325, endPoint x: 165, endPoint y: 198, distance: 424.1
click at [165, 198] on div "Form Builder [URL]’s Form Customization feature allows users to design entity f…" at bounding box center [389, 334] width 470 height 398
copy div "[URL]’s Form Customization feature allows users to design entity forms with adv…"
click at [56, 114] on button "Articles" at bounding box center [50, 112] width 27 height 21
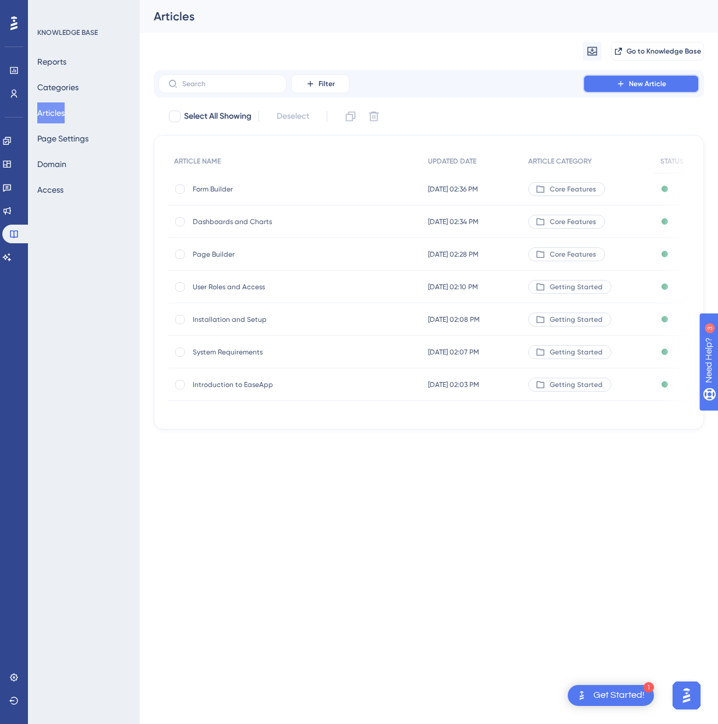
click at [626, 87] on button "New Article" at bounding box center [641, 84] width 116 height 19
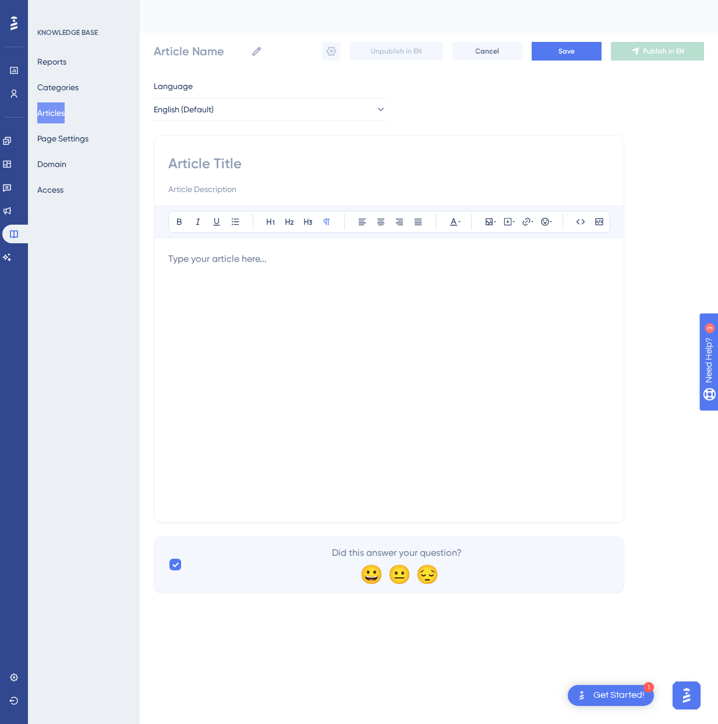
click at [240, 169] on input at bounding box center [388, 163] width 441 height 19
paste input "Template Library"
type input "Template Library"
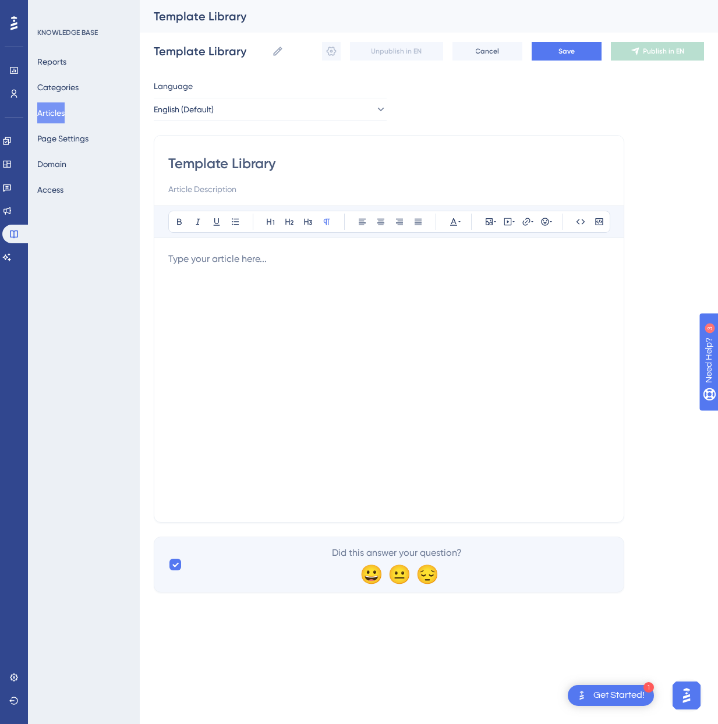
click at [332, 304] on div at bounding box center [388, 380] width 441 height 256
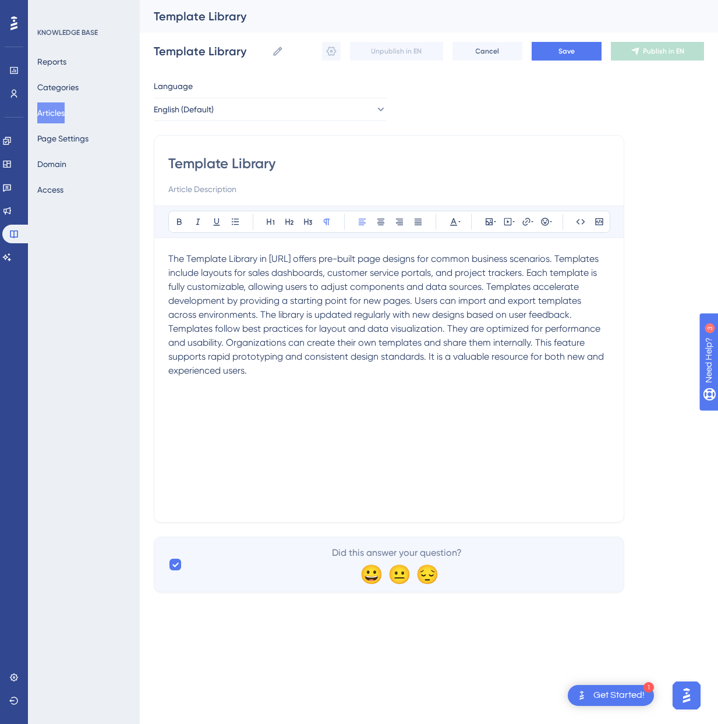
click at [572, 272] on span "The Template Library in [URL] offers pre-built page designs for common business…" at bounding box center [387, 314] width 438 height 123
click at [306, 314] on span "Each template is fully customizable, allowing users to adjust components and da…" at bounding box center [389, 328] width 443 height 95
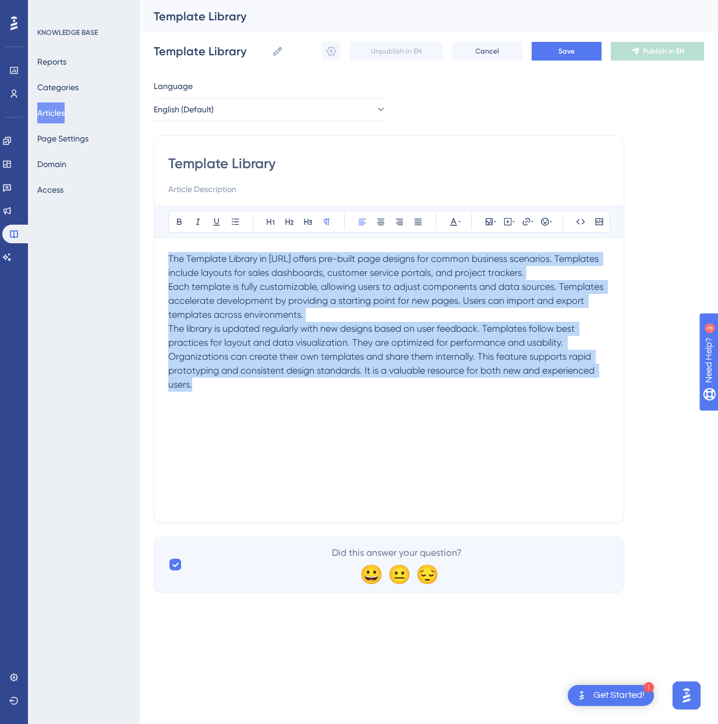
drag, startPoint x: 308, startPoint y: 403, endPoint x: 126, endPoint y: 247, distance: 240.3
click at [140, 247] on div "Performance Users Engagement Widgets Feedback Product Updates Knowledge Base AI…" at bounding box center [429, 305] width 578 height 611
copy div "The Template Library in [URL] offers pre-built page designs for common business…"
click at [562, 54] on span "Save" at bounding box center [566, 51] width 16 height 9
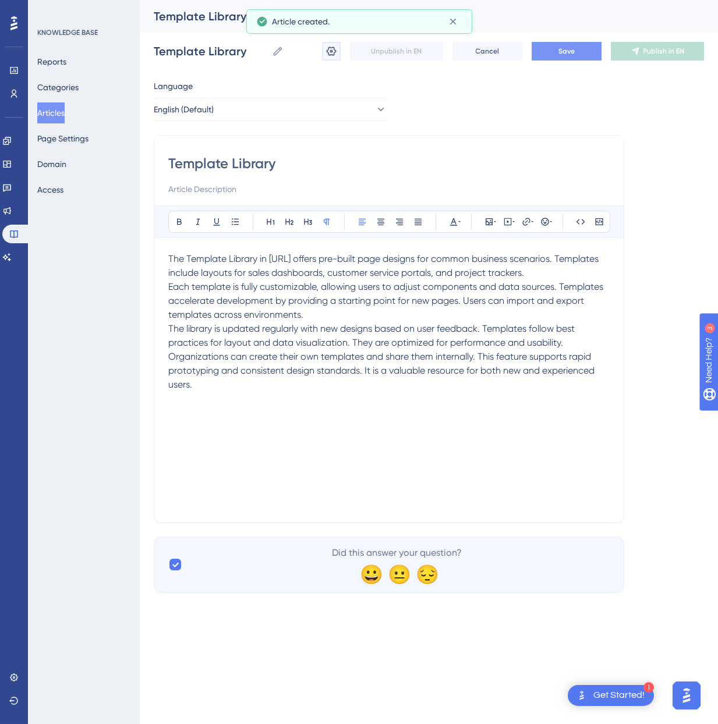
click at [332, 49] on icon at bounding box center [331, 51] width 12 height 12
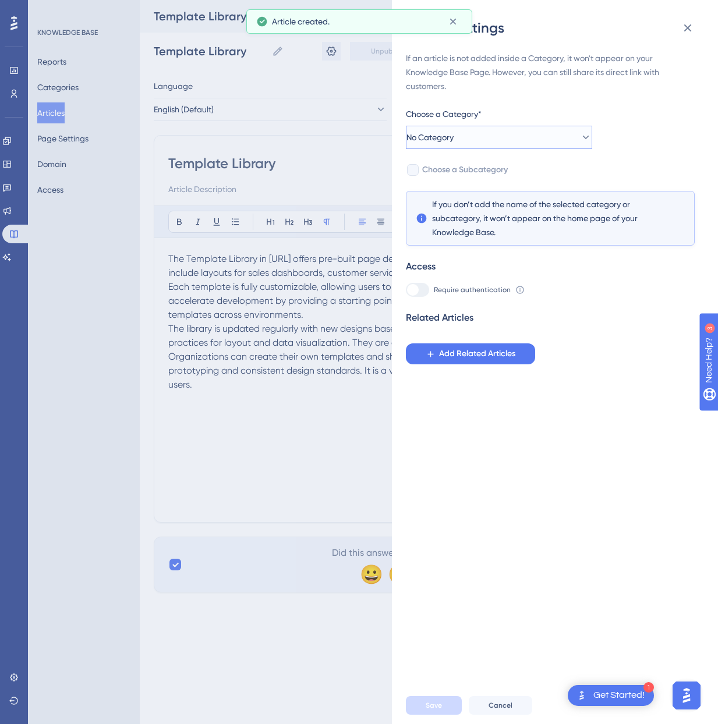
click at [532, 142] on button "No Category" at bounding box center [499, 137] width 186 height 23
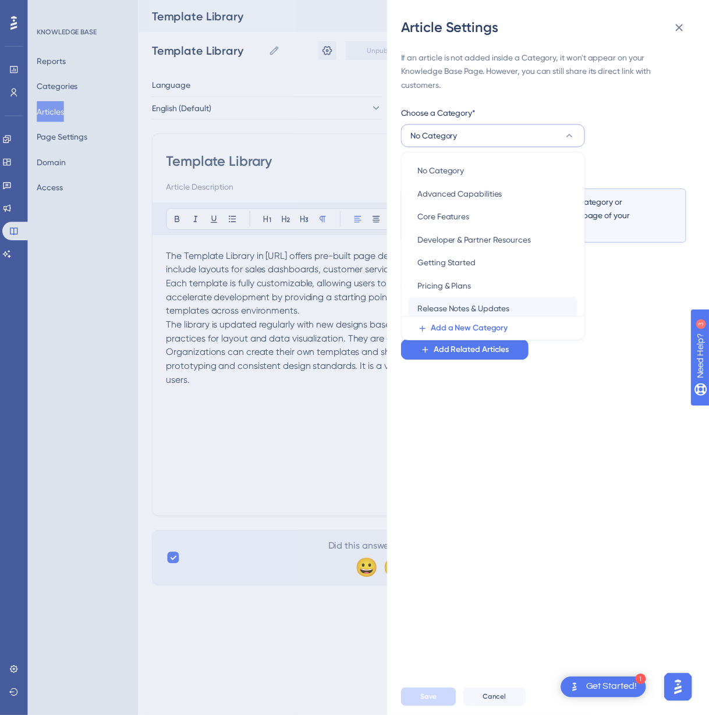
scroll to position [97, 0]
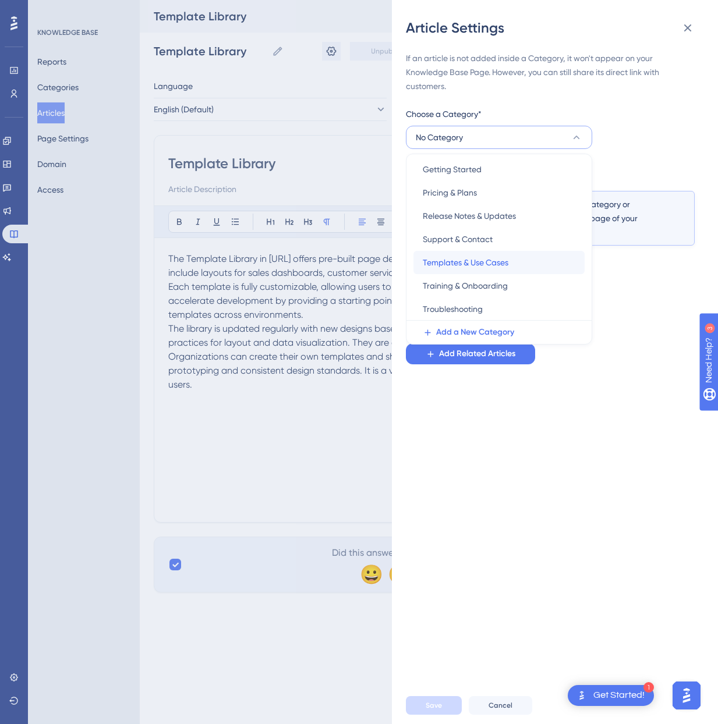
click at [467, 264] on span "Templates & Use Cases" at bounding box center [466, 263] width 86 height 14
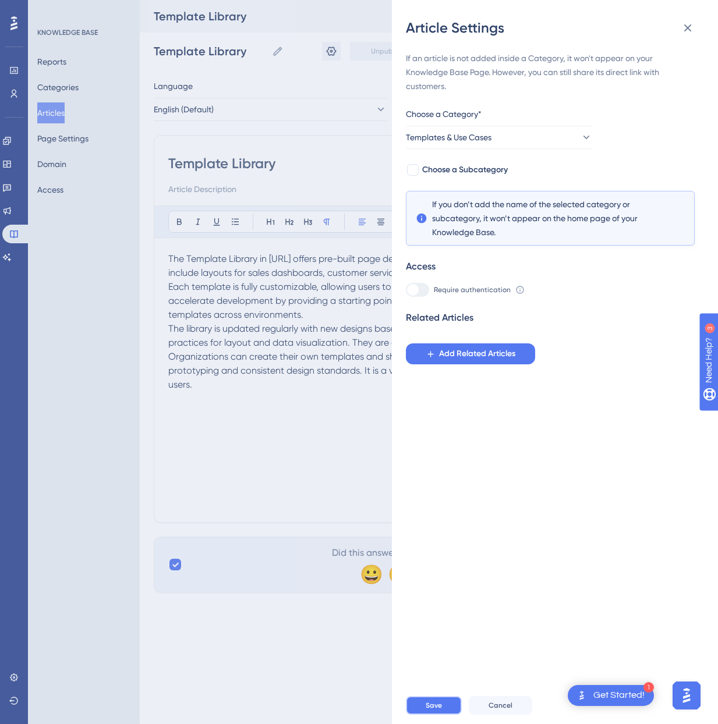
click at [437, 704] on span "Save" at bounding box center [434, 705] width 16 height 9
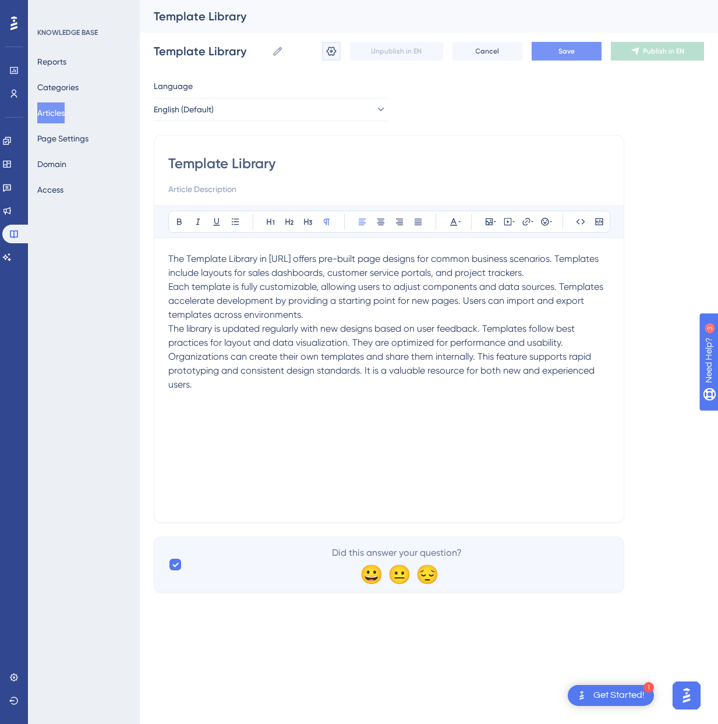
click at [326, 54] on icon at bounding box center [331, 51] width 12 height 12
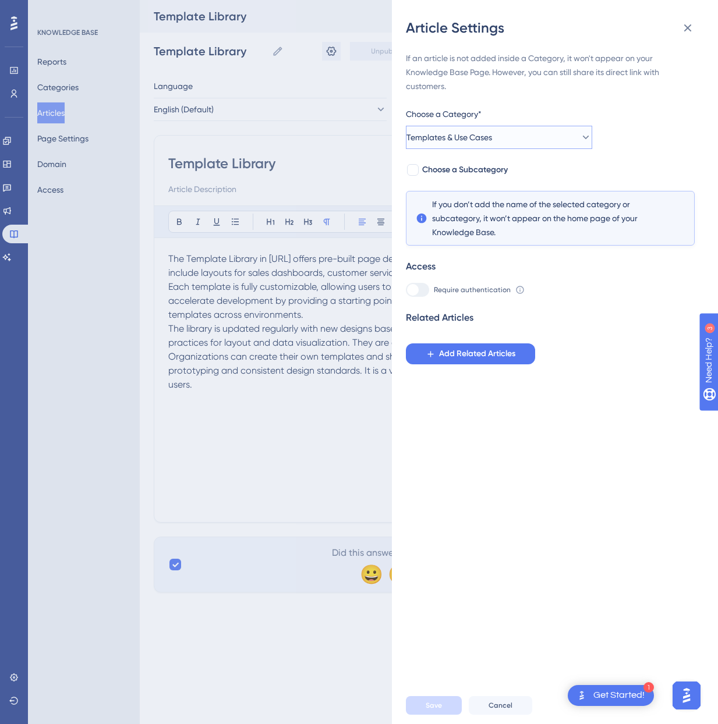
click at [562, 145] on button "Templates & Use Cases" at bounding box center [499, 137] width 186 height 23
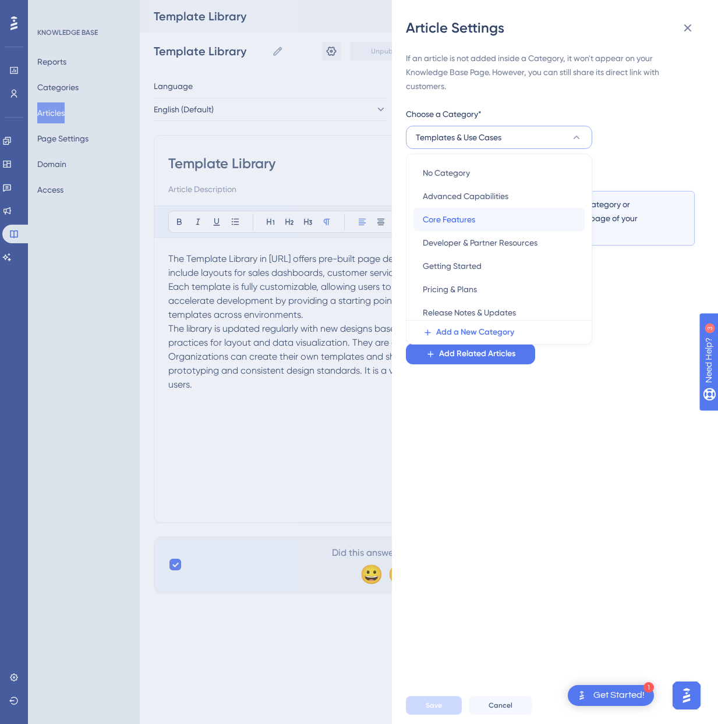
click at [481, 222] on div "Core Features Core Features" at bounding box center [499, 219] width 153 height 23
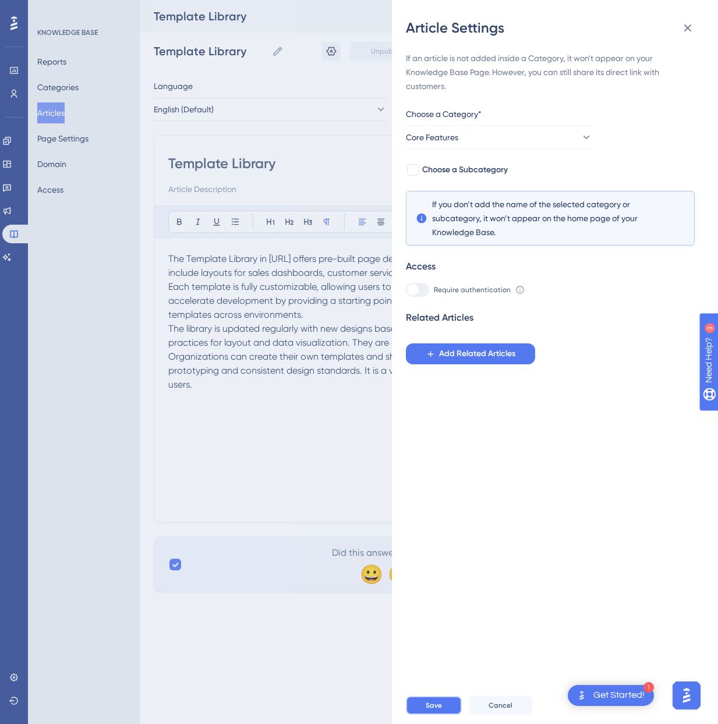
click at [433, 702] on span "Save" at bounding box center [434, 705] width 16 height 9
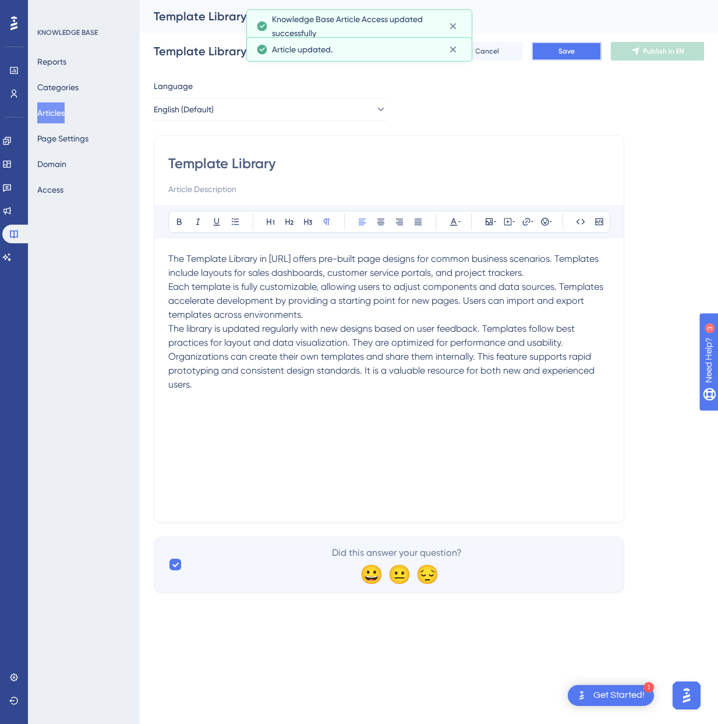
click at [572, 49] on span "Save" at bounding box center [566, 51] width 16 height 9
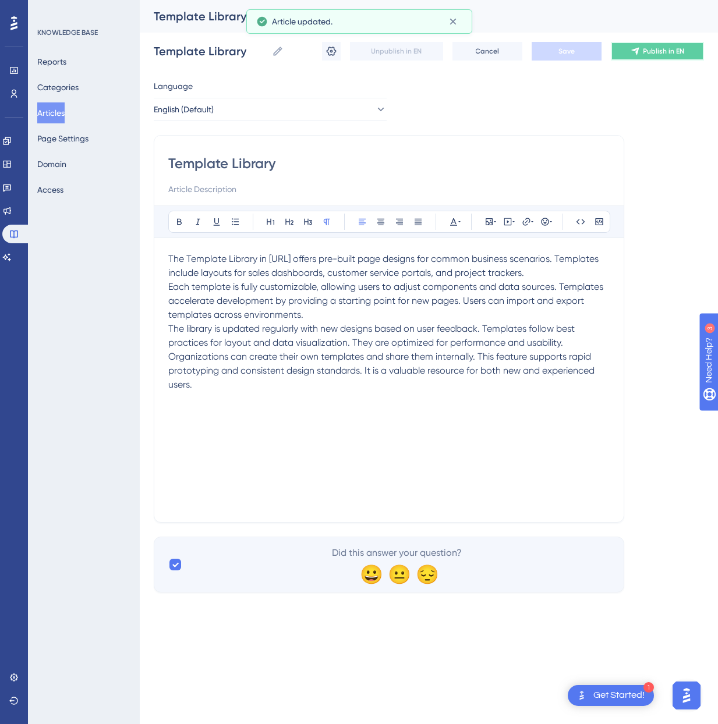
click at [661, 54] on span "Publish in EN" at bounding box center [663, 51] width 41 height 9
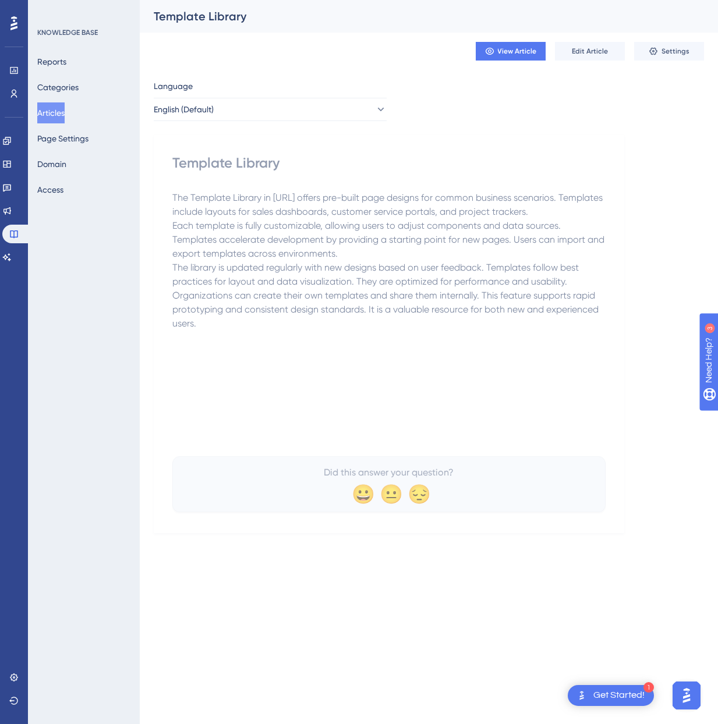
click at [64, 108] on button "Articles" at bounding box center [50, 112] width 27 height 21
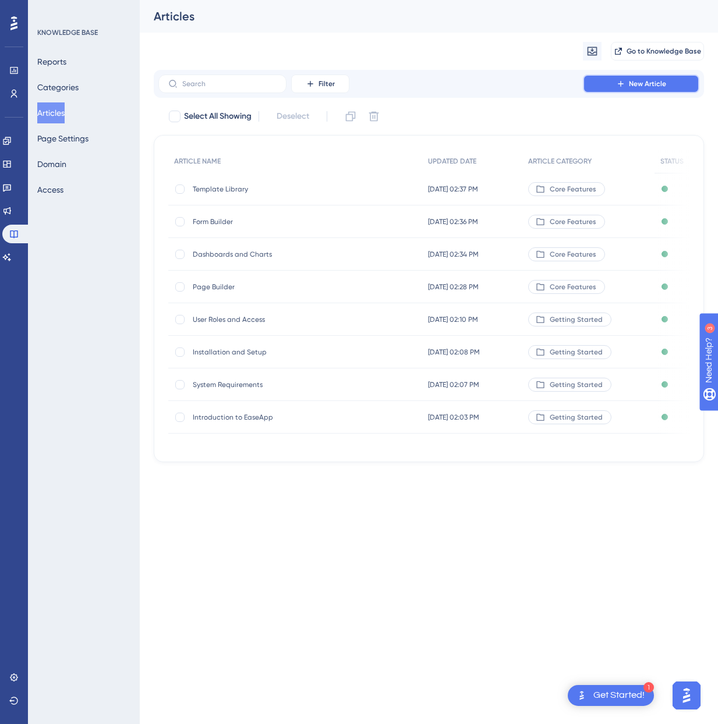
click at [626, 89] on button "New Article" at bounding box center [641, 84] width 116 height 19
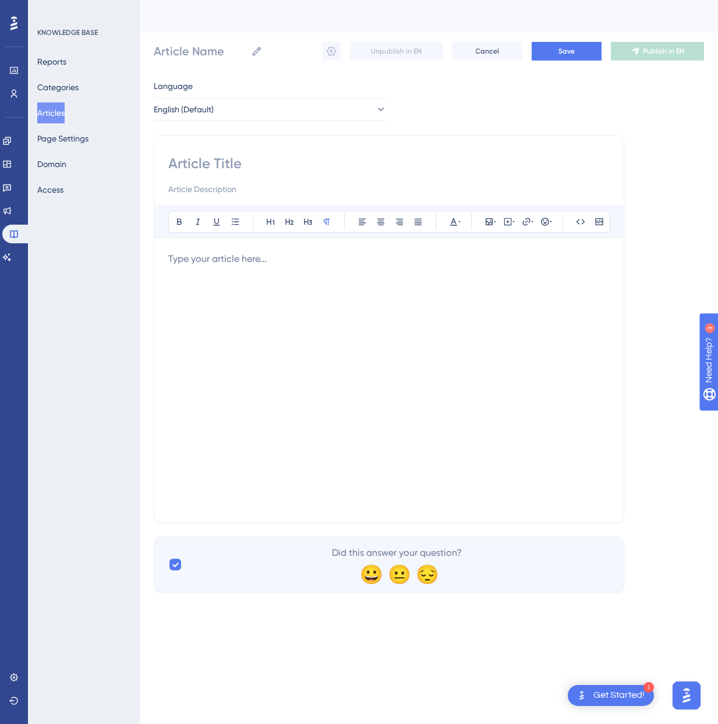
click at [219, 167] on input at bounding box center [388, 163] width 441 height 19
paste input "PCF component integration"
type input "PCF component integration"
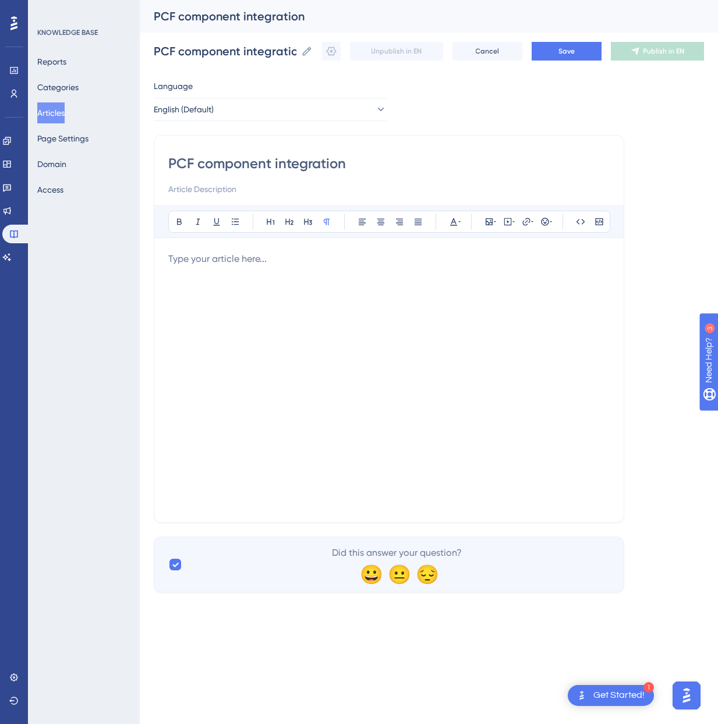
click at [253, 326] on div at bounding box center [388, 380] width 441 height 256
click at [357, 294] on div at bounding box center [388, 380] width 441 height 256
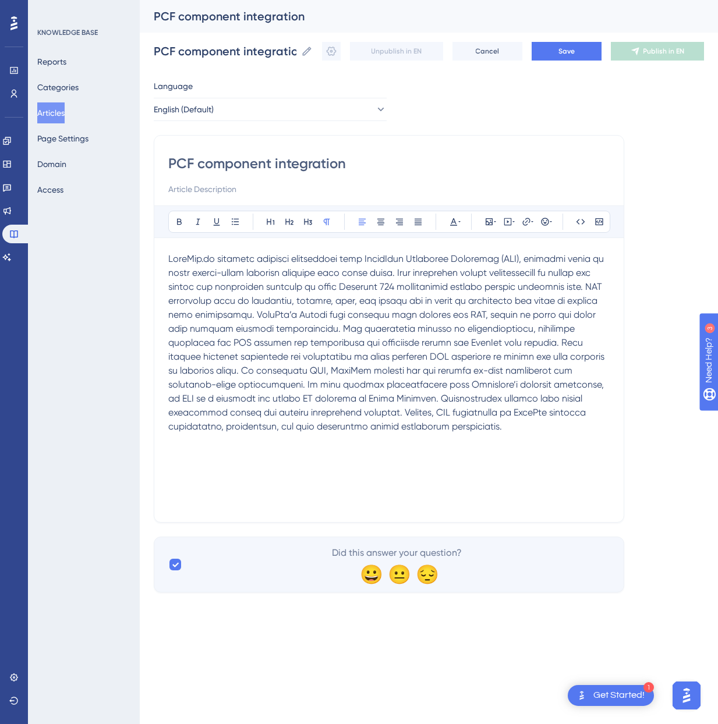
click at [408, 272] on span at bounding box center [387, 342] width 438 height 179
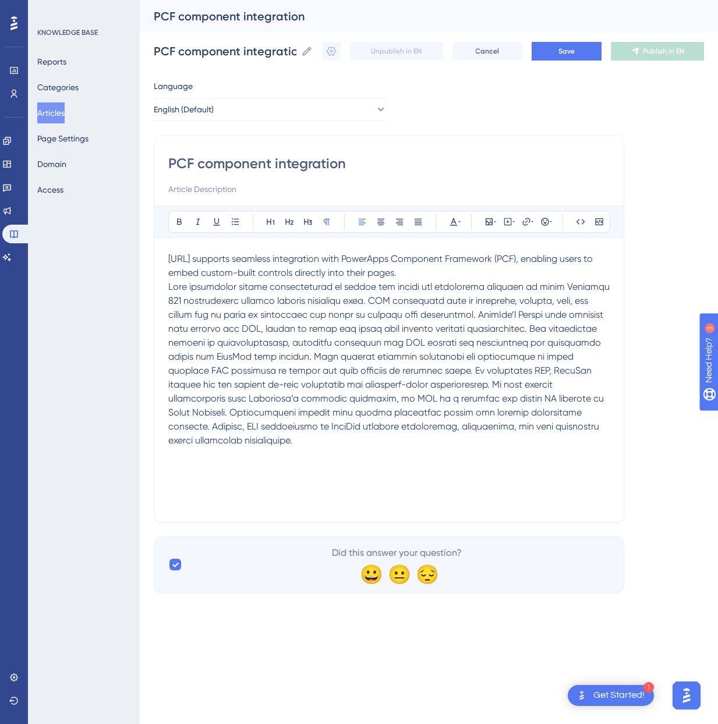
click at [560, 330] on span at bounding box center [390, 363] width 444 height 165
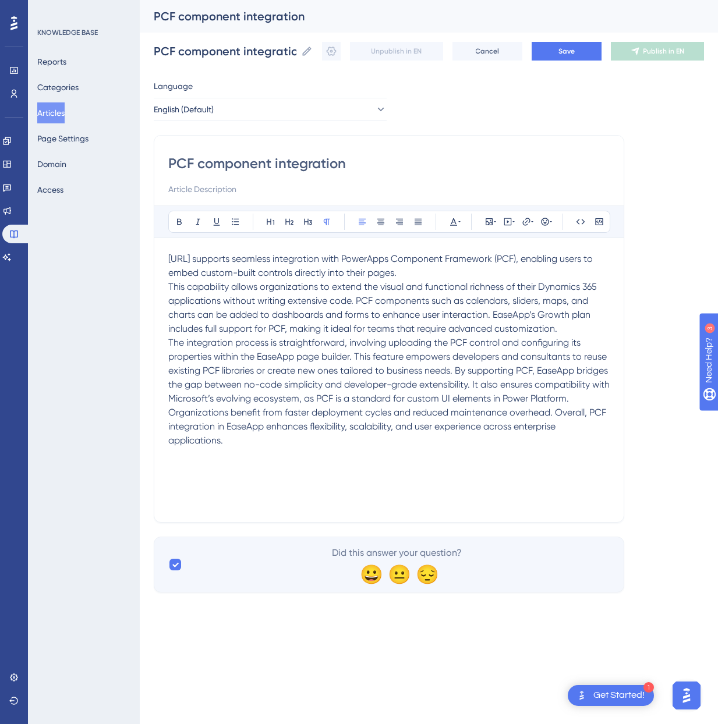
click at [508, 383] on span "The integration process is straightforward, involving uploading the PCF control…" at bounding box center [390, 391] width 444 height 109
click at [274, 423] on span "It also ensures compatibility with Microsoft’s evolving ecosystem, as PCF is a …" at bounding box center [380, 419] width 424 height 53
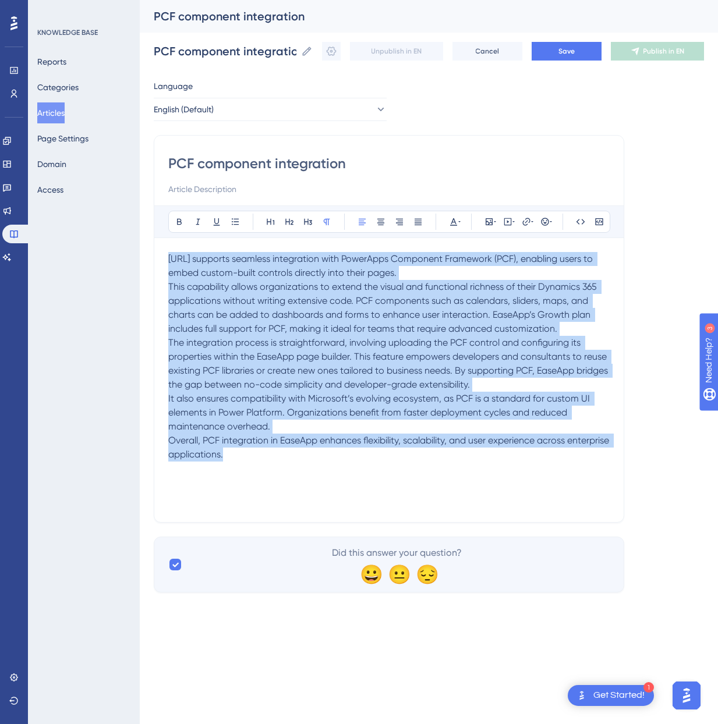
drag, startPoint x: 283, startPoint y: 458, endPoint x: 165, endPoint y: 257, distance: 233.0
click at [165, 257] on div "PCF component integration Bold Italic Underline Bullet Point Heading 1 Heading …" at bounding box center [389, 329] width 470 height 388
copy div "LoreMip.do sitametc adipisci elitseddoei temp IncidIdun Utlaboree Doloremag (AL…"
click at [570, 54] on span "Save" at bounding box center [566, 51] width 16 height 9
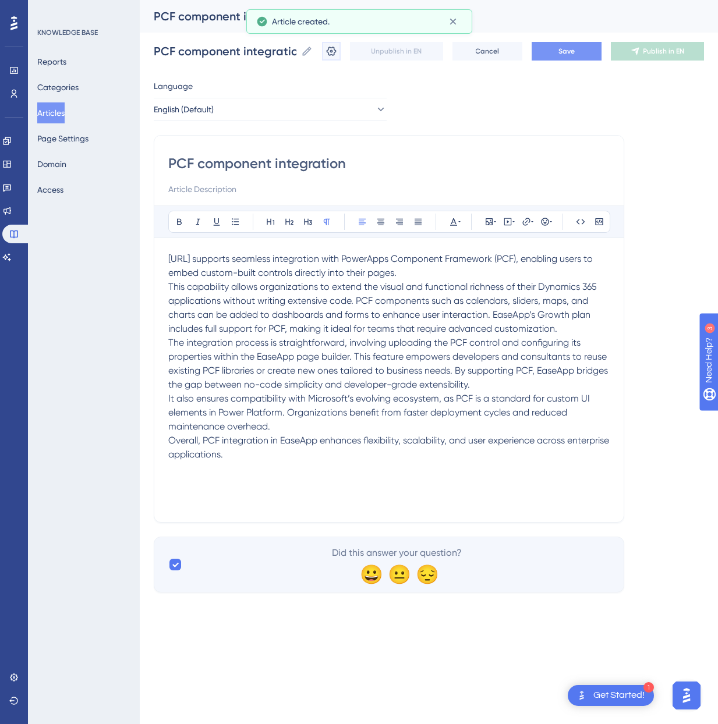
click at [335, 49] on icon at bounding box center [331, 51] width 12 height 12
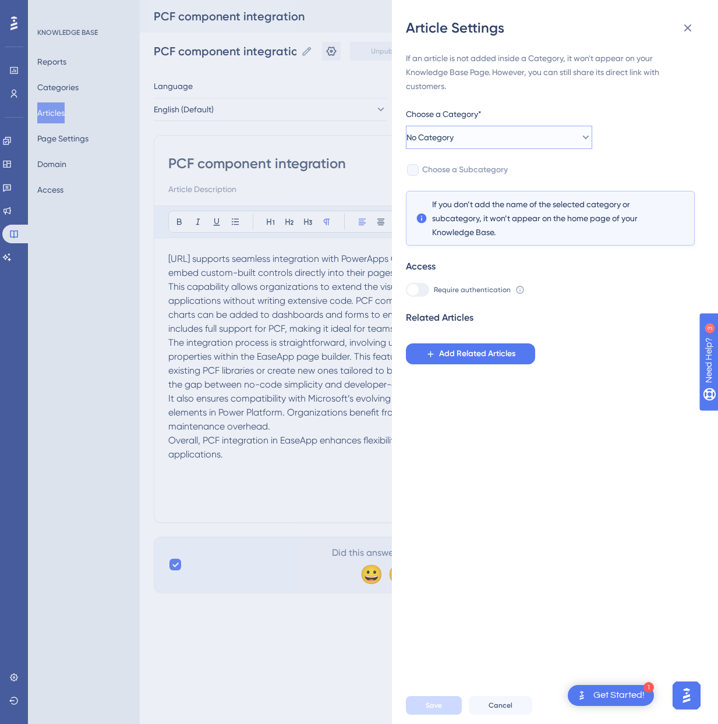
click at [479, 139] on button "No Category" at bounding box center [499, 137] width 186 height 23
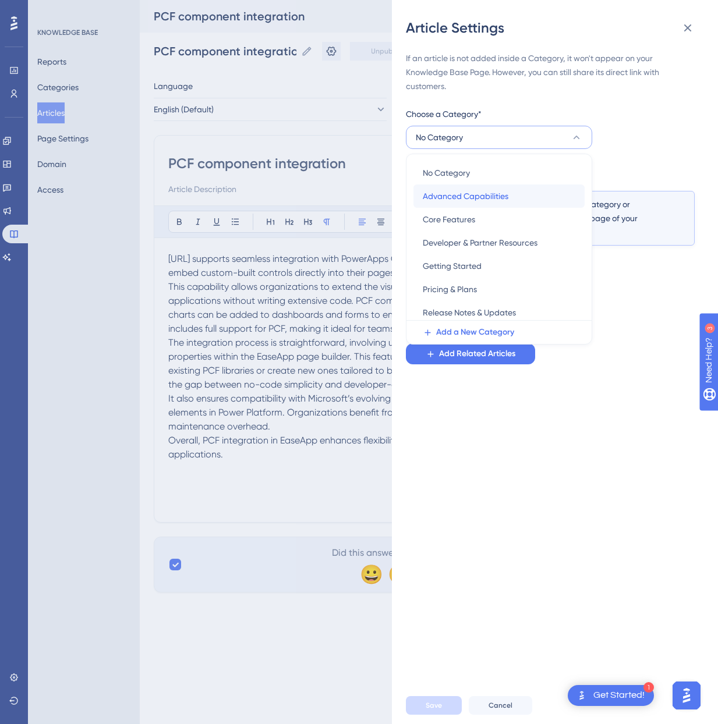
click at [479, 199] on span "Advanced Capabilities" at bounding box center [466, 196] width 86 height 14
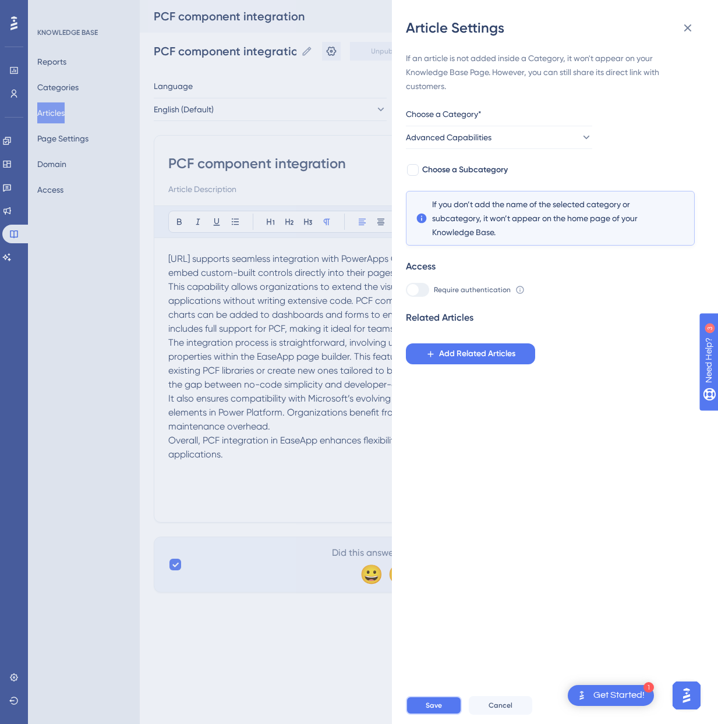
click at [428, 701] on span "Save" at bounding box center [434, 705] width 16 height 9
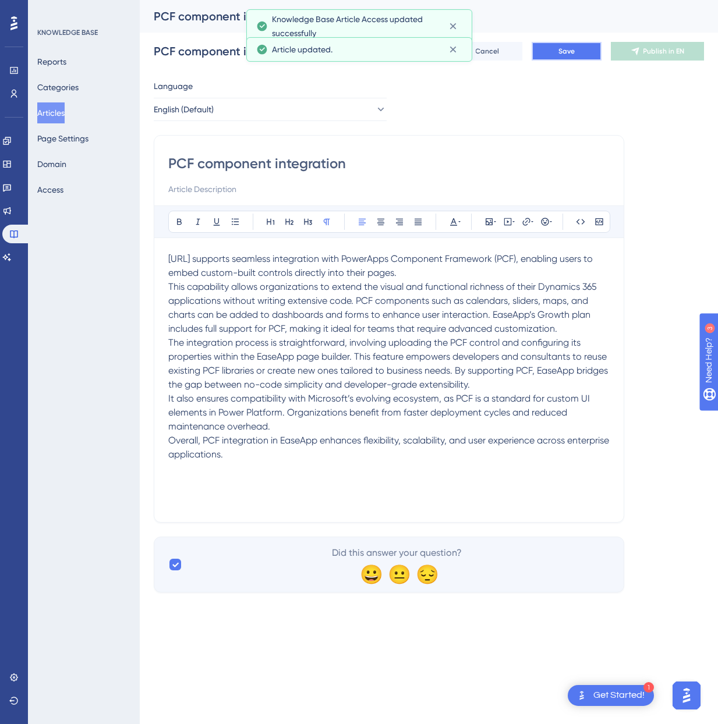
click at [574, 51] on span "Save" at bounding box center [566, 51] width 16 height 9
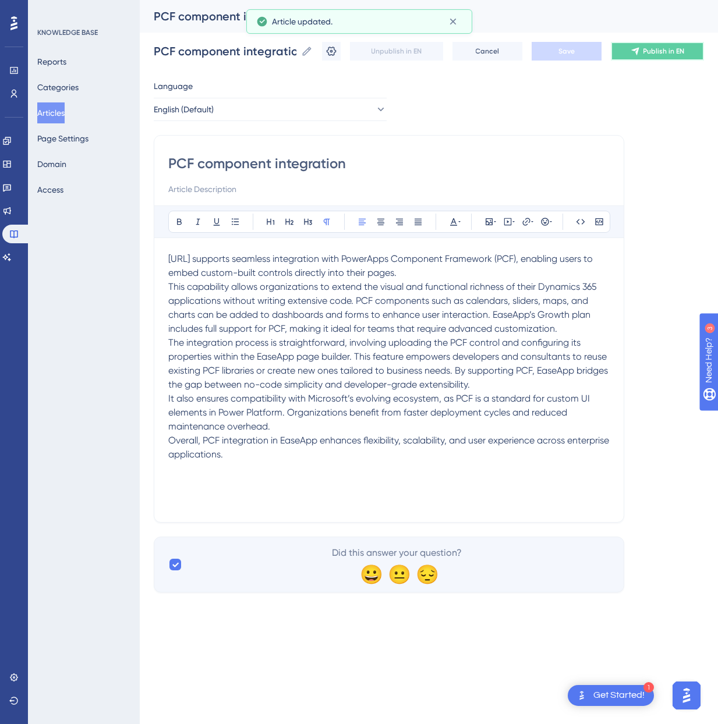
click at [645, 53] on span "Publish in EN" at bounding box center [663, 51] width 41 height 9
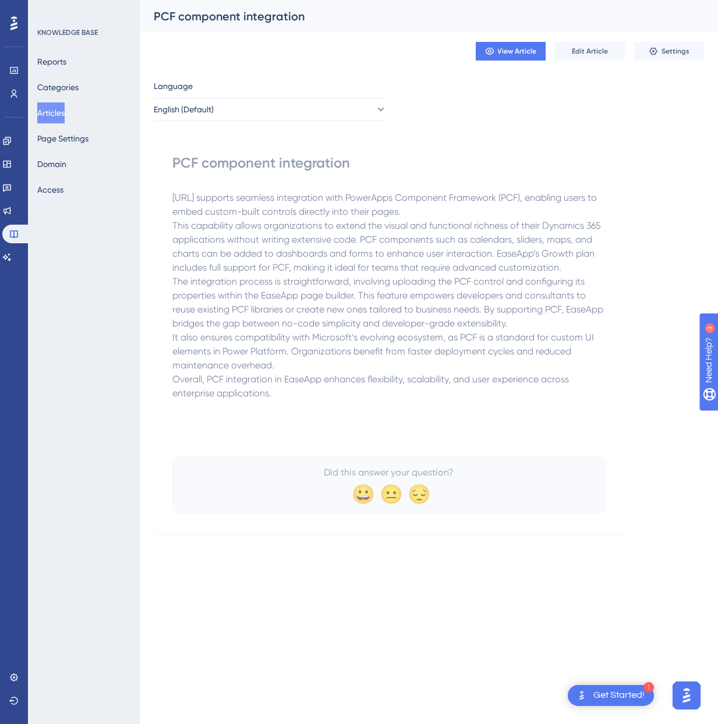
click at [65, 111] on button "Articles" at bounding box center [50, 112] width 27 height 21
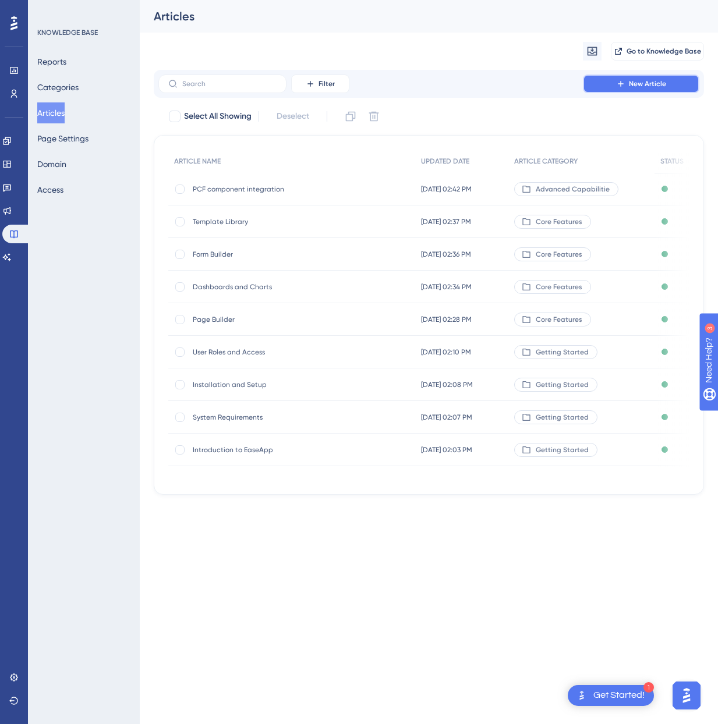
click at [622, 86] on icon at bounding box center [620, 83] width 9 height 9
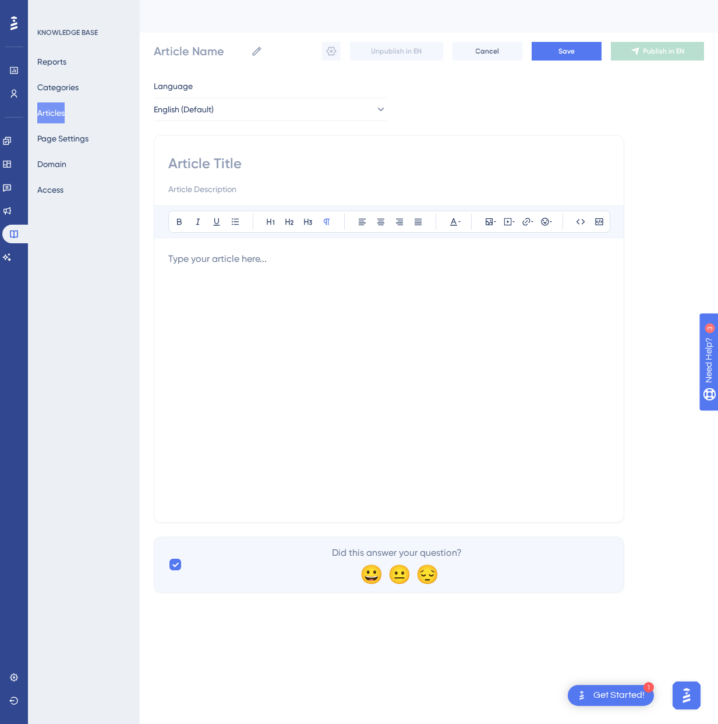
click at [307, 167] on input at bounding box center [388, 163] width 441 height 19
paste input "AI-powered design suggestions"
type input "AI-powered design suggestions"
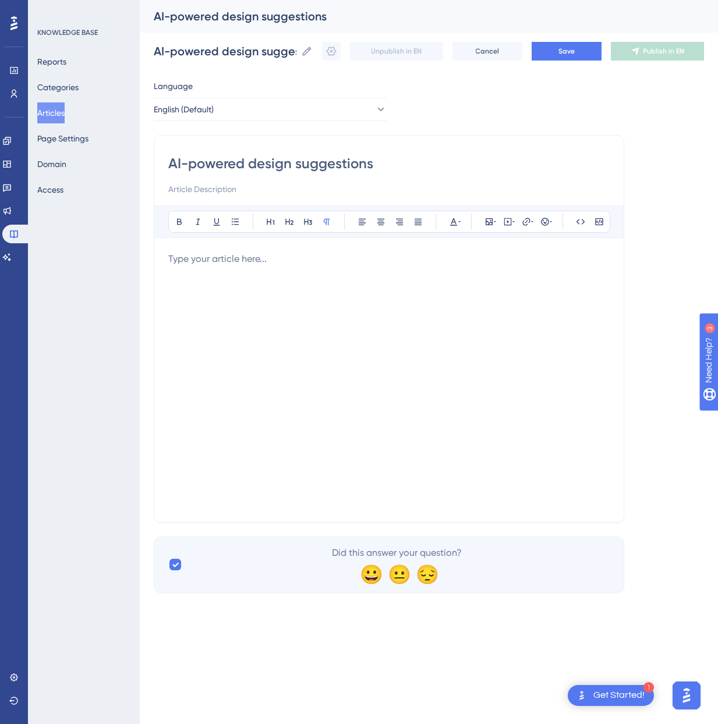
click at [323, 285] on div at bounding box center [388, 380] width 441 height 256
click at [399, 317] on div at bounding box center [388, 380] width 441 height 256
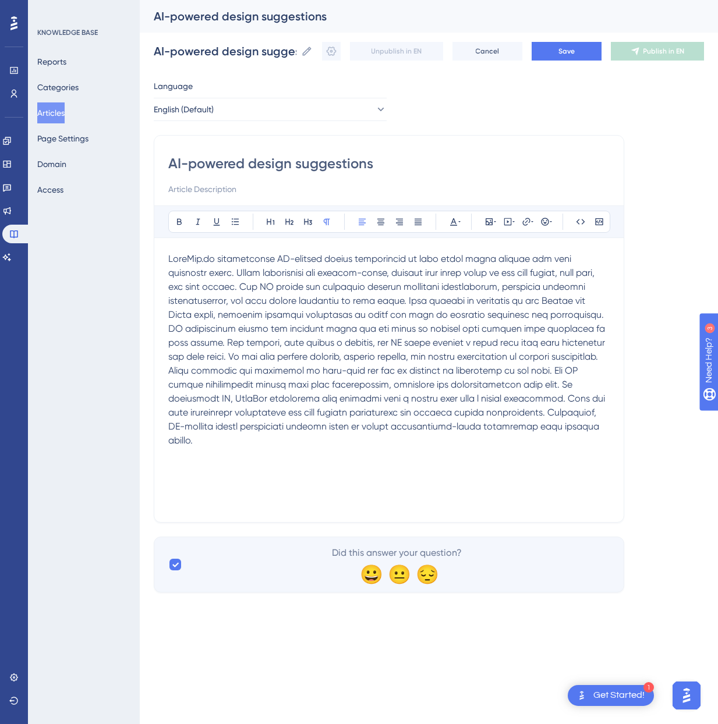
click at [405, 300] on span at bounding box center [387, 349] width 439 height 193
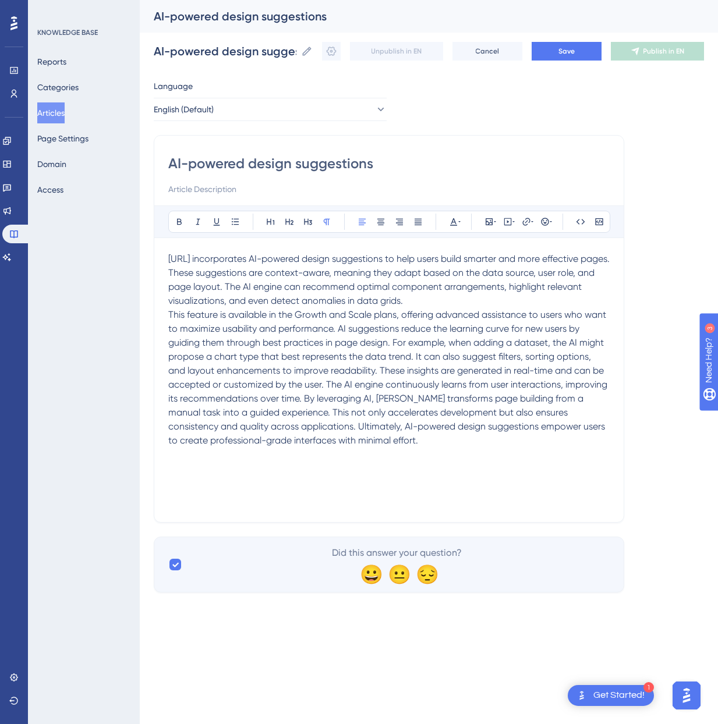
click at [381, 337] on span "This feature is available in the Growth and Scale plans, offering advanced assi…" at bounding box center [388, 377] width 441 height 137
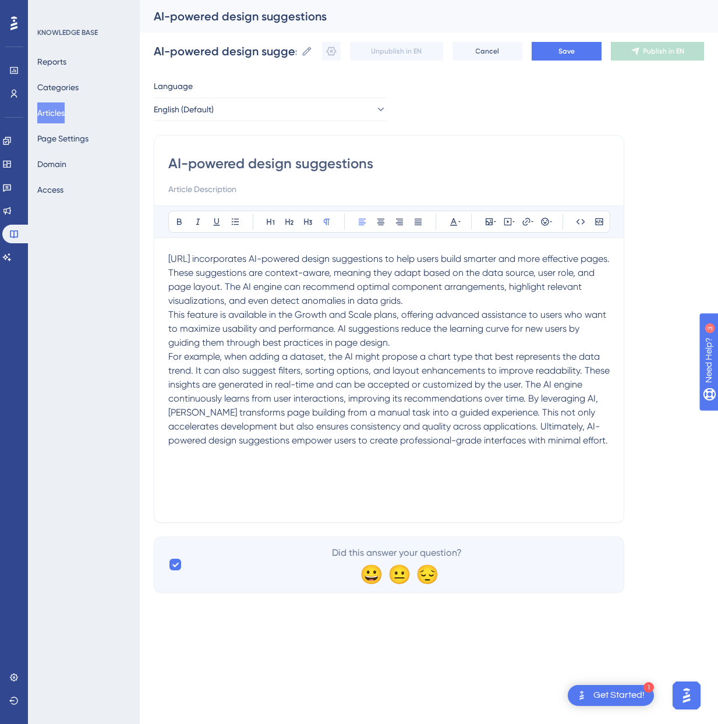
click at [527, 398] on span "For example, when adding a dataset, the AI might propose a chart type that best…" at bounding box center [390, 398] width 444 height 95
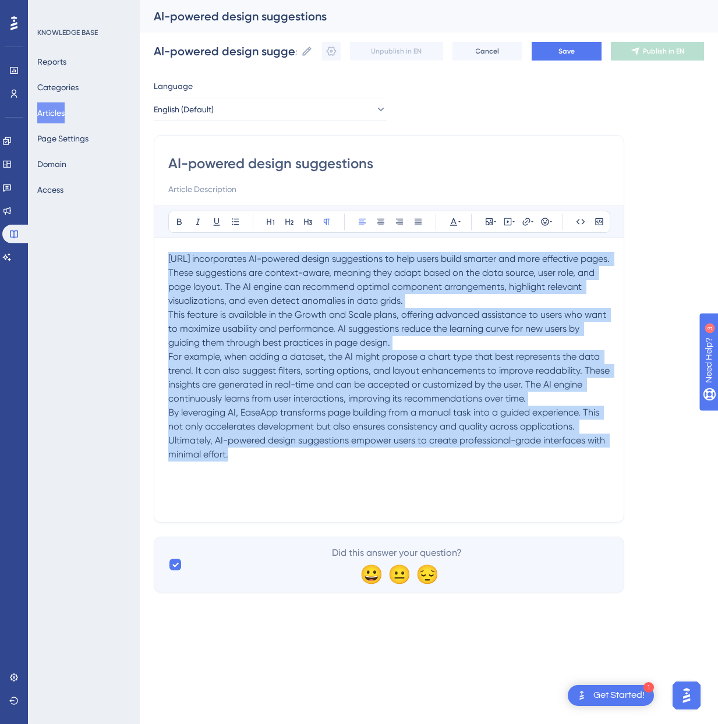
drag, startPoint x: 252, startPoint y: 462, endPoint x: 105, endPoint y: 258, distance: 251.6
click at [140, 258] on div "Performance Users Engagement Widgets Feedback Product Updates Knowledge Base AI…" at bounding box center [429, 305] width 578 height 611
click at [548, 50] on button "Save" at bounding box center [567, 51] width 70 height 19
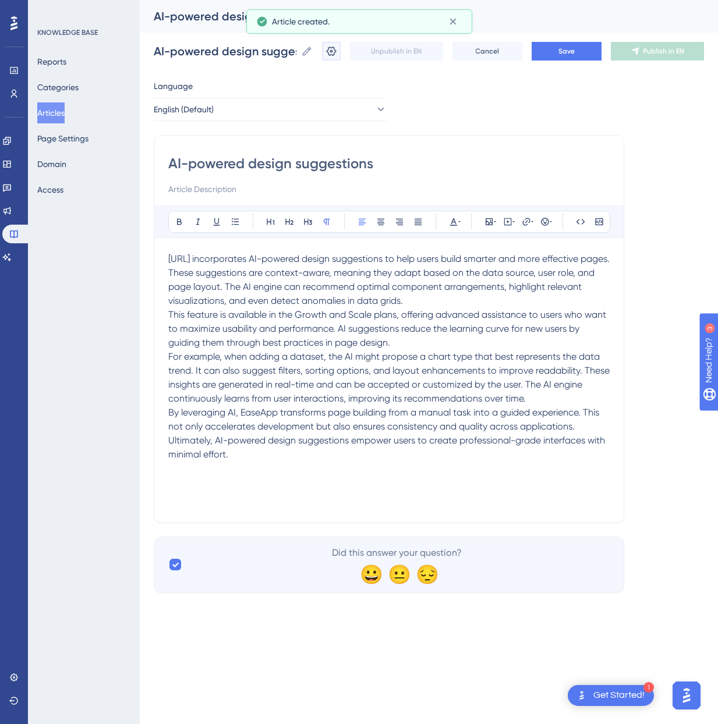
click at [330, 55] on icon at bounding box center [332, 51] width 10 height 9
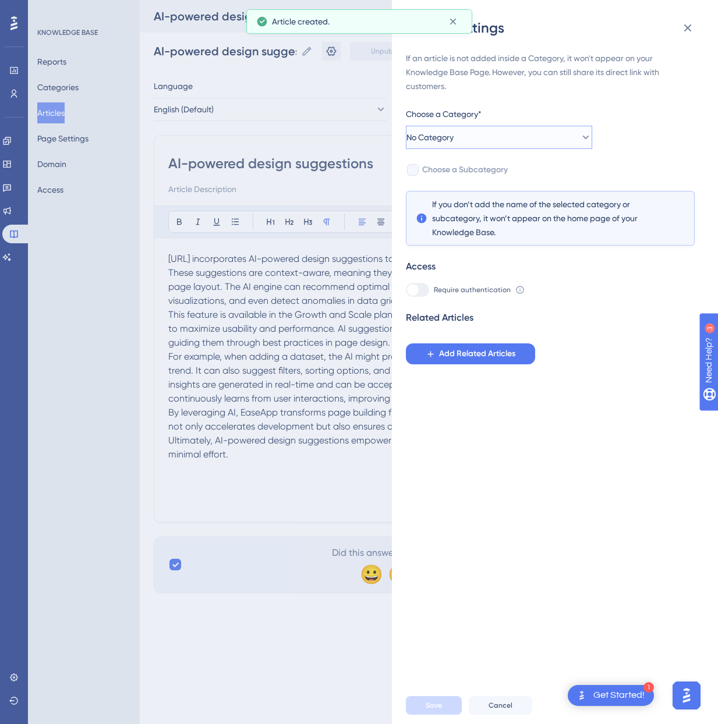
click at [472, 145] on button "No Category" at bounding box center [499, 137] width 186 height 23
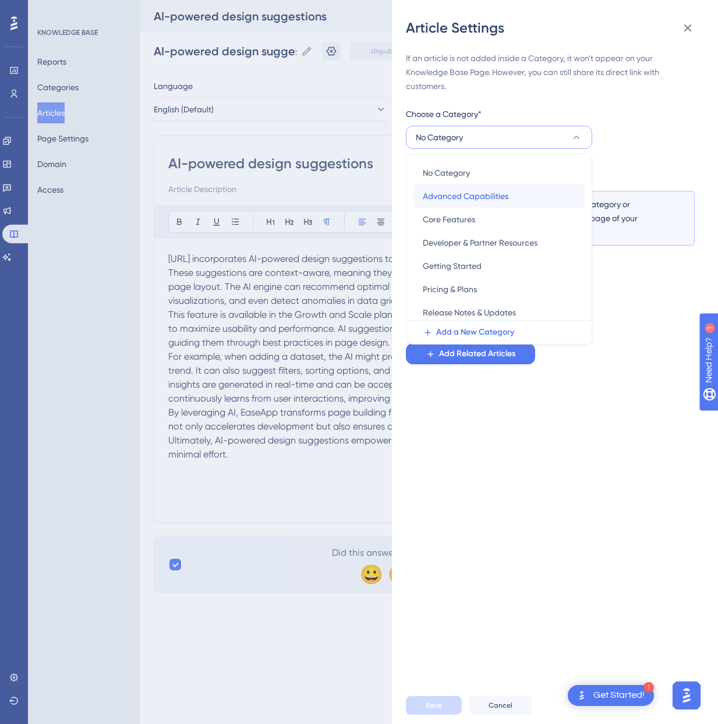
click at [463, 200] on span "Advanced Capabilities" at bounding box center [466, 196] width 86 height 14
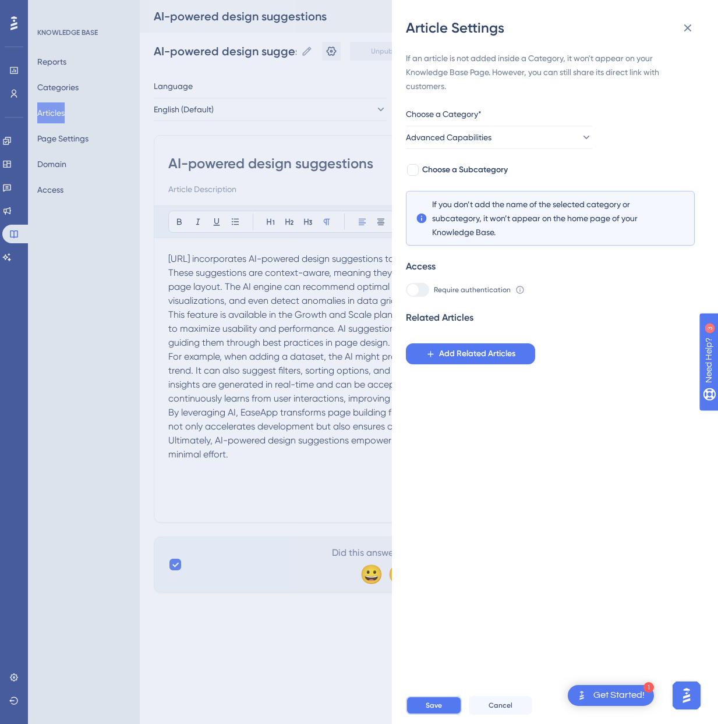
click at [430, 710] on button "Save" at bounding box center [434, 705] width 56 height 19
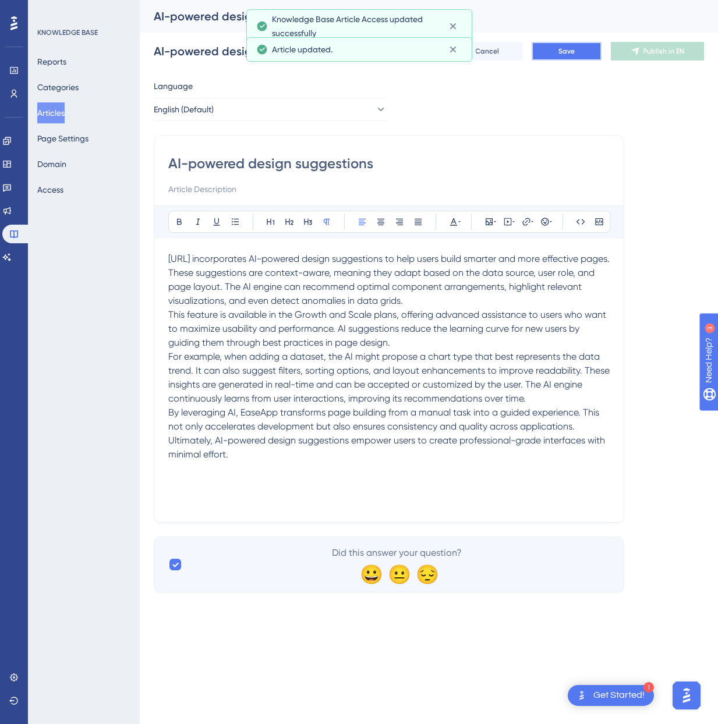
click at [559, 55] on span "Save" at bounding box center [566, 51] width 16 height 9
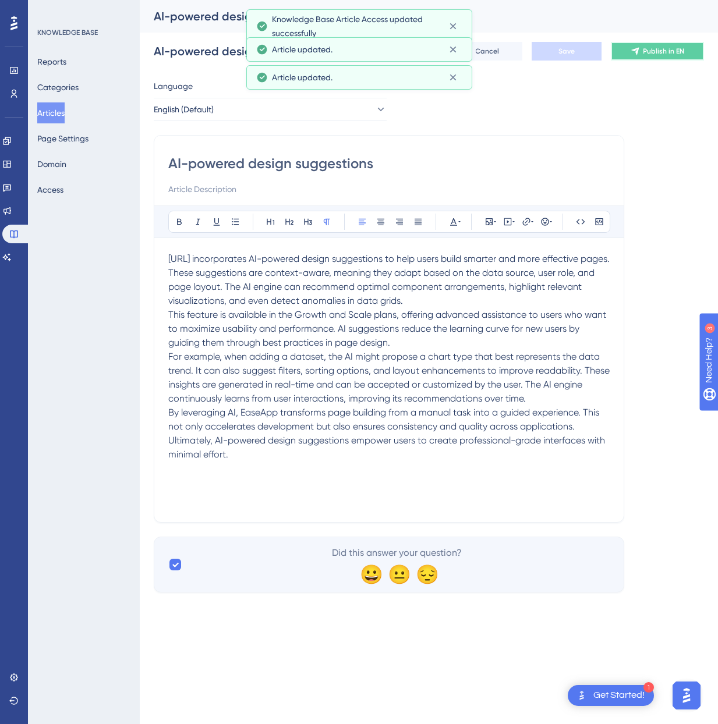
click at [647, 52] on span "Publish in EN" at bounding box center [663, 51] width 41 height 9
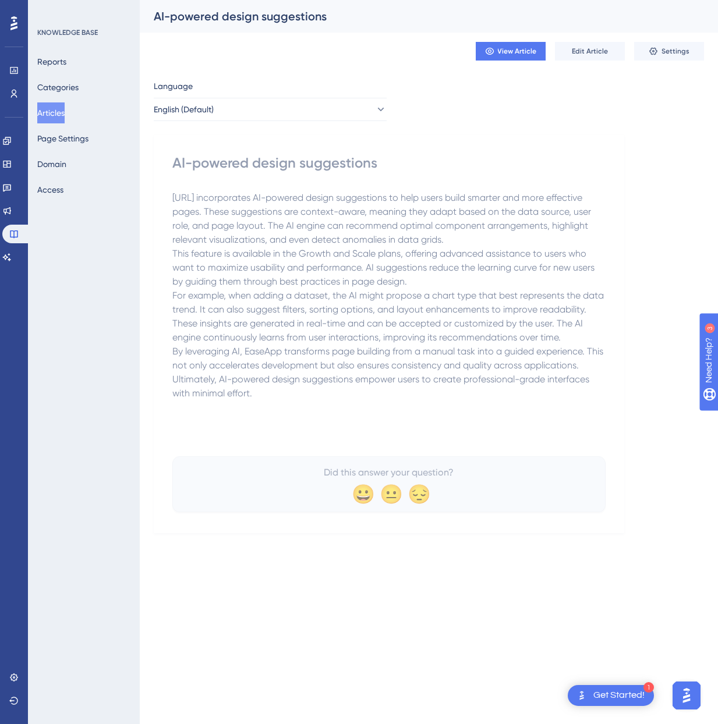
click at [60, 109] on button "Articles" at bounding box center [50, 112] width 27 height 21
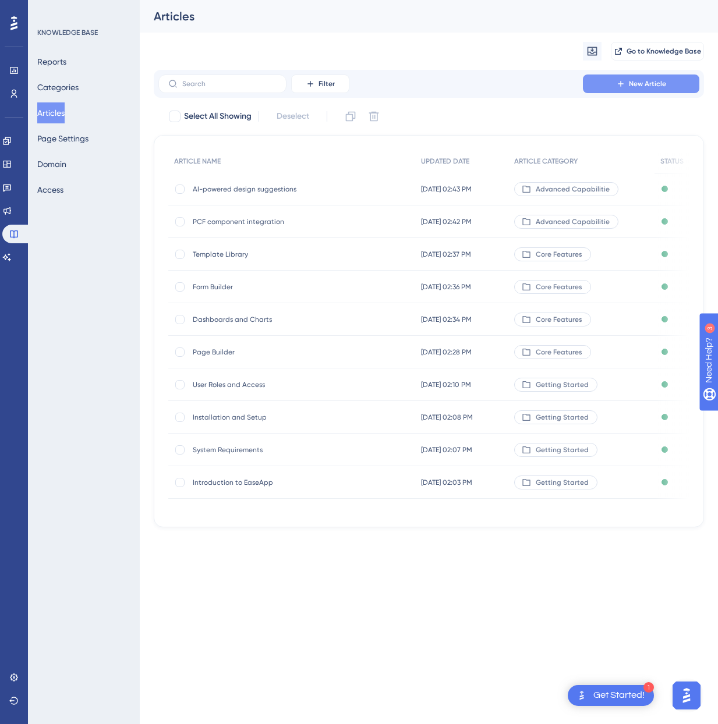
click at [626, 77] on button "New Article" at bounding box center [641, 84] width 116 height 19
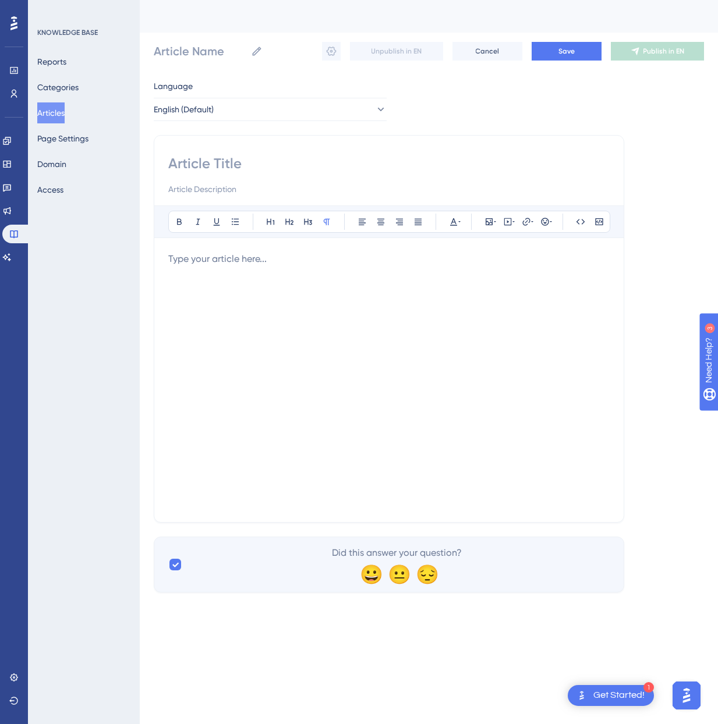
click at [278, 185] on input at bounding box center [388, 189] width 441 height 14
paste input "Custom styling and branding"
type input "Custom styling and branding"
click at [355, 299] on div at bounding box center [388, 380] width 441 height 256
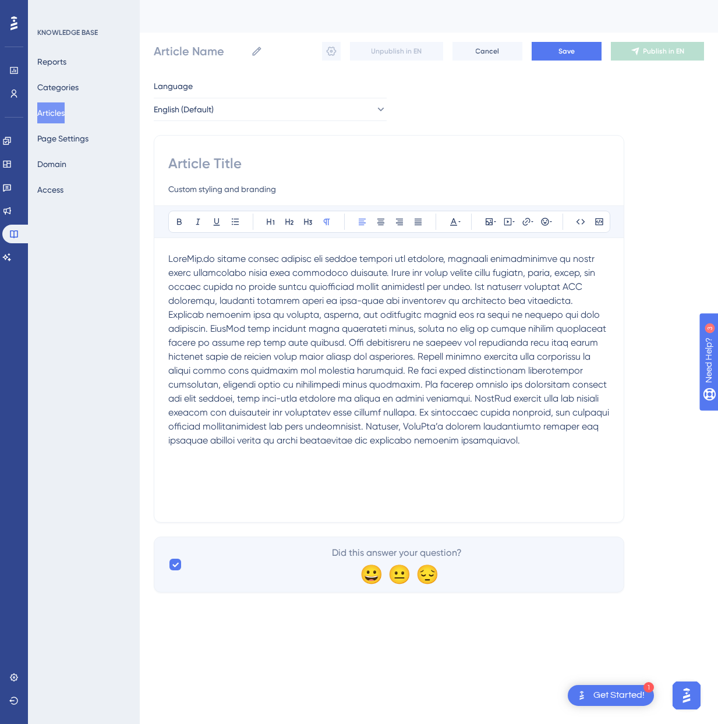
drag, startPoint x: 475, startPoint y: 286, endPoint x: 481, endPoint y: 285, distance: 6.4
click at [475, 285] on span at bounding box center [389, 349] width 443 height 193
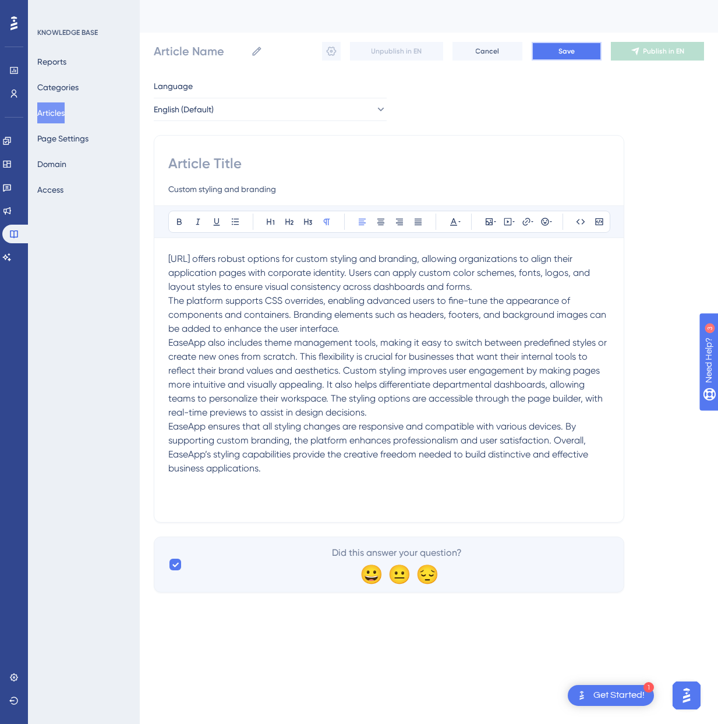
click at [553, 49] on button "Save" at bounding box center [567, 51] width 70 height 19
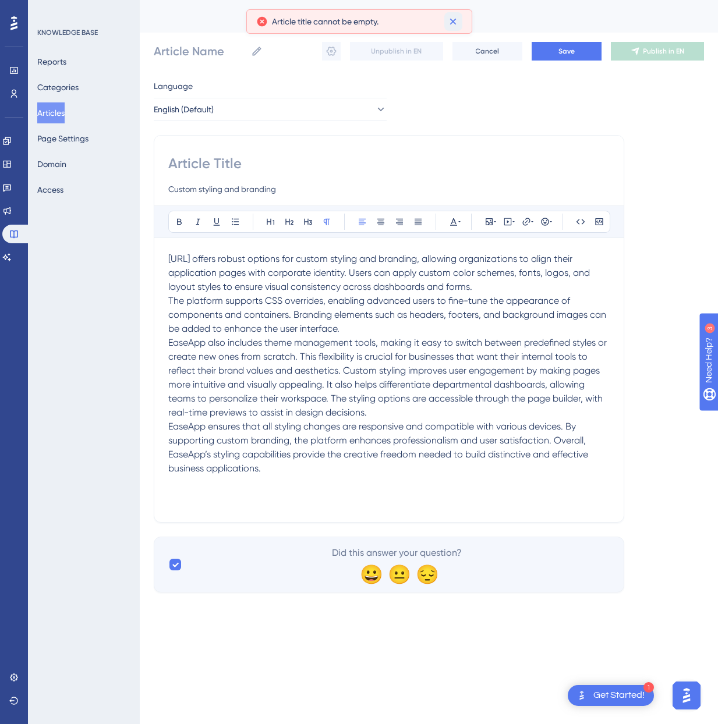
click at [451, 21] on icon at bounding box center [453, 22] width 12 height 12
click at [270, 185] on input "Custom styling and branding" at bounding box center [388, 189] width 441 height 14
click at [281, 186] on input "Custom styling and branding" at bounding box center [388, 189] width 441 height 14
drag, startPoint x: 283, startPoint y: 187, endPoint x: 86, endPoint y: 166, distance: 198.5
click at [140, 166] on div "Performance Users Engagement Widgets Feedback Product Updates Knowledge Base AI…" at bounding box center [429, 305] width 578 height 611
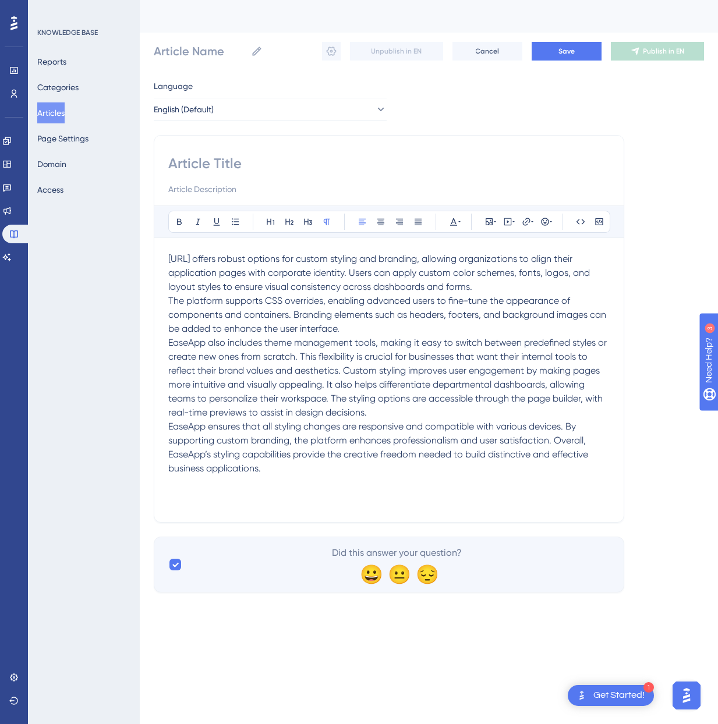
click at [171, 164] on input at bounding box center [388, 163] width 441 height 19
paste input "Custom styling and branding"
type input "Custom styling and branding"
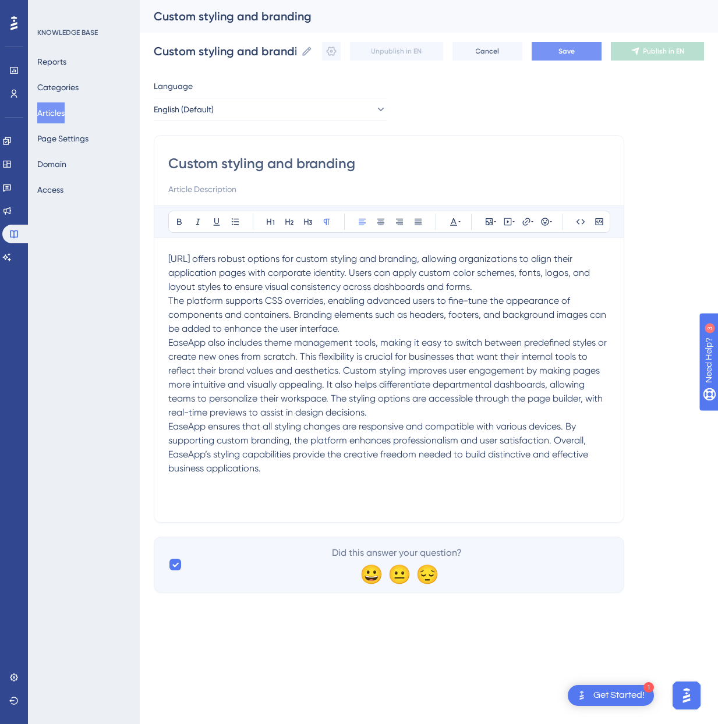
type input "Custom styling and branding"
click at [554, 48] on button "Save" at bounding box center [567, 51] width 70 height 19
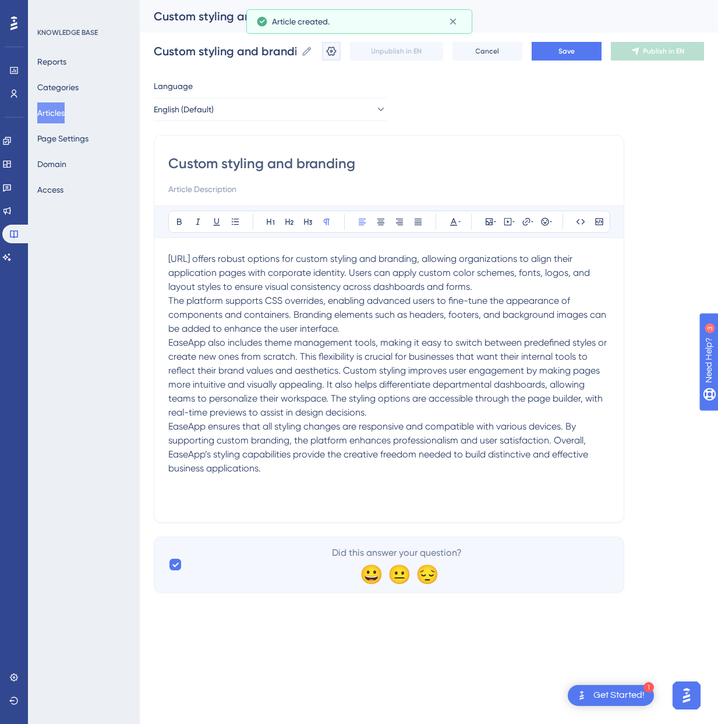
click at [325, 52] on icon at bounding box center [331, 51] width 12 height 12
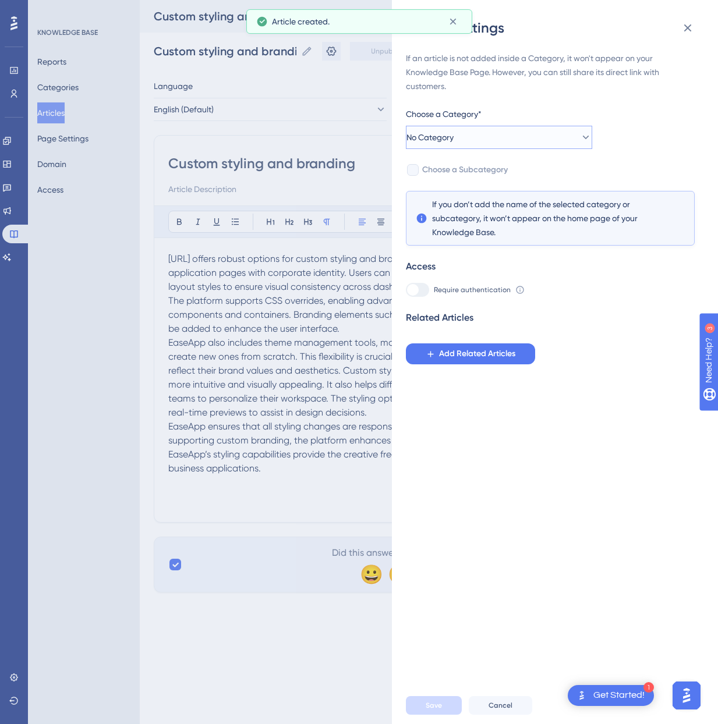
click at [473, 143] on button "No Category" at bounding box center [499, 137] width 186 height 23
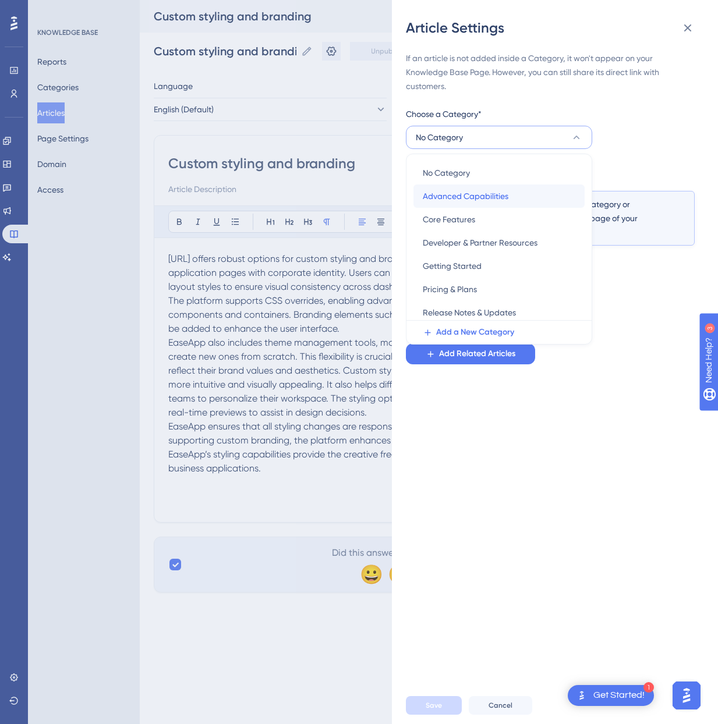
click at [472, 192] on span "Advanced Capabilities" at bounding box center [466, 196] width 86 height 14
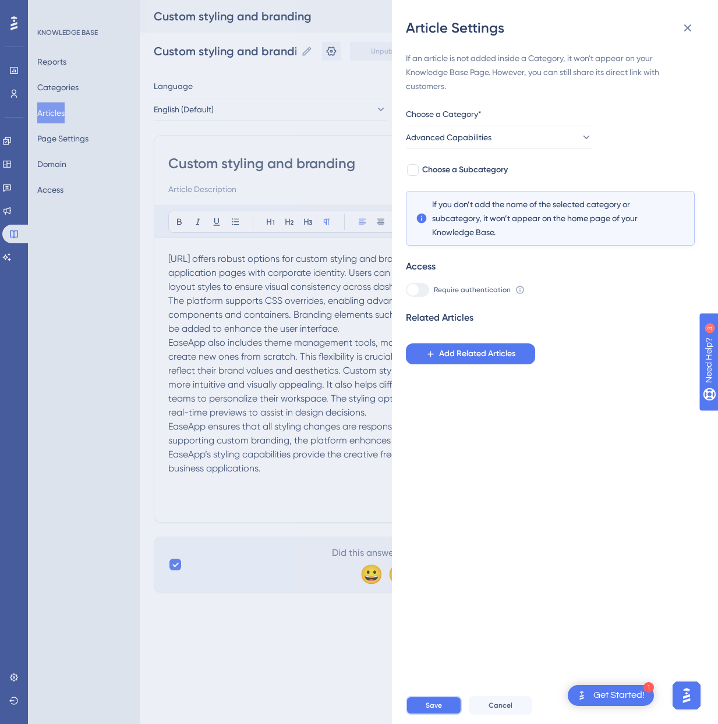
click at [438, 708] on span "Save" at bounding box center [434, 705] width 16 height 9
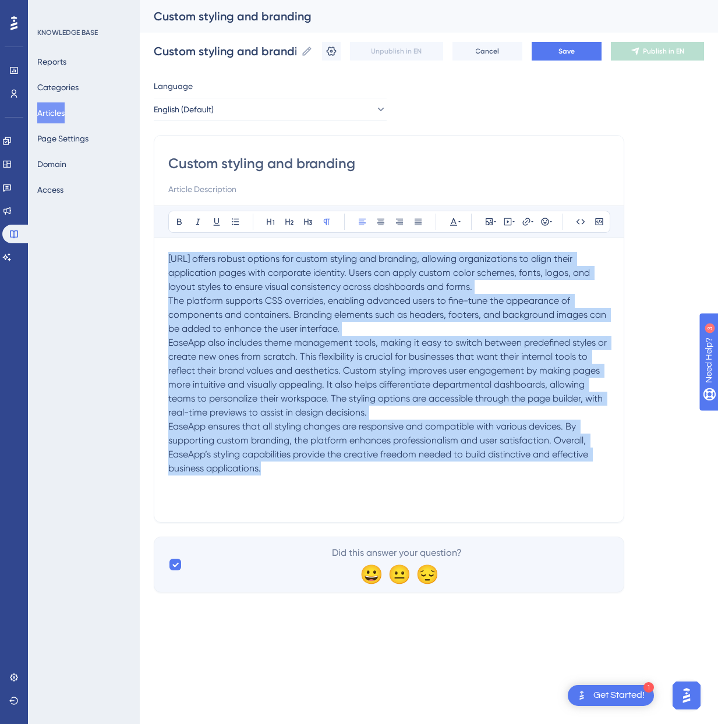
drag, startPoint x: 288, startPoint y: 471, endPoint x: 148, endPoint y: 246, distance: 265.1
click at [148, 246] on div "Performance Users Engagement Widgets Feedback Product Updates Knowledge Base AI…" at bounding box center [429, 305] width 578 height 611
click at [546, 46] on button "Save" at bounding box center [567, 51] width 70 height 19
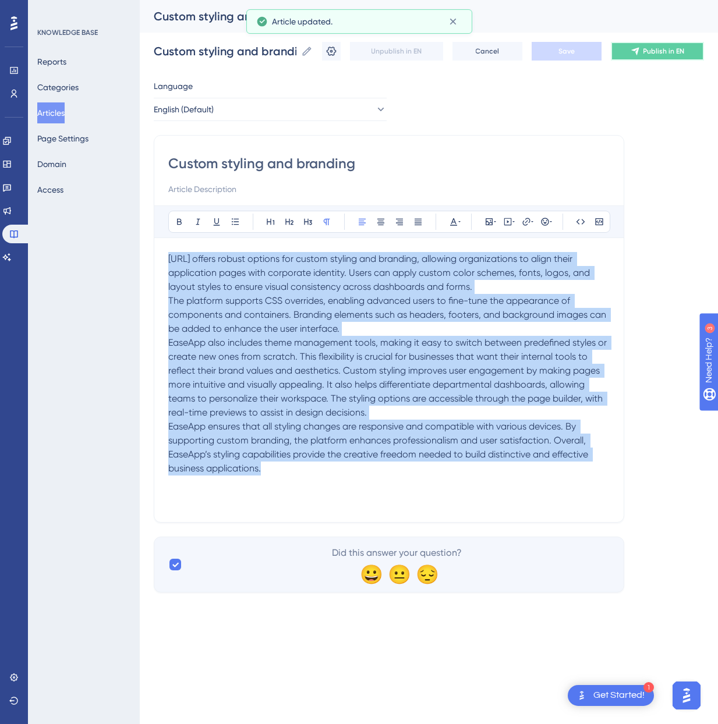
click at [679, 52] on span "Publish in EN" at bounding box center [663, 51] width 41 height 9
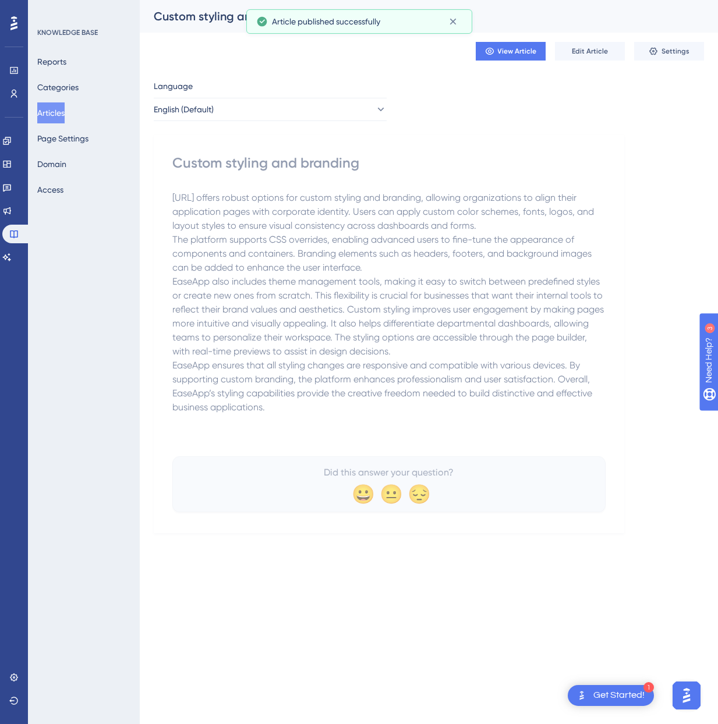
click at [56, 112] on button "Articles" at bounding box center [50, 112] width 27 height 21
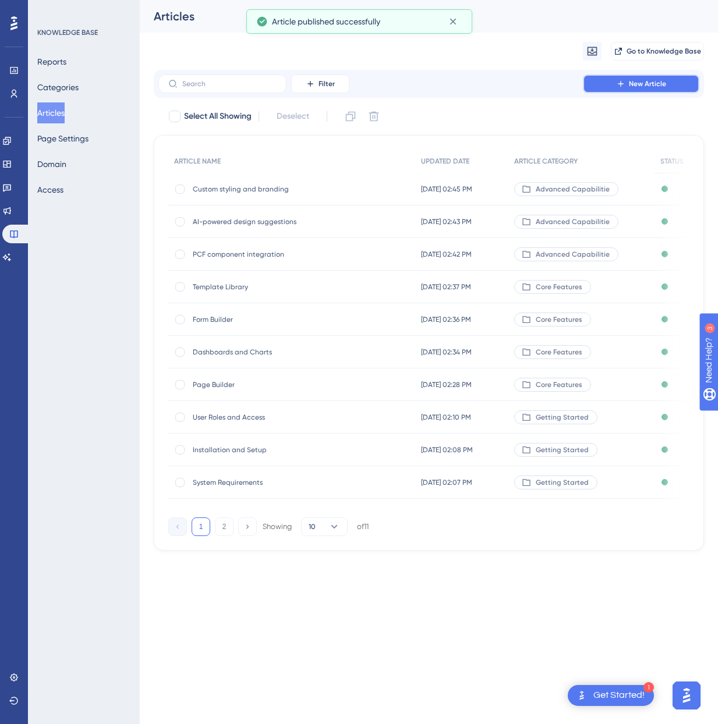
click at [626, 84] on button "New Article" at bounding box center [641, 84] width 116 height 19
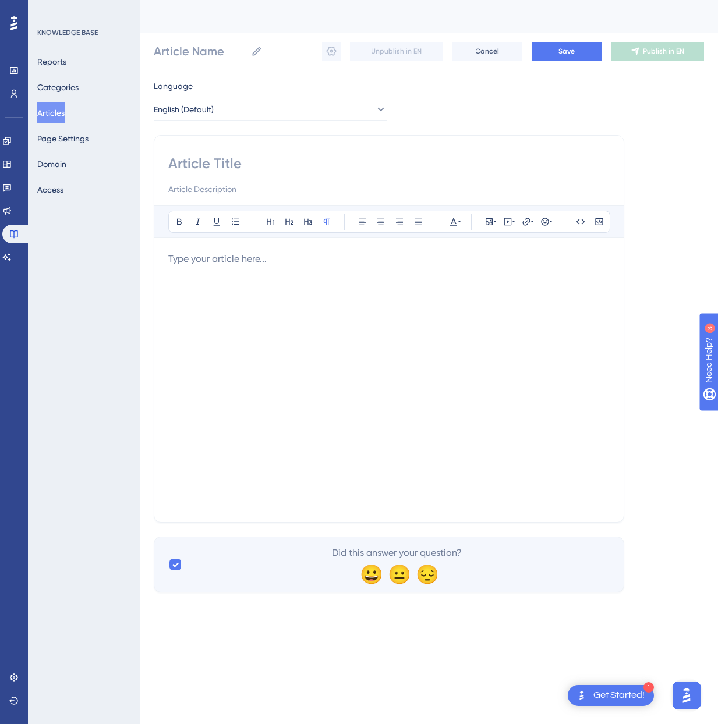
click at [229, 164] on input at bounding box center [388, 163] width 441 height 19
paste input "Security and permissions"
type input "Security and permissions"
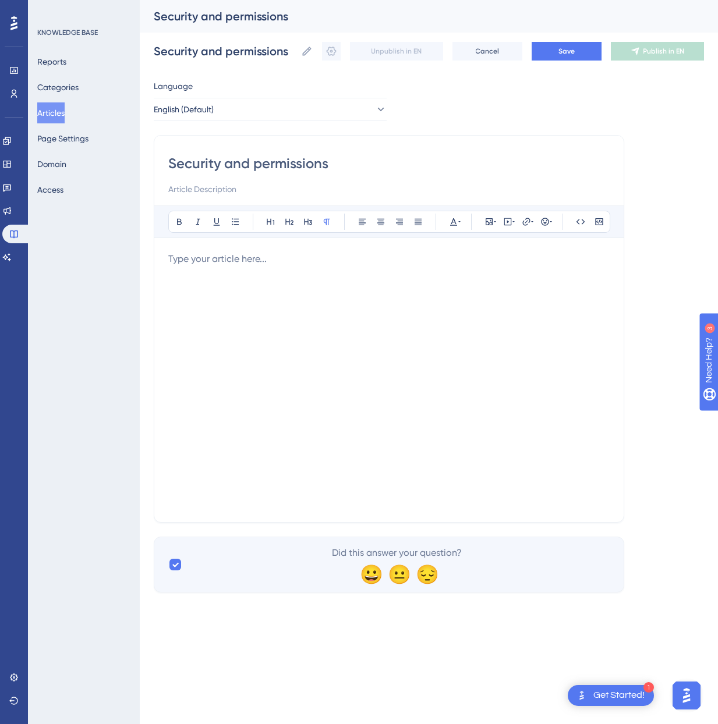
click at [381, 308] on div at bounding box center [388, 380] width 441 height 256
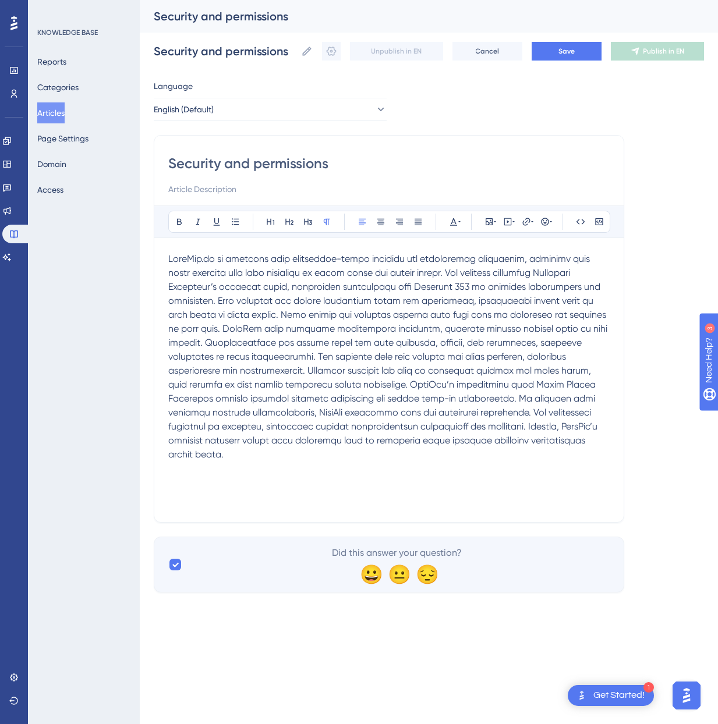
click at [222, 299] on span at bounding box center [388, 356] width 441 height 207
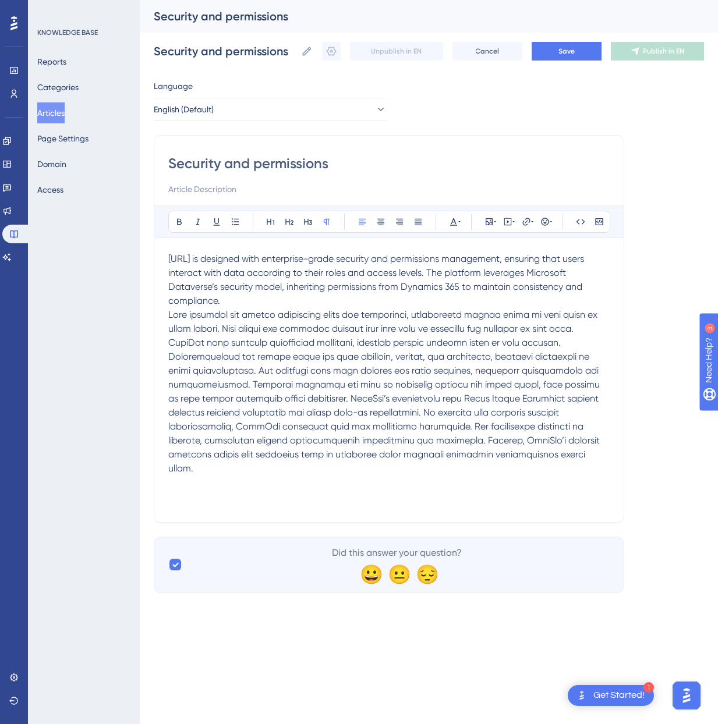
click at [232, 382] on span at bounding box center [385, 391] width 434 height 165
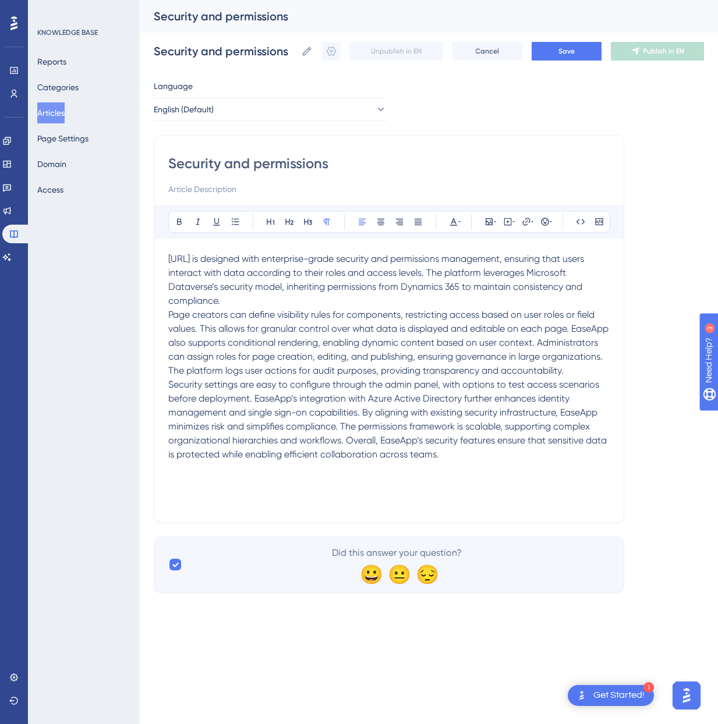
click at [365, 423] on span "Security settings are easy to configure through the admin panel, with options t…" at bounding box center [388, 419] width 441 height 81
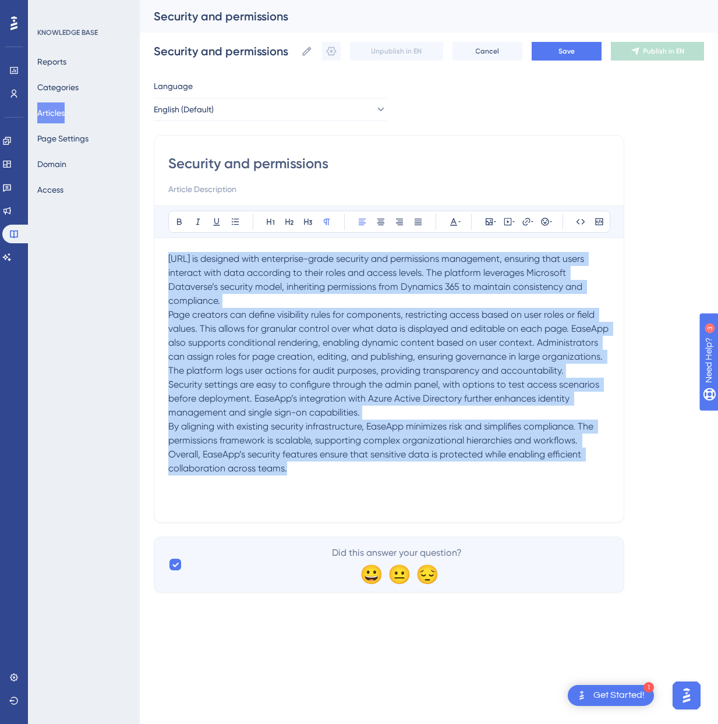
drag, startPoint x: 307, startPoint y: 484, endPoint x: 119, endPoint y: 256, distance: 294.9
click at [140, 256] on div "Performance Users Engagement Widgets Feedback Product Updates Knowledge Base AI…" at bounding box center [429, 305] width 578 height 611
click at [558, 51] on span "Save" at bounding box center [566, 51] width 16 height 9
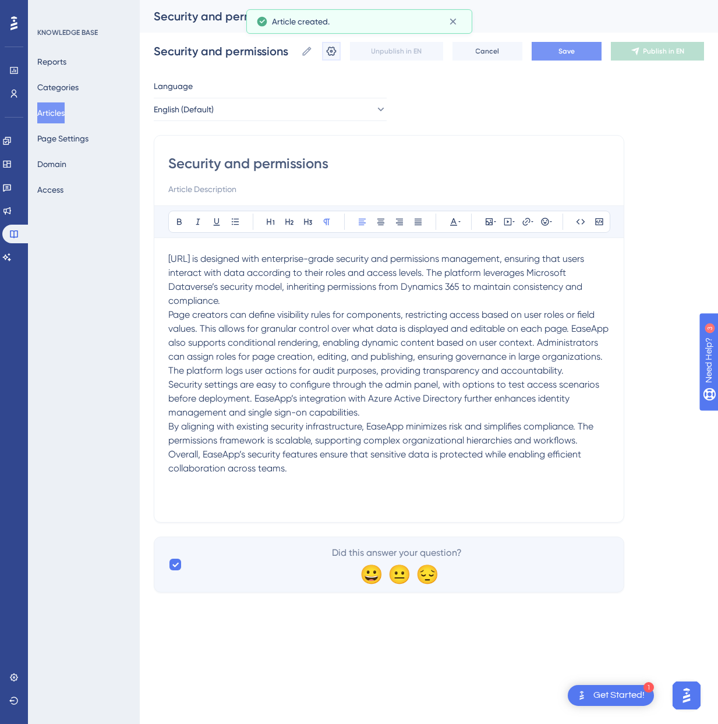
click at [327, 52] on icon at bounding box center [331, 51] width 12 height 12
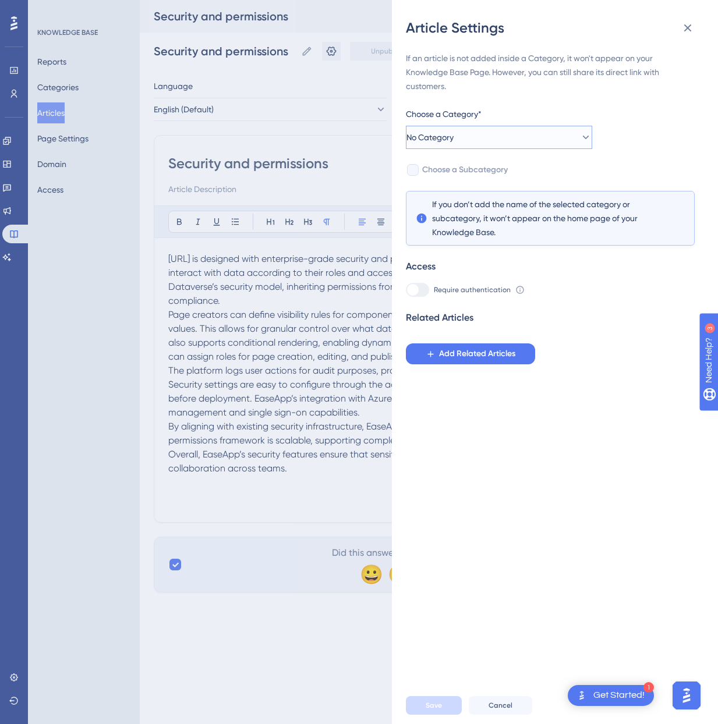
click at [491, 140] on button "No Category" at bounding box center [499, 137] width 186 height 23
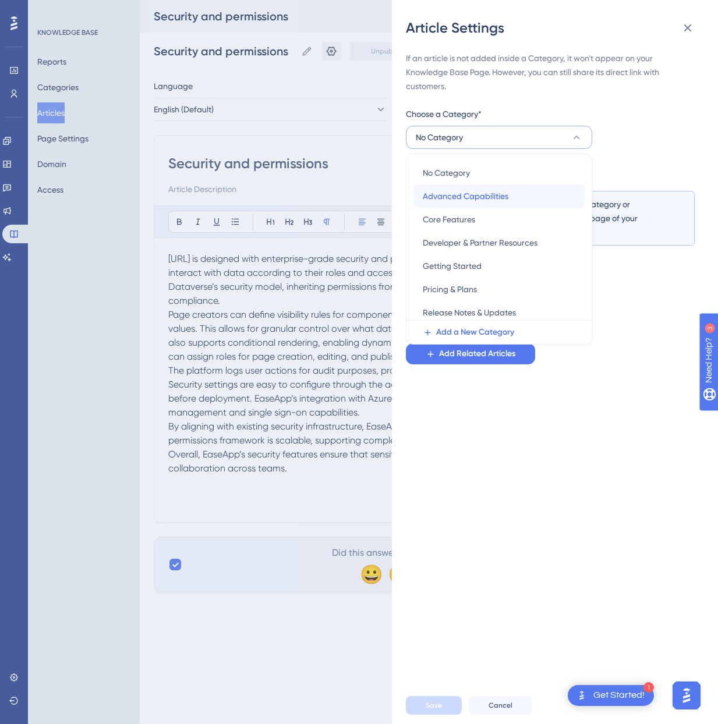
click at [476, 195] on span "Advanced Capabilities" at bounding box center [466, 196] width 86 height 14
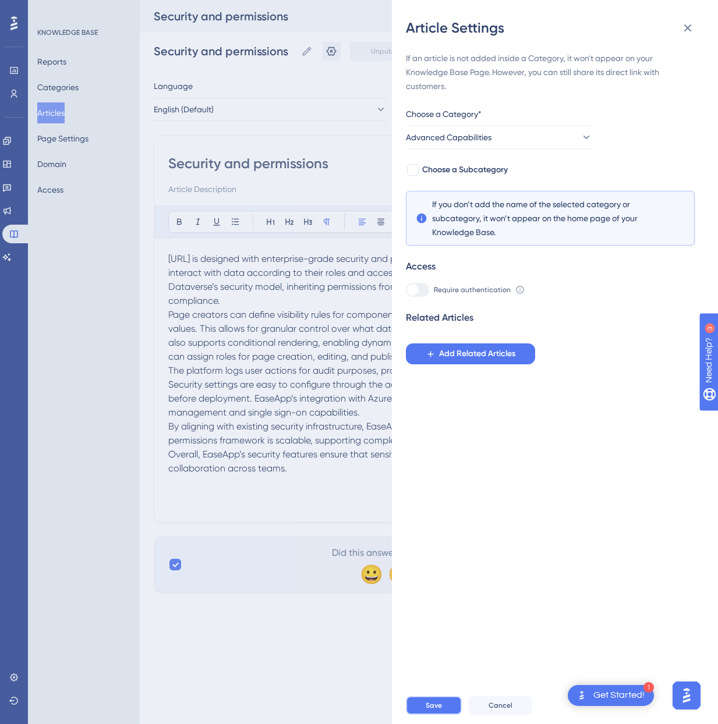
click at [432, 705] on span "Save" at bounding box center [434, 705] width 16 height 9
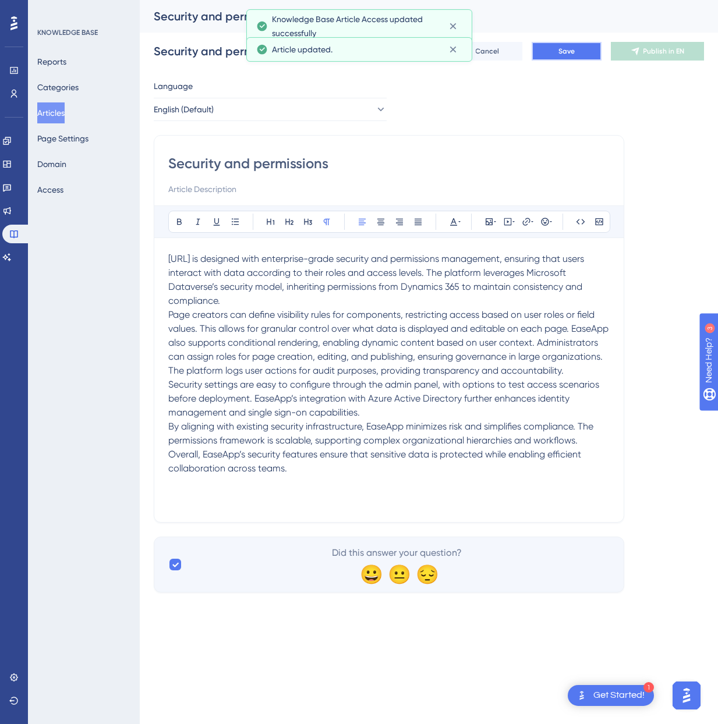
click at [572, 50] on span "Save" at bounding box center [566, 51] width 16 height 9
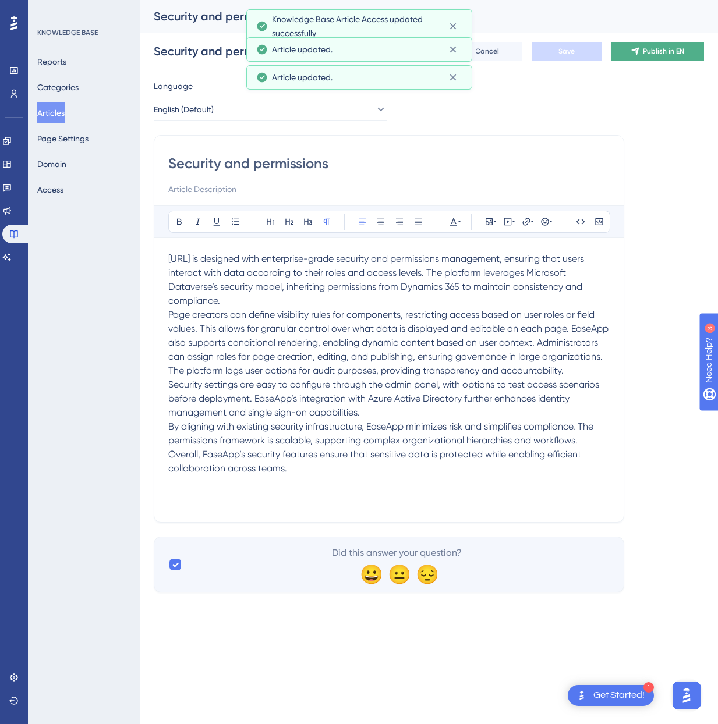
click at [656, 52] on span "Publish in EN" at bounding box center [663, 51] width 41 height 9
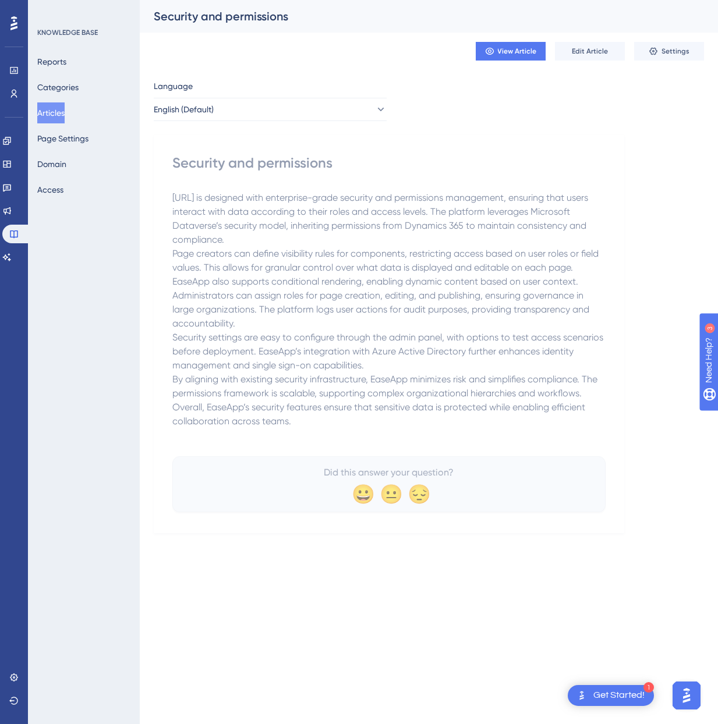
click at [58, 112] on button "Articles" at bounding box center [50, 112] width 27 height 21
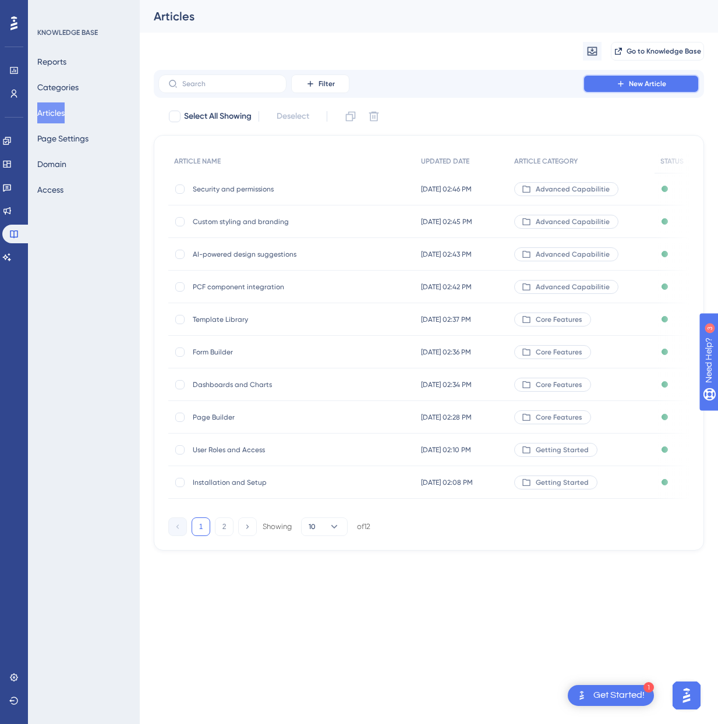
click at [652, 83] on span "New Article" at bounding box center [647, 83] width 37 height 9
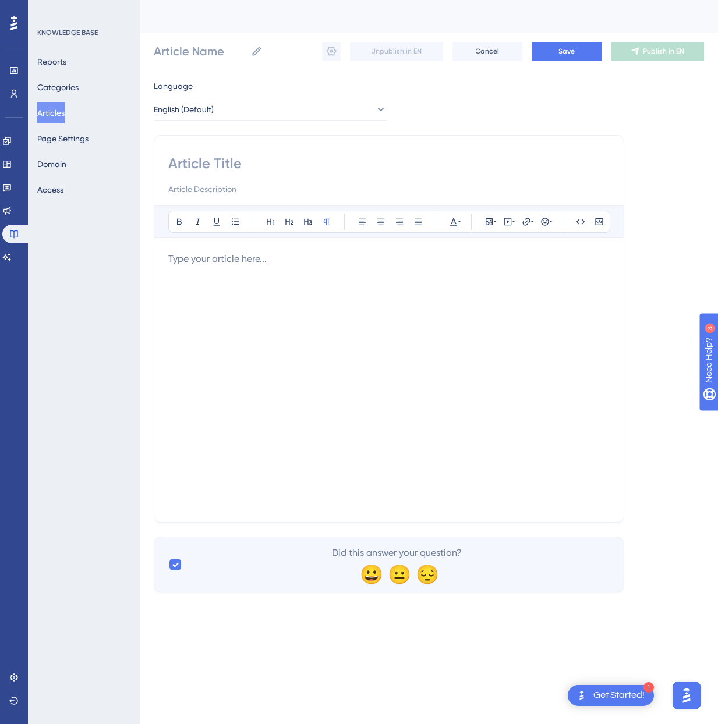
click at [282, 166] on input at bounding box center [388, 163] width 441 height 19
paste input "Performance optimization"
type input "Performance optimization"
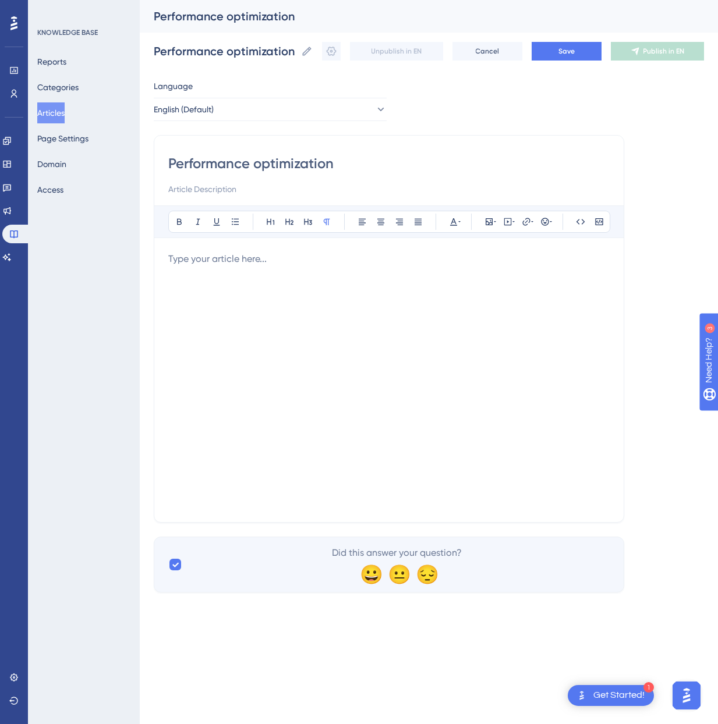
click at [360, 325] on div at bounding box center [388, 380] width 441 height 256
click at [281, 342] on div at bounding box center [388, 380] width 441 height 256
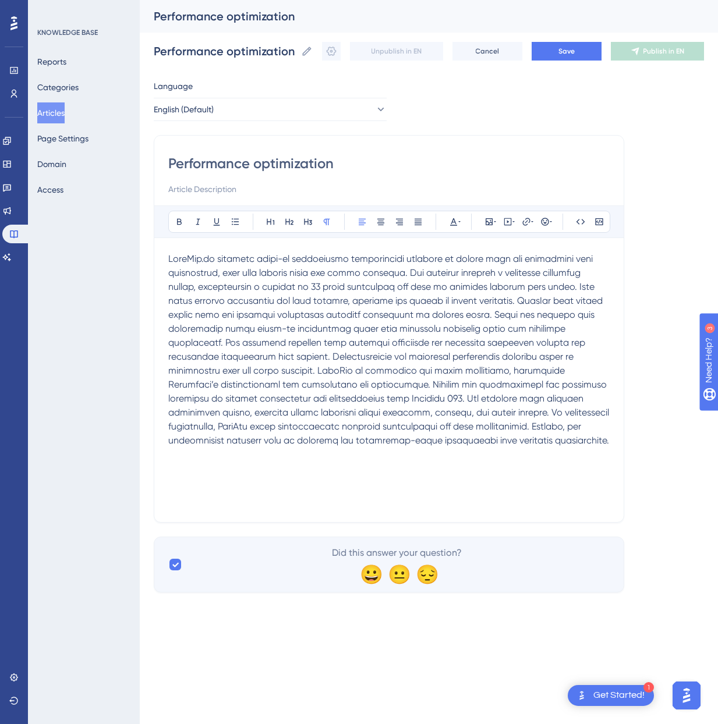
click at [422, 271] on span at bounding box center [389, 349] width 443 height 193
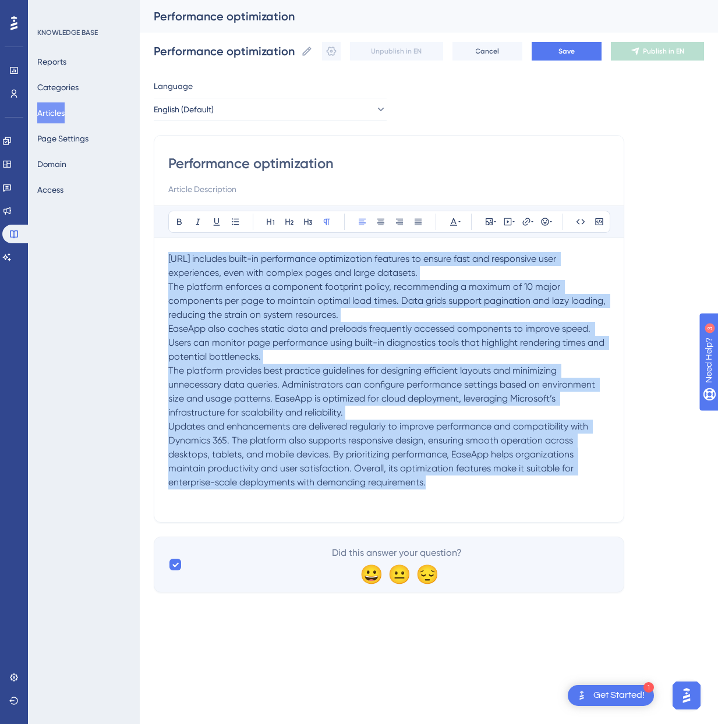
drag, startPoint x: 452, startPoint y: 482, endPoint x: 121, endPoint y: 231, distance: 415.9
click at [140, 231] on div "Performance Users Engagement Widgets Feedback Product Updates Knowledge Base AI…" at bounding box center [429, 305] width 578 height 611
click at [557, 50] on button "Save" at bounding box center [567, 51] width 70 height 19
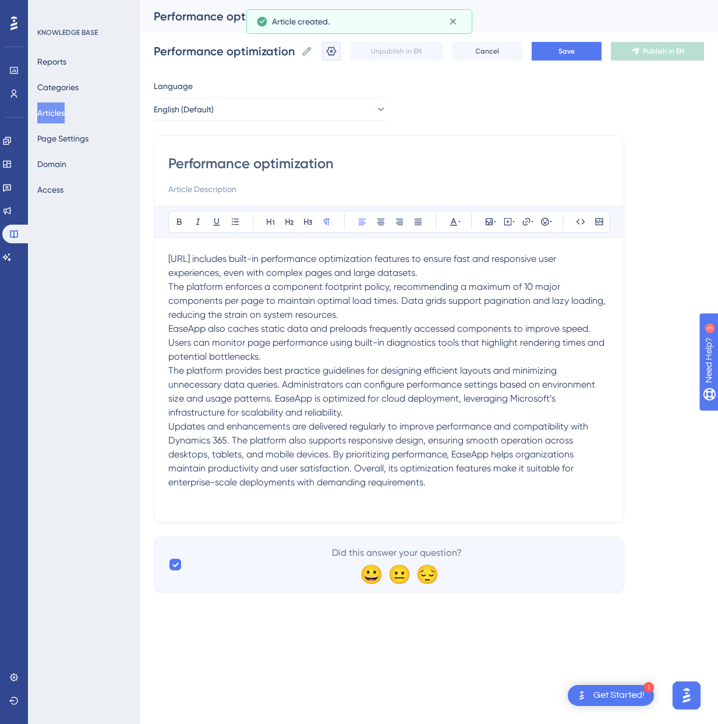
click at [335, 50] on icon at bounding box center [332, 51] width 10 height 9
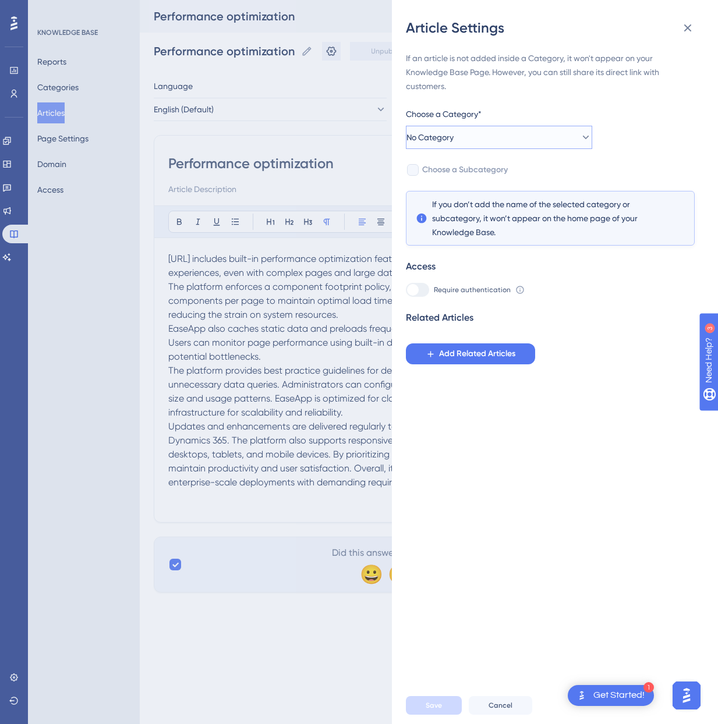
click at [505, 140] on button "No Category" at bounding box center [499, 137] width 186 height 23
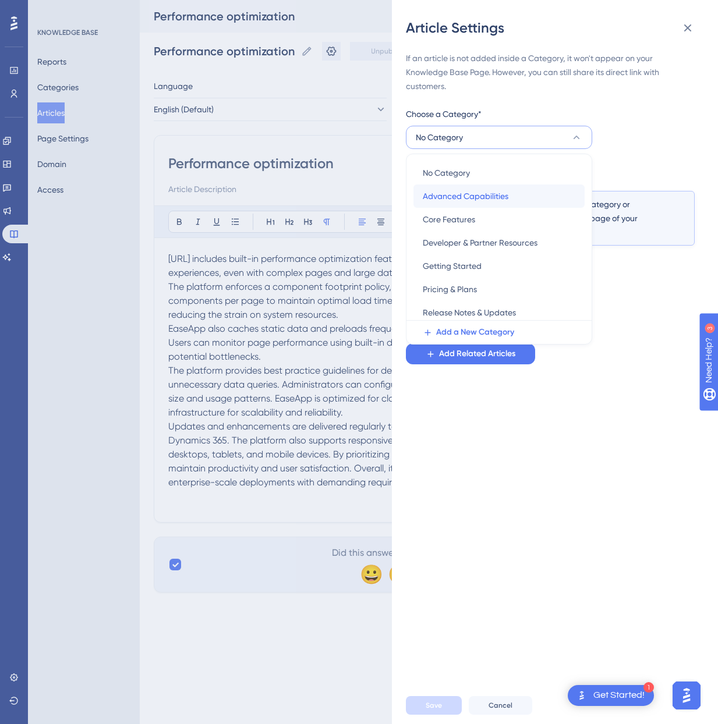
click at [480, 196] on span "Advanced Capabilities" at bounding box center [466, 196] width 86 height 14
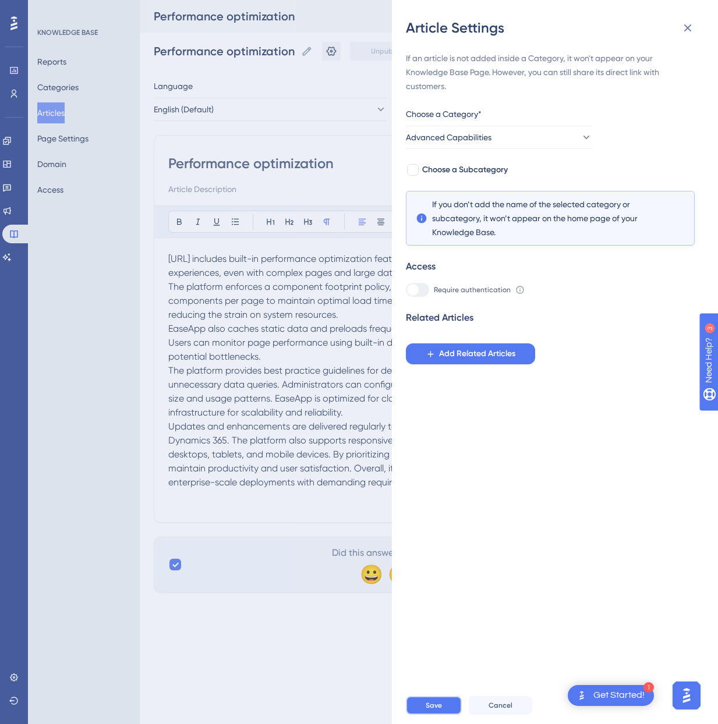
click at [427, 706] on span "Save" at bounding box center [434, 705] width 16 height 9
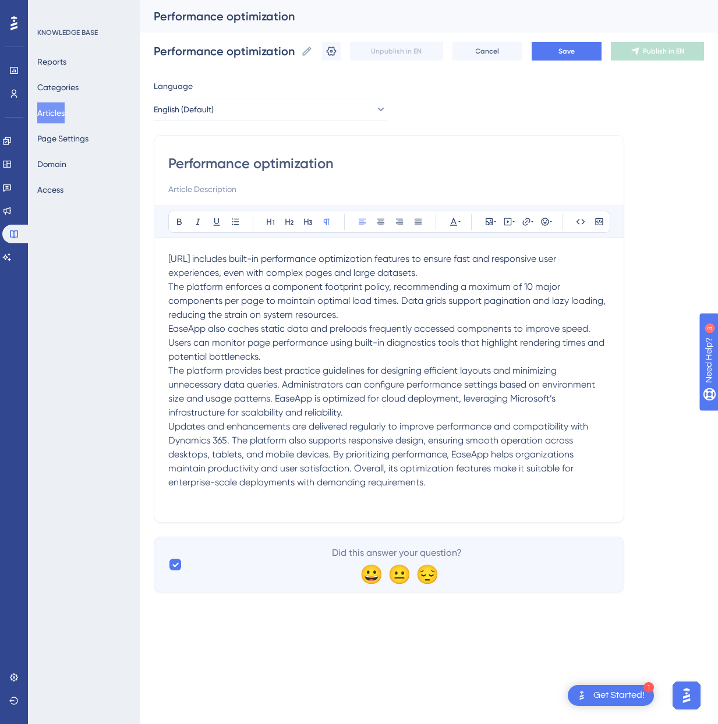
click at [60, 117] on button "Articles" at bounding box center [50, 112] width 27 height 21
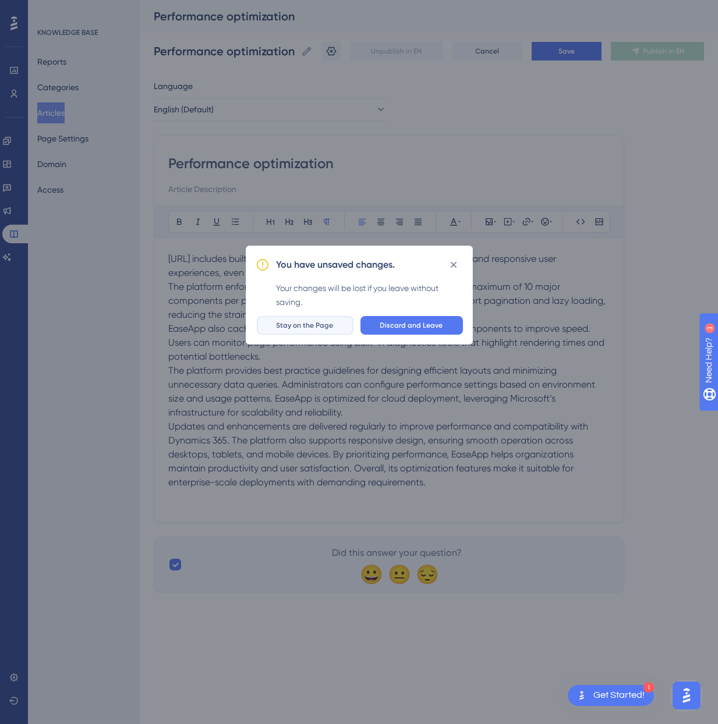
click at [322, 327] on span "Stay on the Page" at bounding box center [305, 325] width 57 height 9
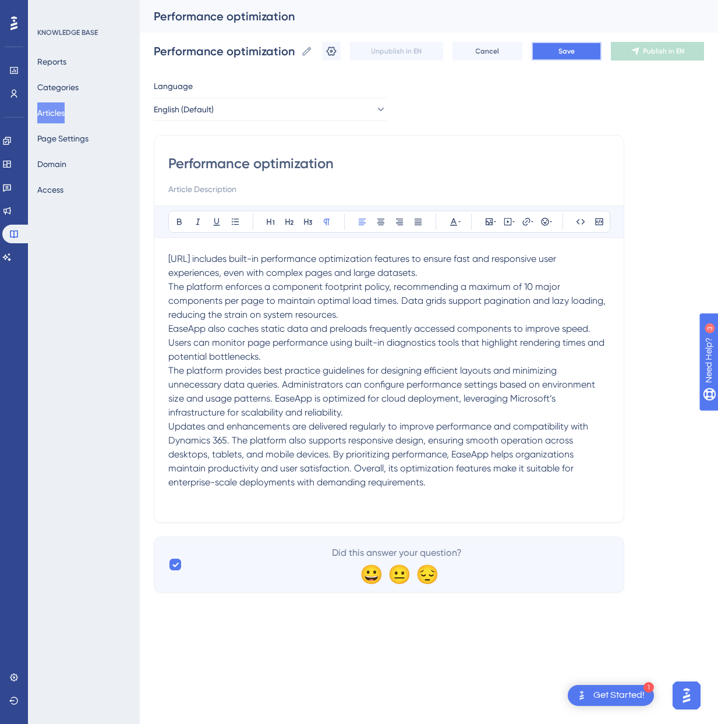
click at [572, 42] on button "Save" at bounding box center [567, 51] width 70 height 19
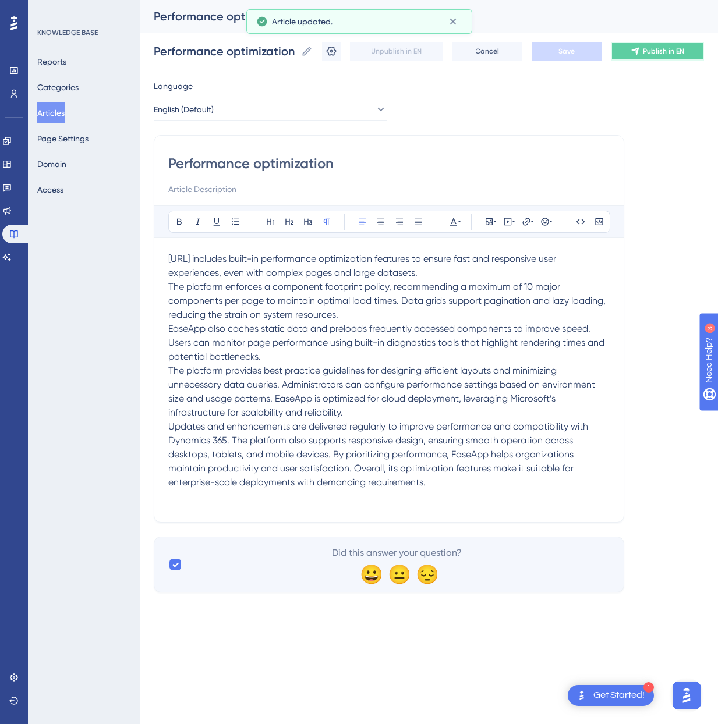
click at [658, 55] on span "Publish in EN" at bounding box center [663, 51] width 41 height 9
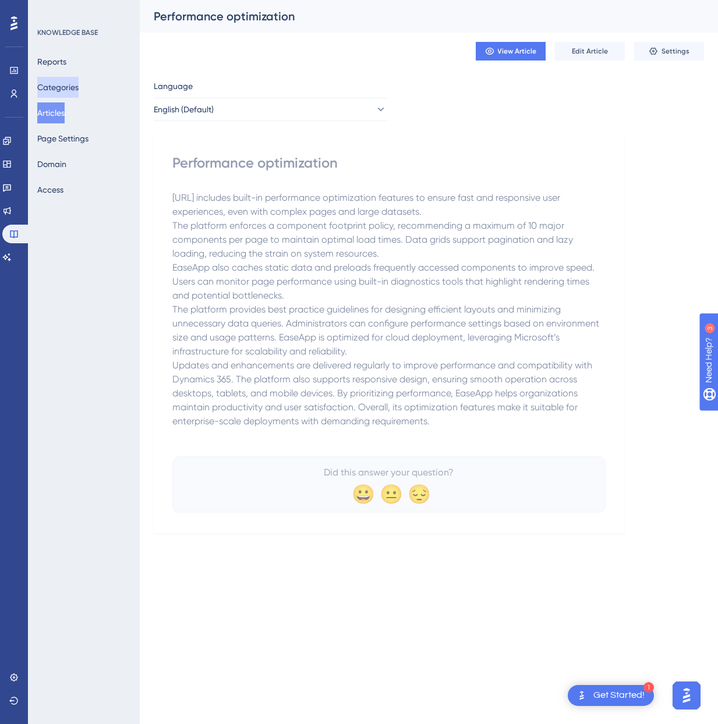
click at [61, 87] on button "Categories" at bounding box center [57, 87] width 41 height 21
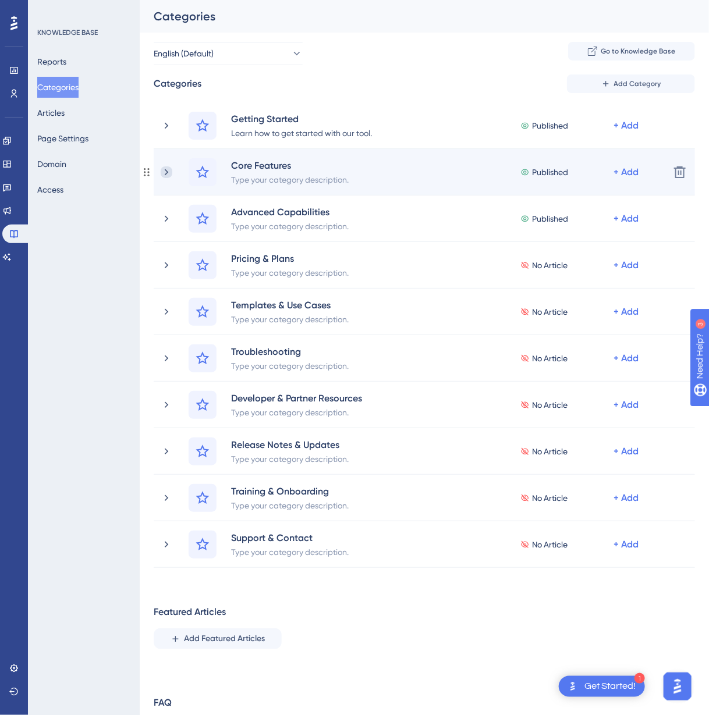
click at [163, 171] on icon at bounding box center [167, 173] width 12 height 12
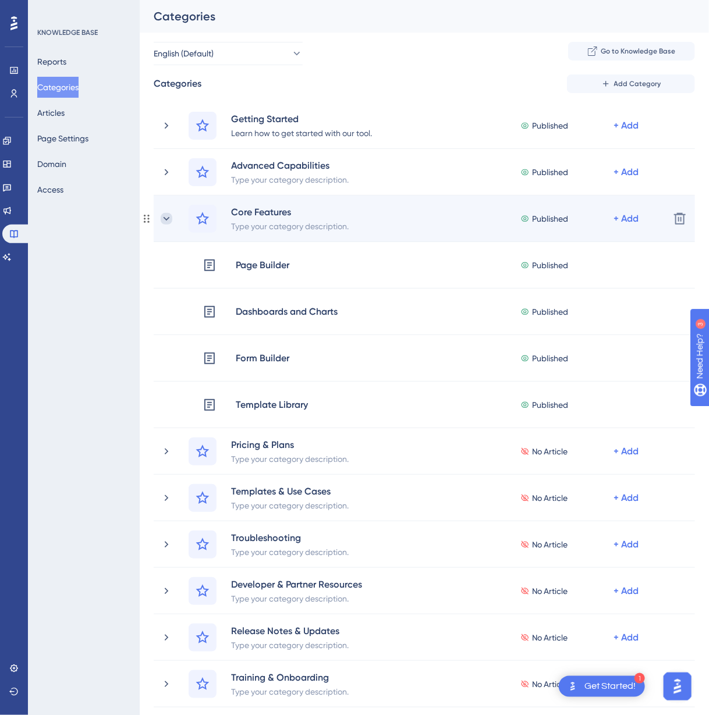
click at [168, 216] on icon at bounding box center [167, 219] width 12 height 12
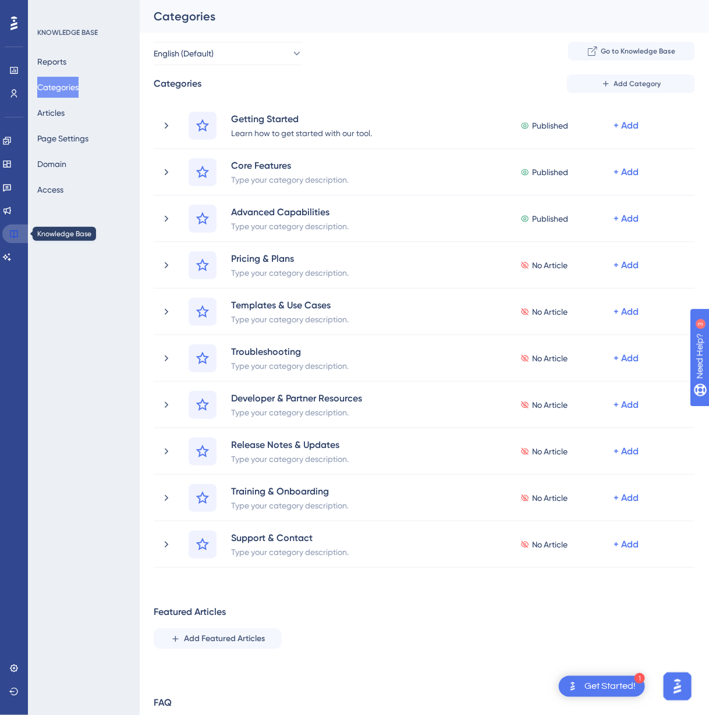
click at [13, 236] on icon at bounding box center [13, 233] width 9 height 9
